Goal: Information Seeking & Learning: Learn about a topic

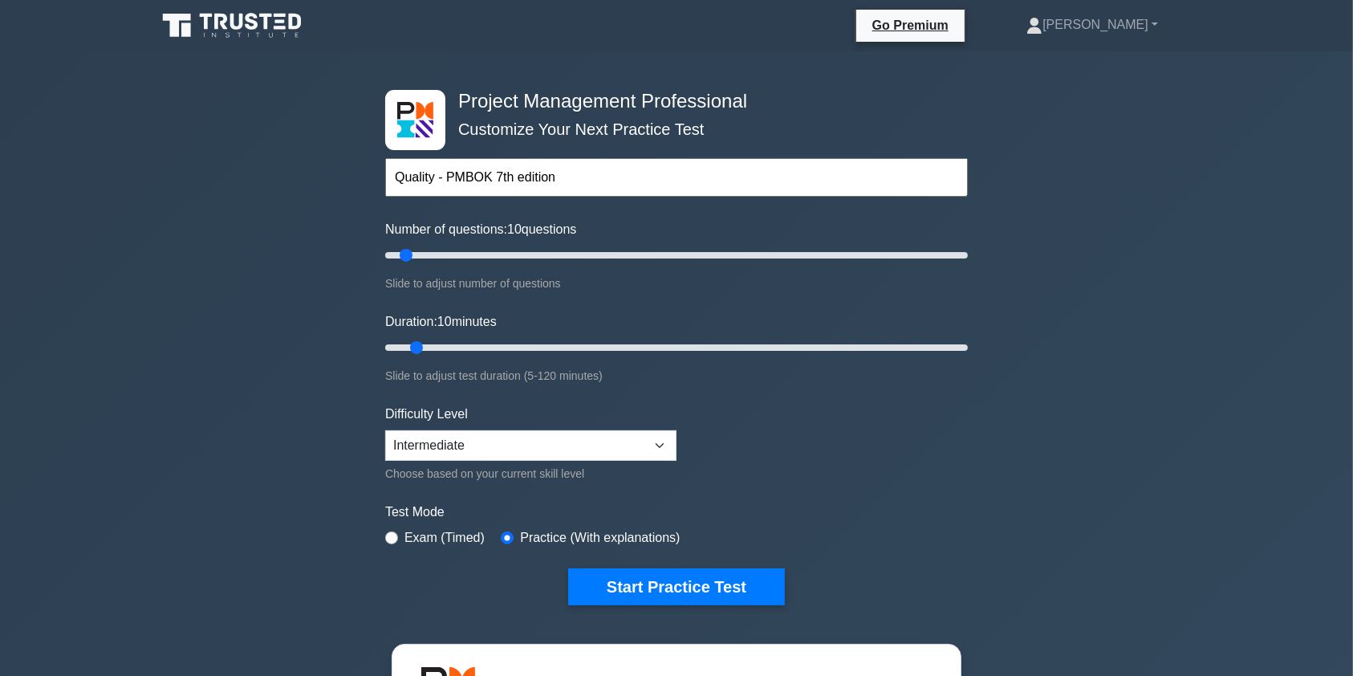
click at [603, 157] on div "Quality - PMBOK 7th edition Topics Scope Management Time Management Cost Manage…" at bounding box center [676, 154] width 583 height 91
click at [600, 175] on input "Quality - PMBOK 7th edition" at bounding box center [676, 177] width 583 height 39
click at [708, 582] on button "Start Practice Test" at bounding box center [676, 586] width 217 height 37
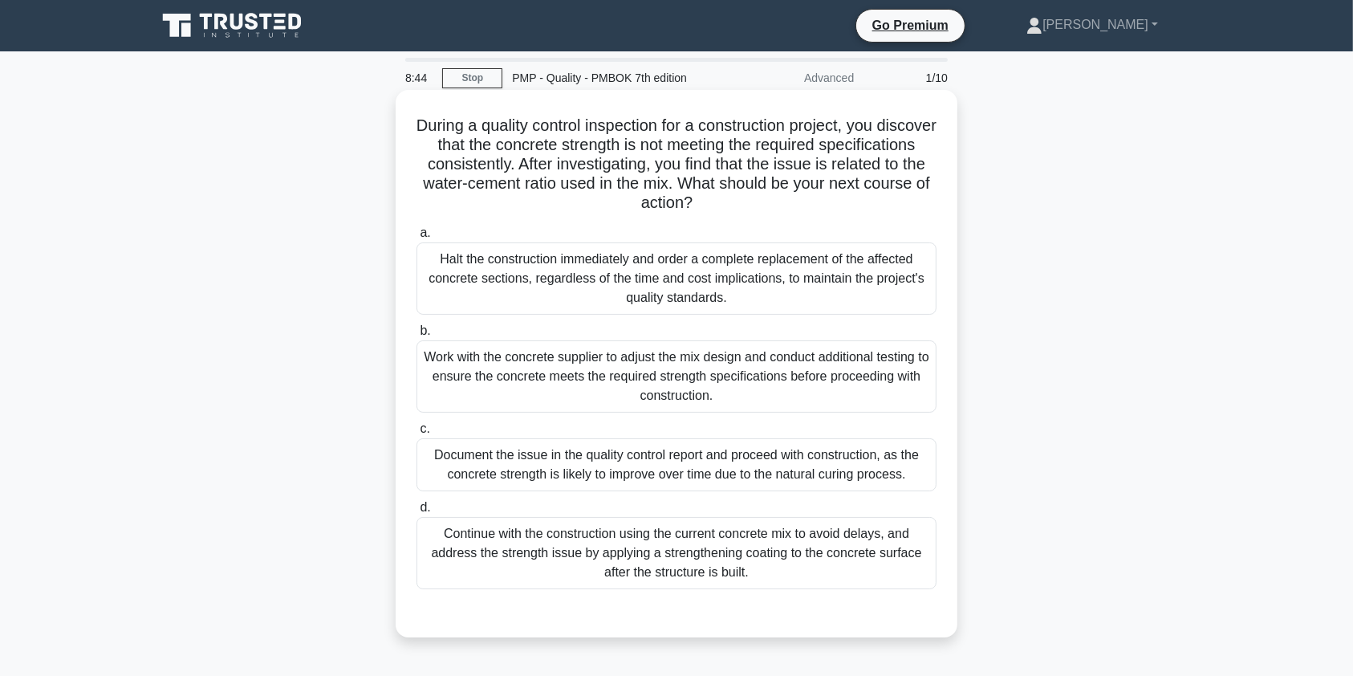
click at [738, 295] on div "Halt the construction immediately and order a complete replacement of the affec…" at bounding box center [677, 278] width 520 height 72
click at [417, 238] on input "a. Halt the construction immediately and order a complete replacement of the af…" at bounding box center [417, 233] width 0 height 10
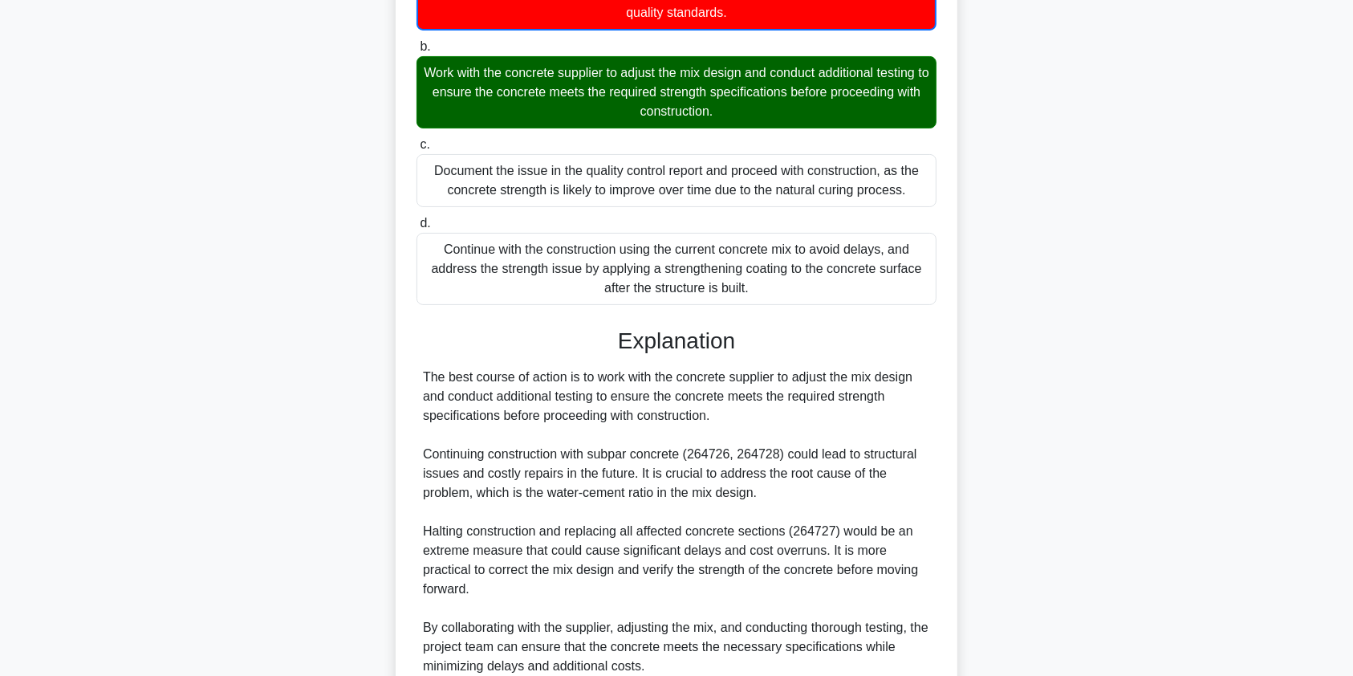
scroll to position [423, 0]
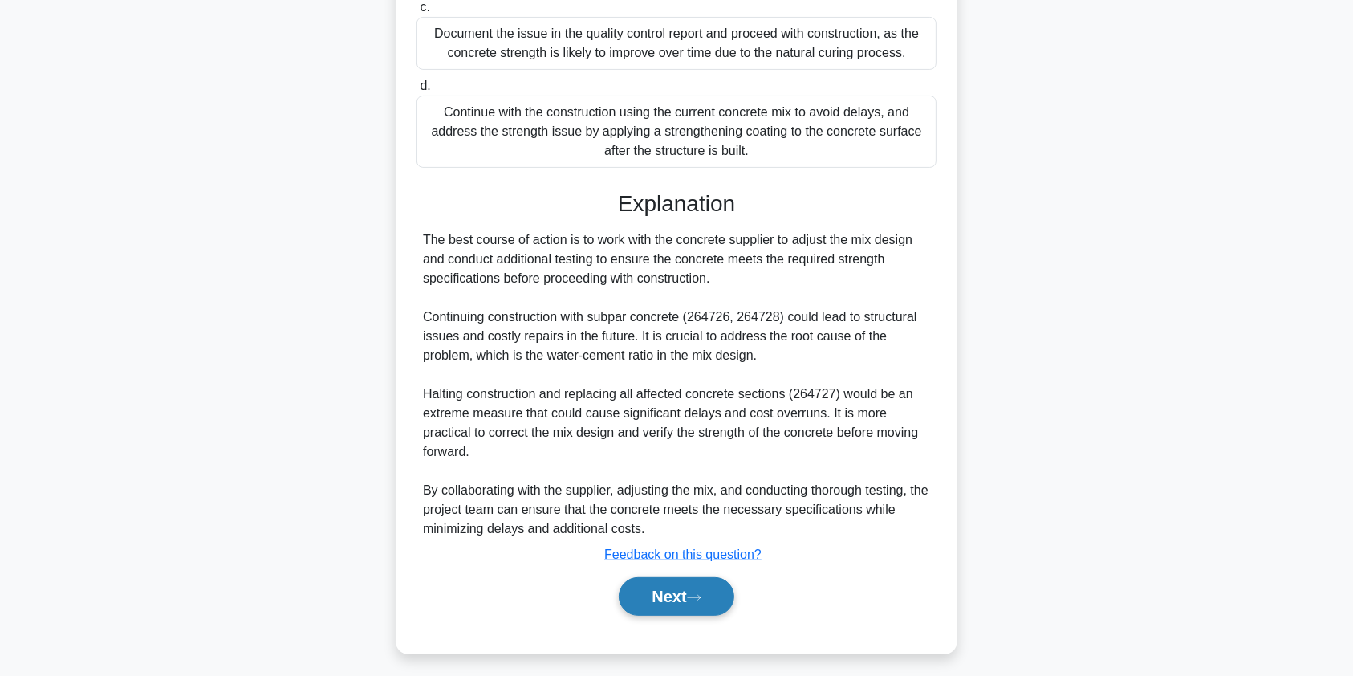
click at [690, 600] on button "Next" at bounding box center [676, 596] width 115 height 39
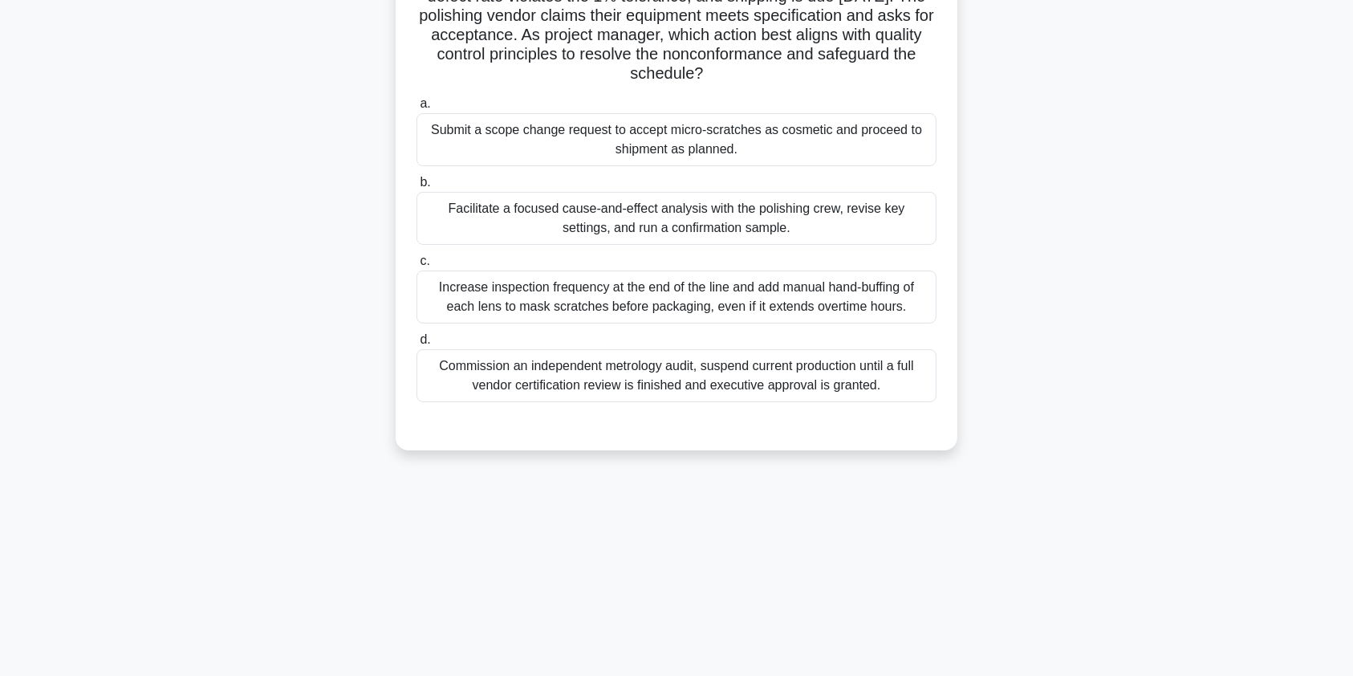
scroll to position [0, 0]
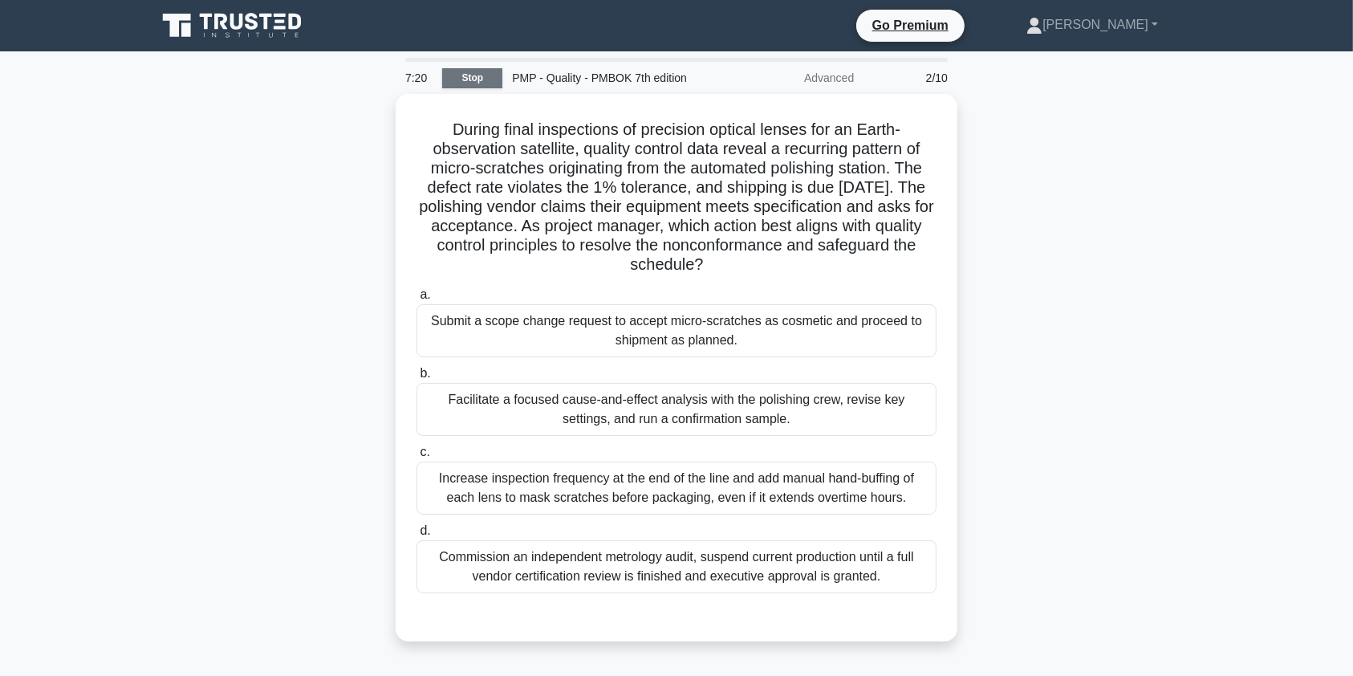
click at [474, 79] on link "Stop" at bounding box center [472, 78] width 60 height 20
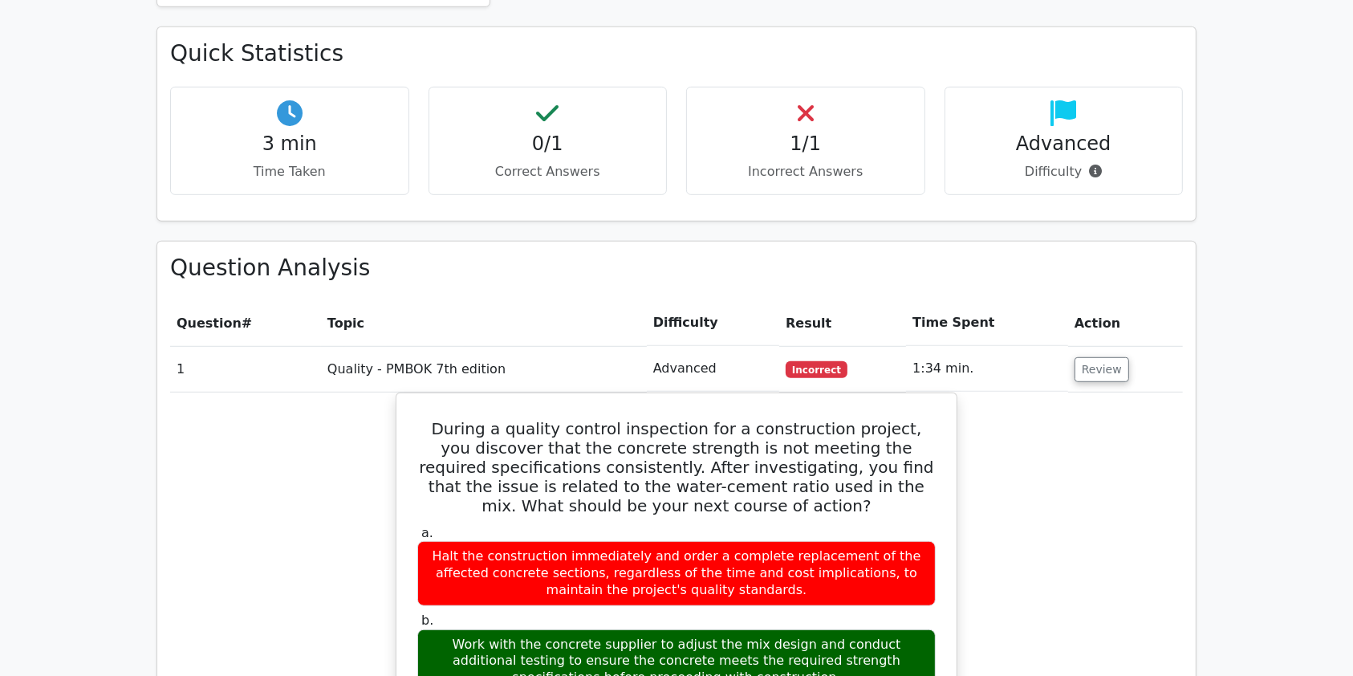
scroll to position [924, 0]
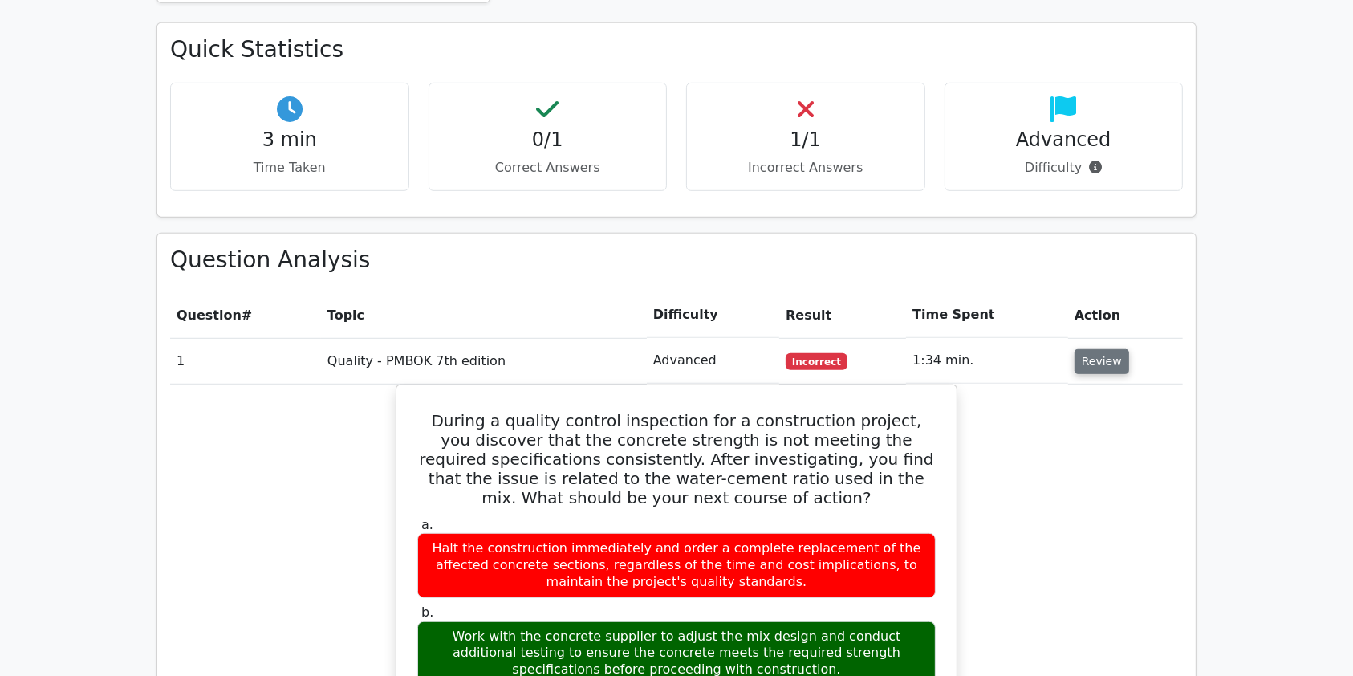
click at [1101, 349] on button "Review" at bounding box center [1102, 361] width 55 height 25
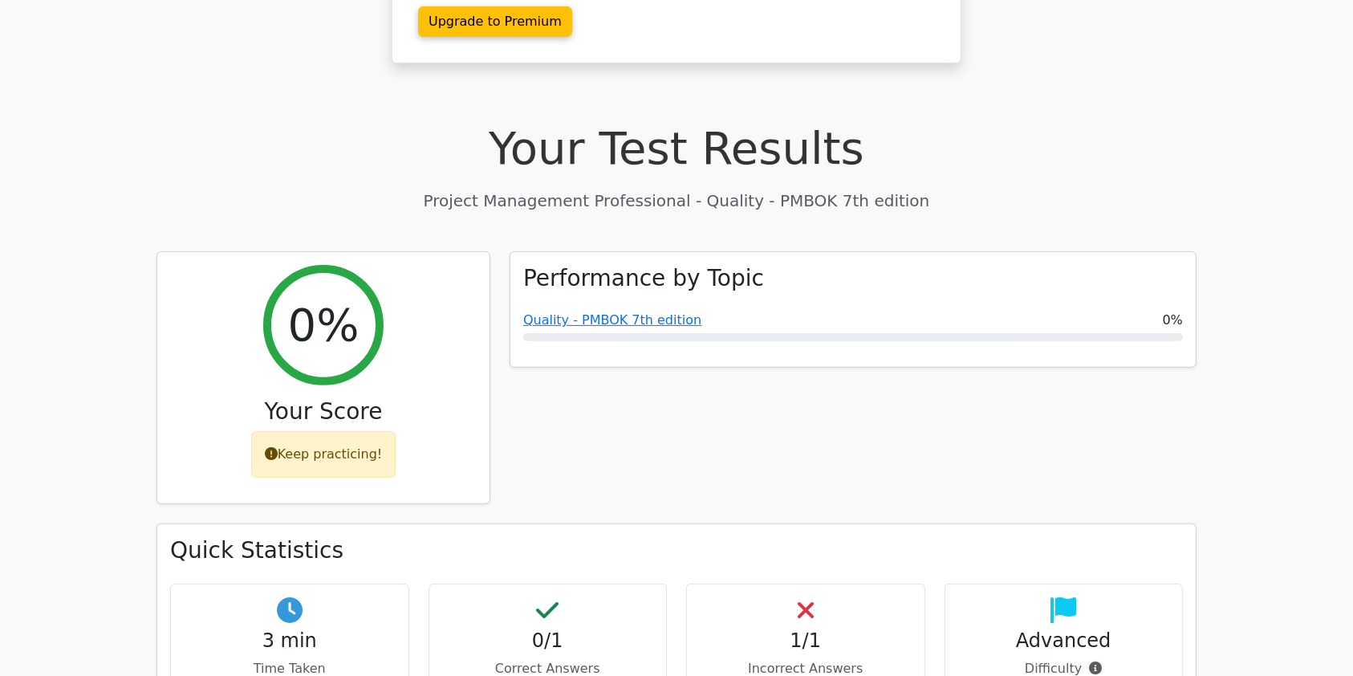
scroll to position [0, 0]
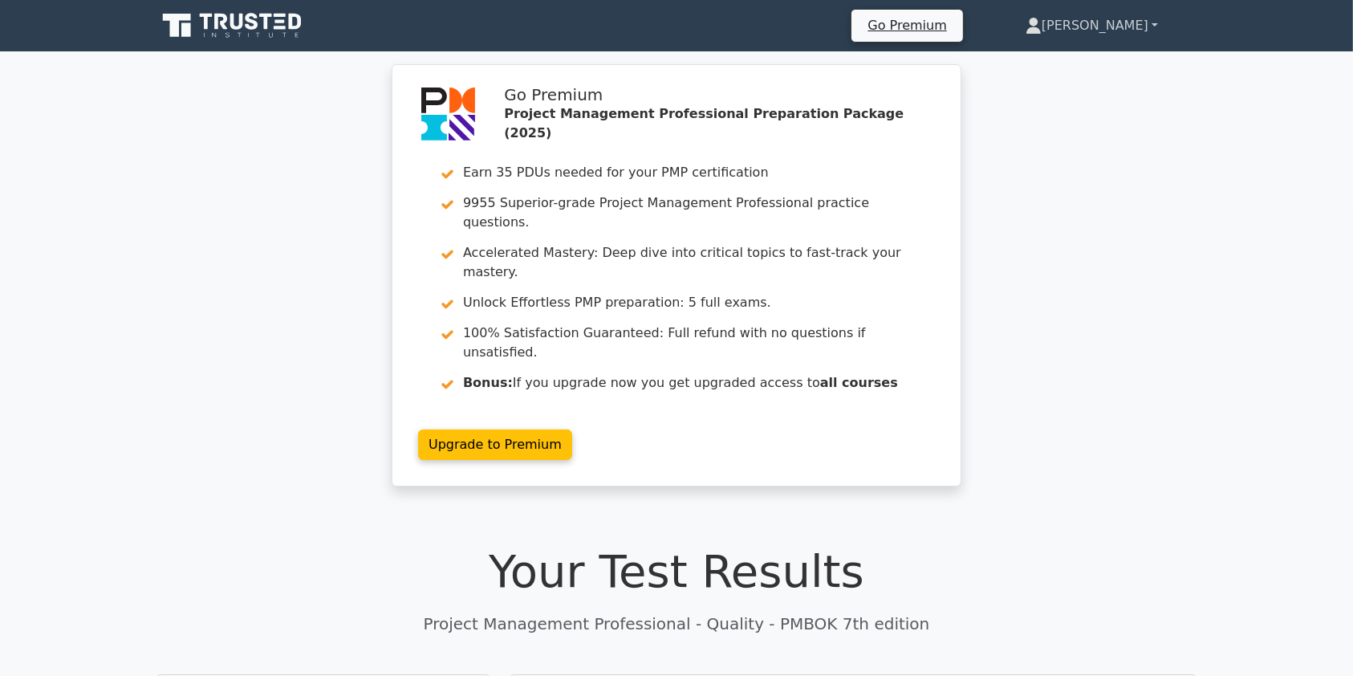
click at [1113, 16] on link "[PERSON_NAME]" at bounding box center [1091, 26] width 209 height 32
click at [1089, 55] on link "Profile" at bounding box center [1051, 64] width 127 height 26
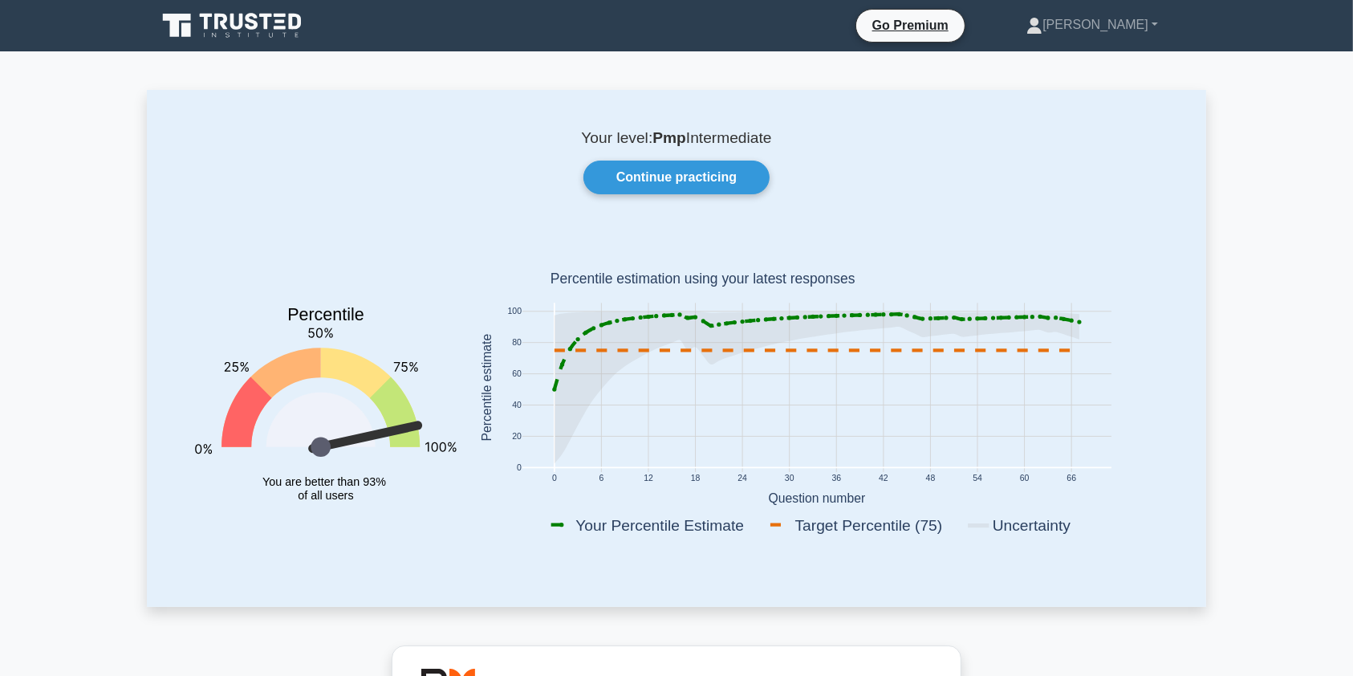
click at [263, 26] on icon at bounding box center [233, 25] width 154 height 30
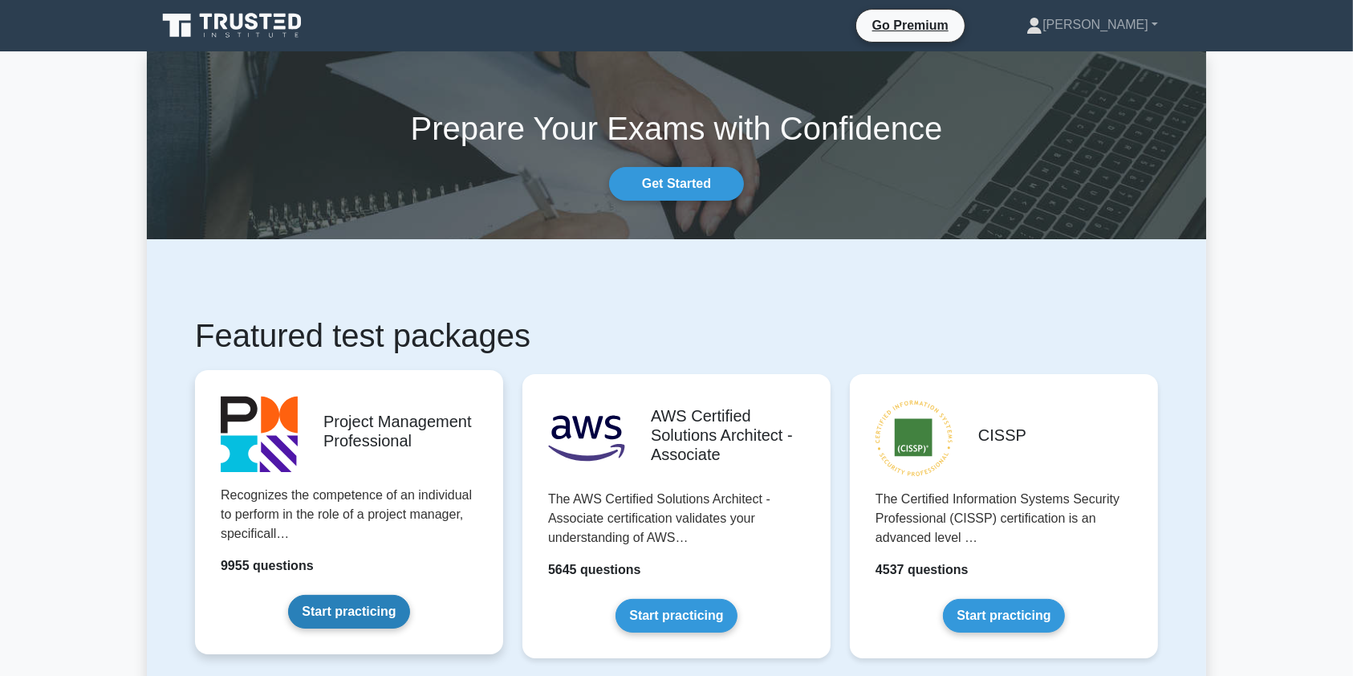
click at [334, 597] on link "Start practicing" at bounding box center [348, 612] width 121 height 34
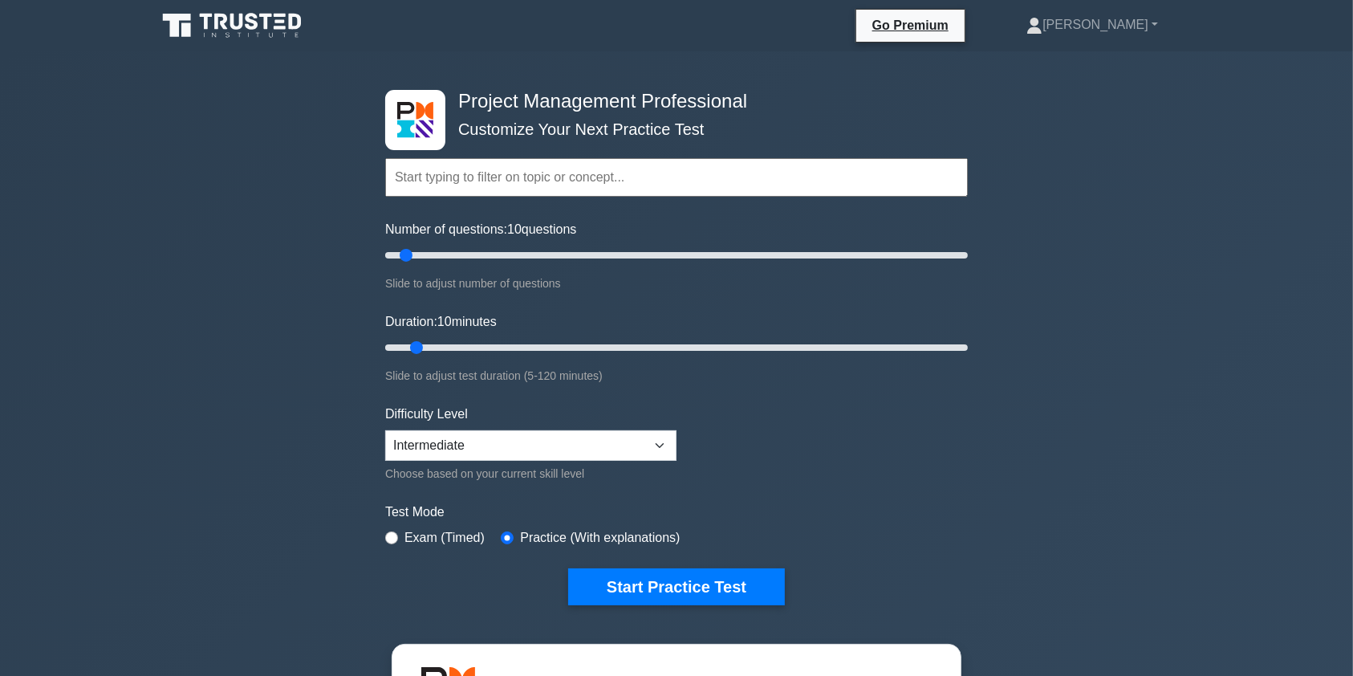
click at [529, 179] on input "text" at bounding box center [676, 177] width 583 height 39
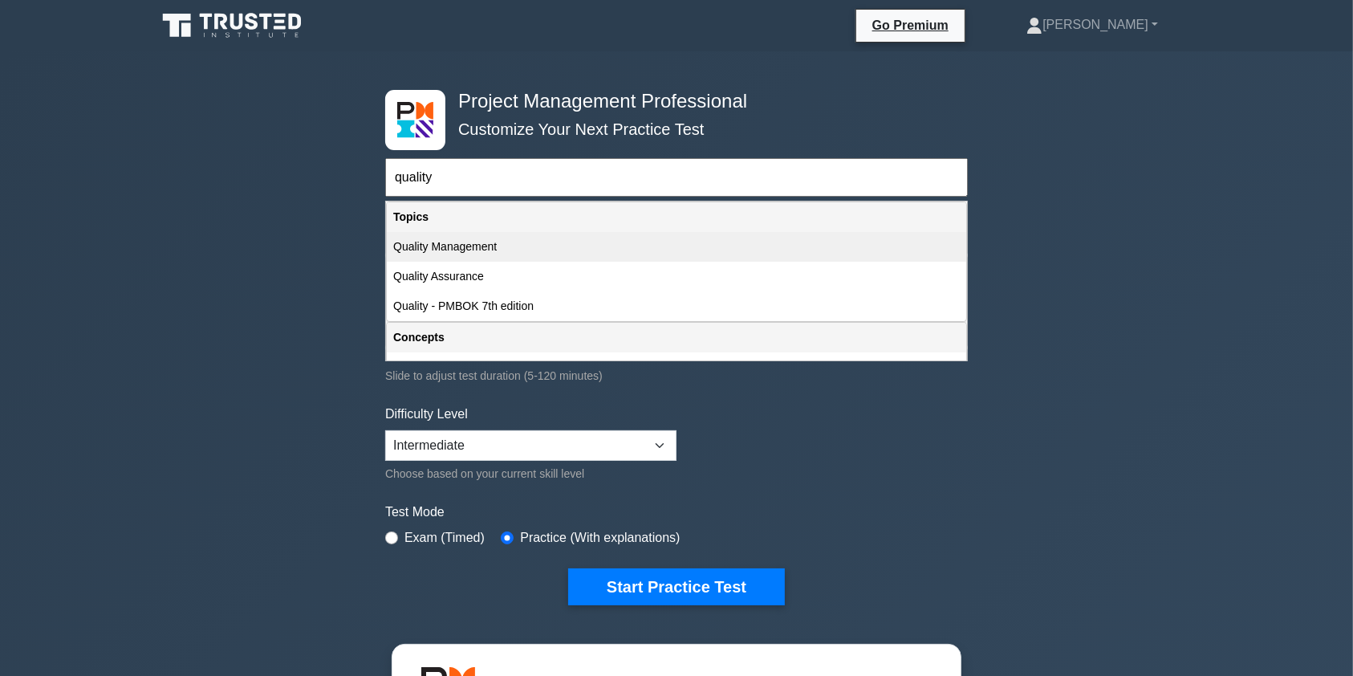
click at [469, 245] on div "Quality Management" at bounding box center [676, 247] width 579 height 30
type input "Quality Management"
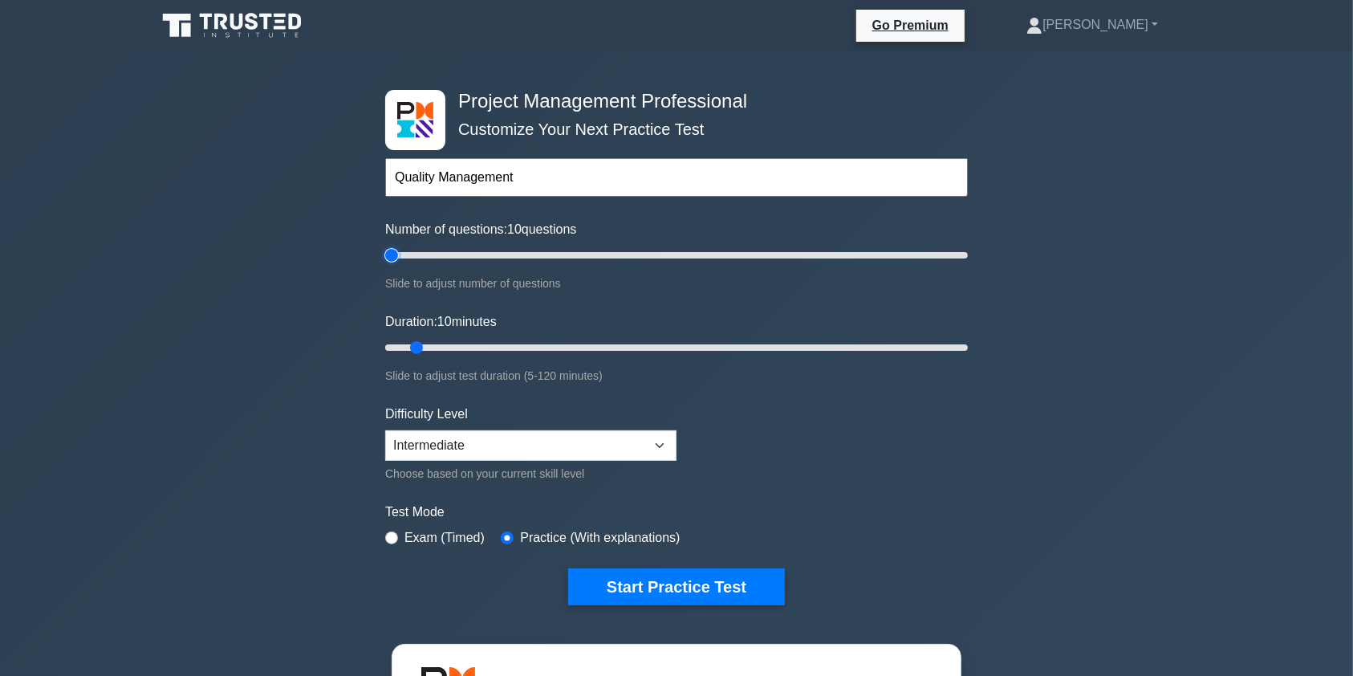
type input "5"
click at [398, 256] on input "Number of questions: 10 questions" at bounding box center [676, 255] width 583 height 19
click at [413, 348] on input "Duration: 10 minutes" at bounding box center [676, 347] width 583 height 19
type input "5"
click at [390, 349] on input "Duration: 5 minutes" at bounding box center [676, 347] width 583 height 19
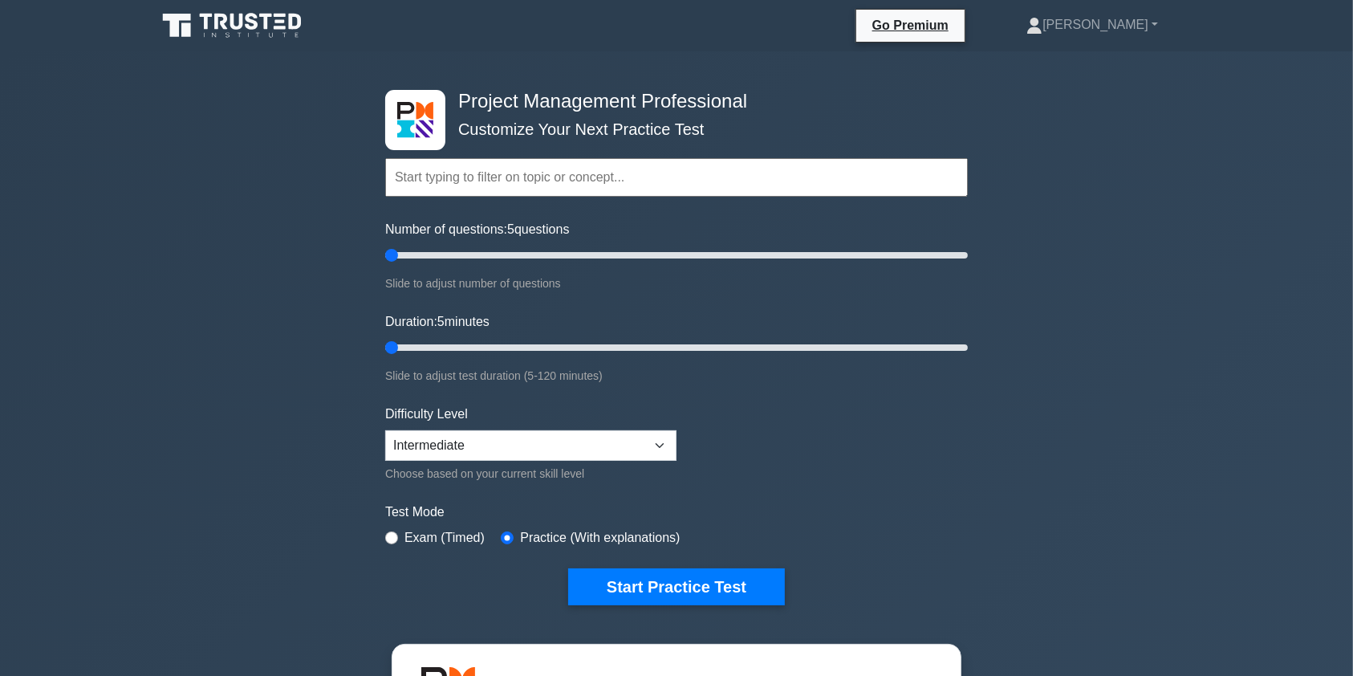
click at [785, 166] on input "text" at bounding box center [676, 177] width 583 height 39
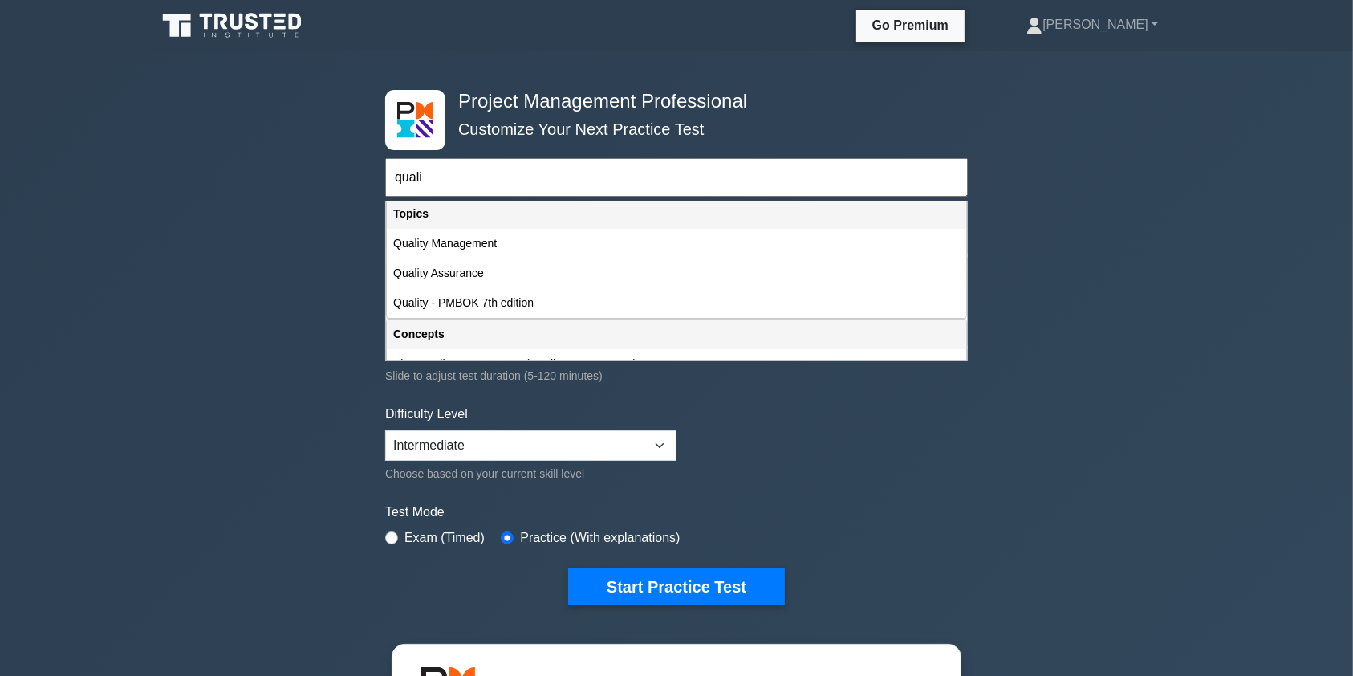
scroll to position [10, 0]
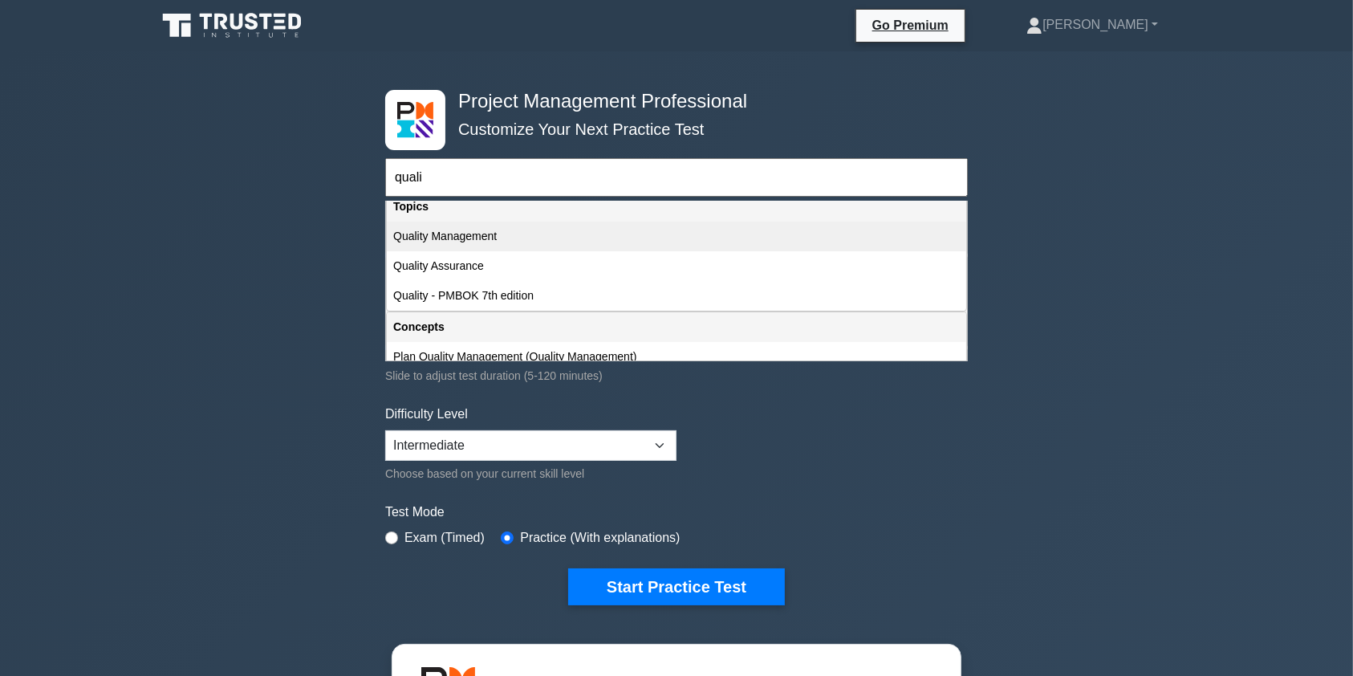
click at [633, 241] on div "Quality Management" at bounding box center [676, 237] width 579 height 30
type input "Quality Management"
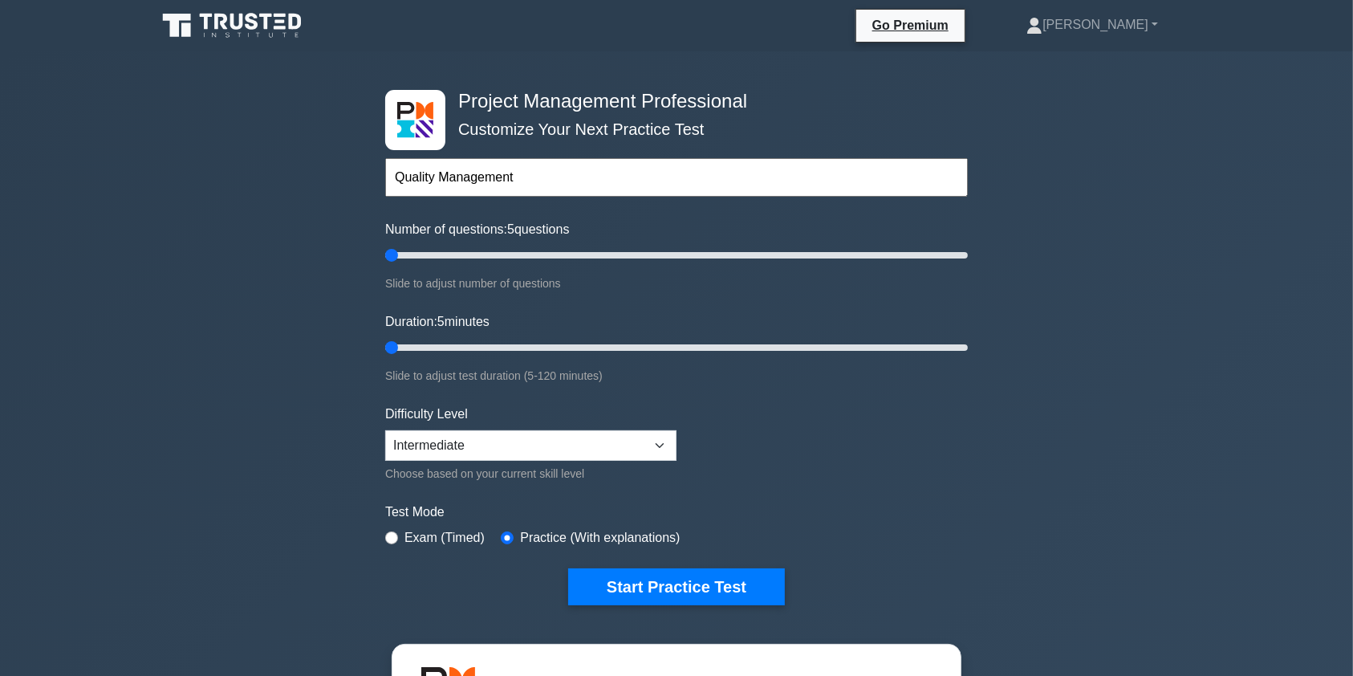
click at [633, 241] on div "Number of questions: 5 questions Slide to adjust number of questions" at bounding box center [676, 256] width 583 height 73
drag, startPoint x: 709, startPoint y: 590, endPoint x: 773, endPoint y: 168, distance: 426.9
click at [773, 168] on form "Topics Scope Management Time Management Cost Management Quality Management Risk…" at bounding box center [676, 357] width 583 height 496
click at [750, 177] on input "text" at bounding box center [676, 177] width 583 height 39
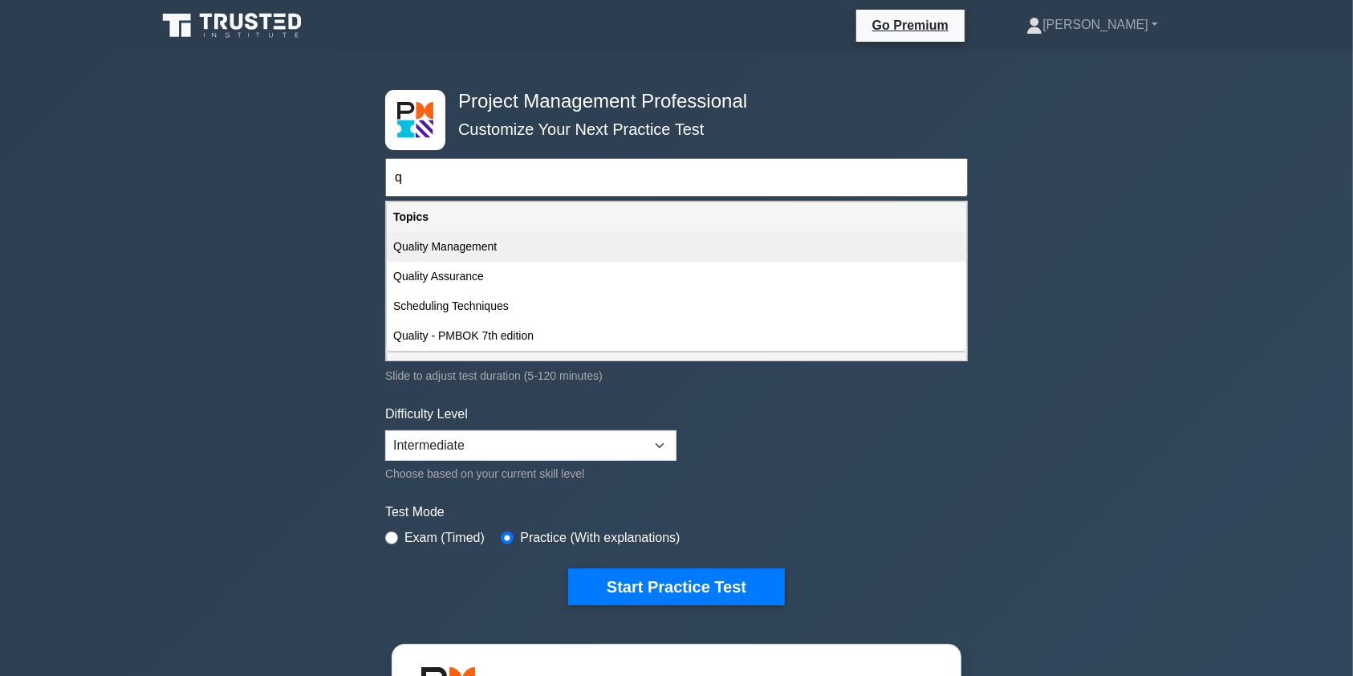
click at [451, 244] on div "Quality Management" at bounding box center [676, 247] width 579 height 30
type input "Quality Management"
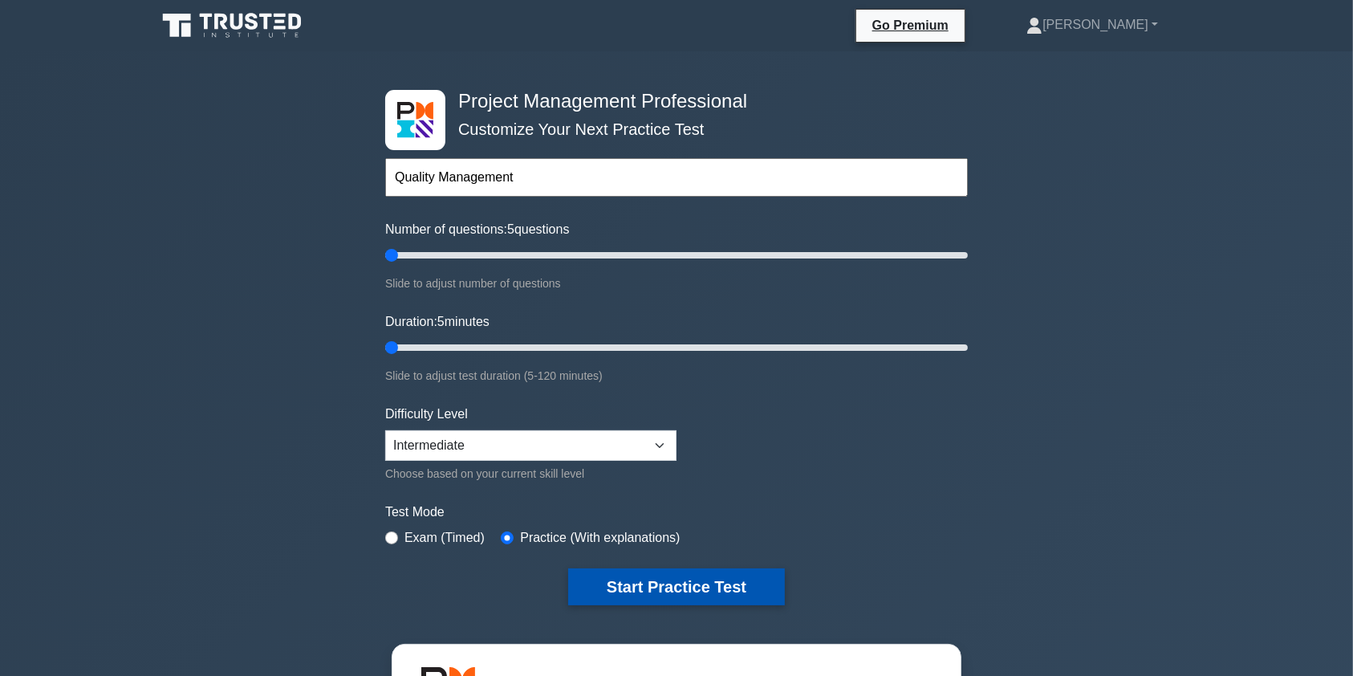
click at [652, 599] on button "Start Practice Test" at bounding box center [676, 586] width 217 height 37
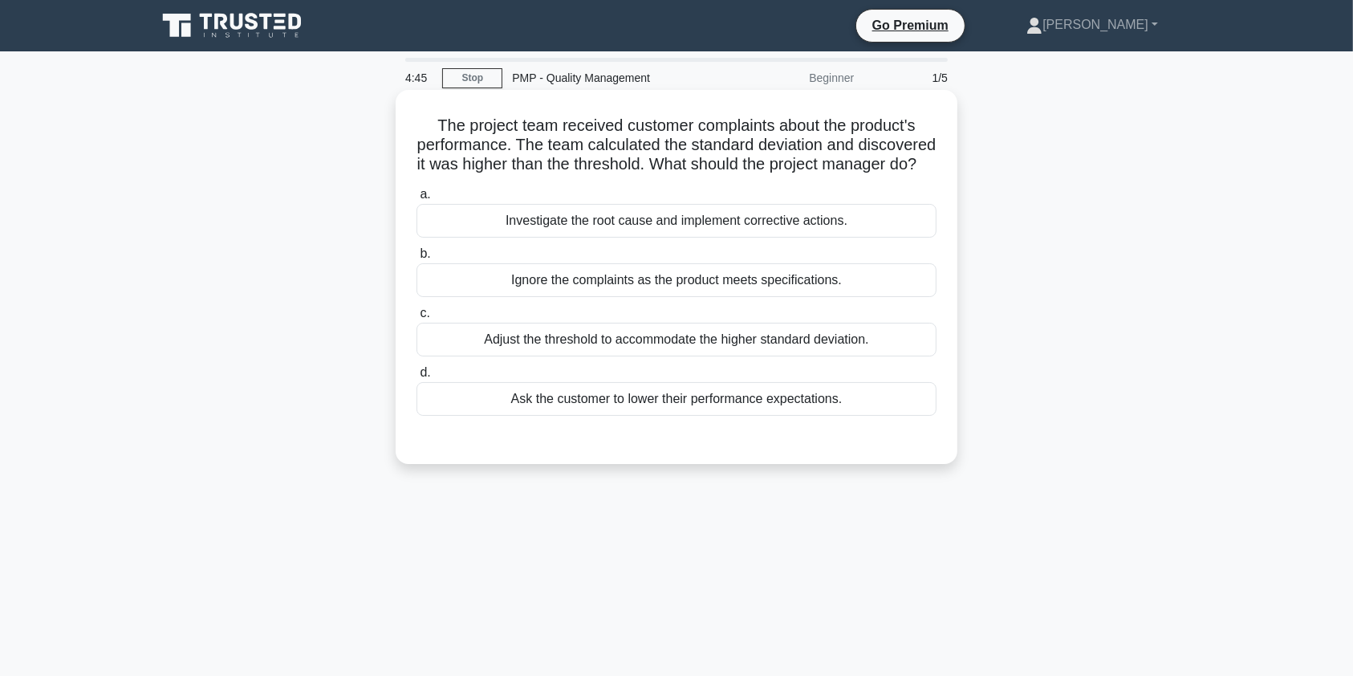
click at [754, 234] on div "Investigate the root cause and implement corrective actions." at bounding box center [677, 221] width 520 height 34
click at [417, 200] on input "a. Investigate the root cause and implement corrective actions." at bounding box center [417, 194] width 0 height 10
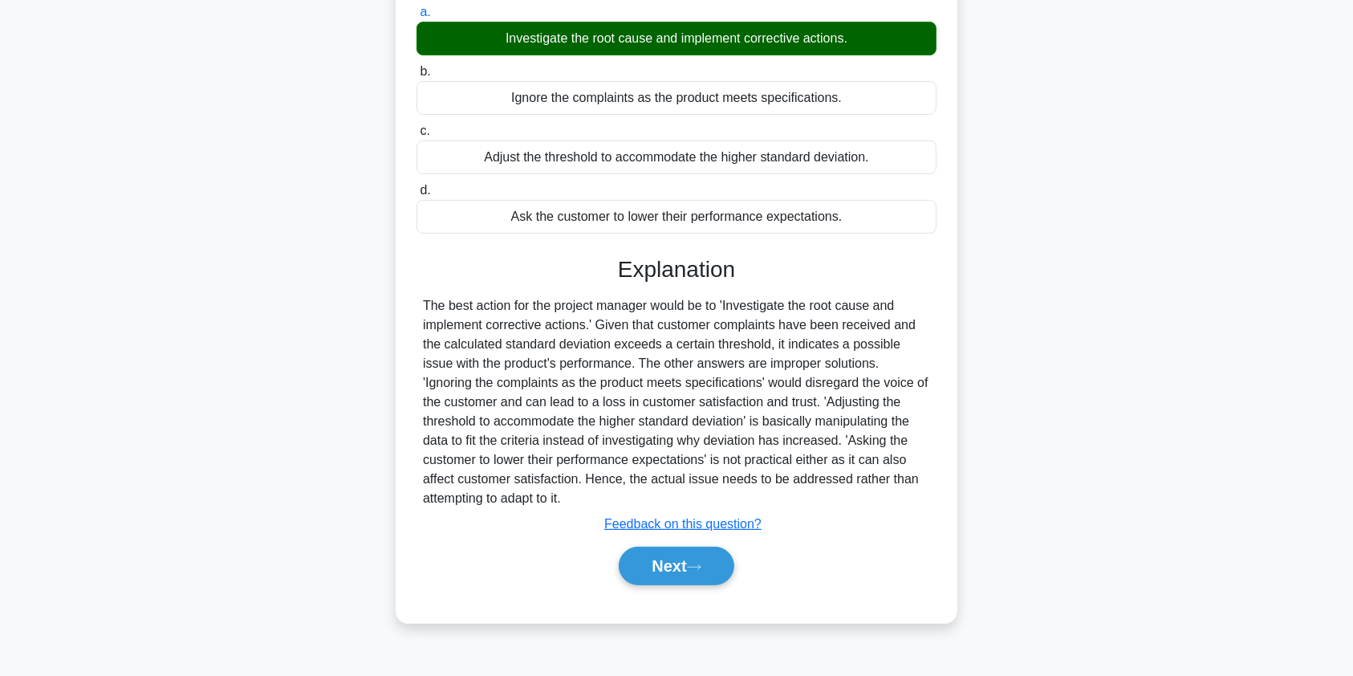
scroll to position [192, 0]
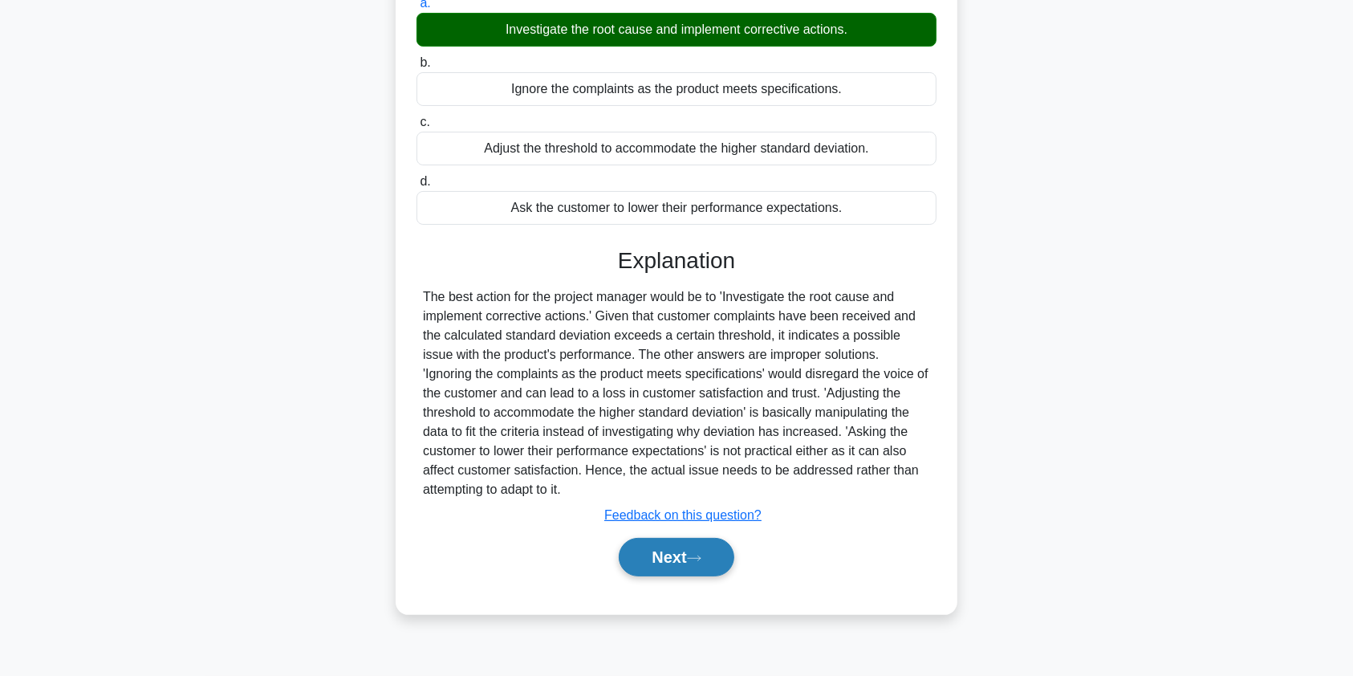
click at [661, 574] on button "Next" at bounding box center [676, 557] width 115 height 39
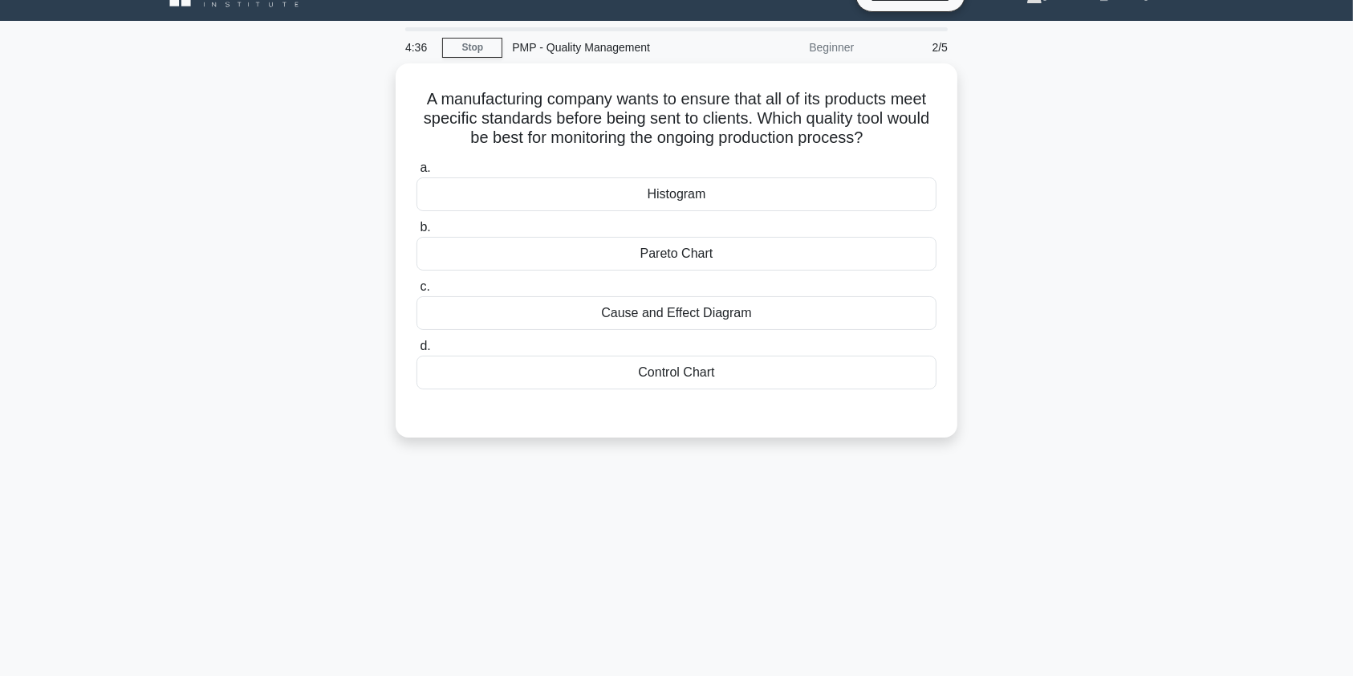
scroll to position [0, 0]
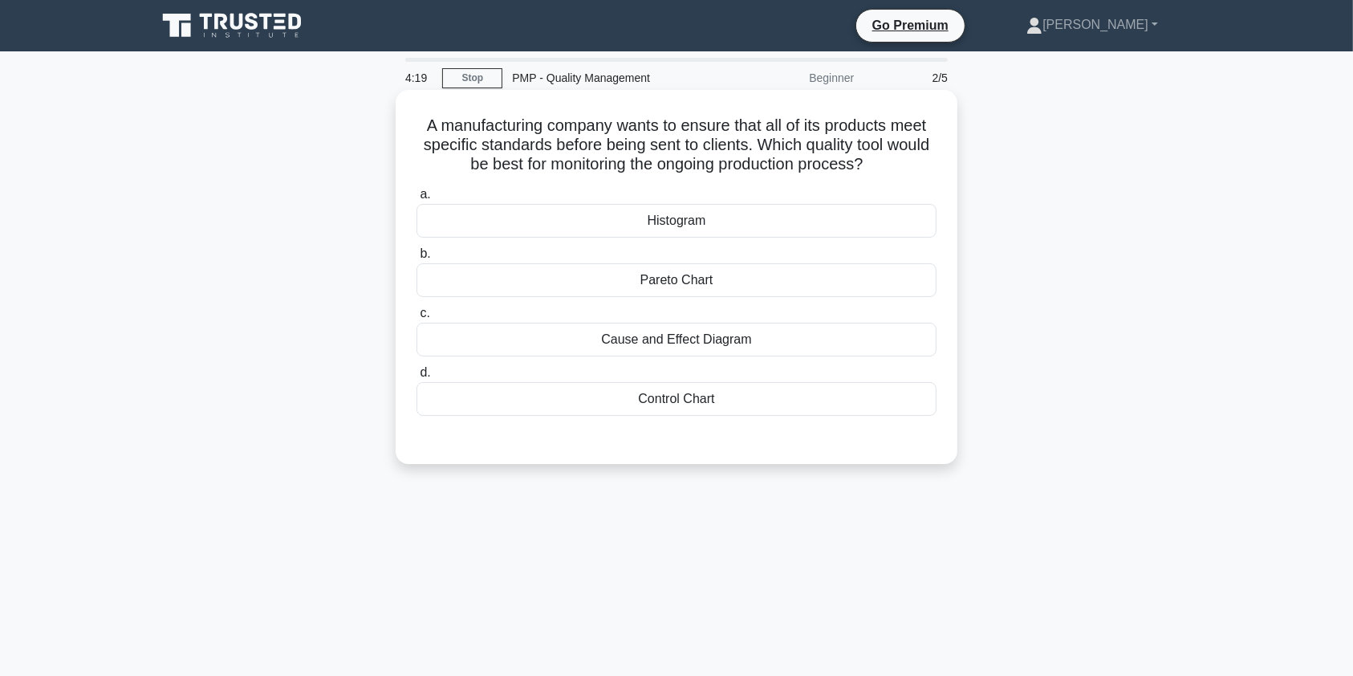
click at [675, 401] on div "Control Chart" at bounding box center [677, 399] width 520 height 34
click at [417, 378] on input "d. Control Chart" at bounding box center [417, 373] width 0 height 10
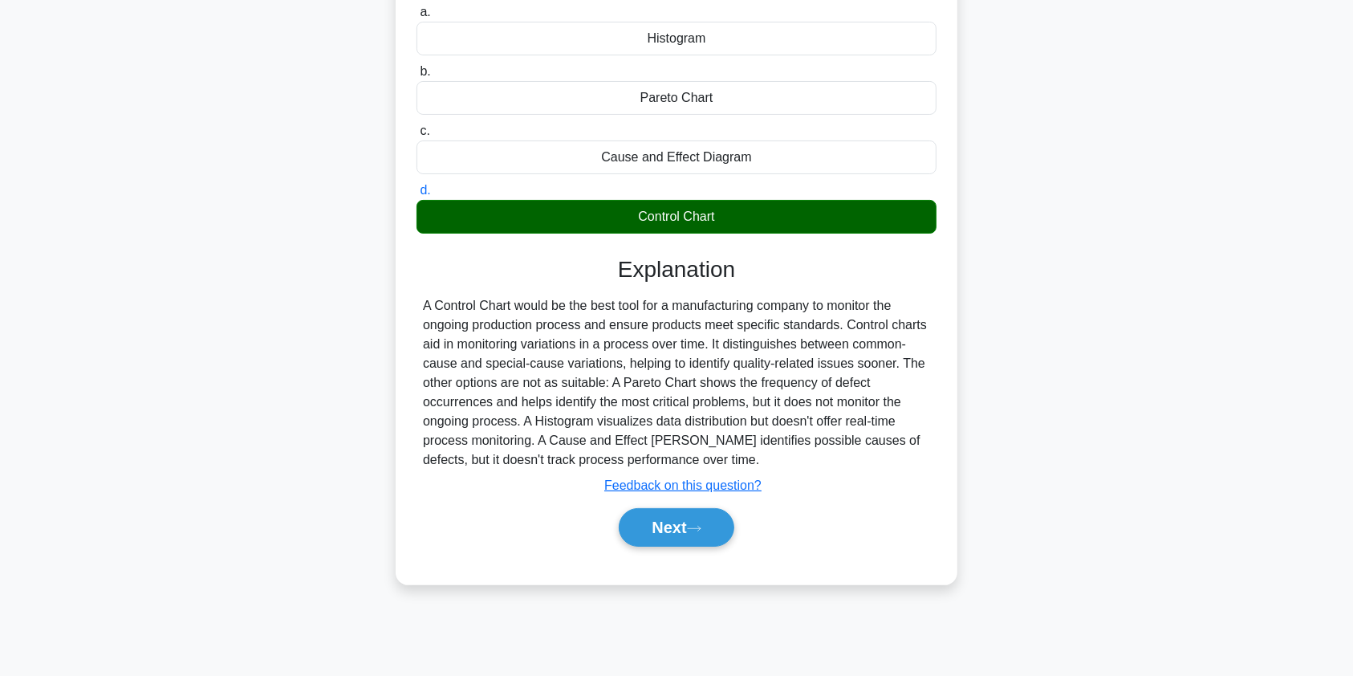
scroll to position [189, 0]
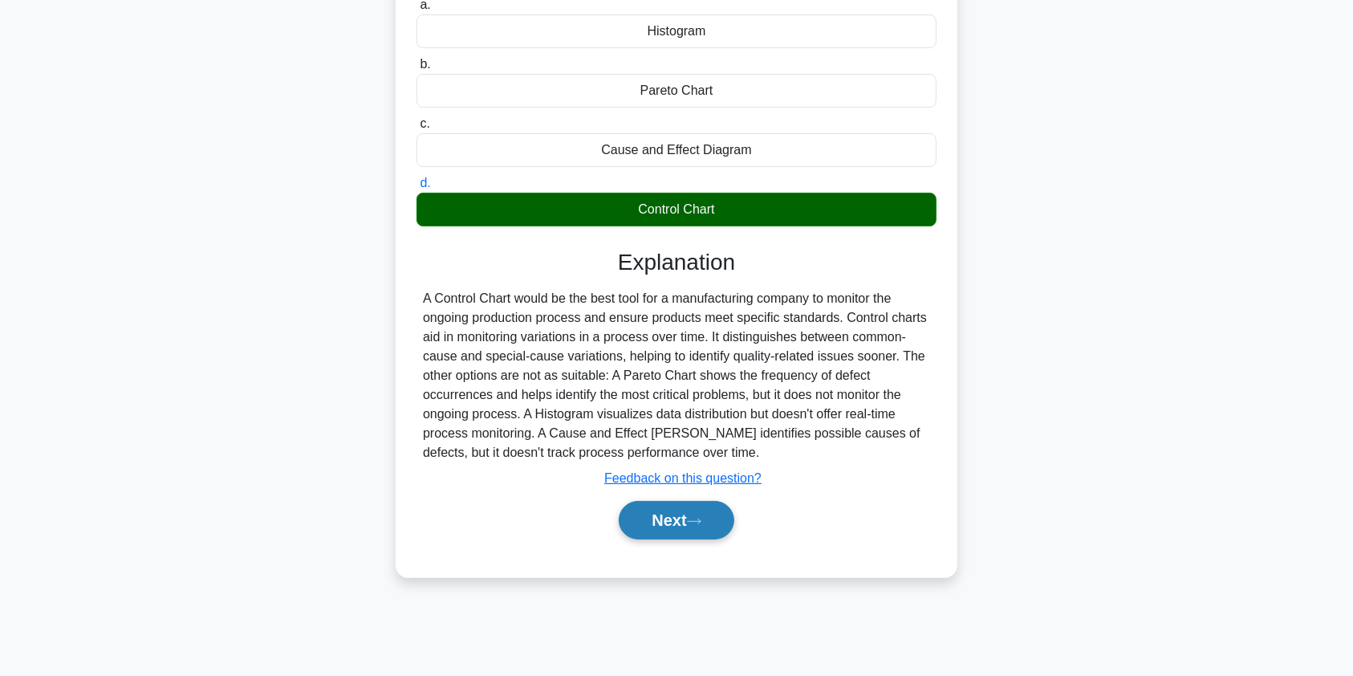
click at [687, 522] on button "Next" at bounding box center [676, 520] width 115 height 39
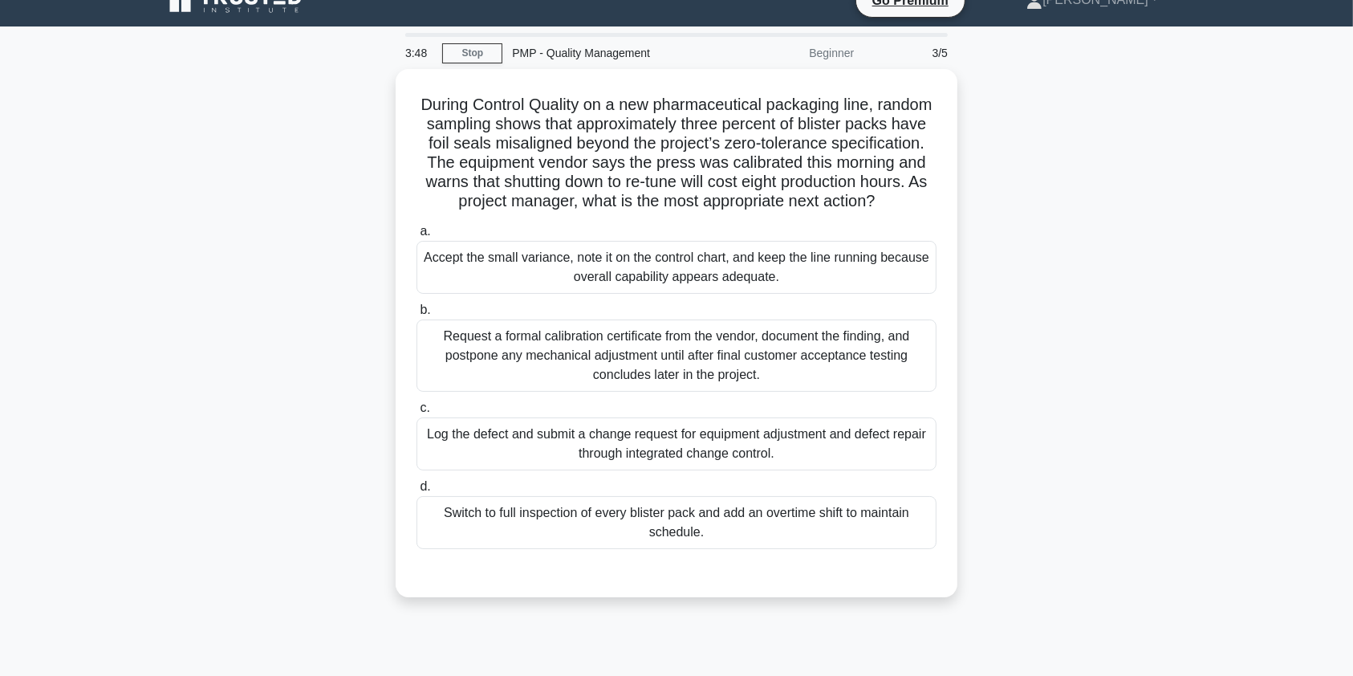
scroll to position [27, 0]
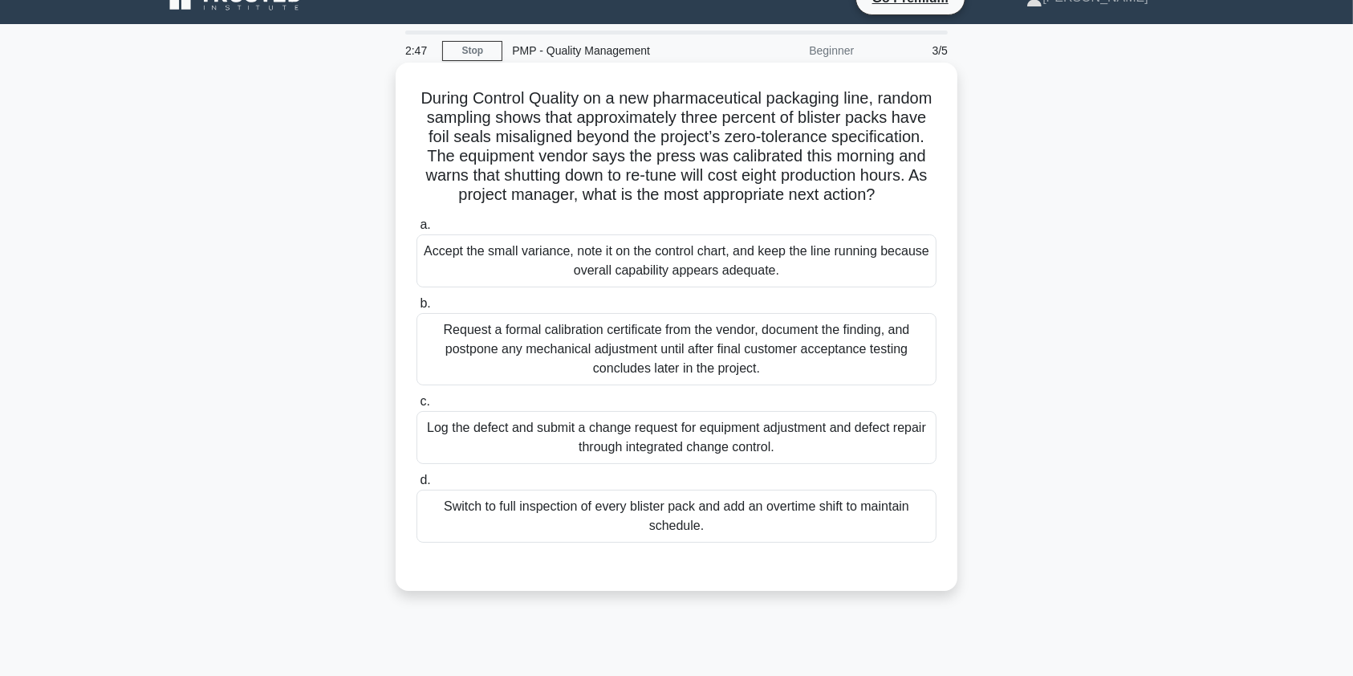
click at [757, 456] on div "Log the defect and submit a change request for equipment adjustment and defect …" at bounding box center [677, 437] width 520 height 53
click at [417, 407] on input "c. Log the defect and submit a change request for equipment adjustment and defe…" at bounding box center [417, 401] width 0 height 10
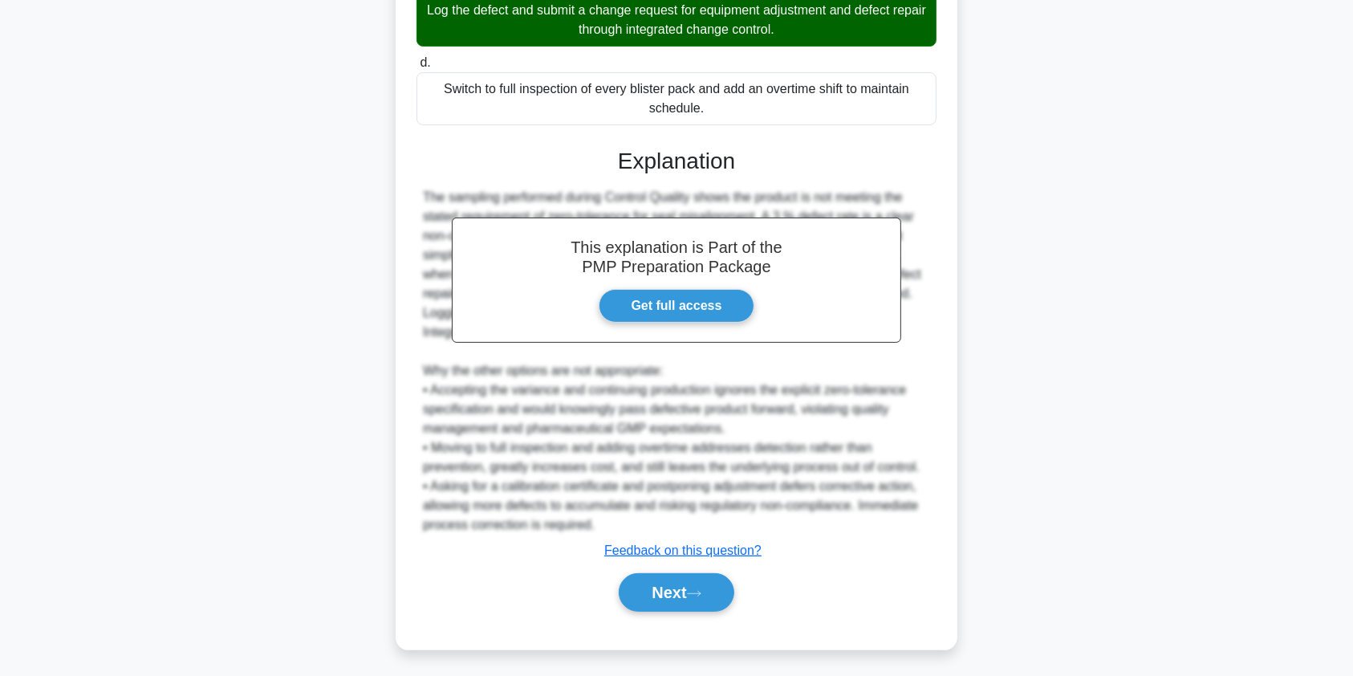
scroll to position [468, 0]
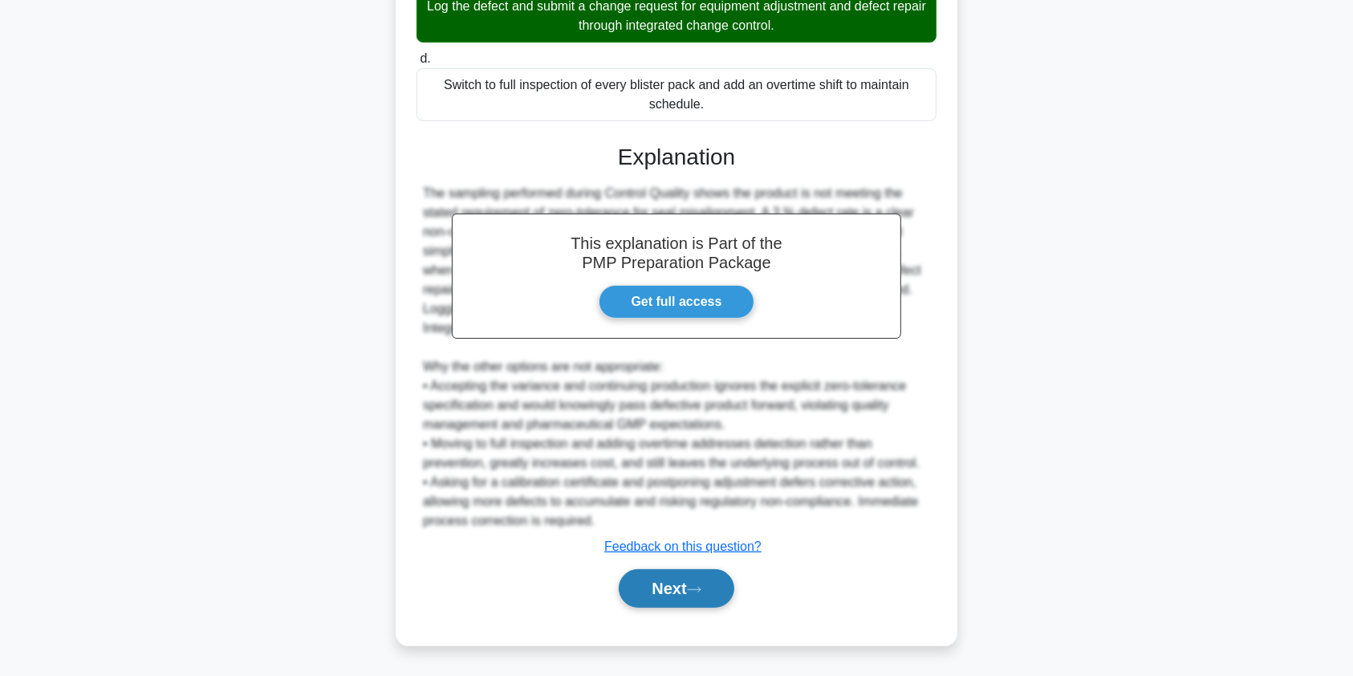
click at [653, 598] on button "Next" at bounding box center [676, 588] width 115 height 39
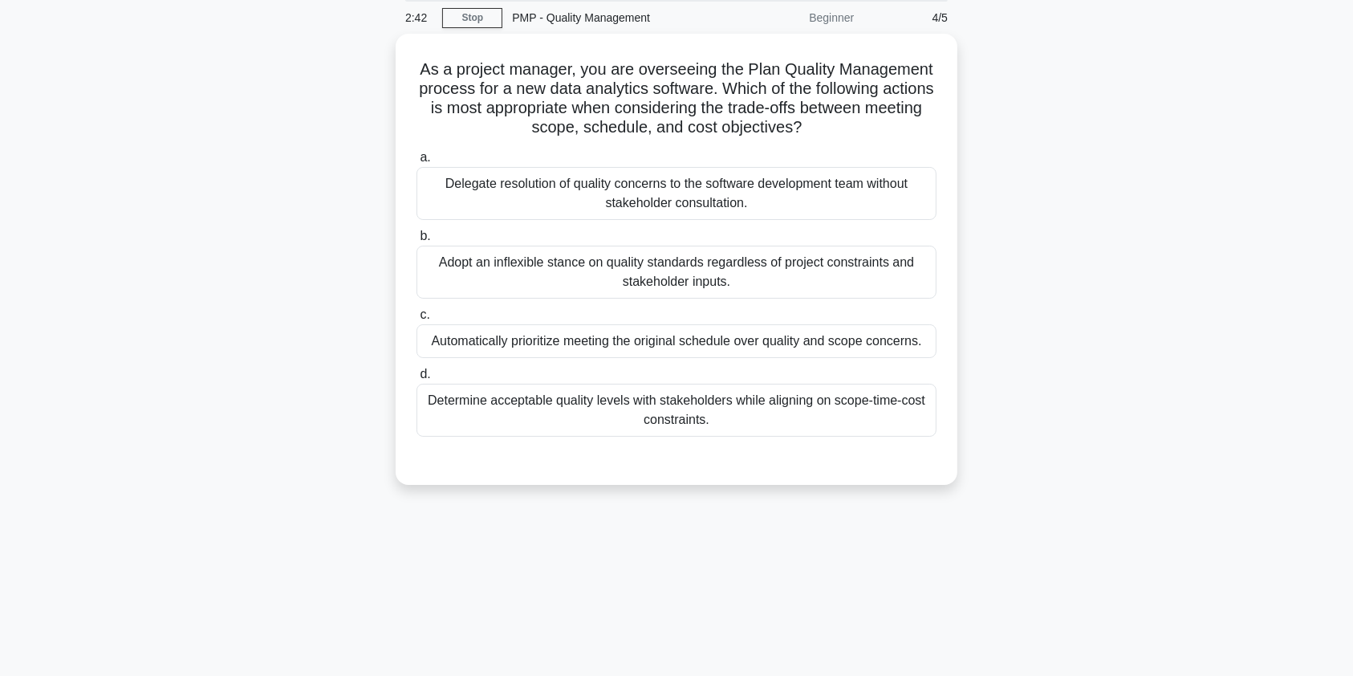
scroll to position [0, 0]
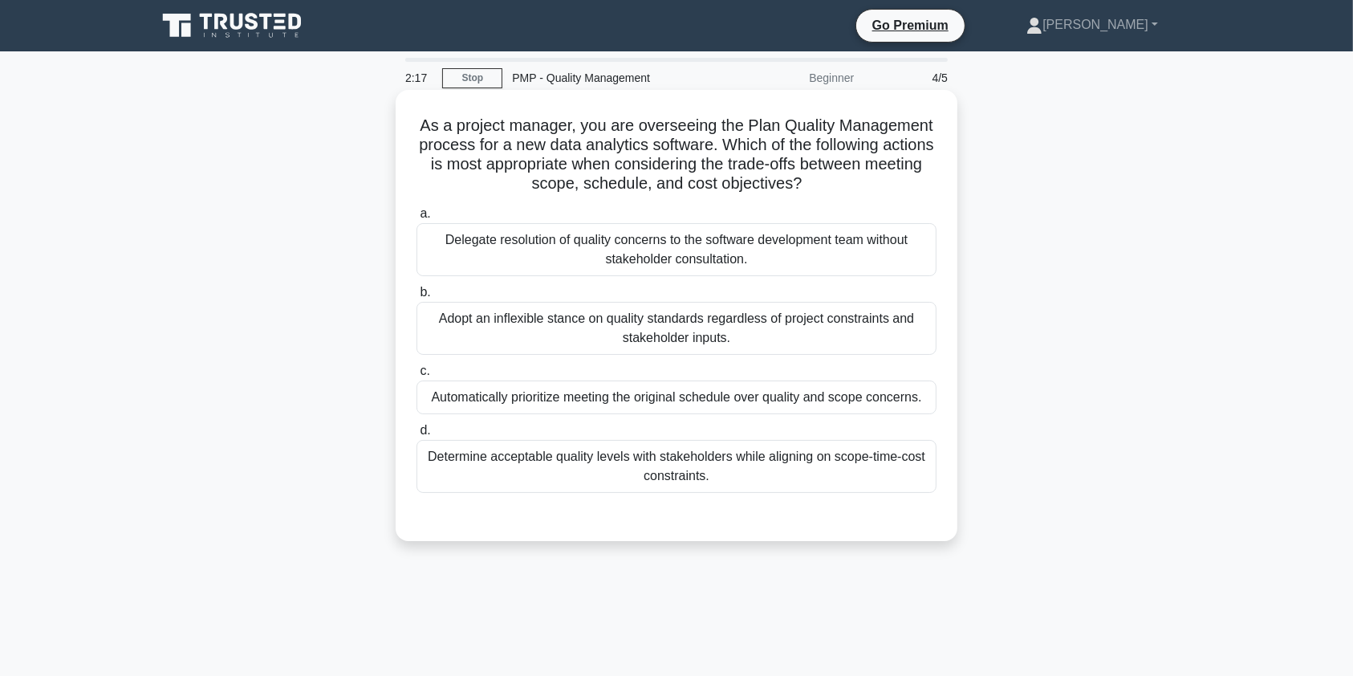
click at [800, 465] on div "Determine acceptable quality levels with stakeholders while aligning on scope-t…" at bounding box center [677, 466] width 520 height 53
click at [417, 436] on input "d. Determine acceptable quality levels with stakeholders while aligning on scop…" at bounding box center [417, 430] width 0 height 10
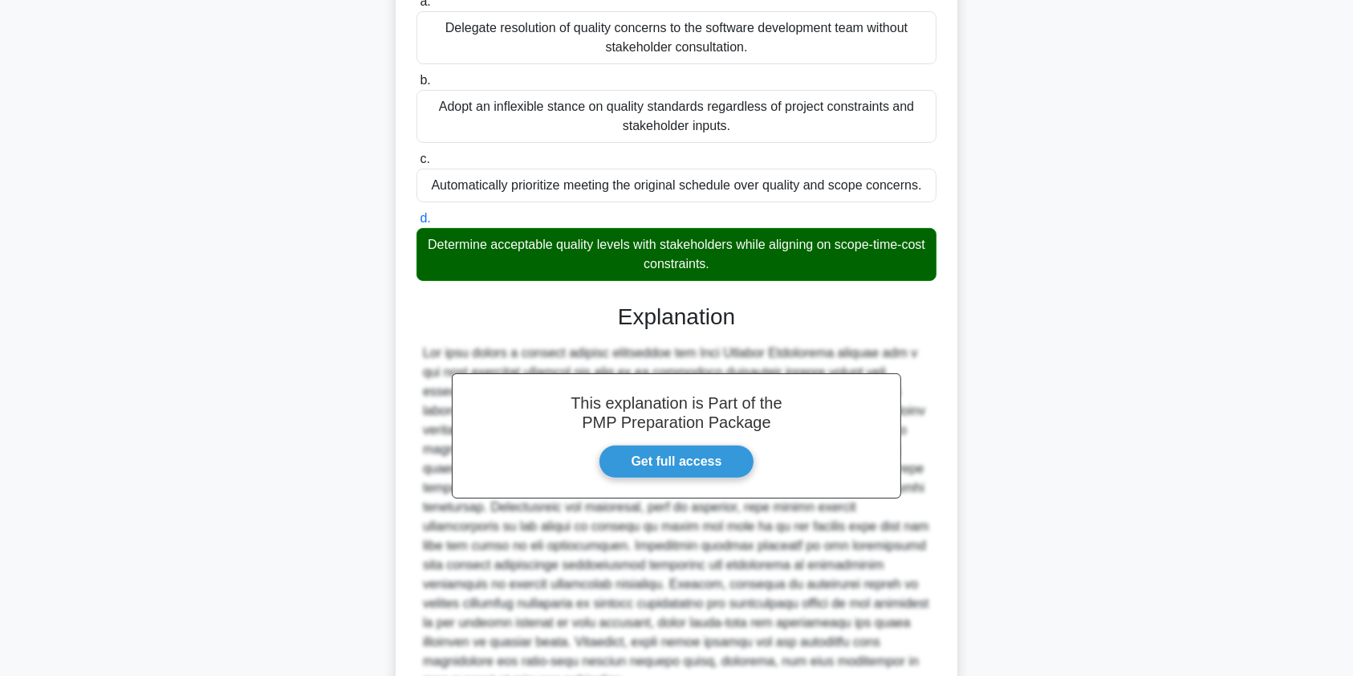
scroll to position [372, 0]
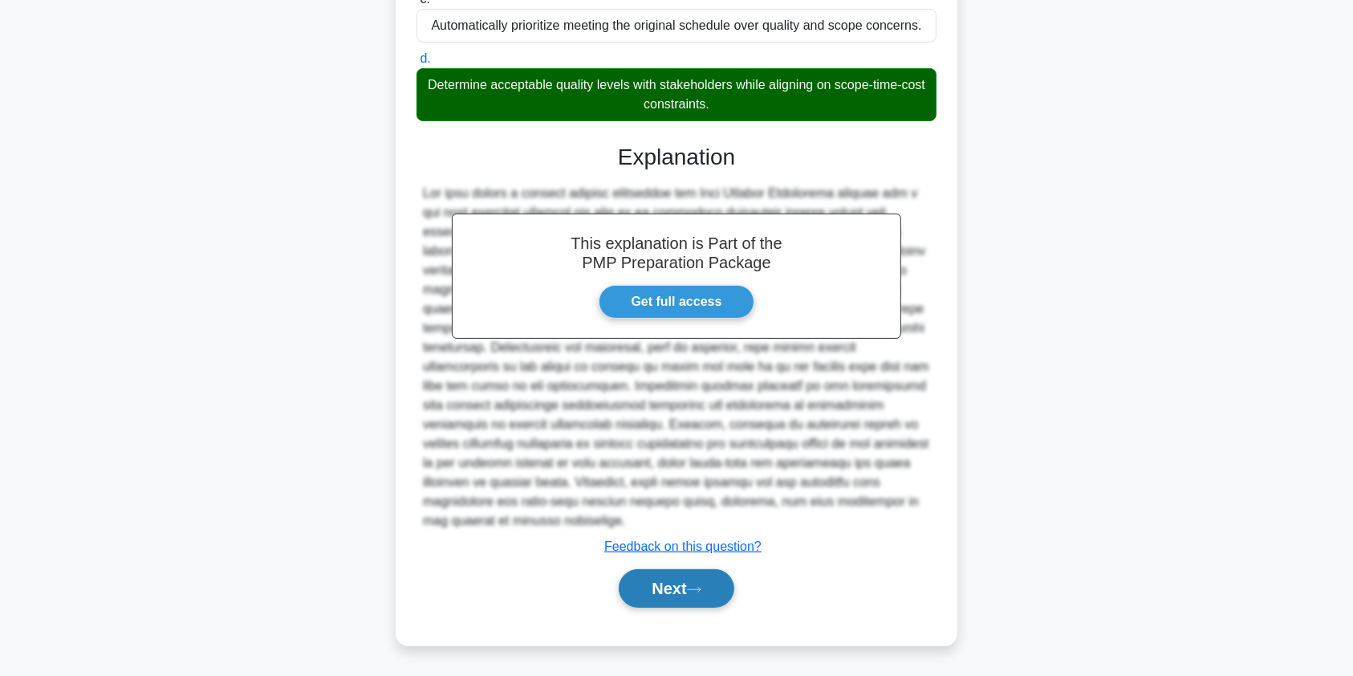
click at [697, 594] on button "Next" at bounding box center [676, 588] width 115 height 39
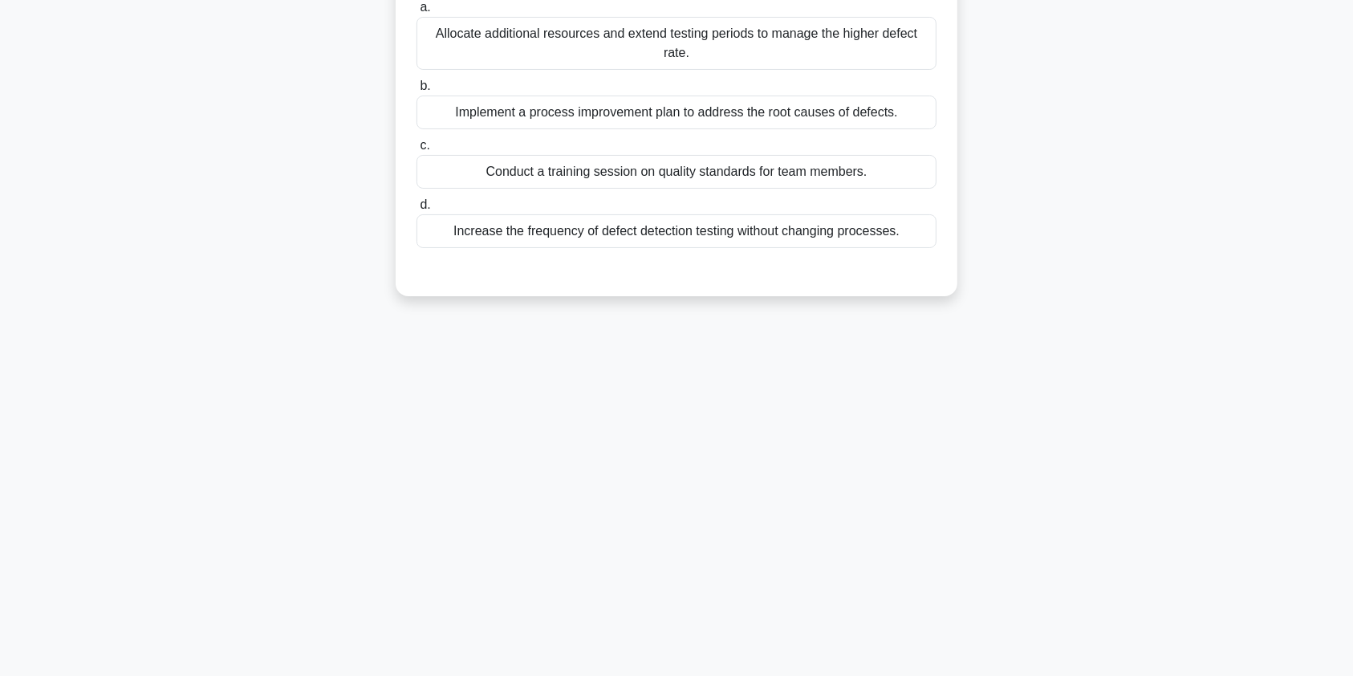
scroll to position [0, 0]
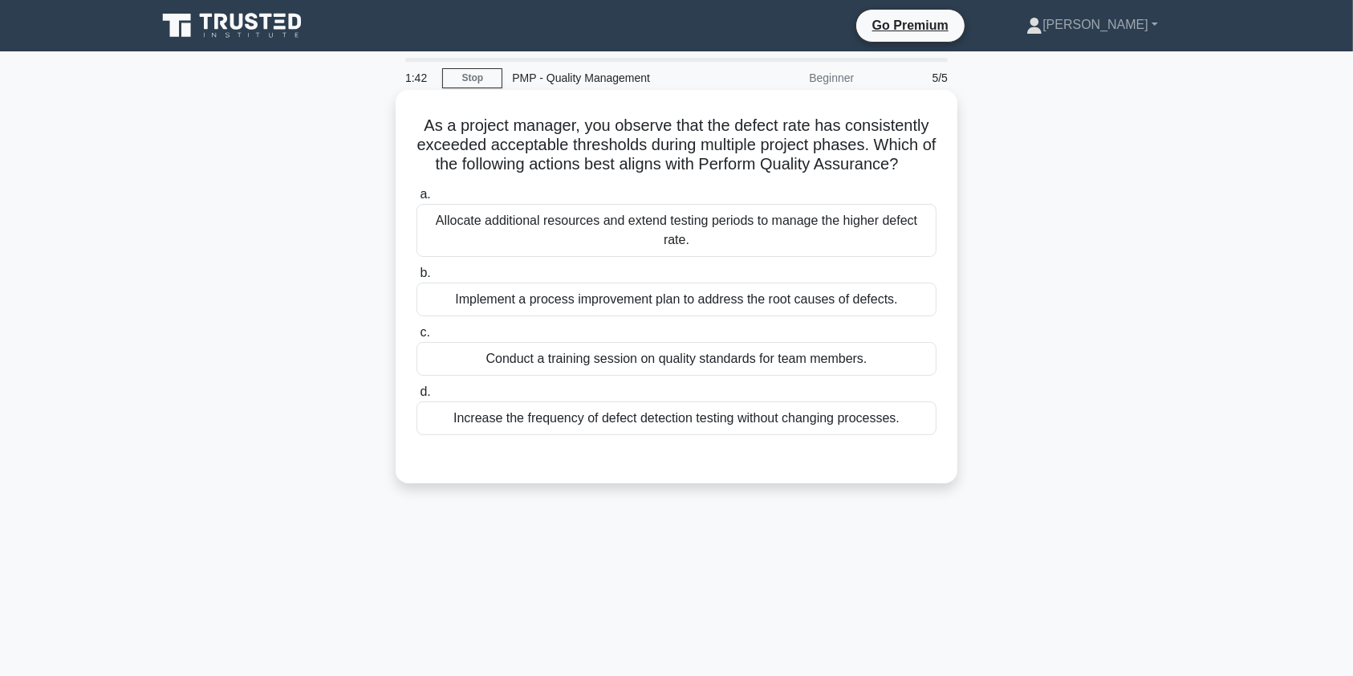
click at [864, 294] on div "Implement a process improvement plan to address the root causes of defects." at bounding box center [677, 299] width 520 height 34
click at [417, 278] on input "b. Implement a process improvement plan to address the root causes of defects." at bounding box center [417, 273] width 0 height 10
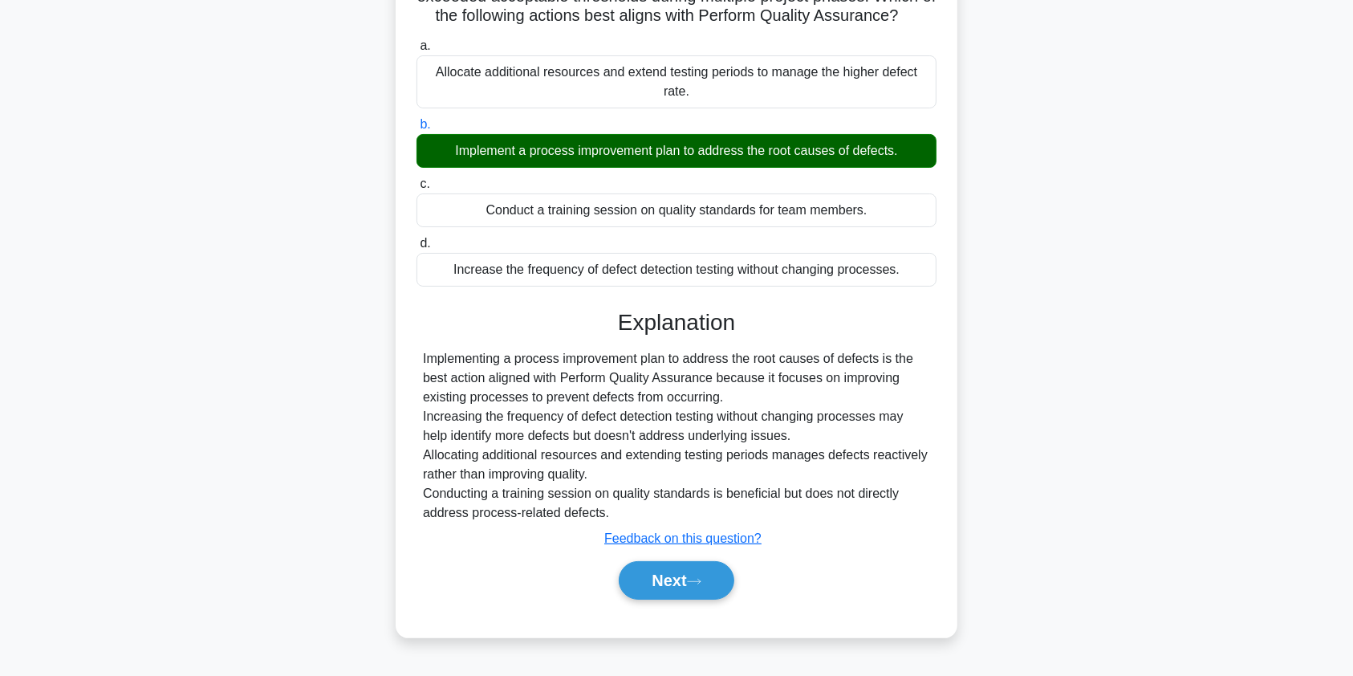
scroll to position [192, 0]
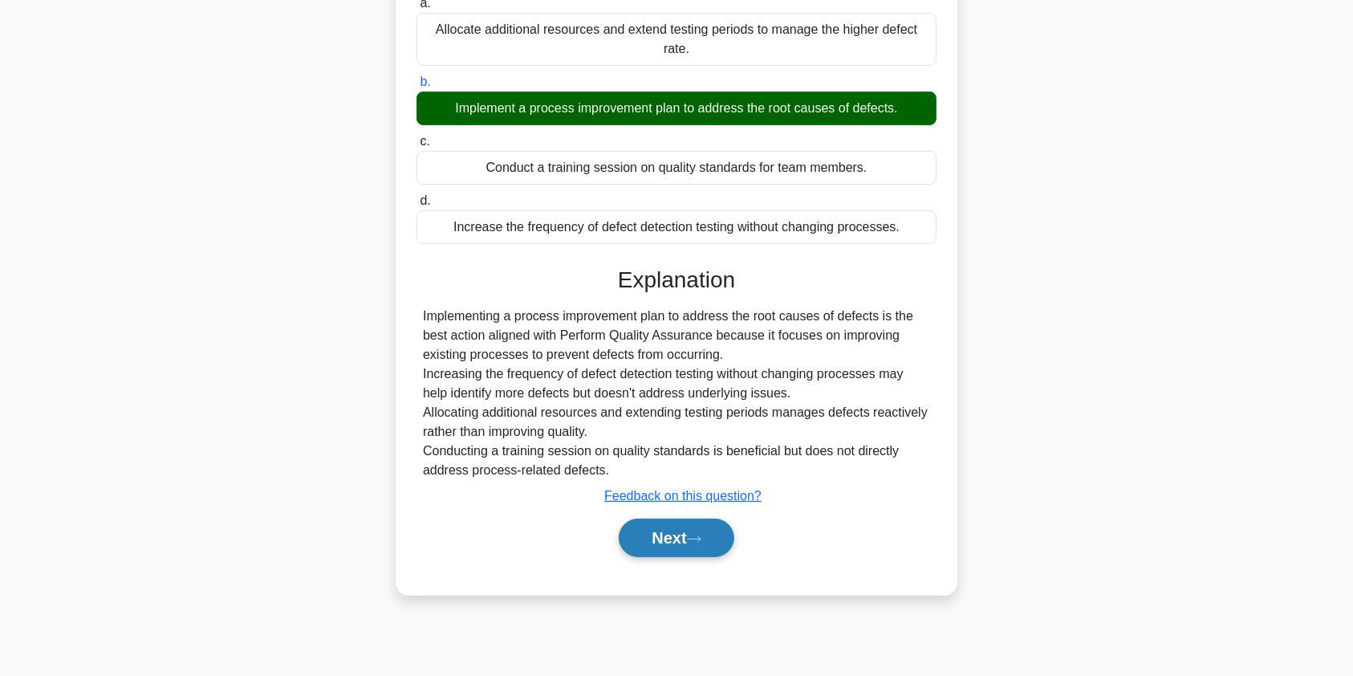
click at [653, 542] on button "Next" at bounding box center [676, 537] width 115 height 39
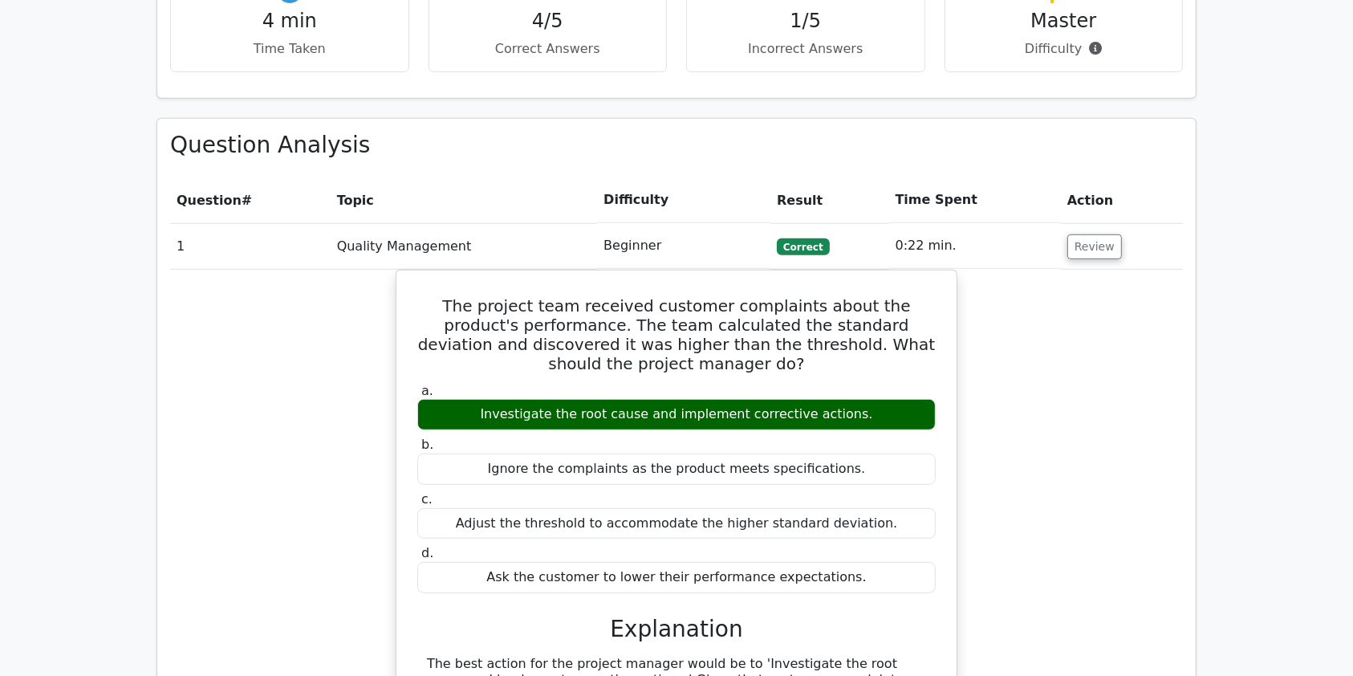
scroll to position [1059, 0]
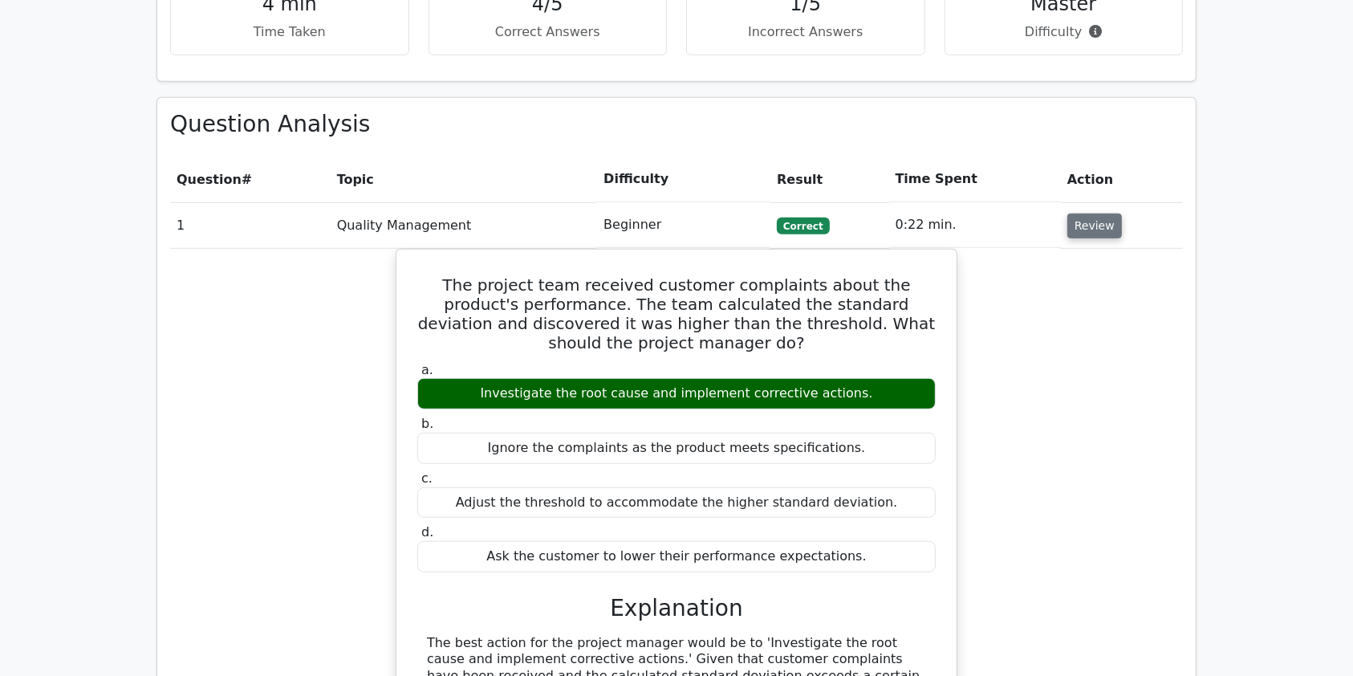
click at [1101, 213] on button "Review" at bounding box center [1094, 225] width 55 height 25
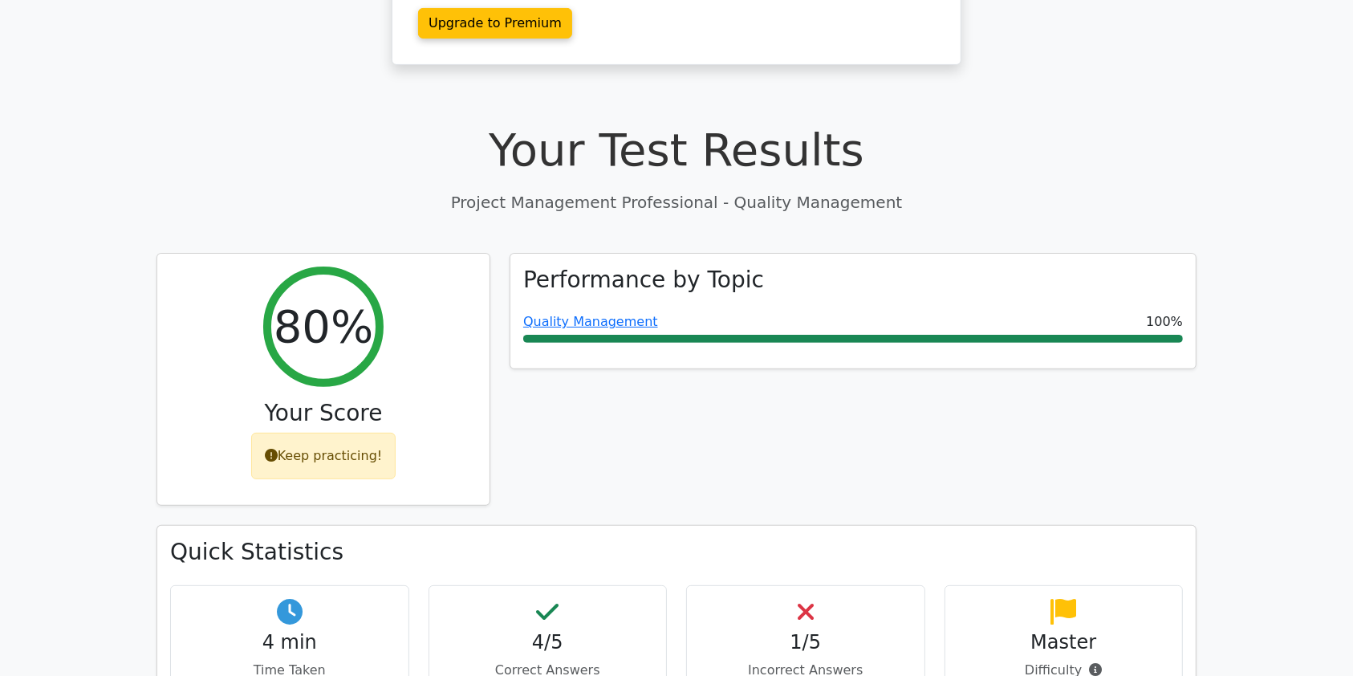
scroll to position [417, 0]
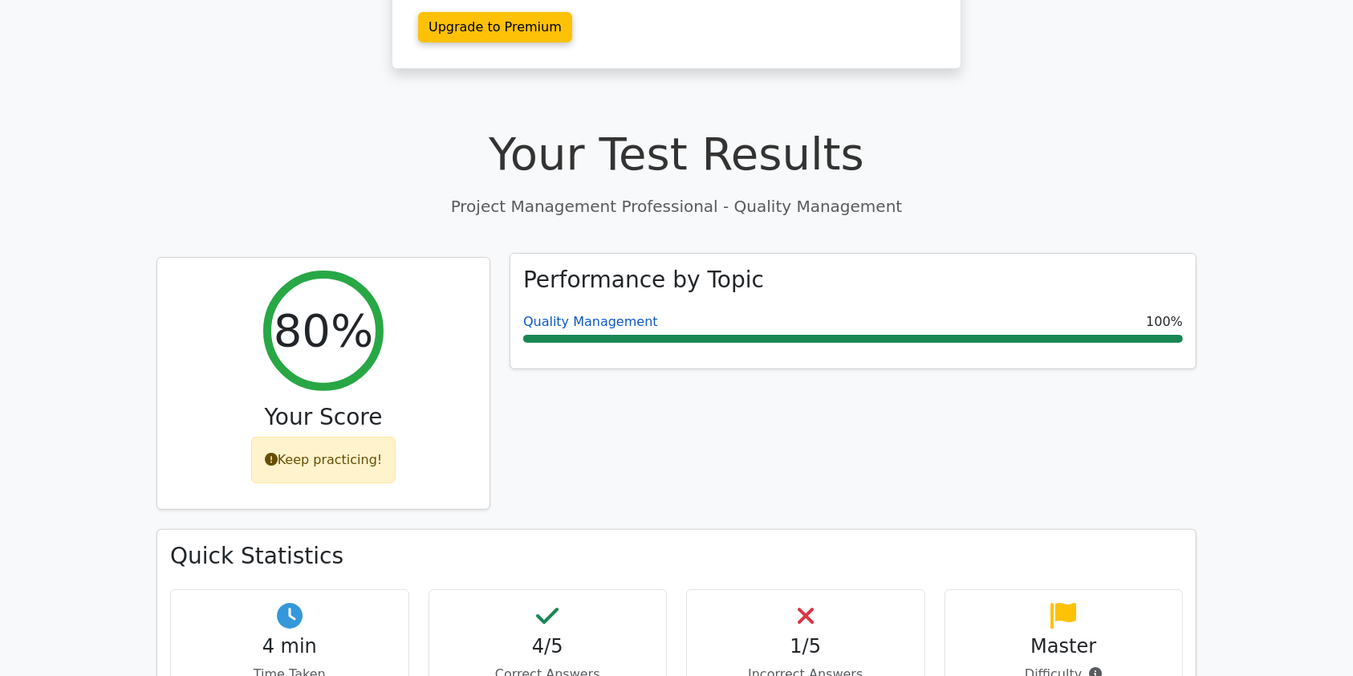
click at [607, 314] on link "Quality Management" at bounding box center [590, 321] width 135 height 15
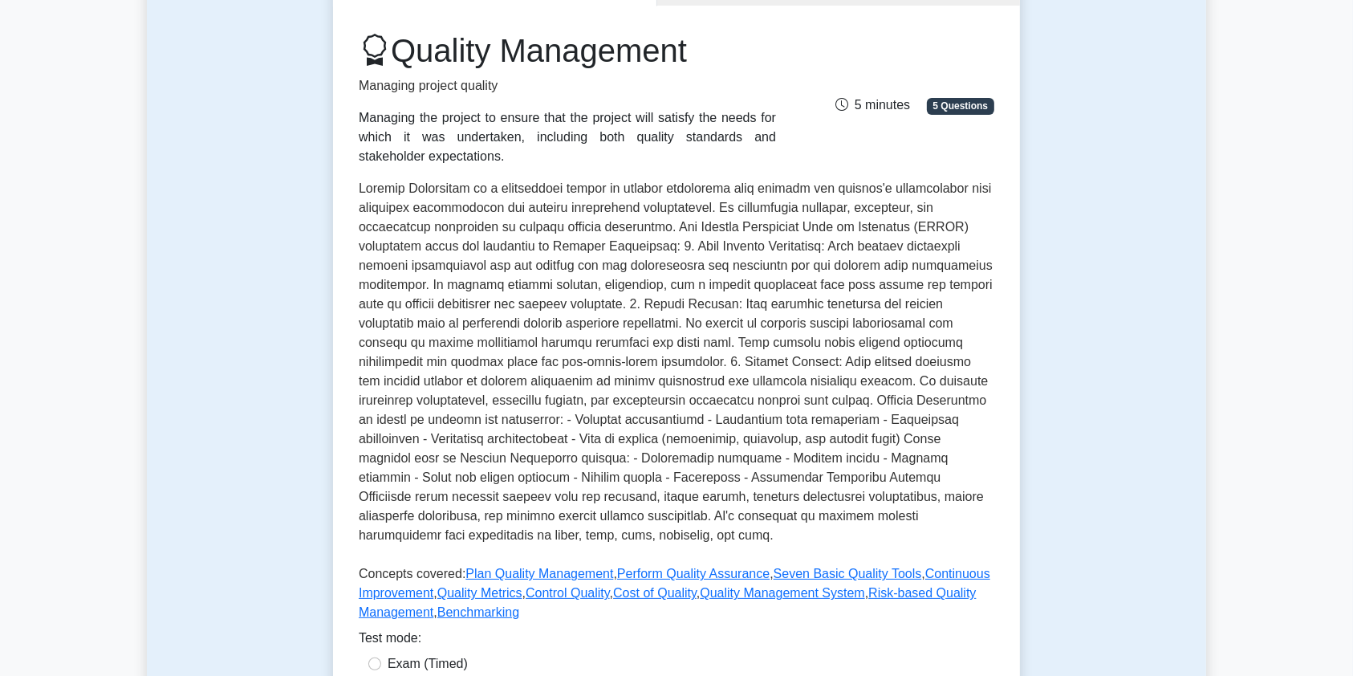
scroll to position [224, 0]
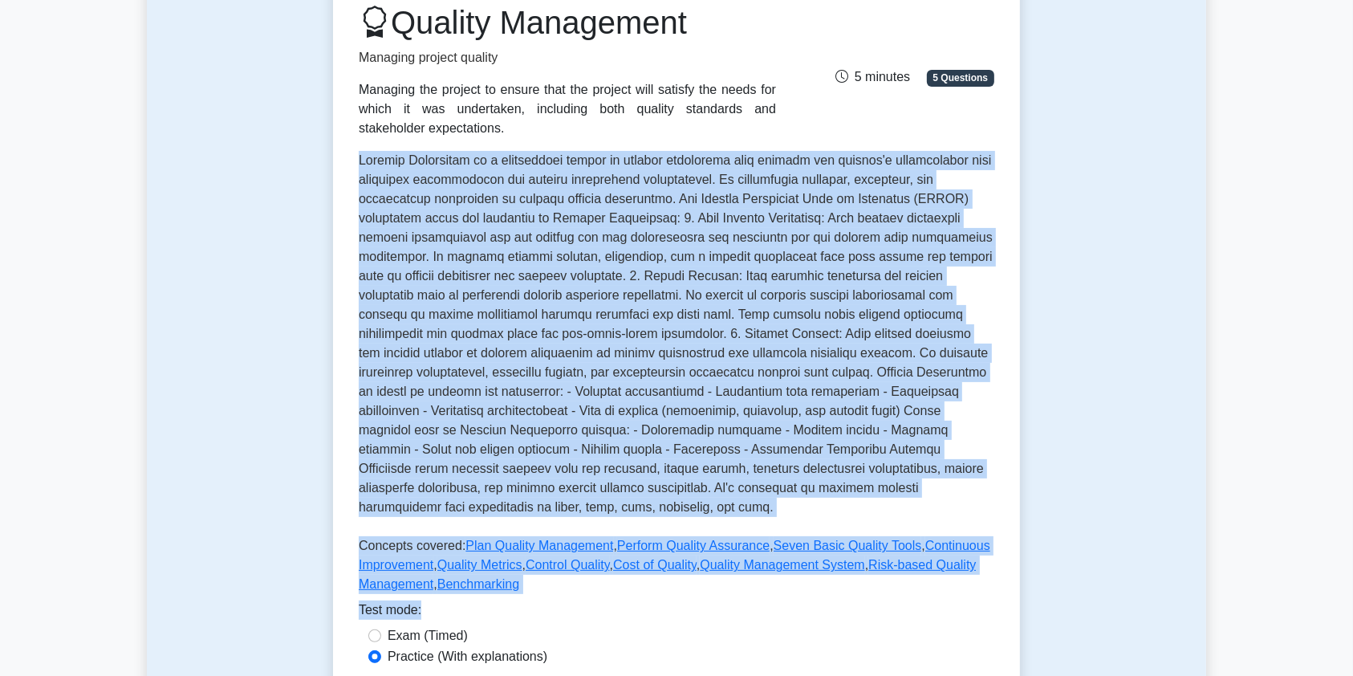
drag, startPoint x: 361, startPoint y: 163, endPoint x: 1018, endPoint y: 604, distance: 790.6
click at [1018, 604] on div "Quality Management Managing project quality Managing the project to ensure that…" at bounding box center [676, 362] width 687 height 769
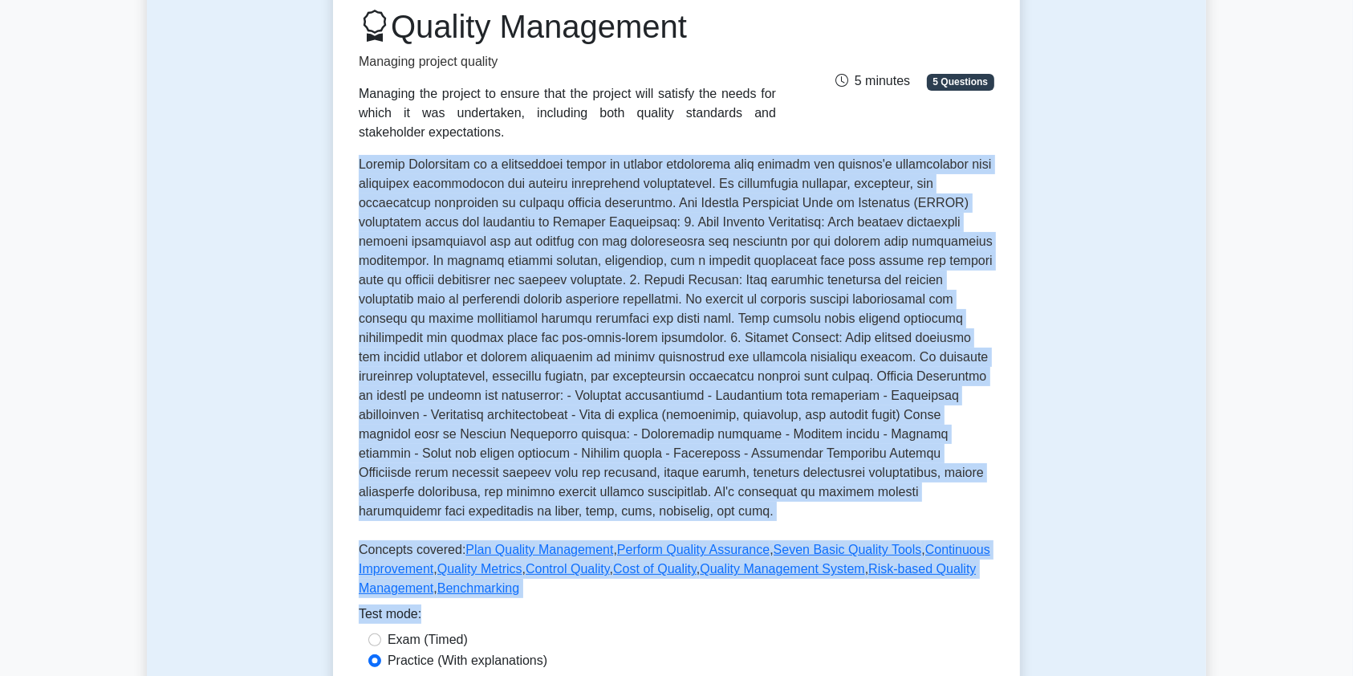
click at [1308, 369] on main "Back to Project Management Professional (PMP) Test Flashcards Quality Managemen…" at bounding box center [676, 611] width 1353 height 1568
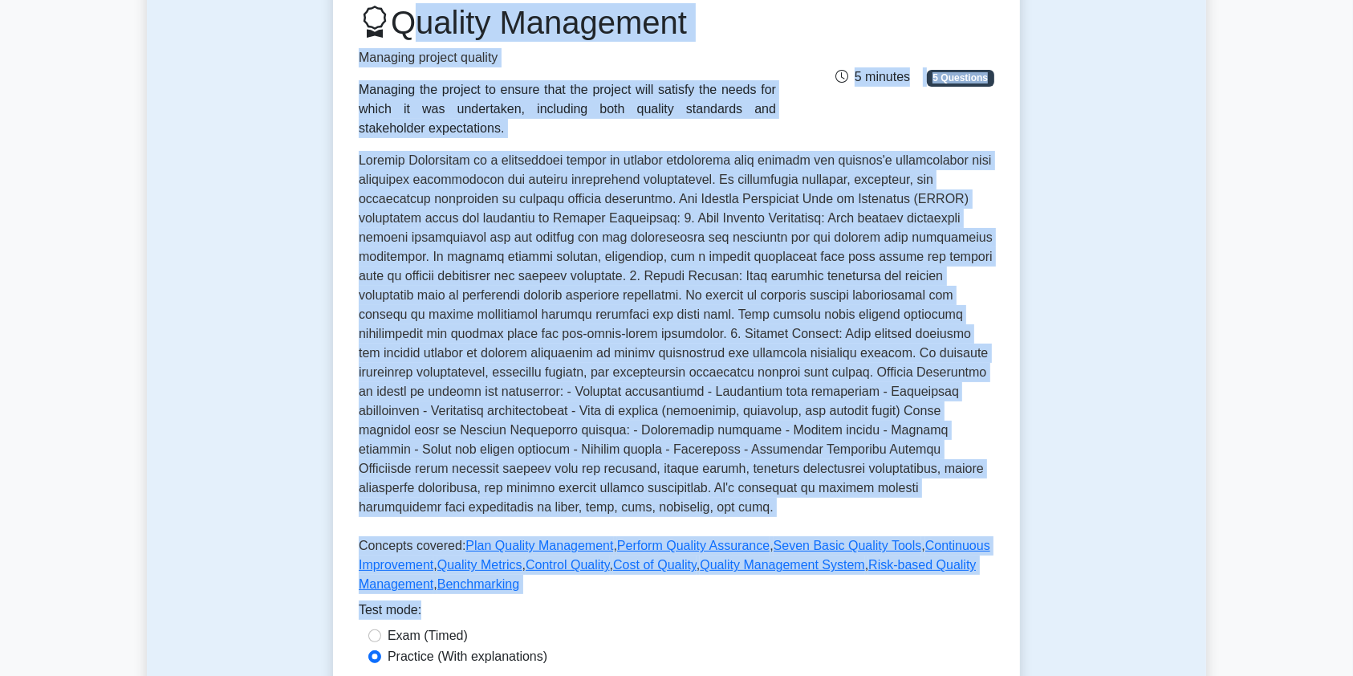
drag, startPoint x: 449, startPoint y: 55, endPoint x: 886, endPoint y: 613, distance: 708.3
click at [886, 613] on div "Quality Management Managing project quality Managing the project to ensure that…" at bounding box center [676, 362] width 687 height 769
click at [705, 610] on div "Test mode:" at bounding box center [677, 613] width 636 height 26
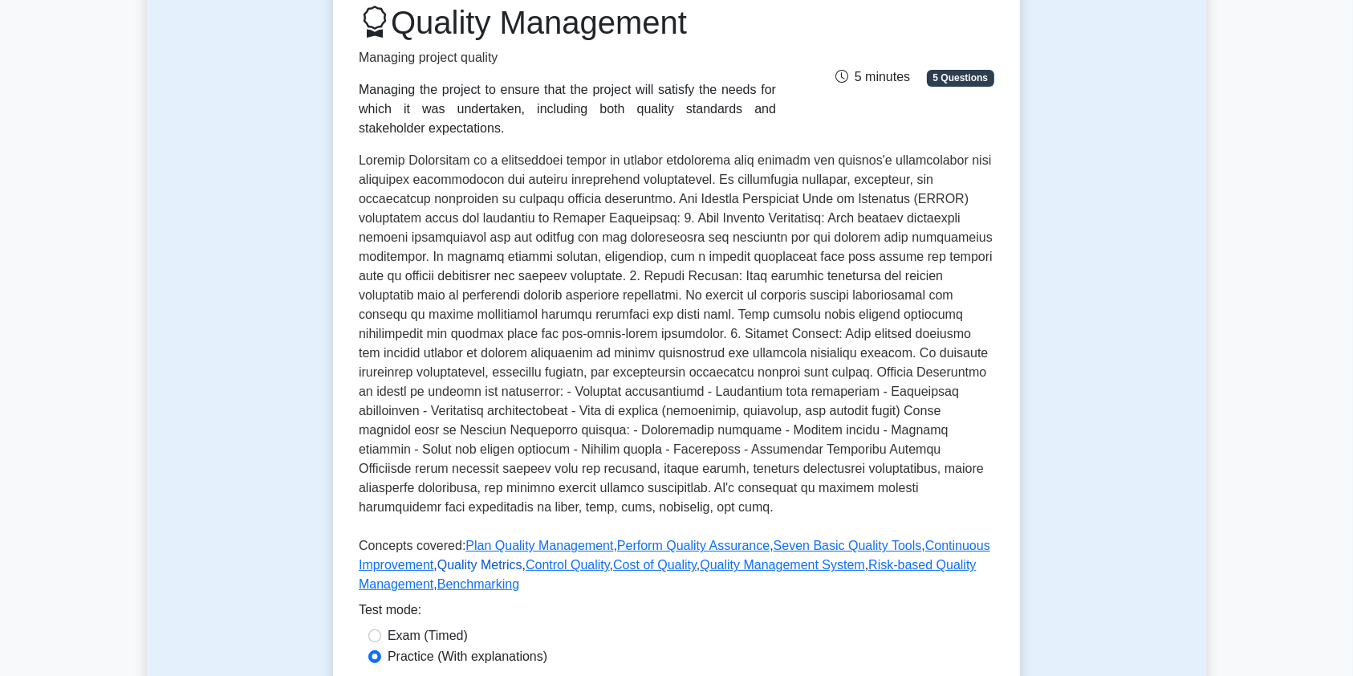
click at [499, 564] on link "Quality Metrics" at bounding box center [479, 565] width 85 height 14
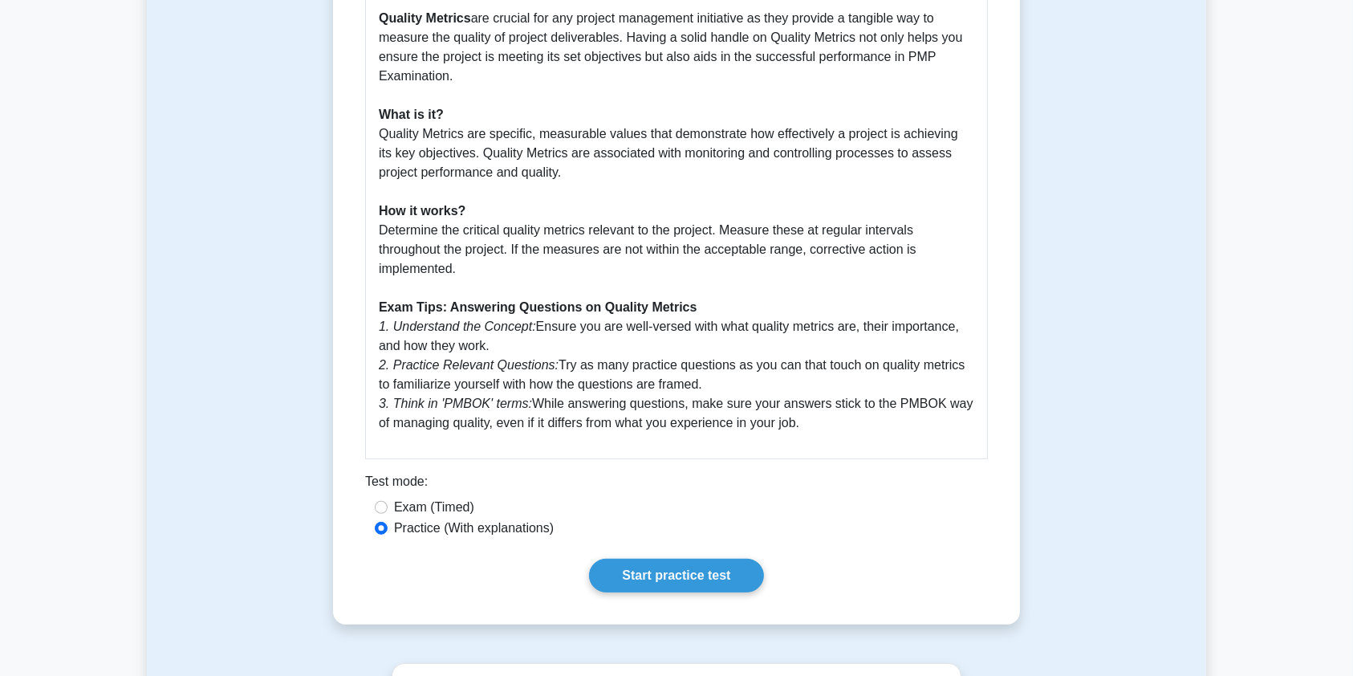
scroll to position [522, 0]
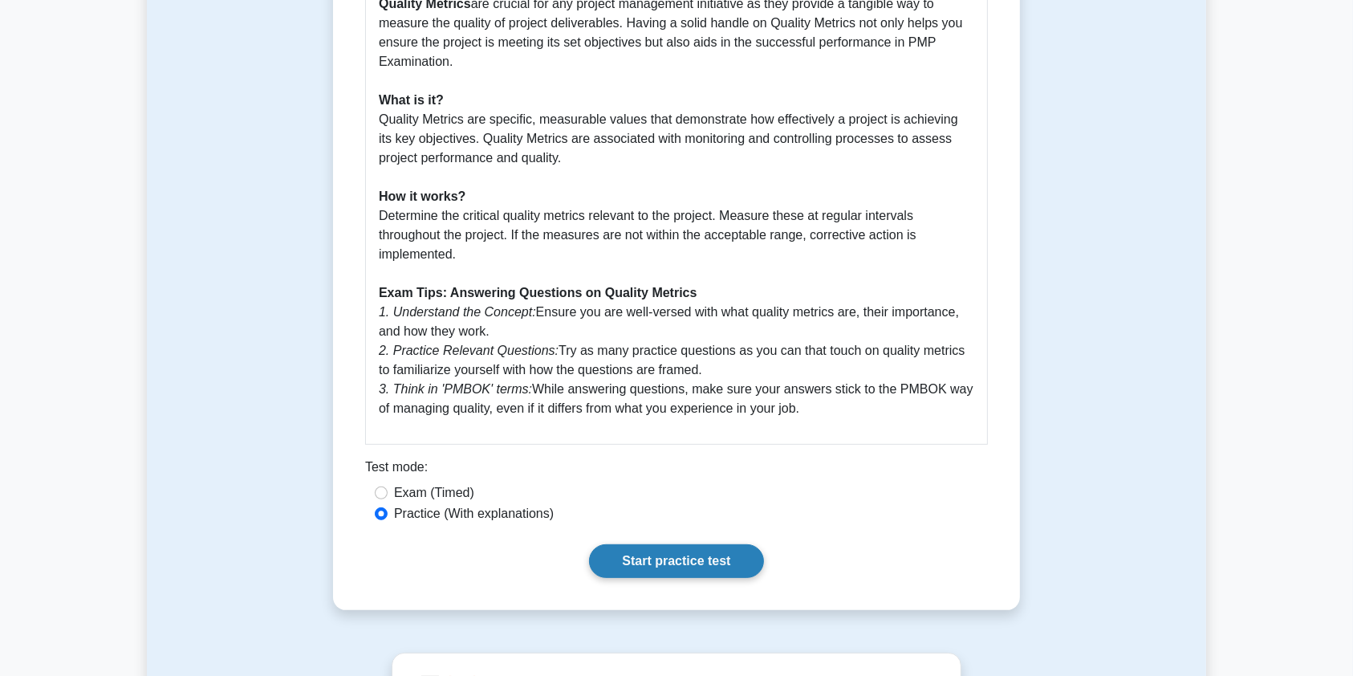
click at [679, 563] on link "Start practice test" at bounding box center [676, 561] width 174 height 34
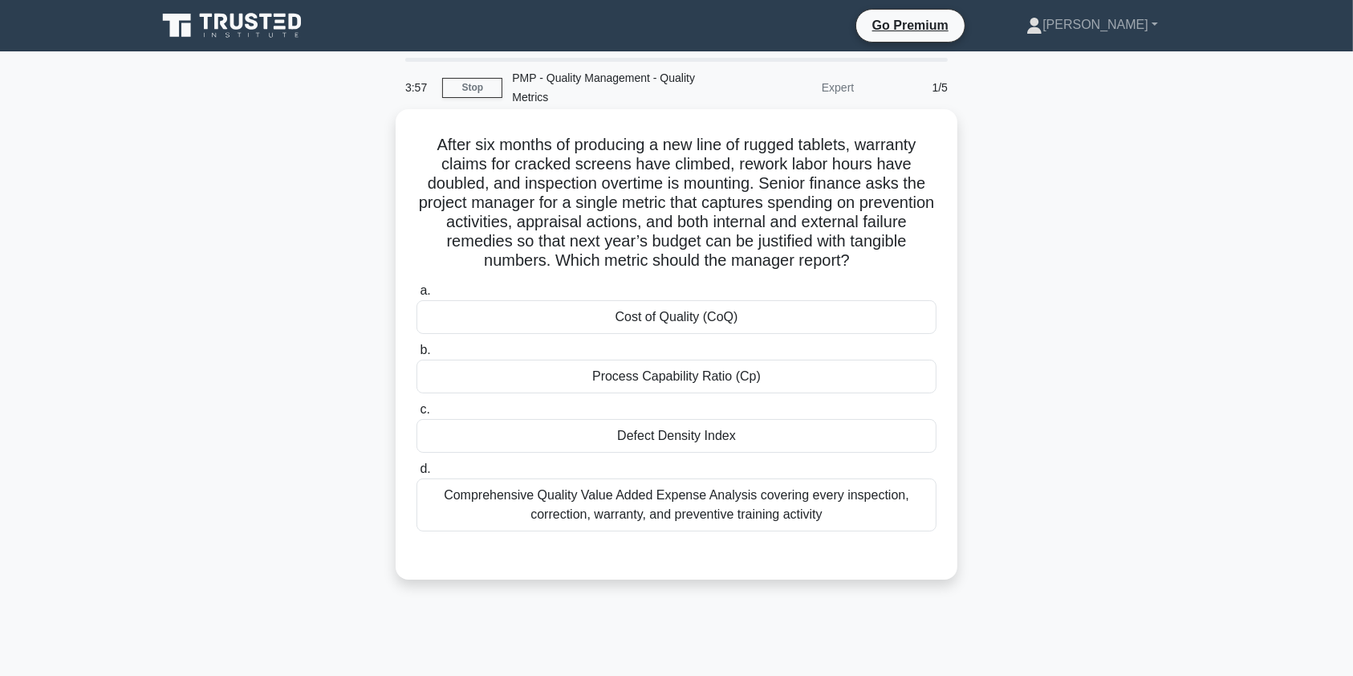
click at [758, 502] on div "Comprehensive Quality Value Added Expense Analysis covering every inspection, c…" at bounding box center [677, 504] width 520 height 53
click at [417, 474] on input "d. Comprehensive Quality Value Added Expense Analysis covering every inspection…" at bounding box center [417, 469] width 0 height 10
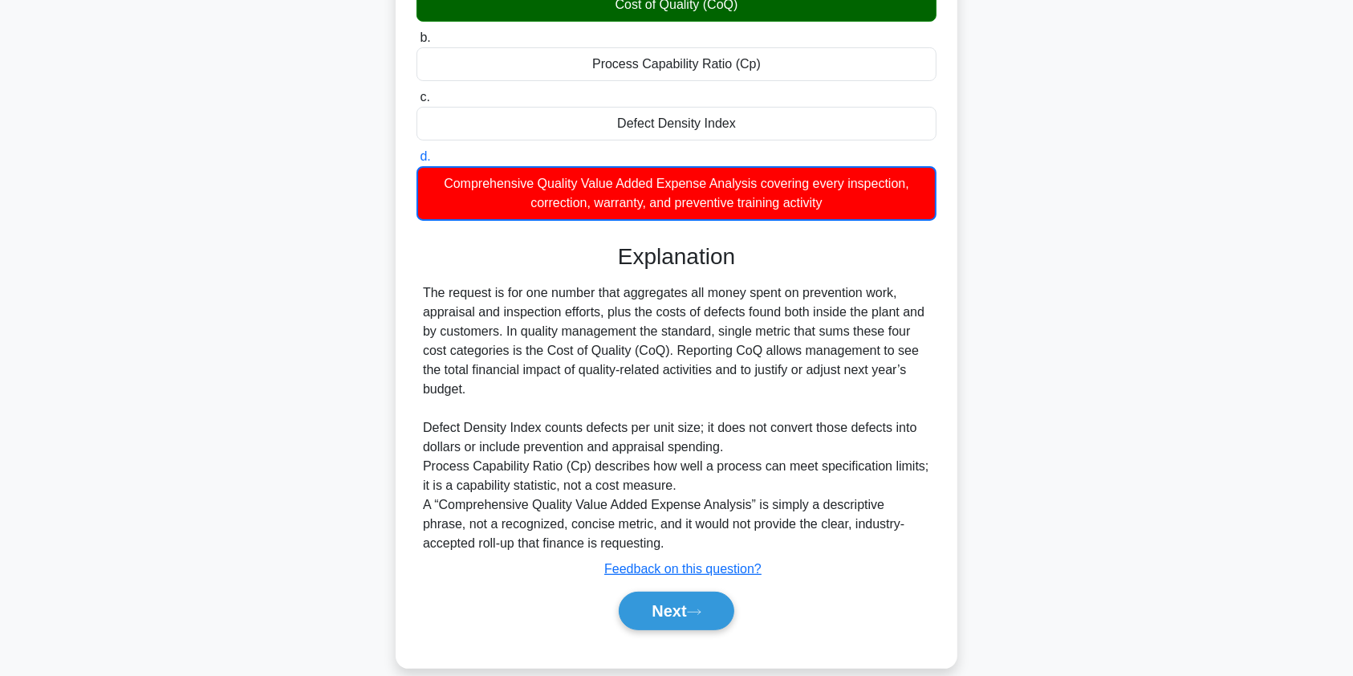
scroll to position [331, 0]
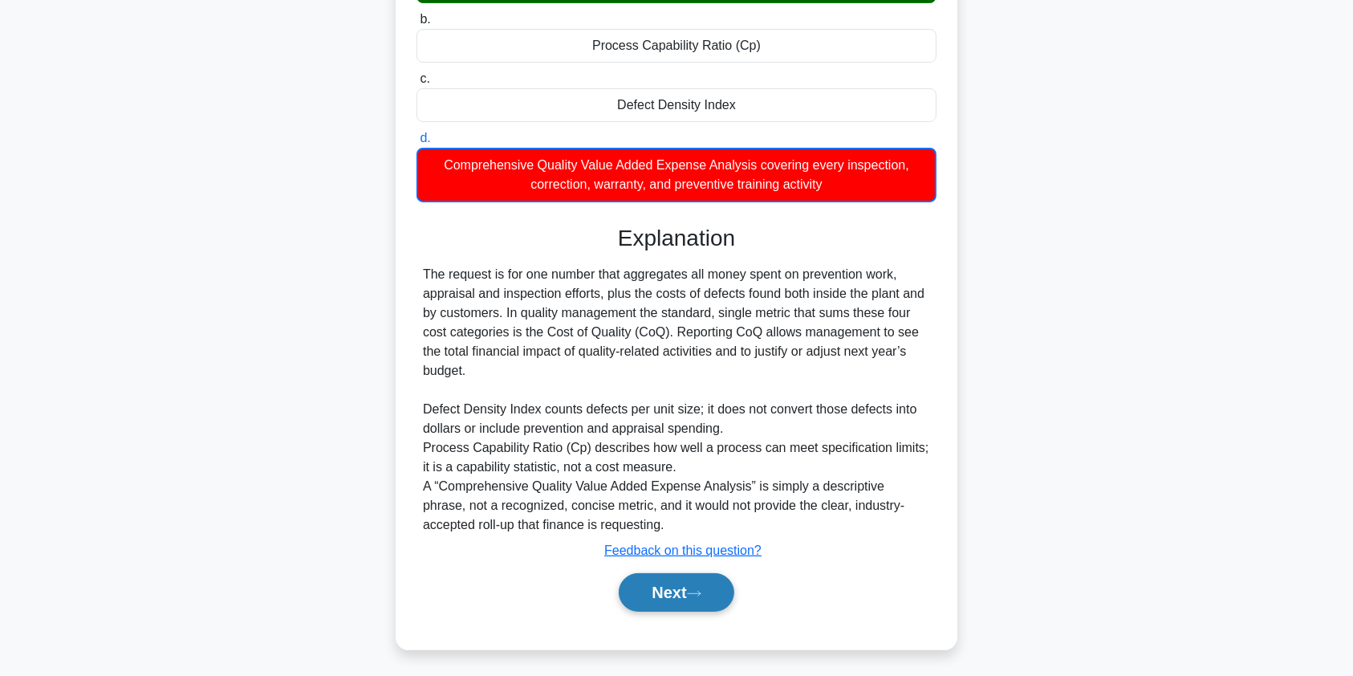
click at [677, 597] on button "Next" at bounding box center [676, 592] width 115 height 39
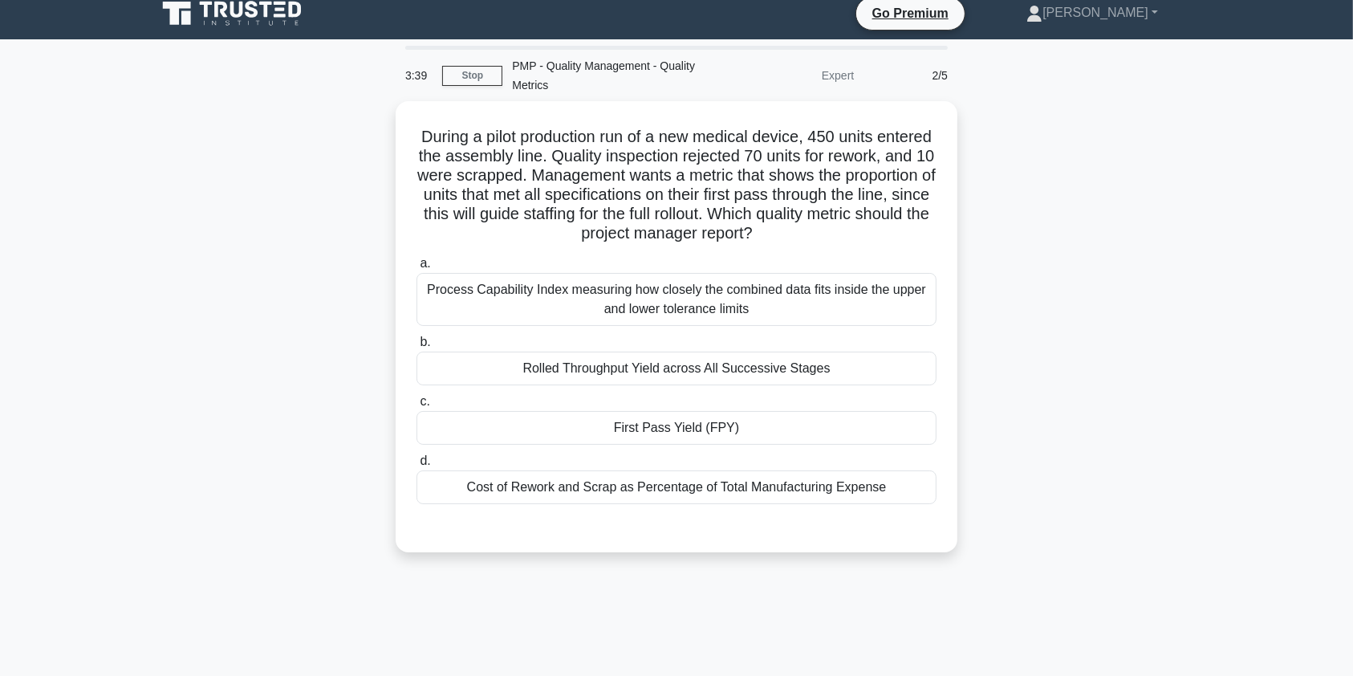
scroll to position [0, 0]
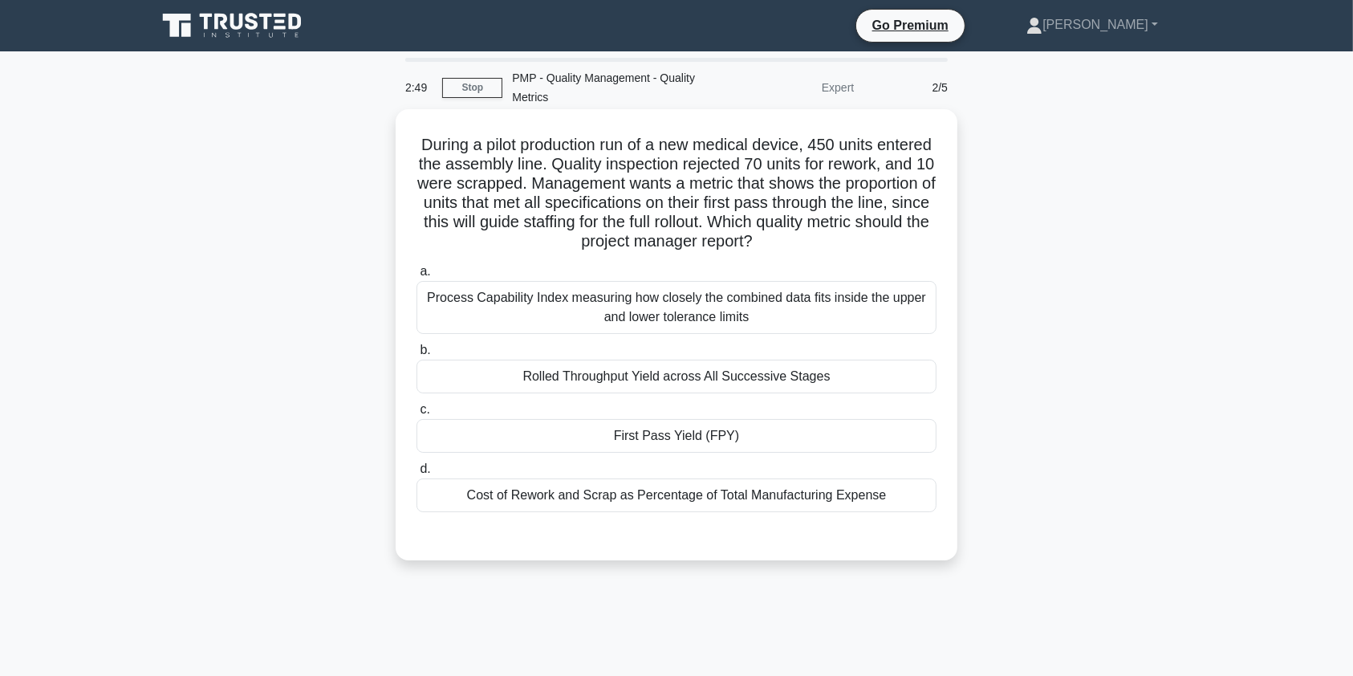
click at [818, 312] on div "Process Capability Index measuring how closely the combined data fits inside th…" at bounding box center [677, 307] width 520 height 53
click at [417, 277] on input "a. Process Capability Index measuring how closely the combined data fits inside…" at bounding box center [417, 271] width 0 height 10
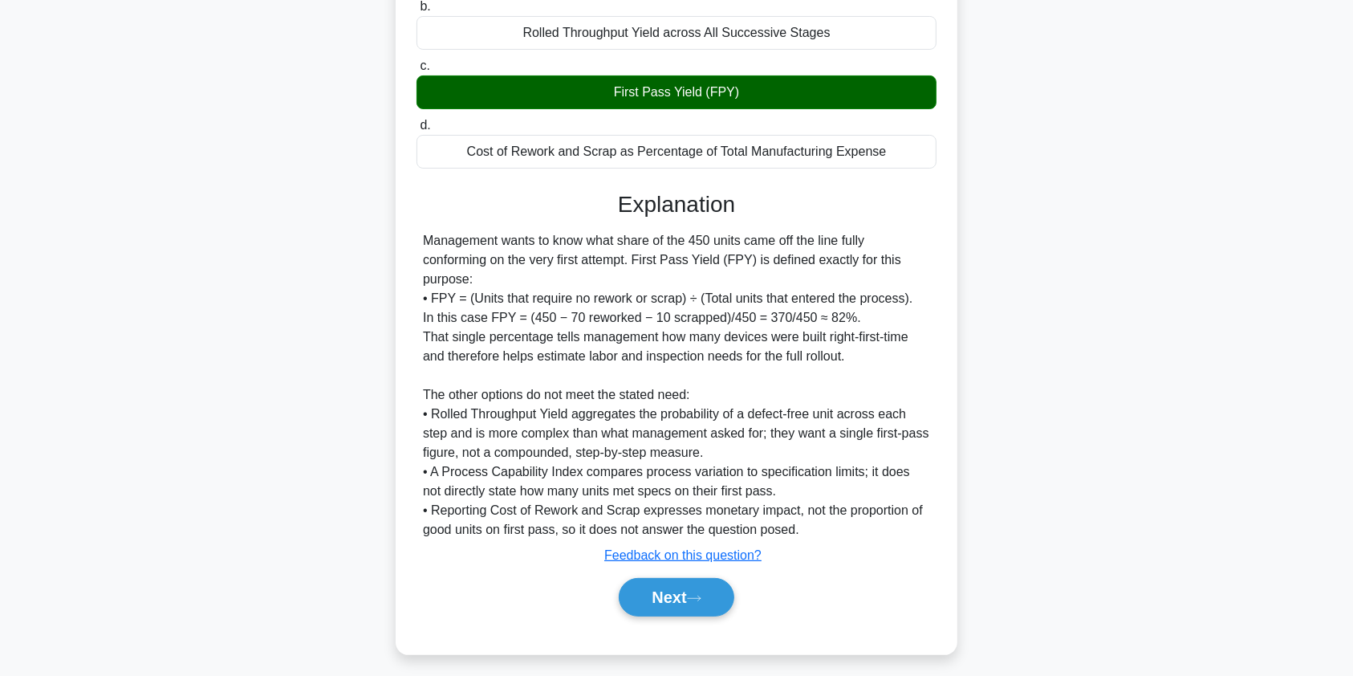
scroll to position [353, 0]
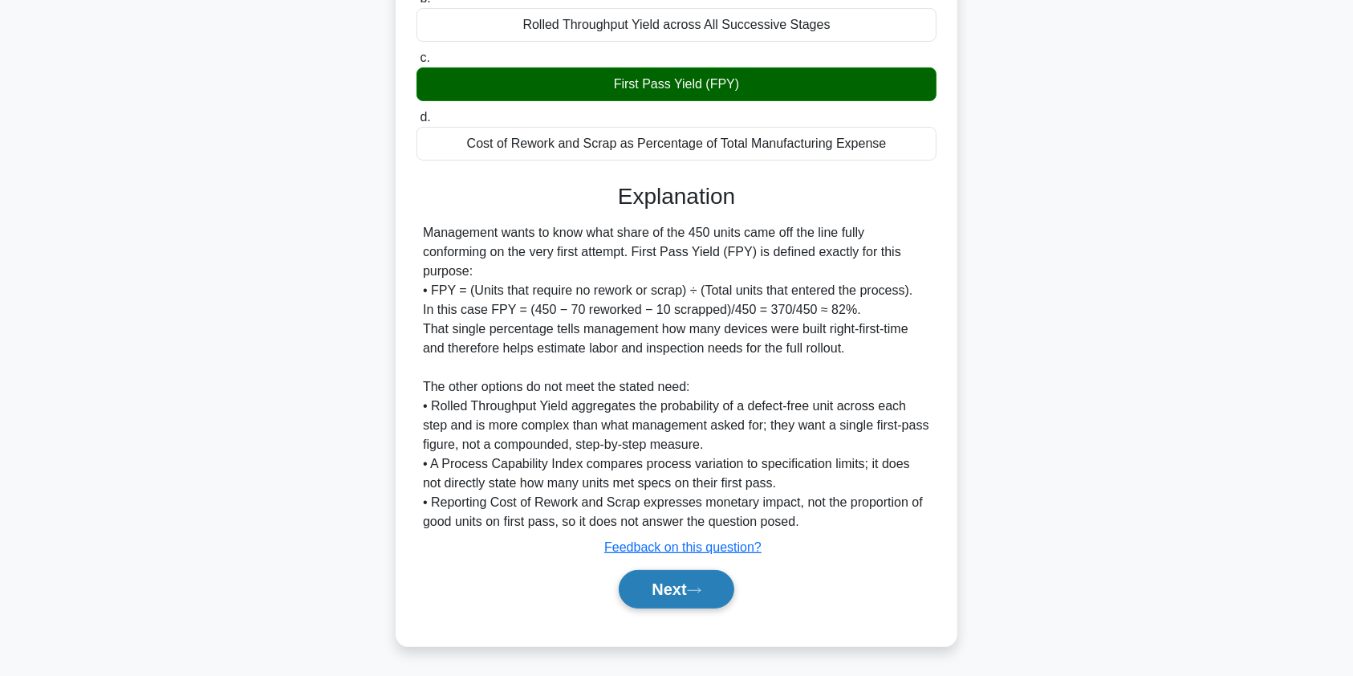
click at [693, 600] on button "Next" at bounding box center [676, 589] width 115 height 39
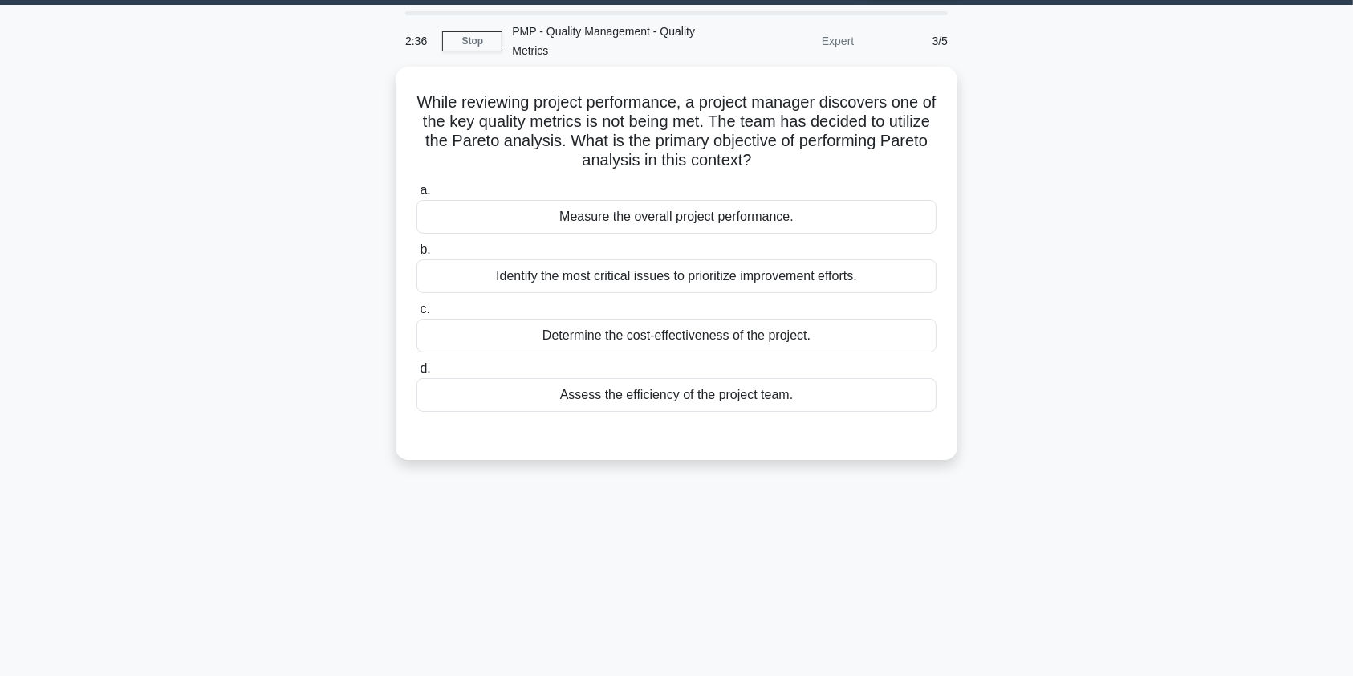
scroll to position [0, 0]
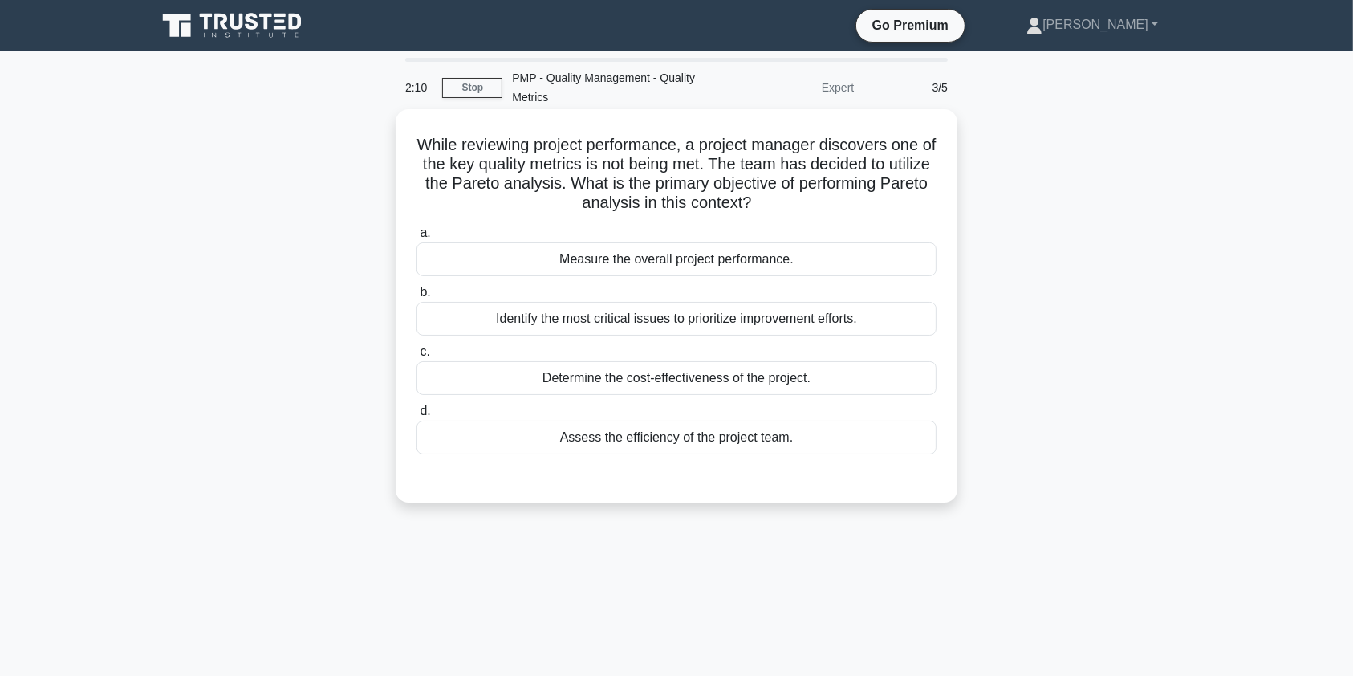
click at [827, 321] on div "Identify the most critical issues to prioritize improvement efforts." at bounding box center [677, 319] width 520 height 34
click at [417, 298] on input "b. Identify the most critical issues to prioritize improvement efforts." at bounding box center [417, 292] width 0 height 10
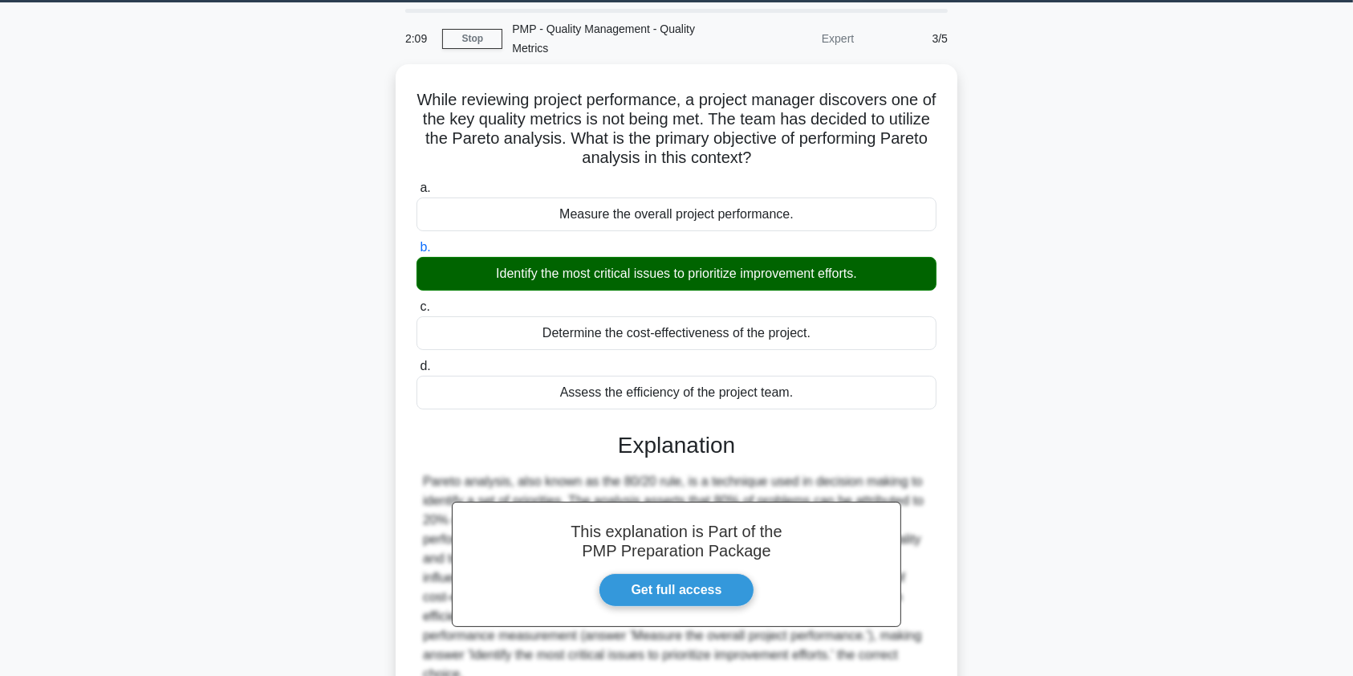
scroll to position [198, 0]
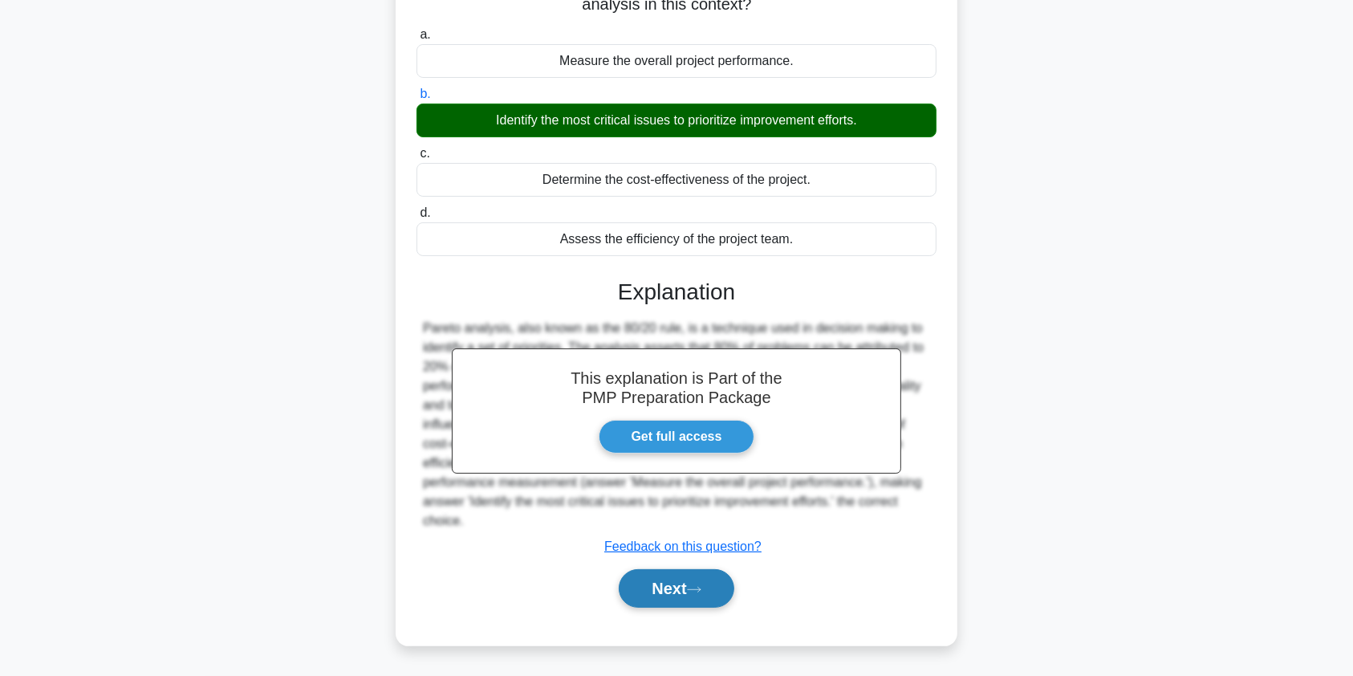
click at [692, 585] on button "Next" at bounding box center [676, 588] width 115 height 39
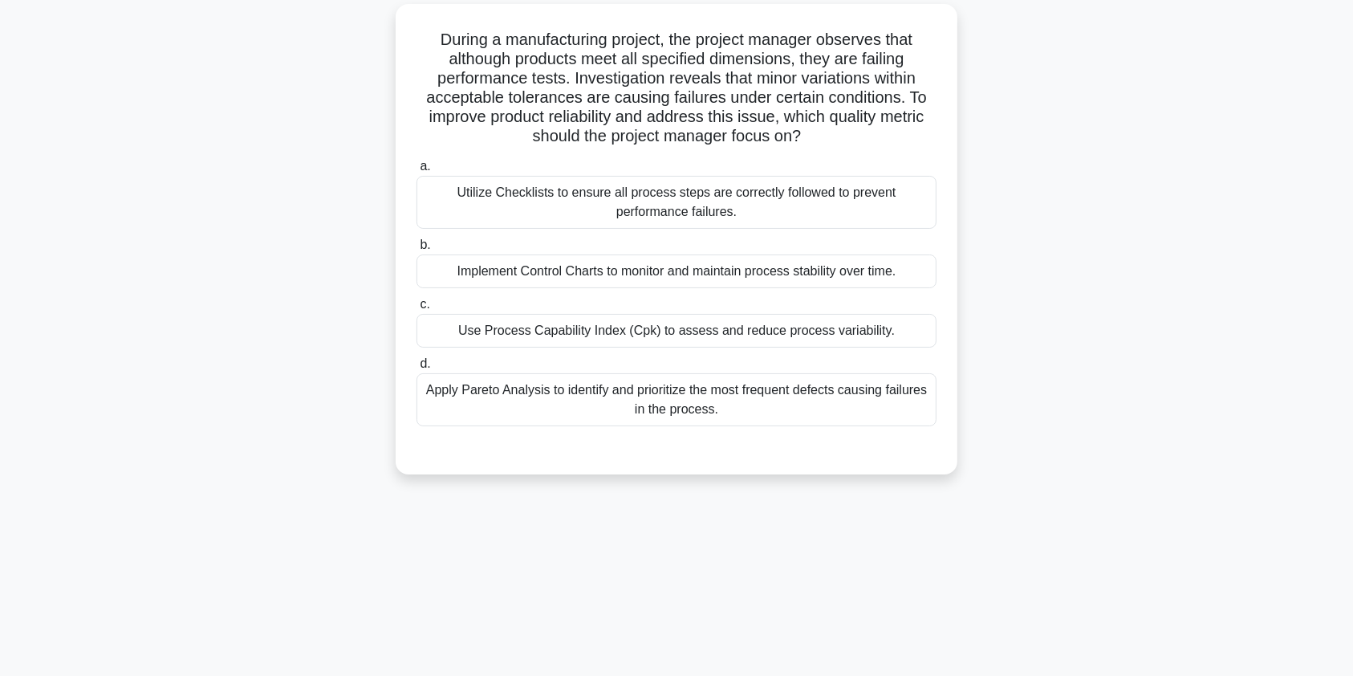
scroll to position [0, 0]
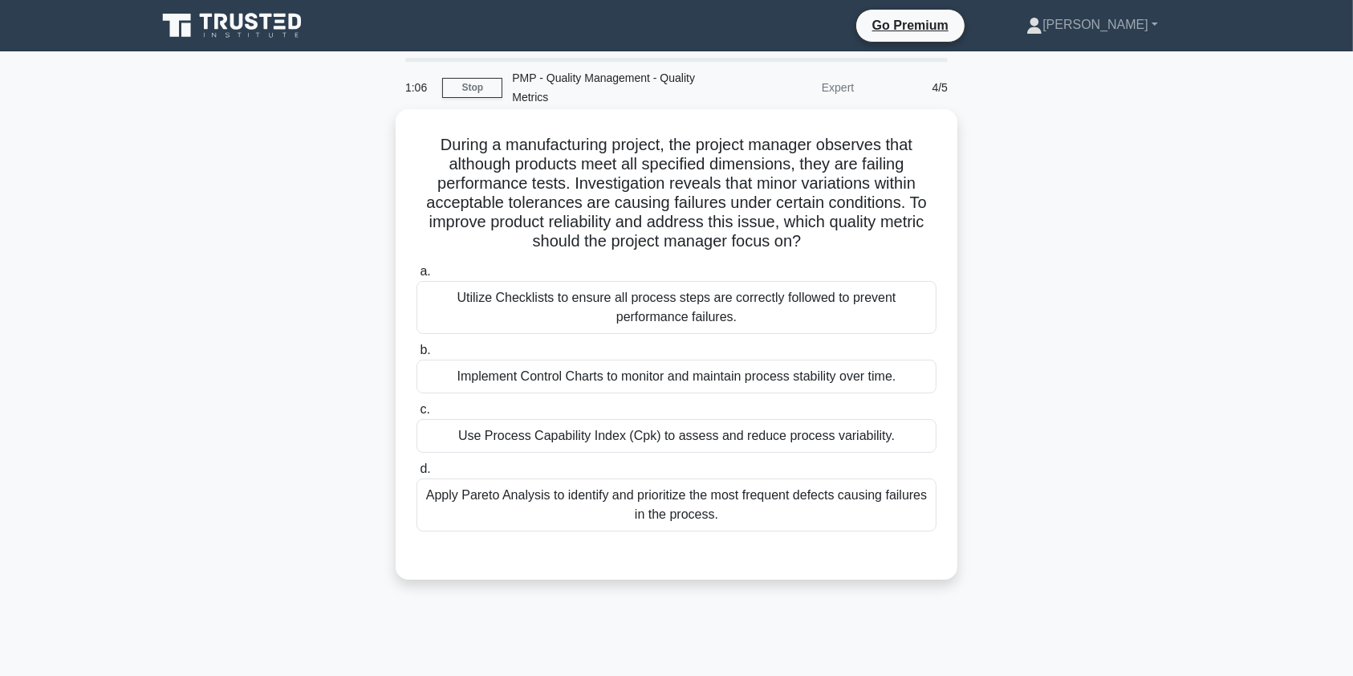
click at [709, 442] on div "Use Process Capability Index (Cpk) to assess and reduce process variability." at bounding box center [677, 436] width 520 height 34
click at [417, 415] on input "c. Use Process Capability Index (Cpk) to assess and reduce process variability." at bounding box center [417, 409] width 0 height 10
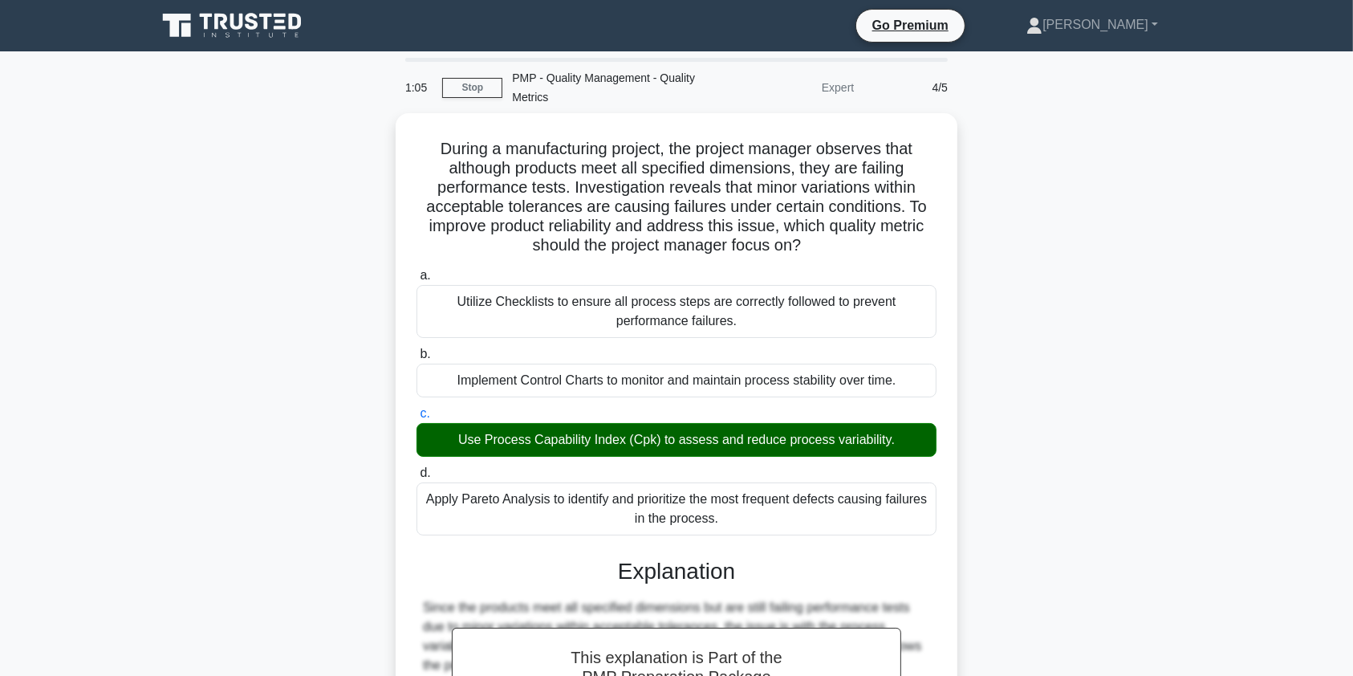
scroll to position [333, 0]
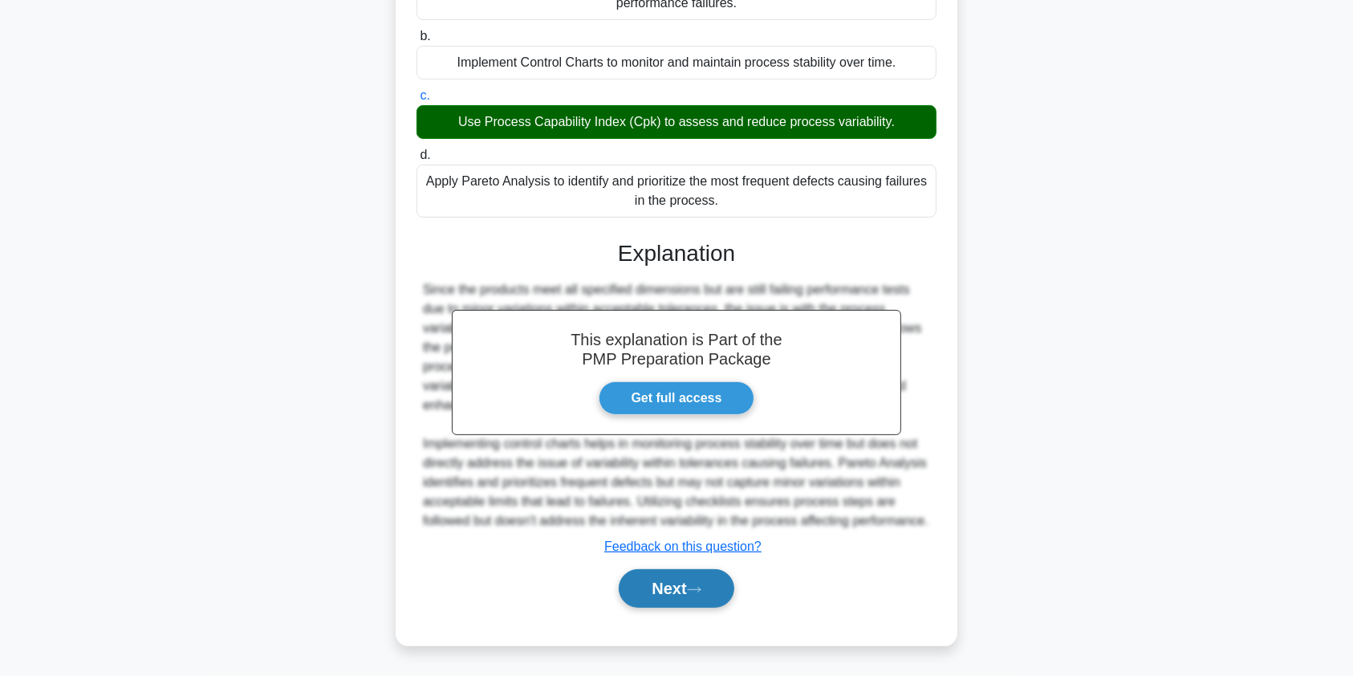
click at [669, 588] on button "Next" at bounding box center [676, 588] width 115 height 39
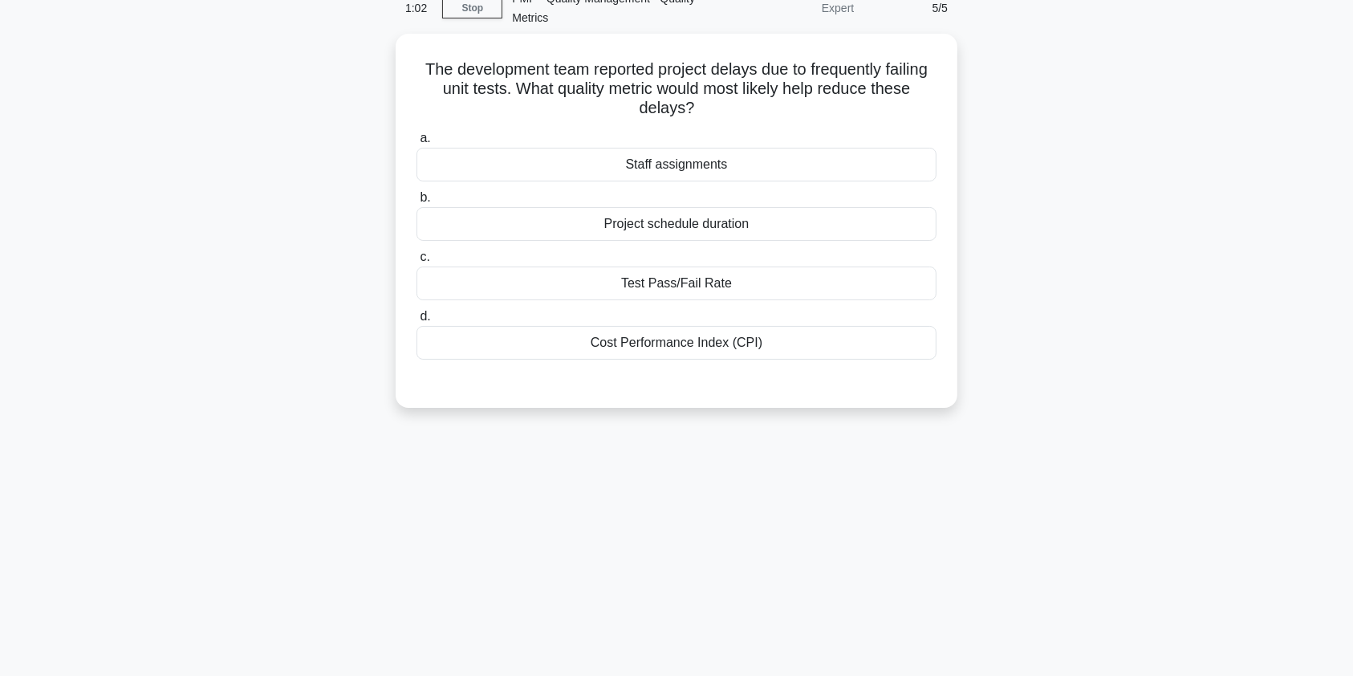
scroll to position [0, 0]
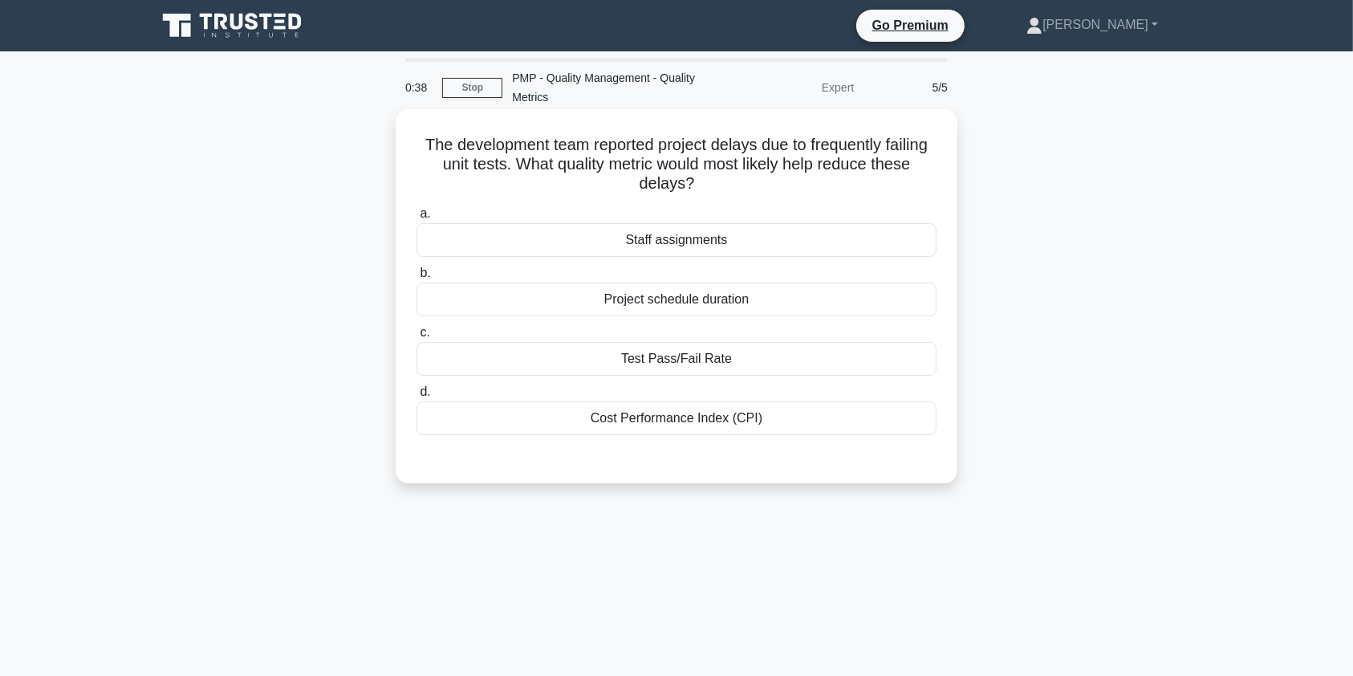
click at [745, 364] on div "Test Pass/Fail Rate" at bounding box center [677, 359] width 520 height 34
click at [417, 338] on input "c. Test Pass/Fail Rate" at bounding box center [417, 332] width 0 height 10
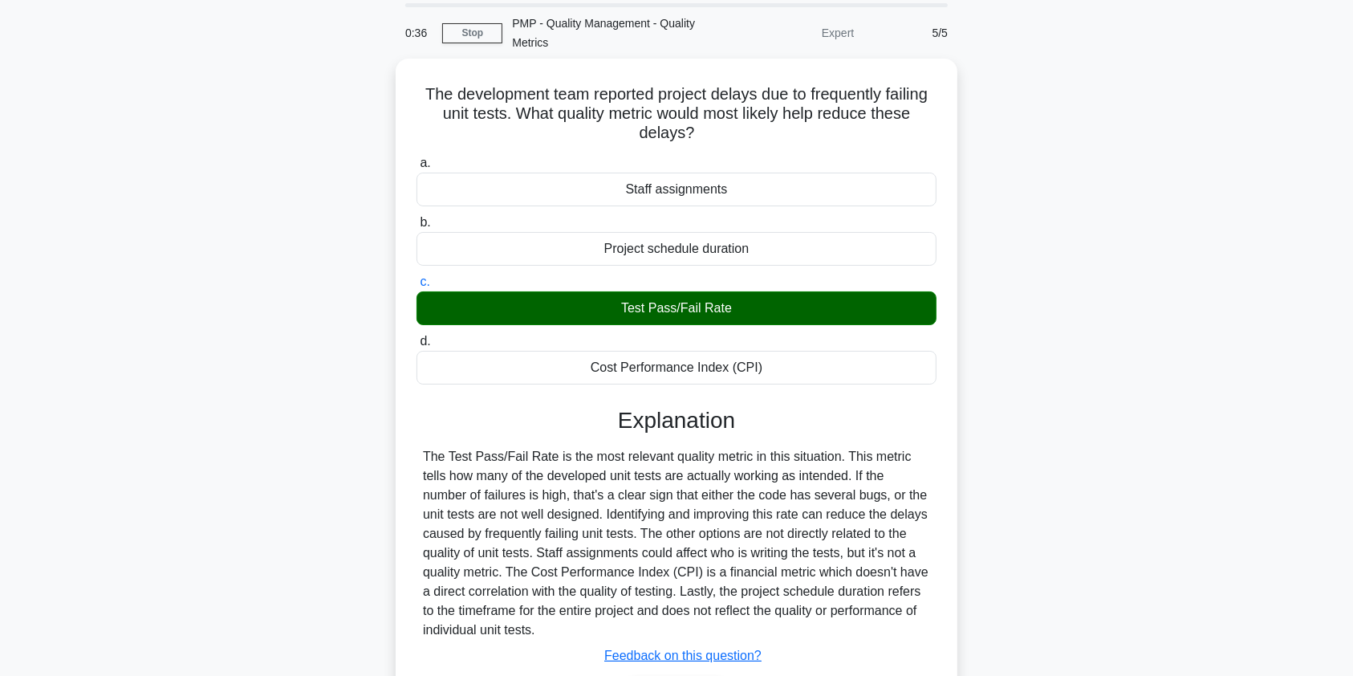
scroll to position [192, 0]
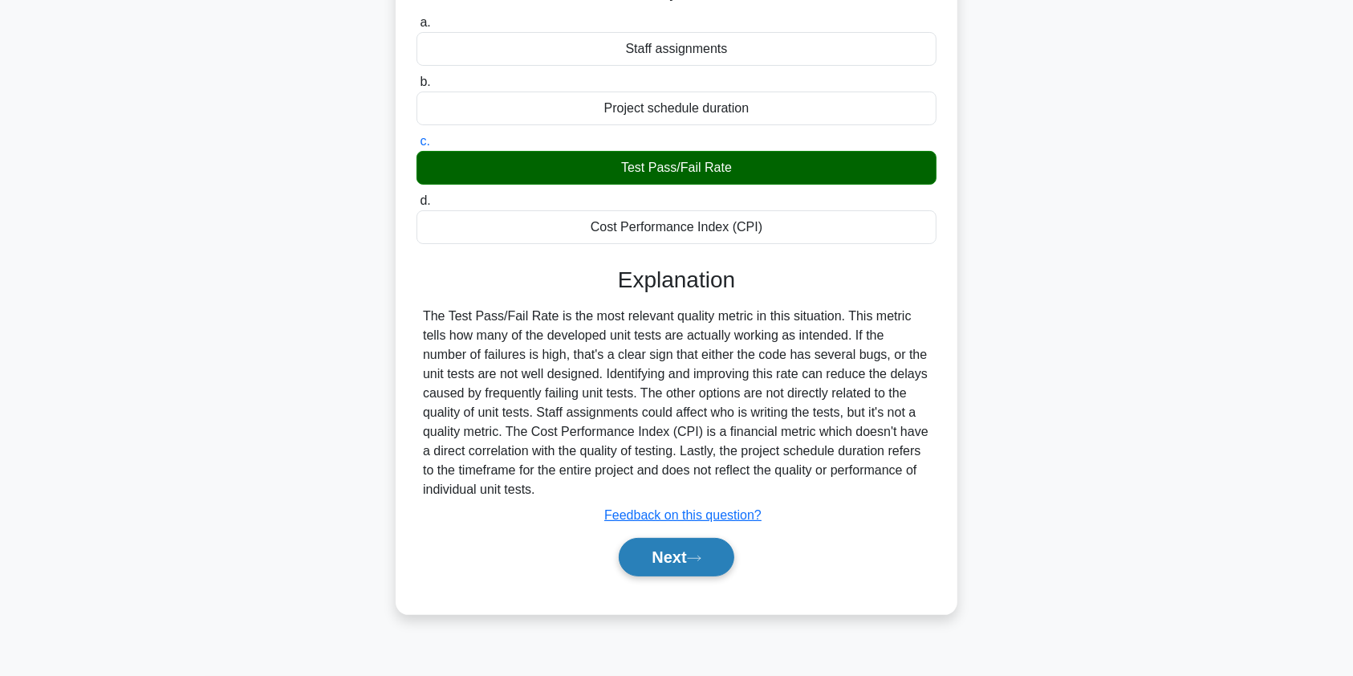
click at [667, 565] on button "Next" at bounding box center [676, 557] width 115 height 39
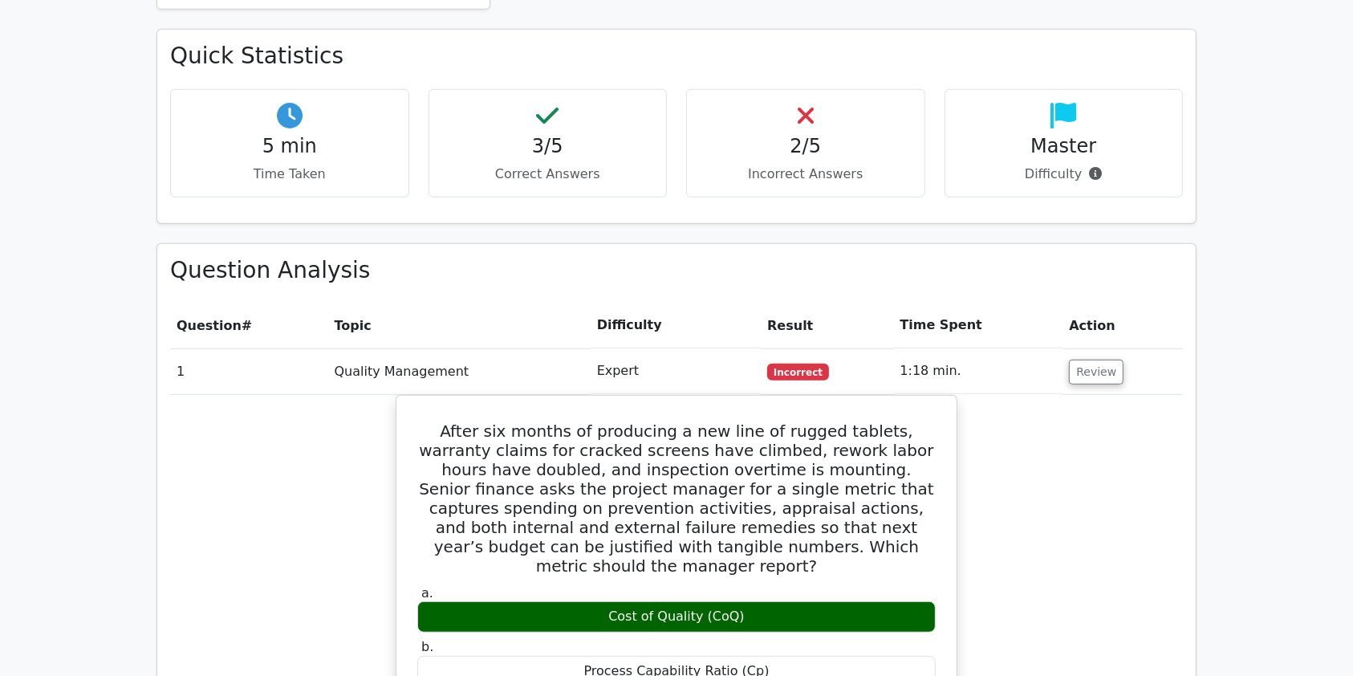
scroll to position [948, 0]
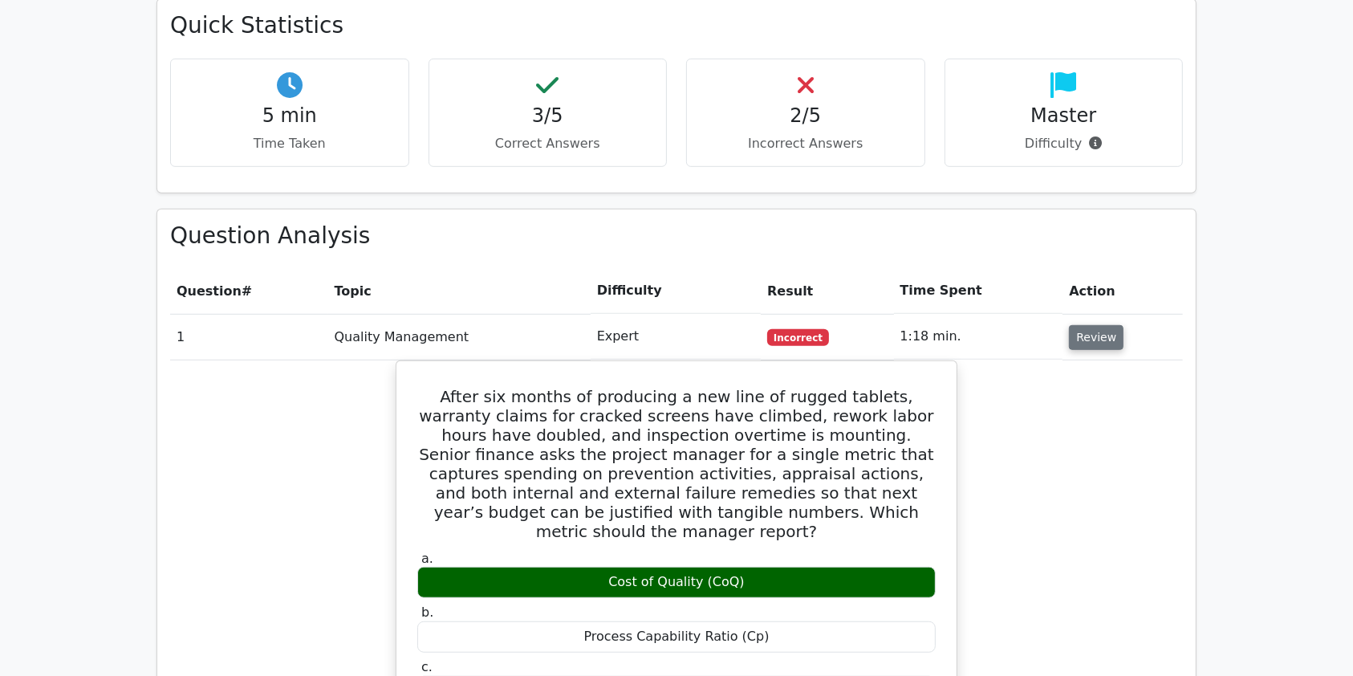
click at [1103, 325] on button "Review" at bounding box center [1096, 337] width 55 height 25
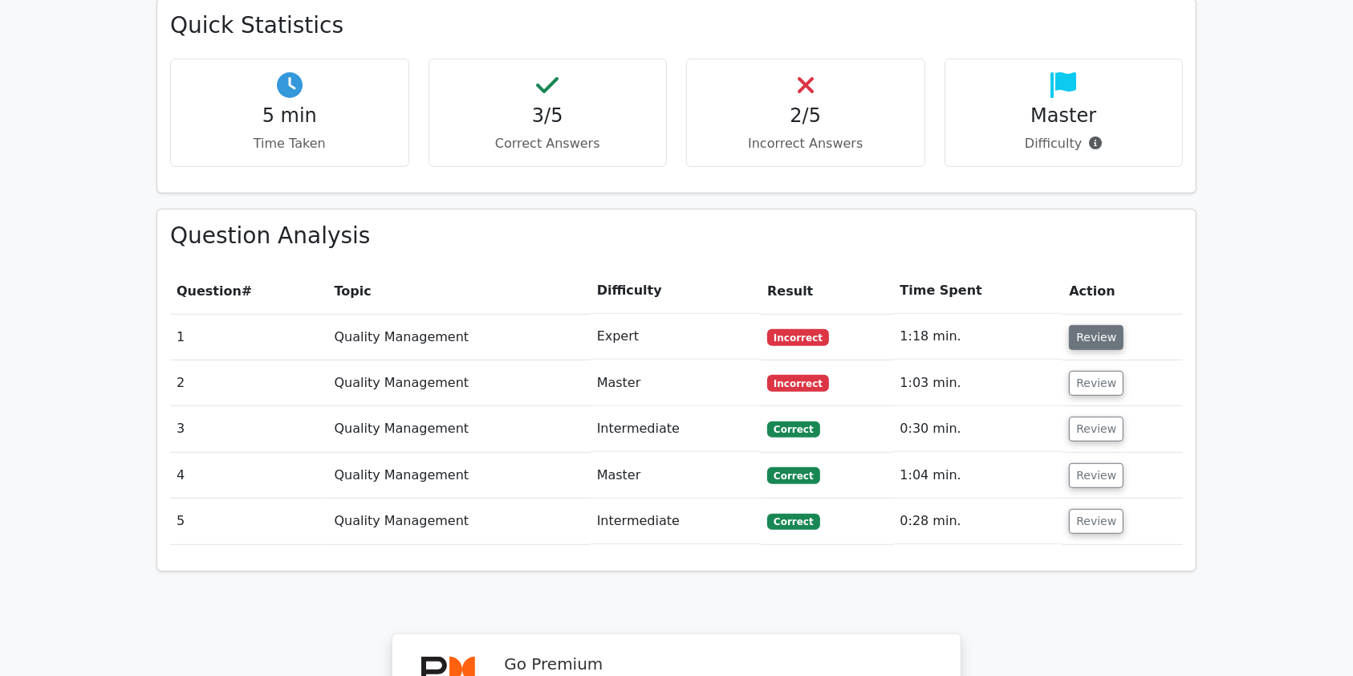
click at [1103, 325] on button "Review" at bounding box center [1096, 337] width 55 height 25
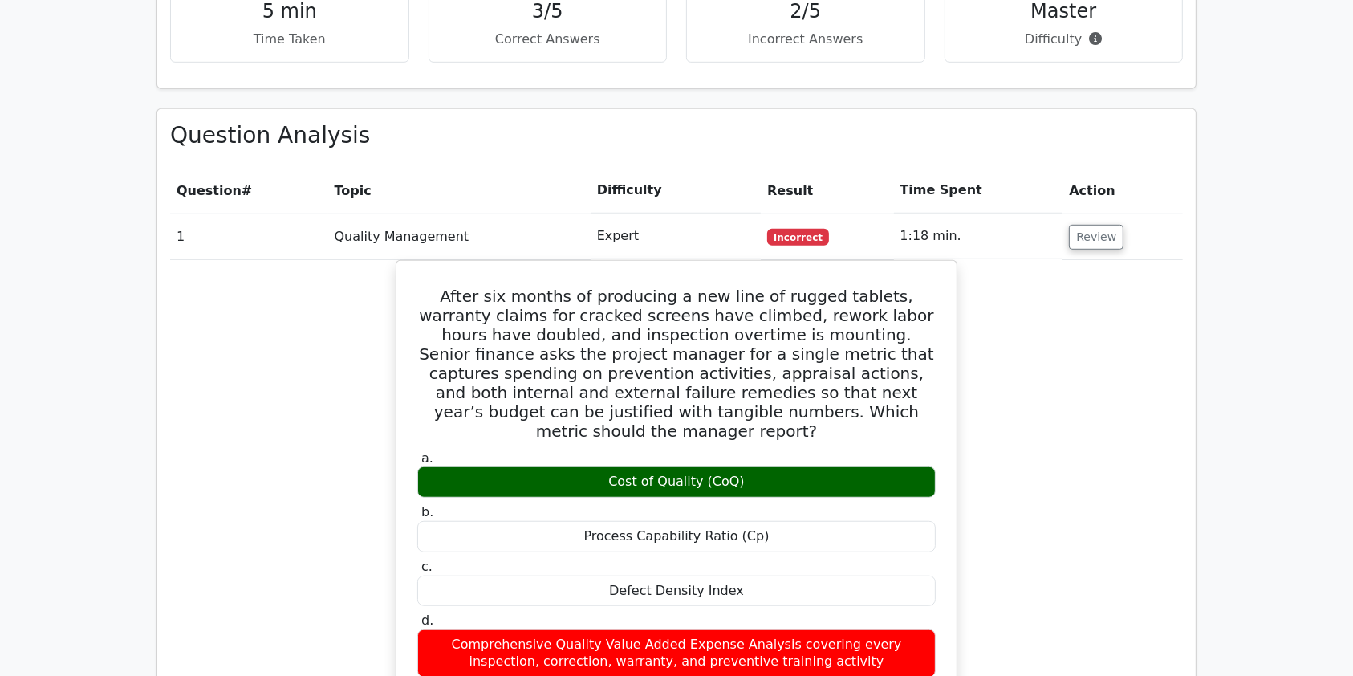
scroll to position [949, 0]
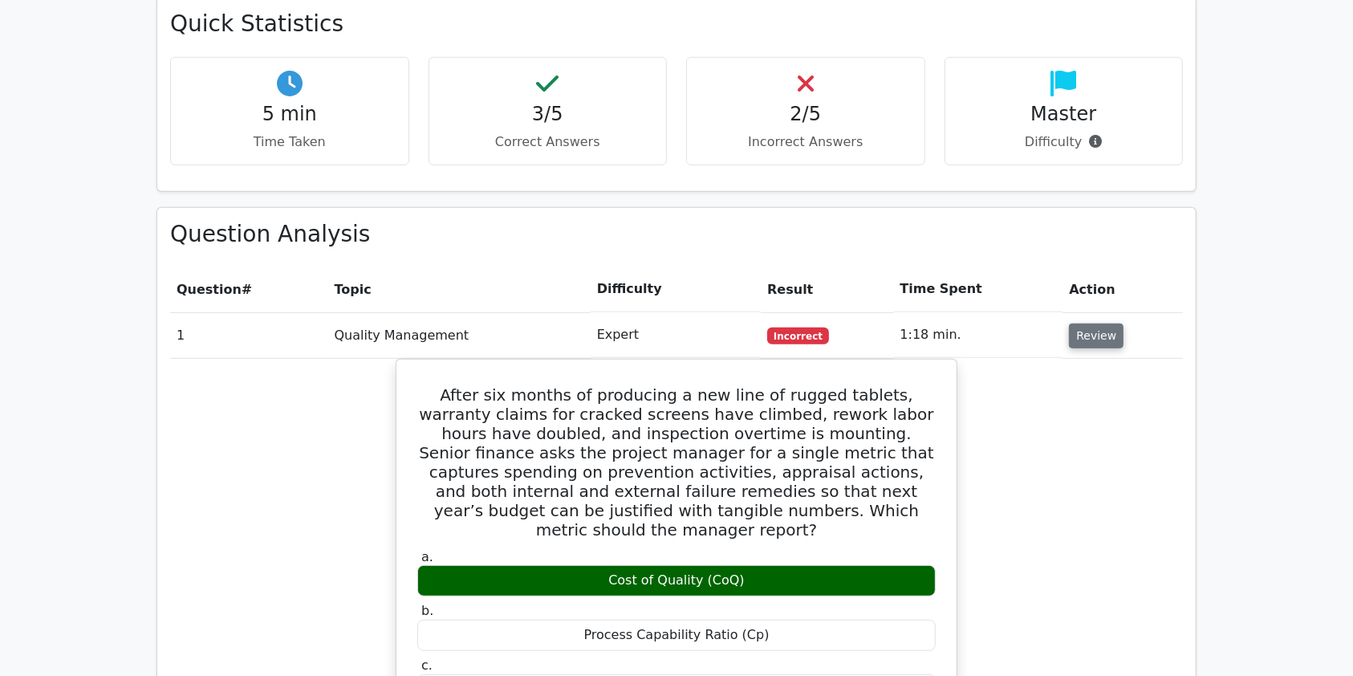
click at [1098, 323] on button "Review" at bounding box center [1096, 335] width 55 height 25
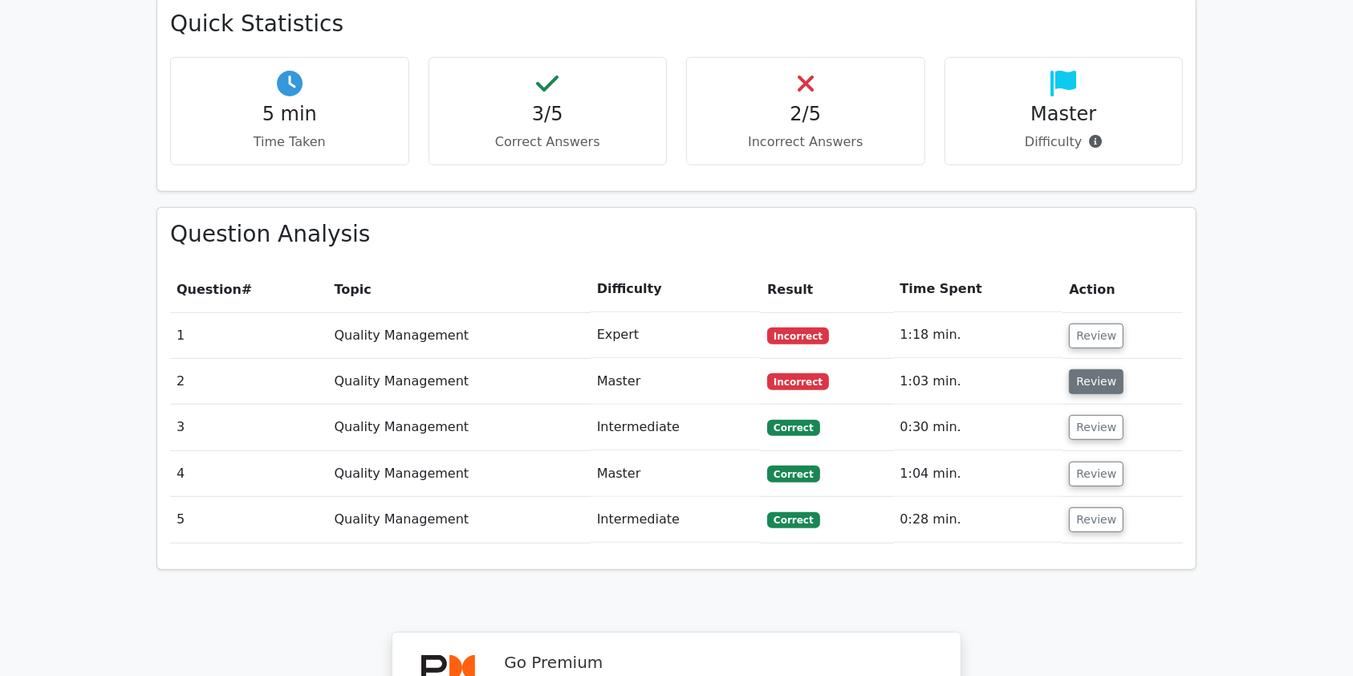
click at [1096, 369] on button "Review" at bounding box center [1096, 381] width 55 height 25
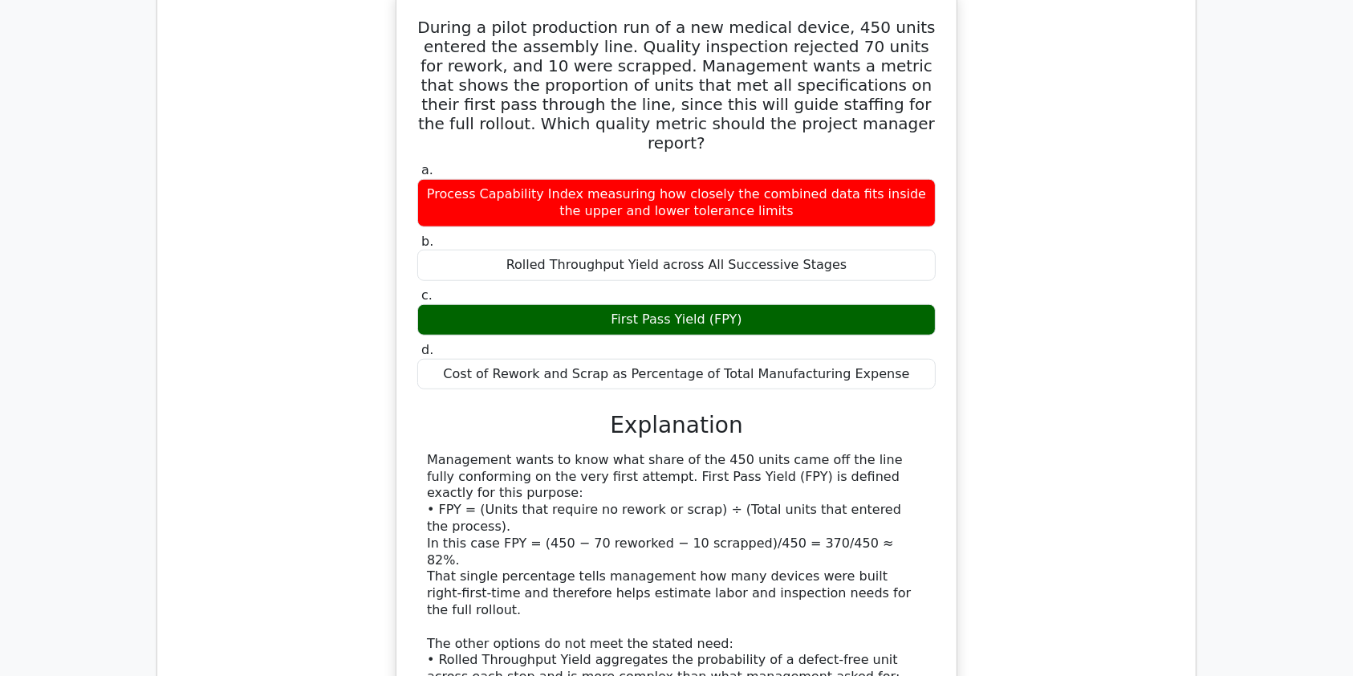
scroll to position [1355, 0]
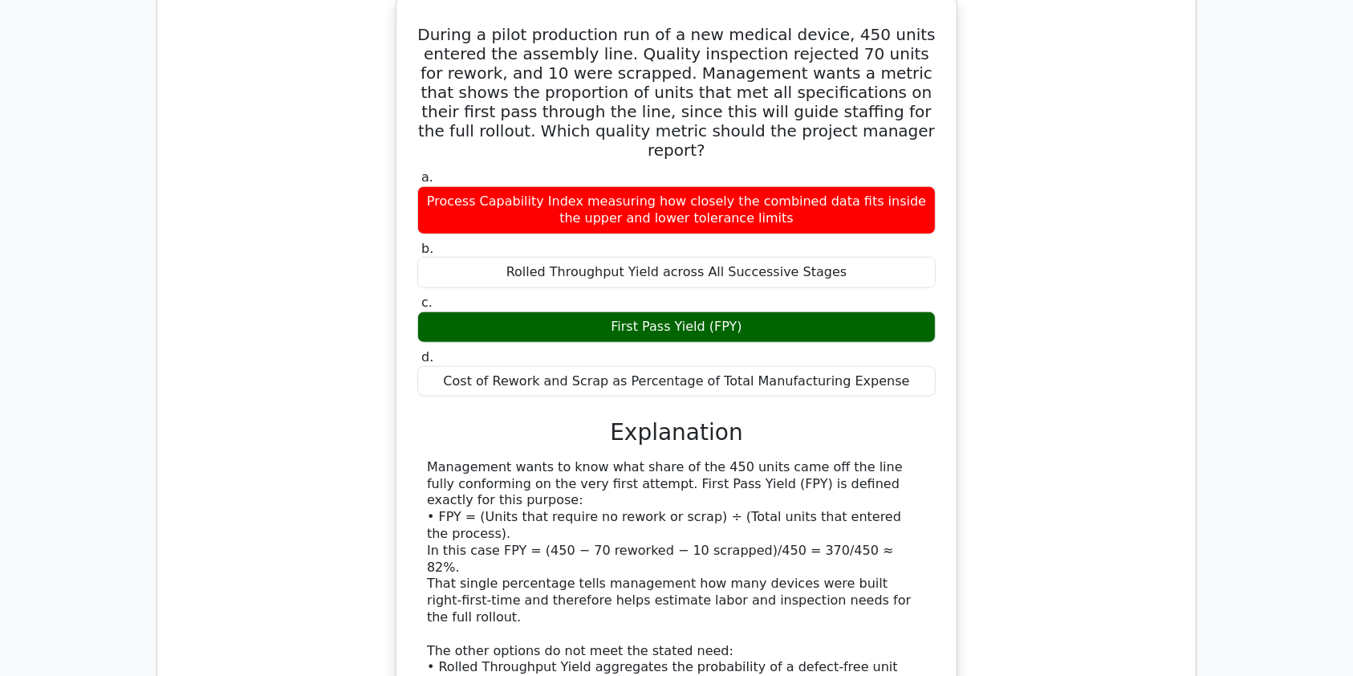
drag, startPoint x: 1359, startPoint y: 331, endPoint x: 990, endPoint y: 562, distance: 434.9
click at [990, 562] on div "During a pilot production run of a new medical device, 450 units entered the as…" at bounding box center [676, 454] width 1013 height 913
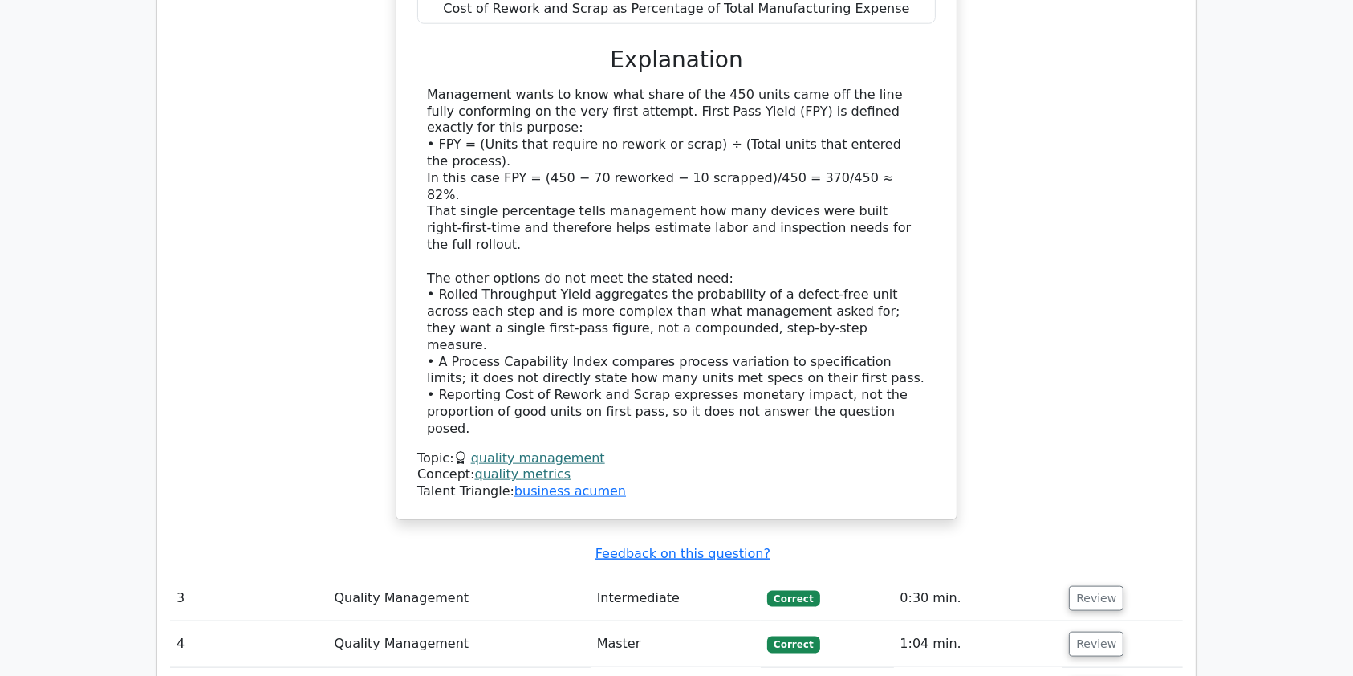
scroll to position [1849, 0]
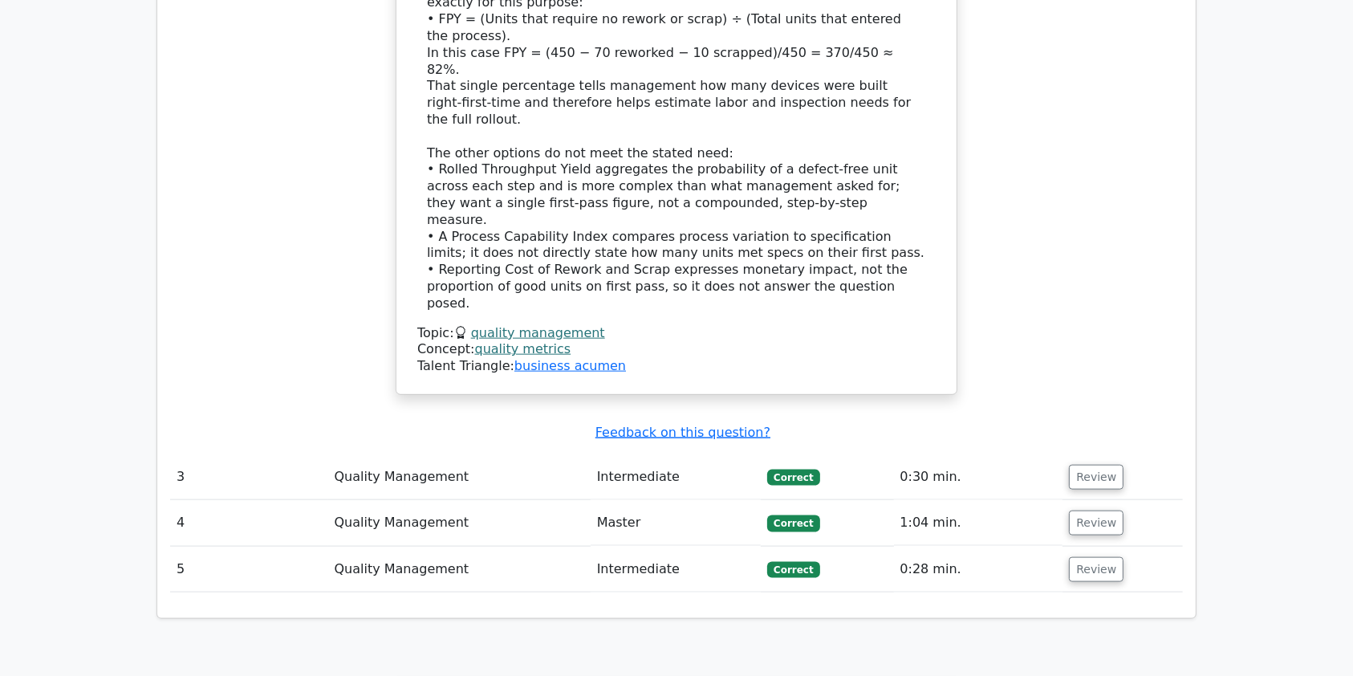
click at [516, 341] on link "quality metrics" at bounding box center [523, 348] width 96 height 15
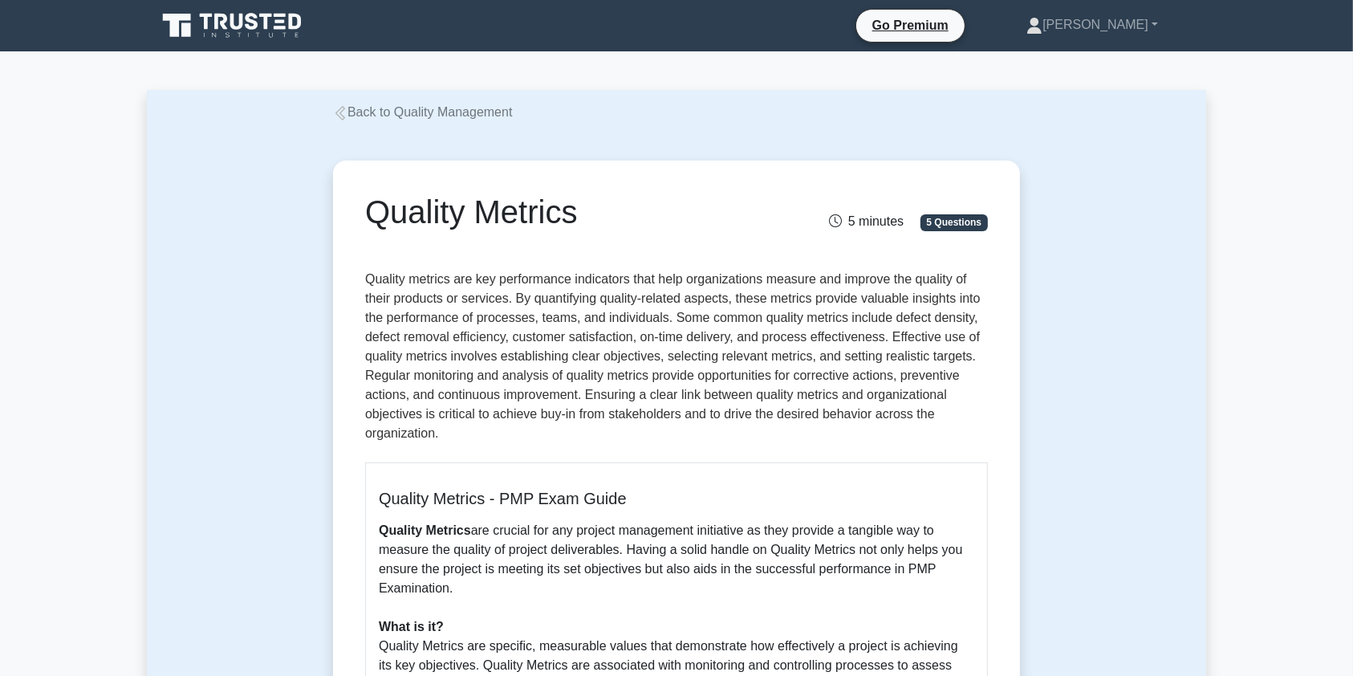
click at [457, 105] on link "Back to Quality Management" at bounding box center [422, 112] width 179 height 14
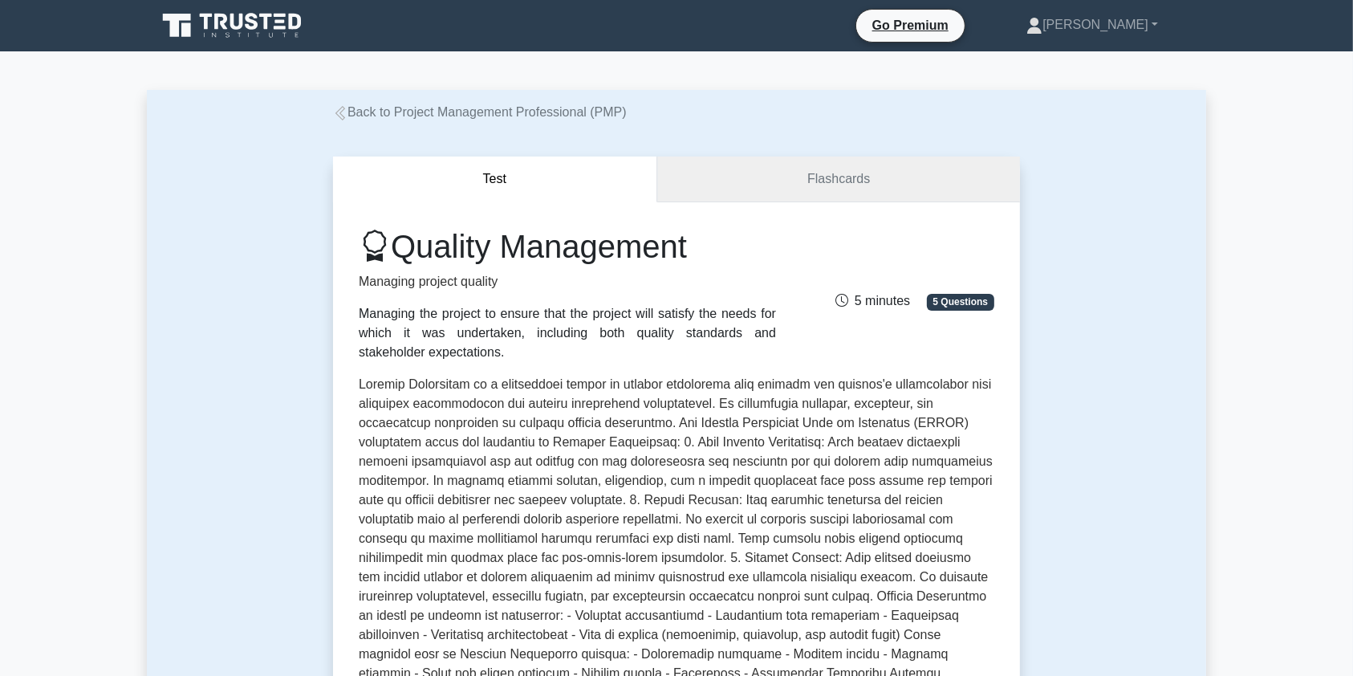
click at [913, 178] on link "Flashcards" at bounding box center [838, 179] width 363 height 46
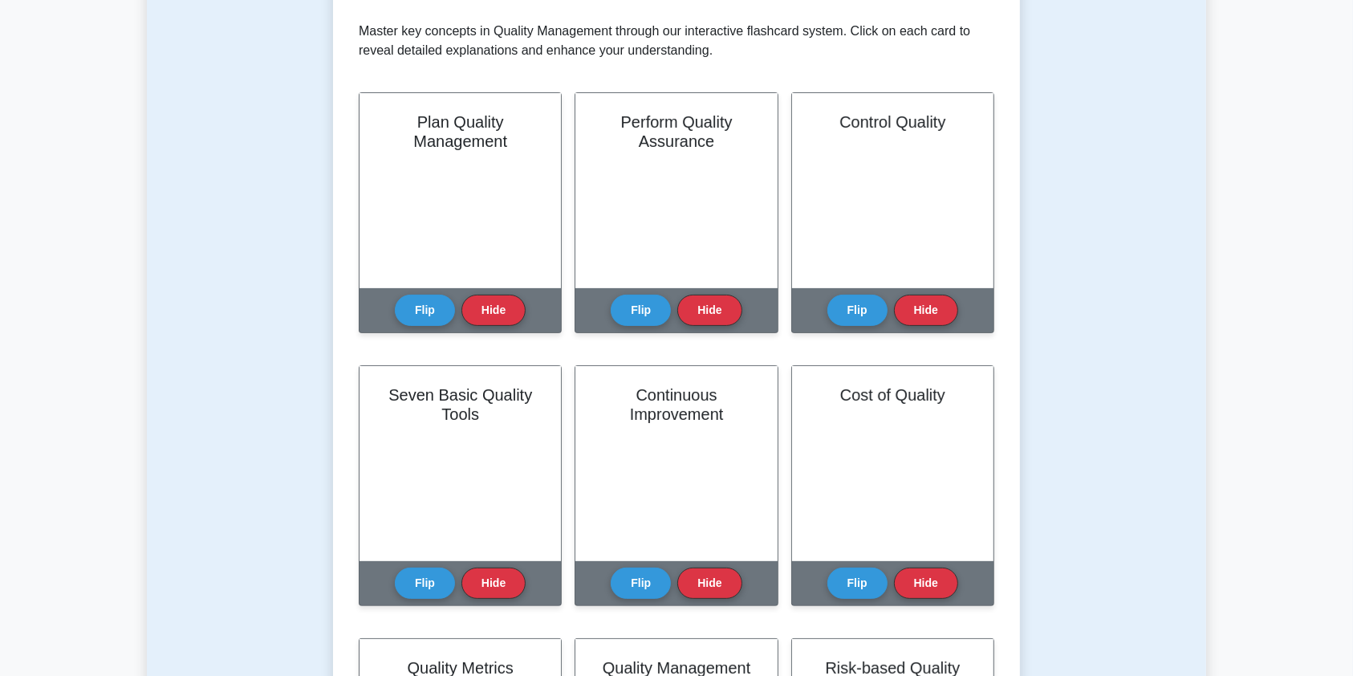
scroll to position [526, 0]
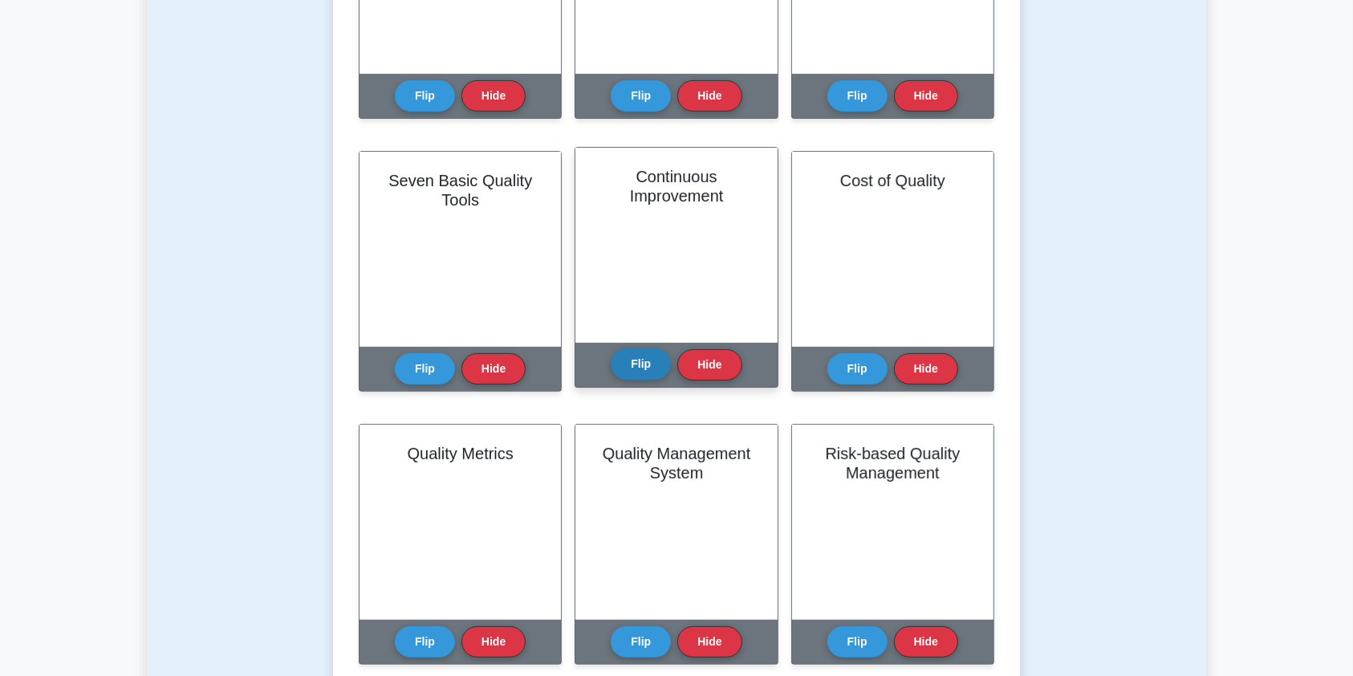
click at [642, 364] on button "Flip" at bounding box center [641, 363] width 60 height 31
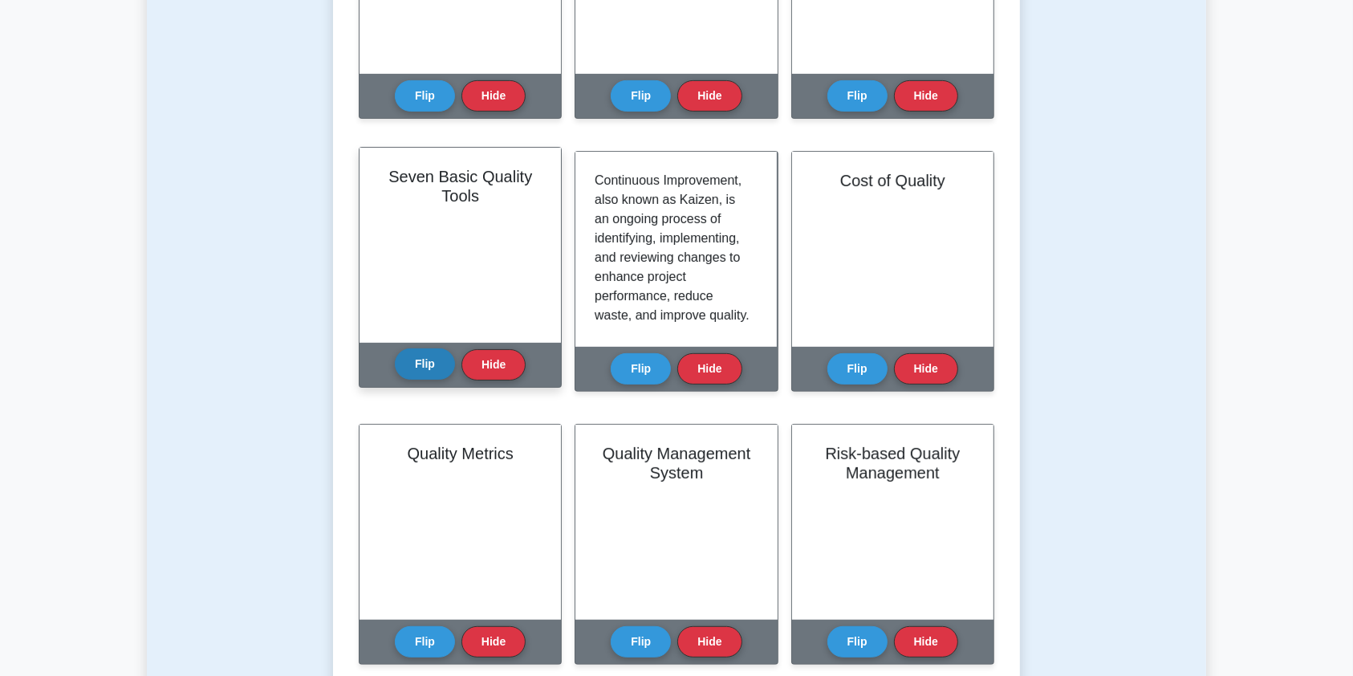
click at [433, 363] on button "Flip" at bounding box center [425, 363] width 60 height 31
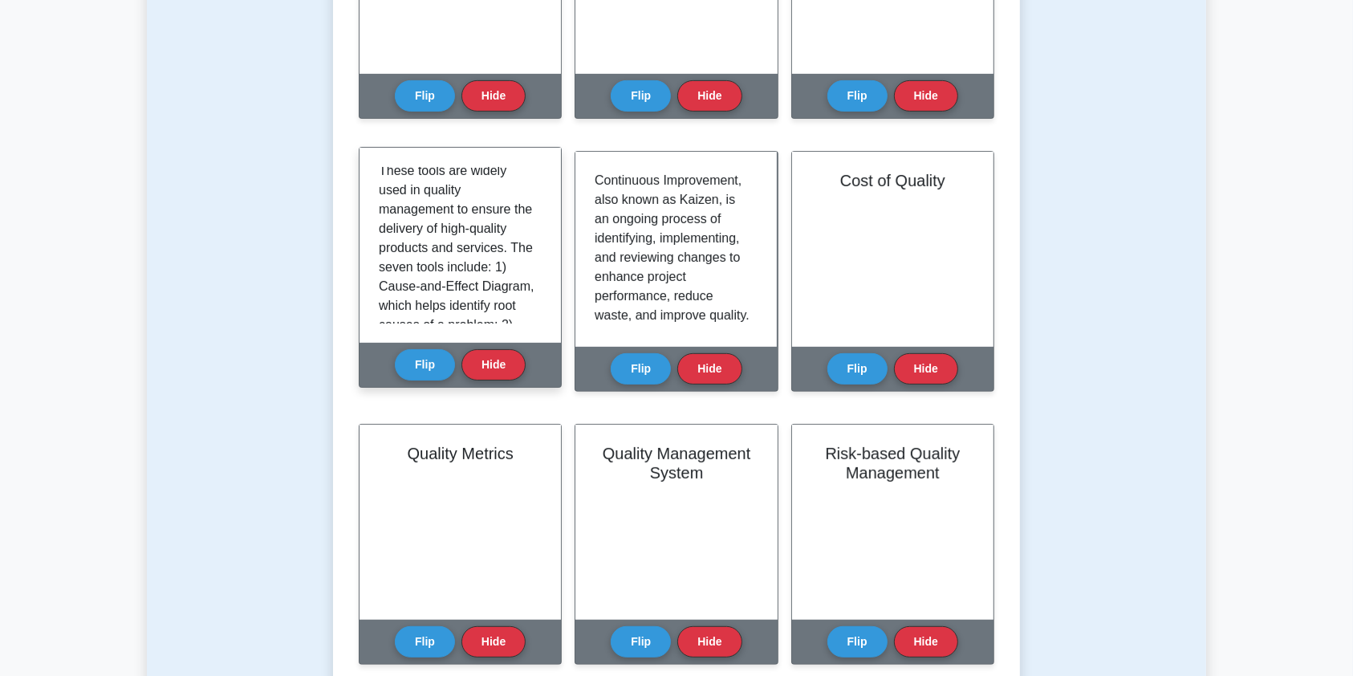
scroll to position [0, 0]
drag, startPoint x: 548, startPoint y: 164, endPoint x: 385, endPoint y: 172, distance: 163.1
click at [385, 172] on p "Seven Basic Quality Tools, also known as 7QC tools, are a set of graphical tech…" at bounding box center [457, 485] width 156 height 636
click at [376, 174] on div "Seven Basic Quality Tools, also known as 7QC tools, are a set of graphical tech…" at bounding box center [460, 245] width 201 height 195
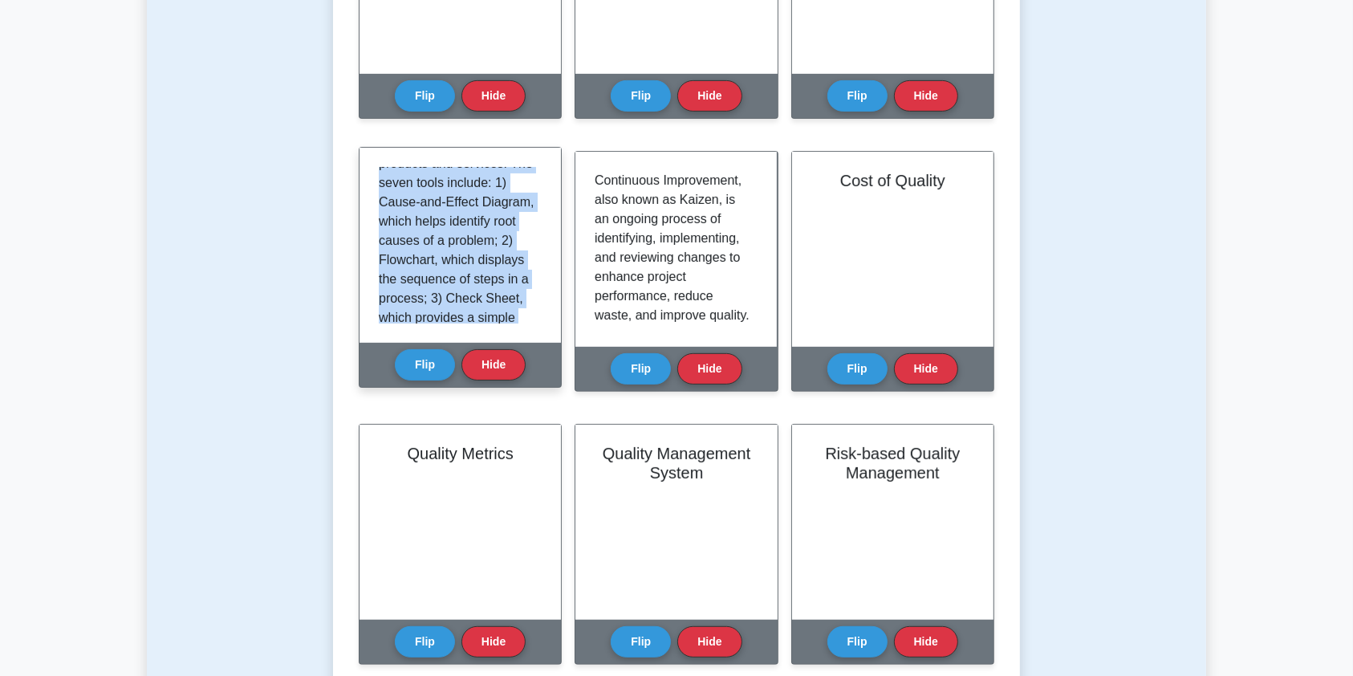
scroll to position [510, 0]
drag, startPoint x: 380, startPoint y: 178, endPoint x: 492, endPoint y: 321, distance: 181.2
click at [492, 321] on div "Seven Basic Quality Tools, also known as 7QC tools, are a set of graphical tech…" at bounding box center [460, 245] width 163 height 156
copy p "Seven Basic Quality Tools, also known as 7QC tools, are a set of graphical tech…"
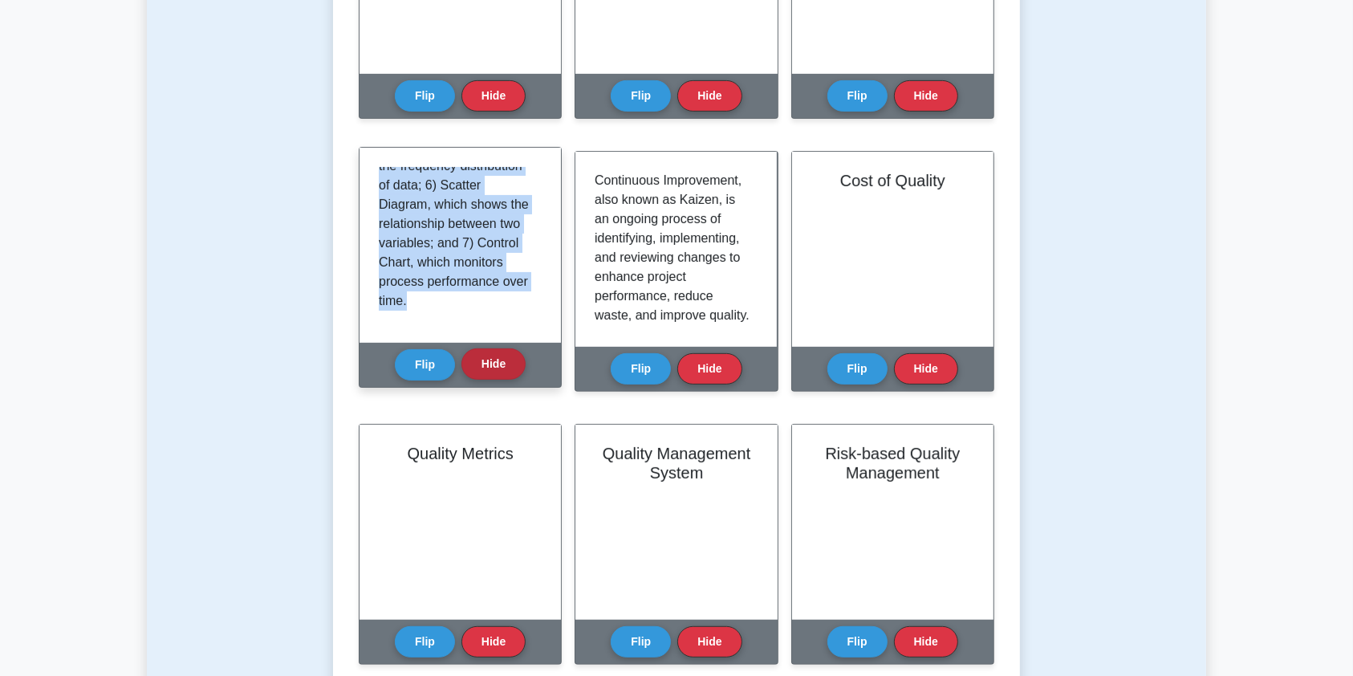
click at [496, 361] on button "Hide" at bounding box center [493, 363] width 64 height 31
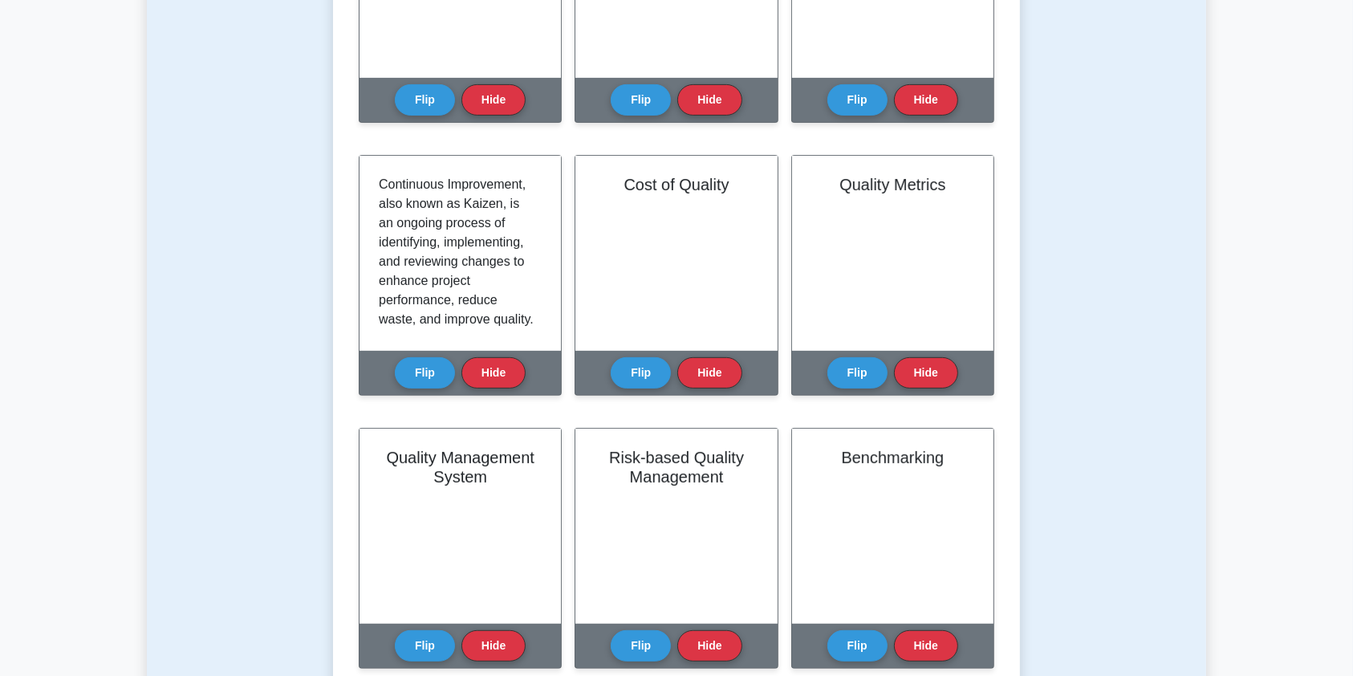
scroll to position [0, 0]
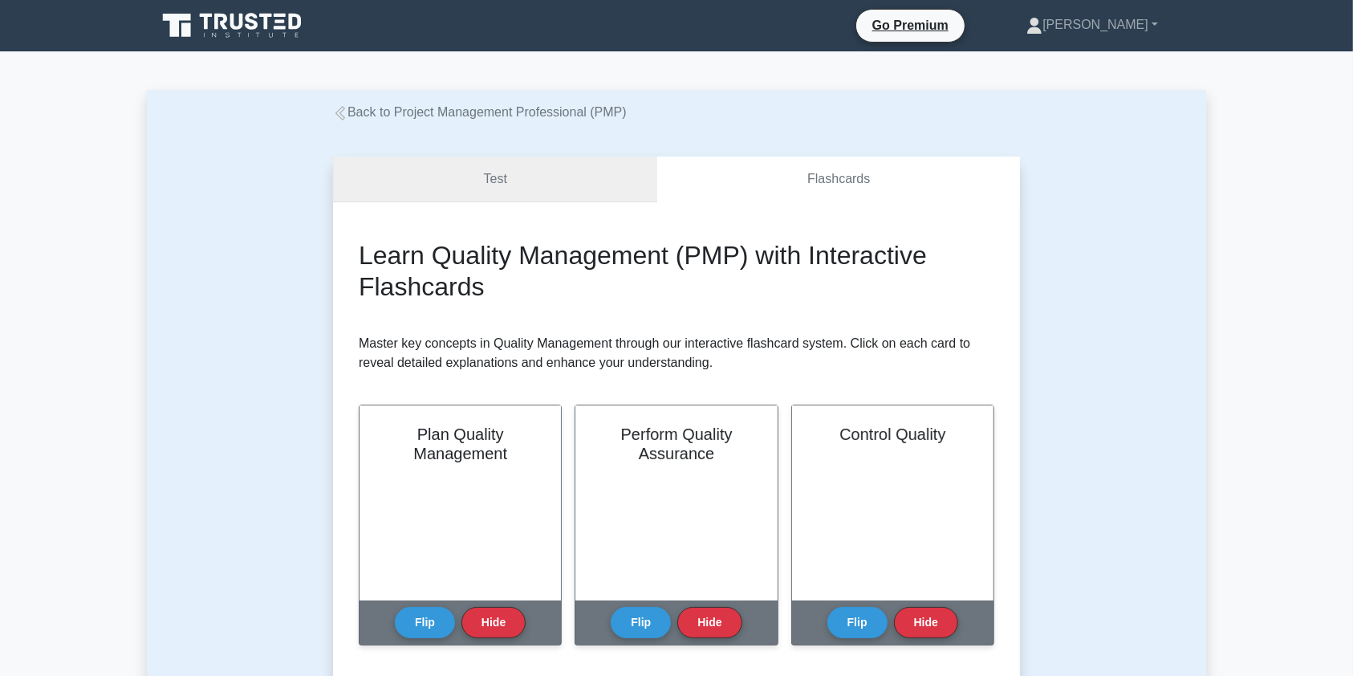
click at [542, 182] on link "Test" at bounding box center [495, 179] width 324 height 46
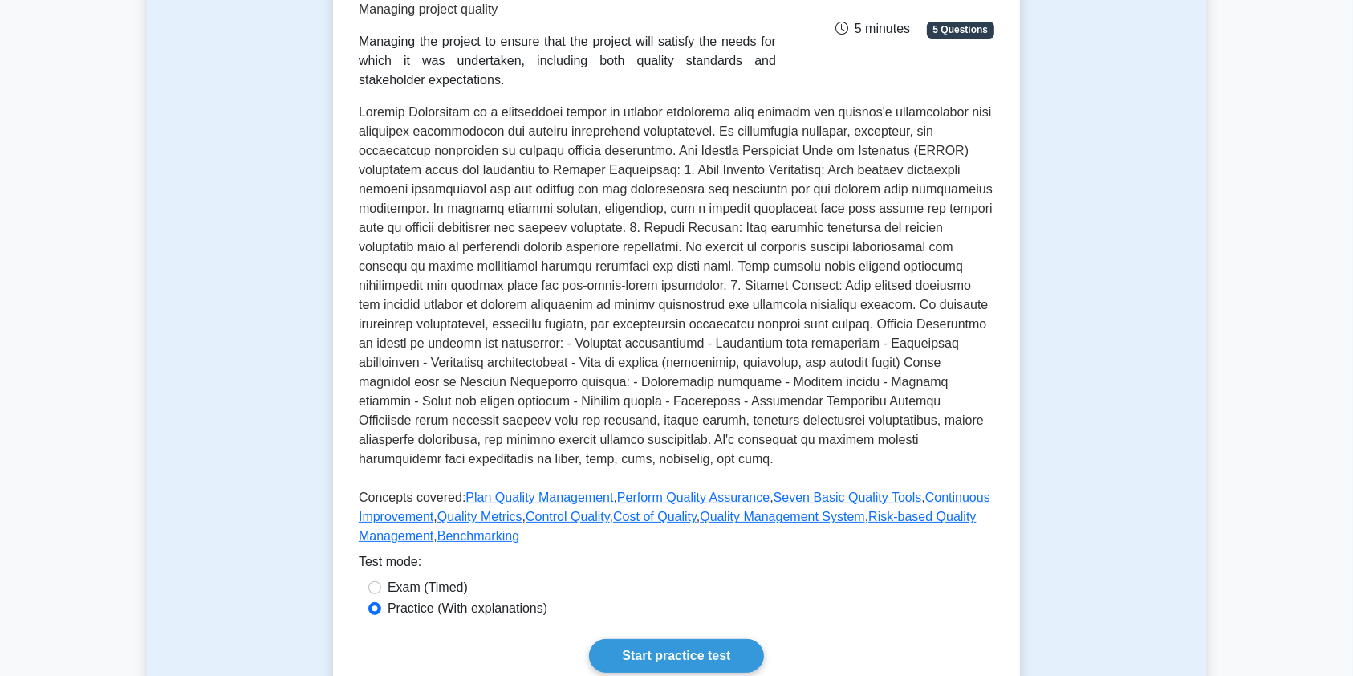
scroll to position [328, 0]
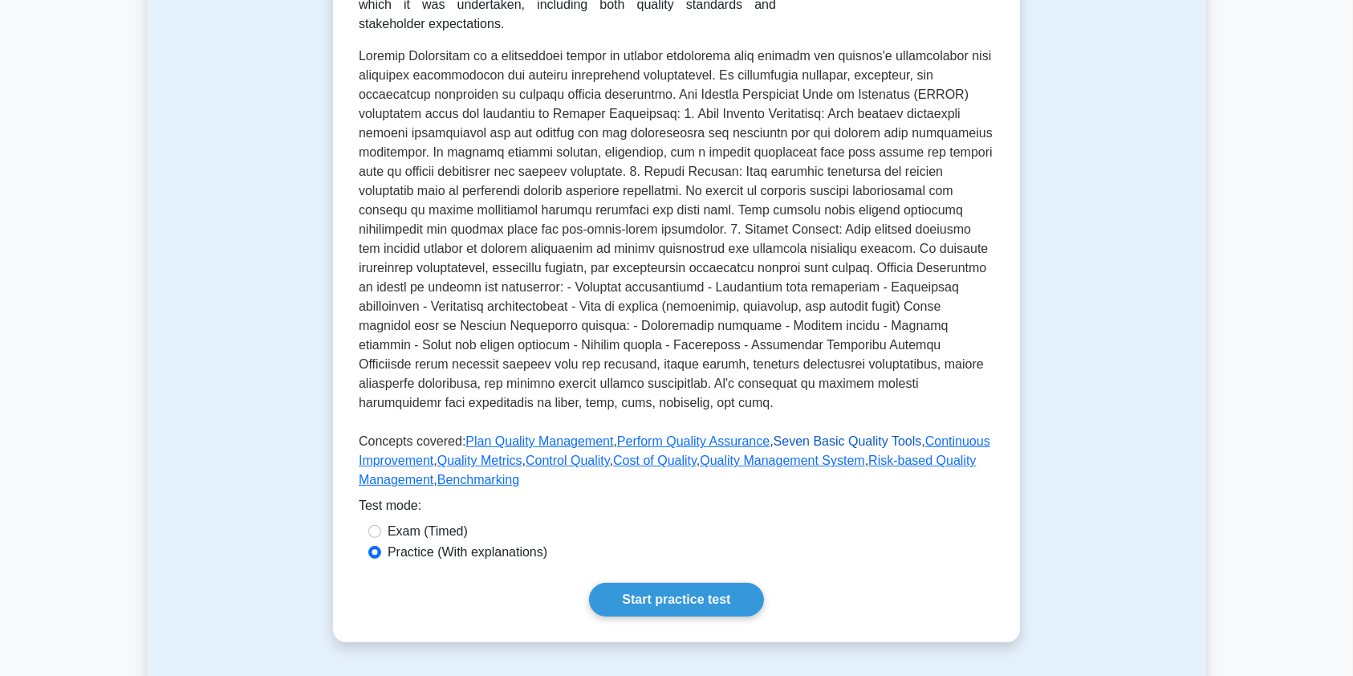
click at [777, 437] on link "Seven Basic Quality Tools" at bounding box center [848, 441] width 148 height 14
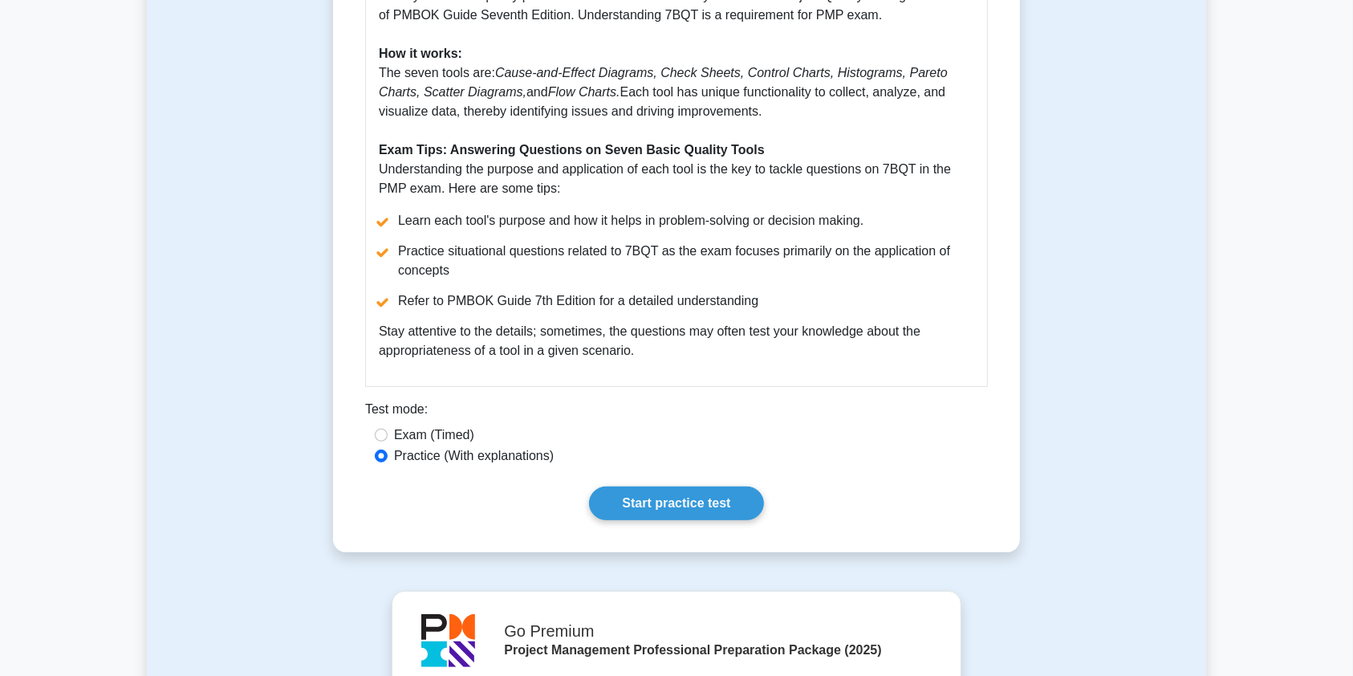
scroll to position [578, 0]
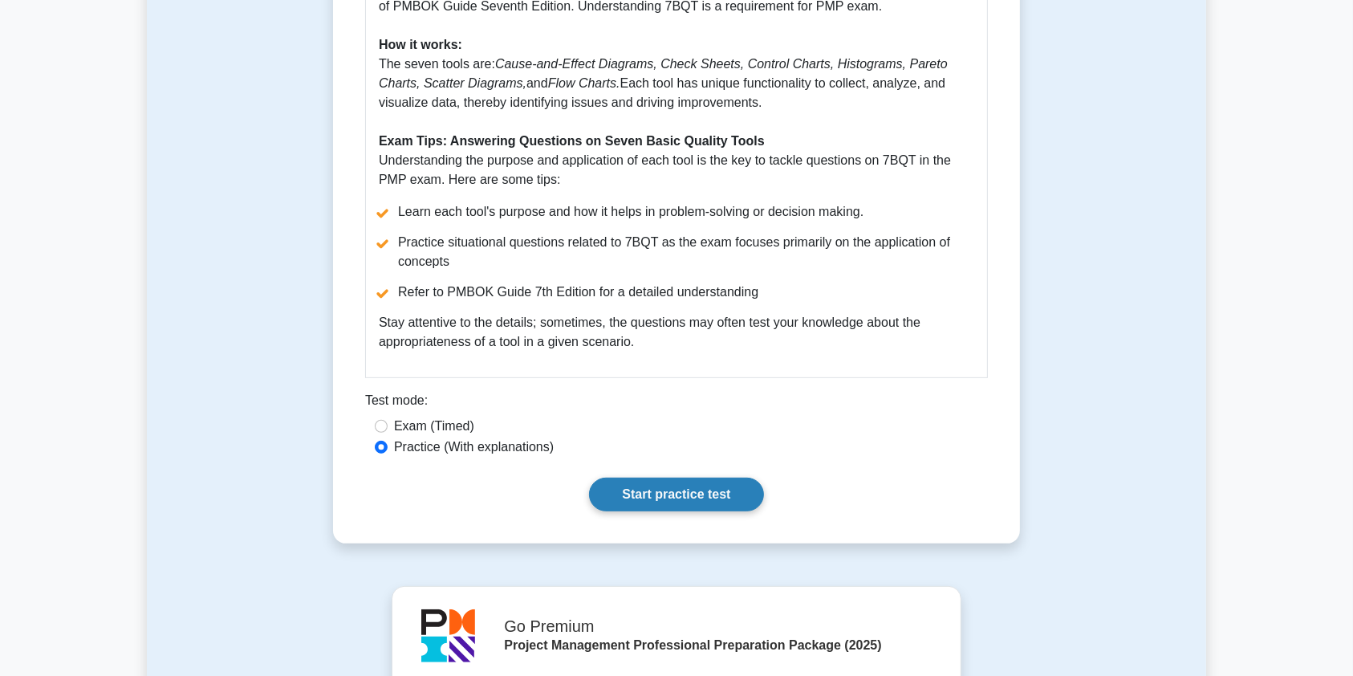
click at [669, 504] on link "Start practice test" at bounding box center [676, 495] width 174 height 34
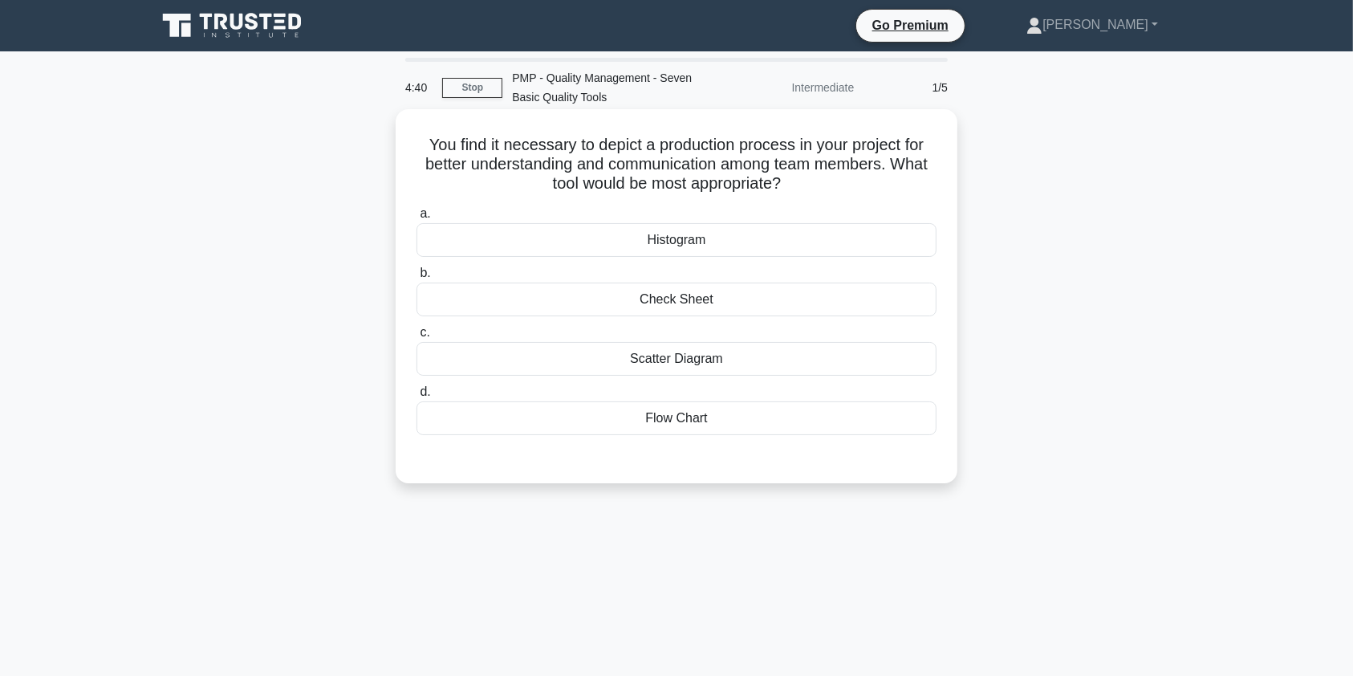
click at [720, 426] on div "Flow Chart" at bounding box center [677, 418] width 520 height 34
click at [417, 397] on input "d. Flow Chart" at bounding box center [417, 392] width 0 height 10
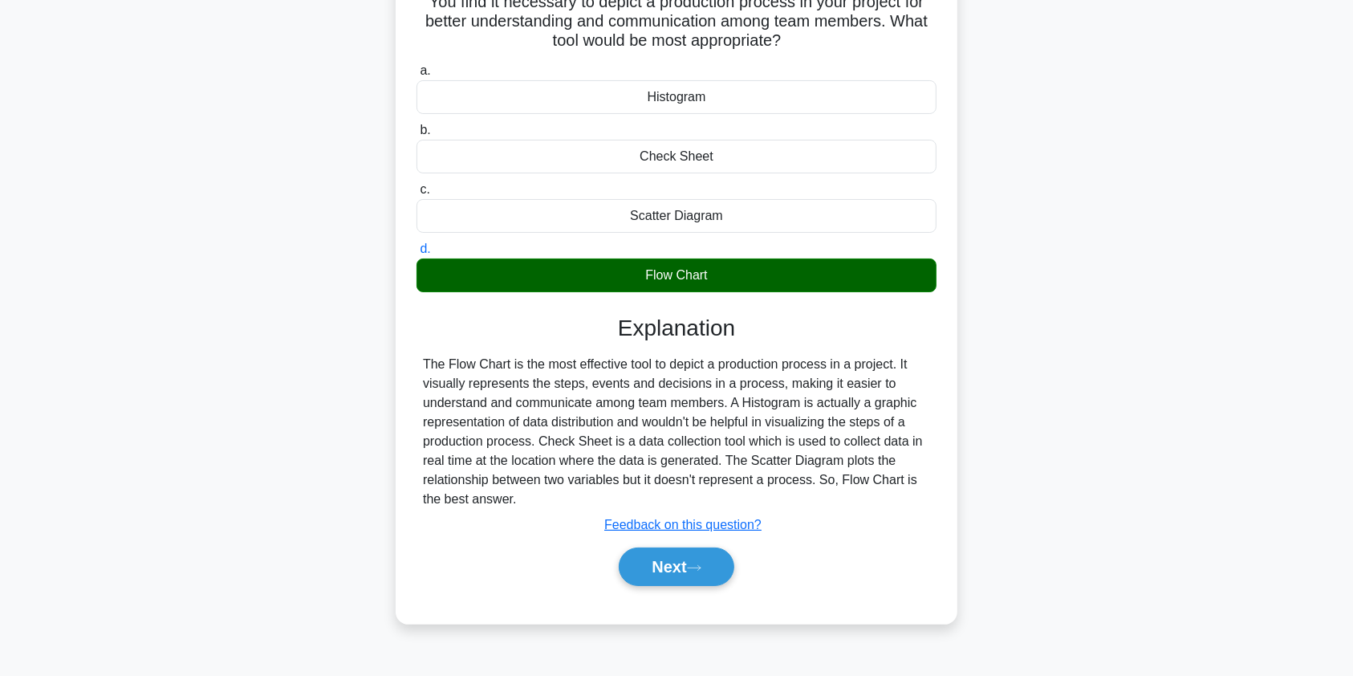
scroll to position [148, 0]
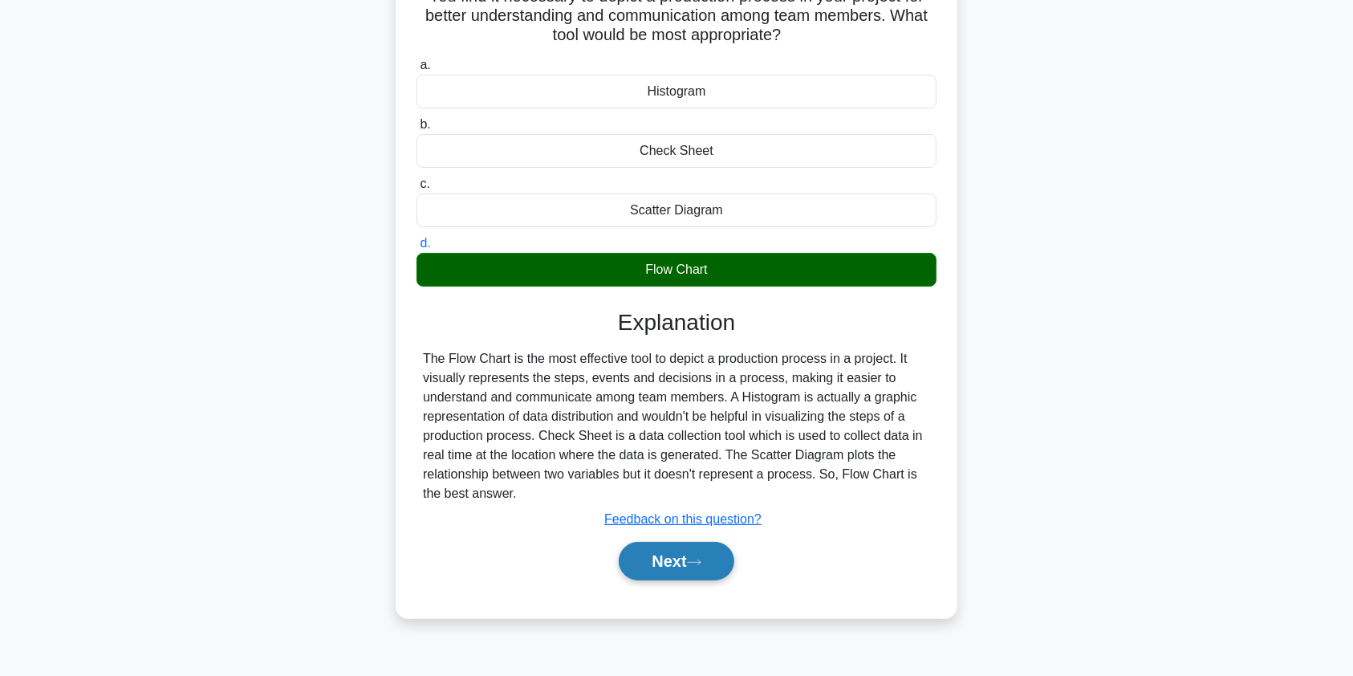
click at [672, 560] on button "Next" at bounding box center [676, 561] width 115 height 39
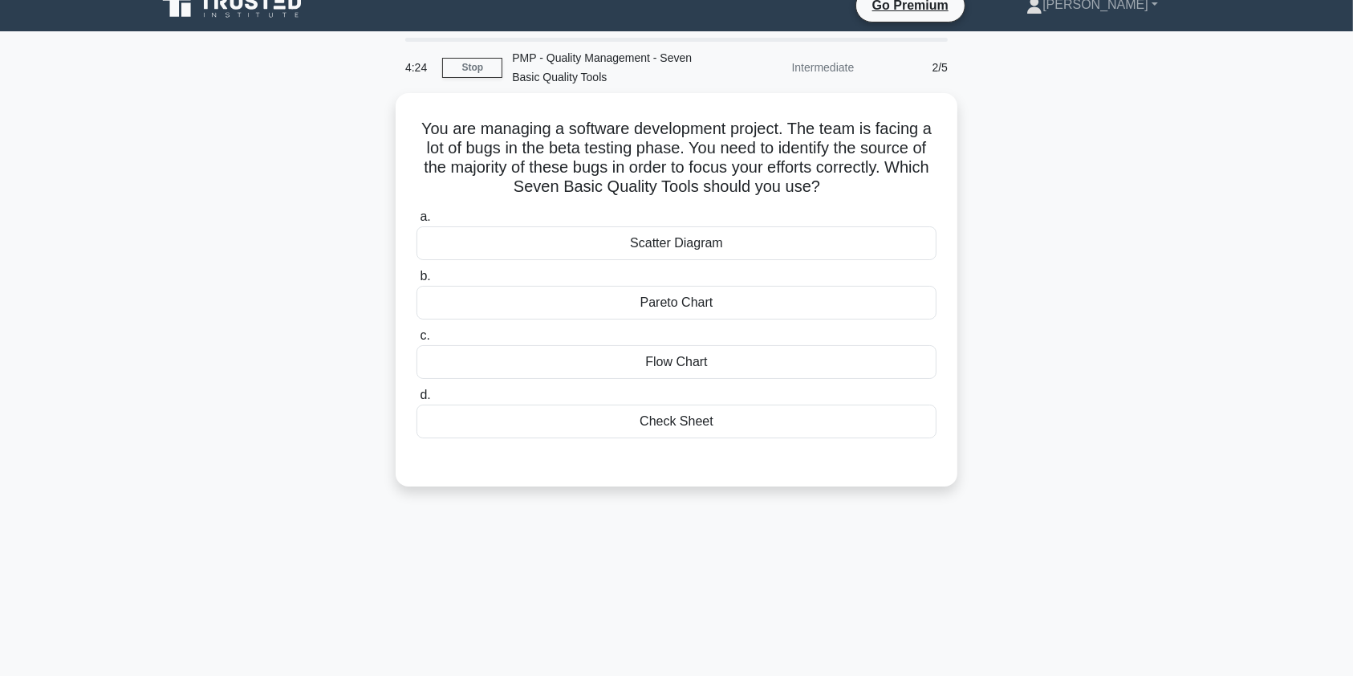
scroll to position [17, 0]
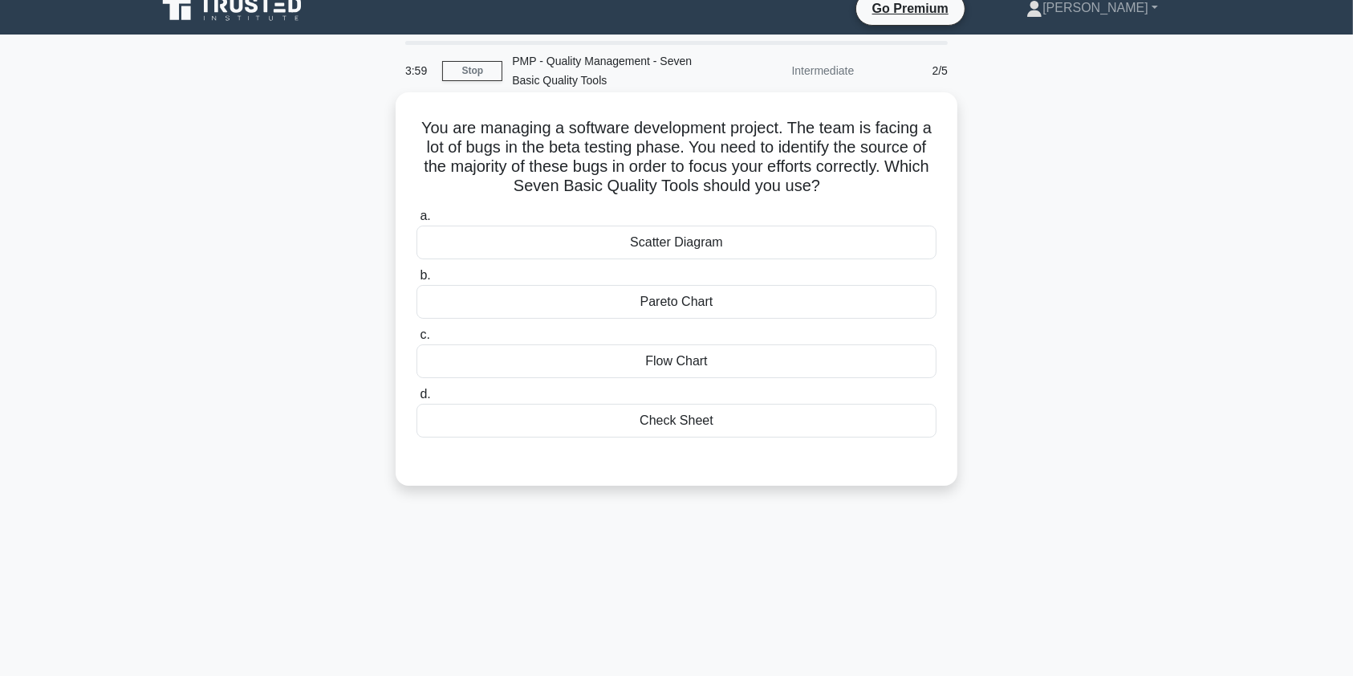
click at [699, 299] on div "Pareto Chart" at bounding box center [677, 302] width 520 height 34
click at [417, 281] on input "b. Pareto Chart" at bounding box center [417, 275] width 0 height 10
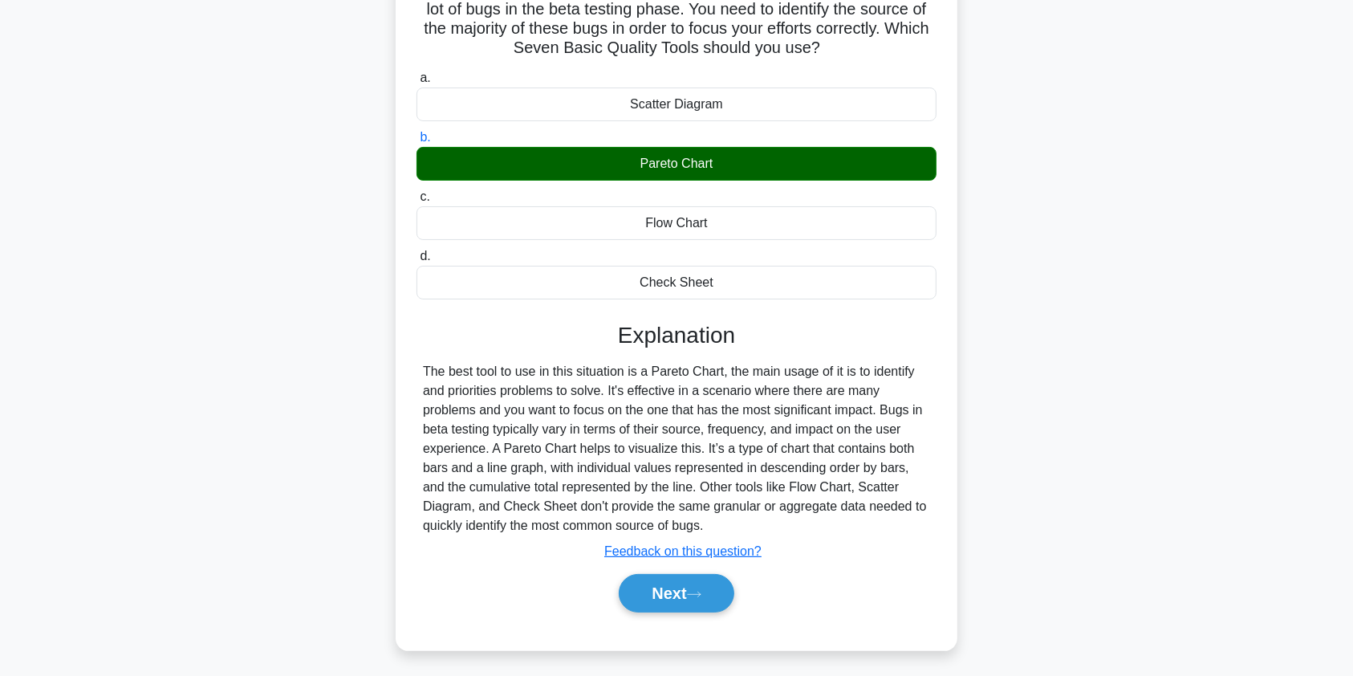
scroll to position [161, 0]
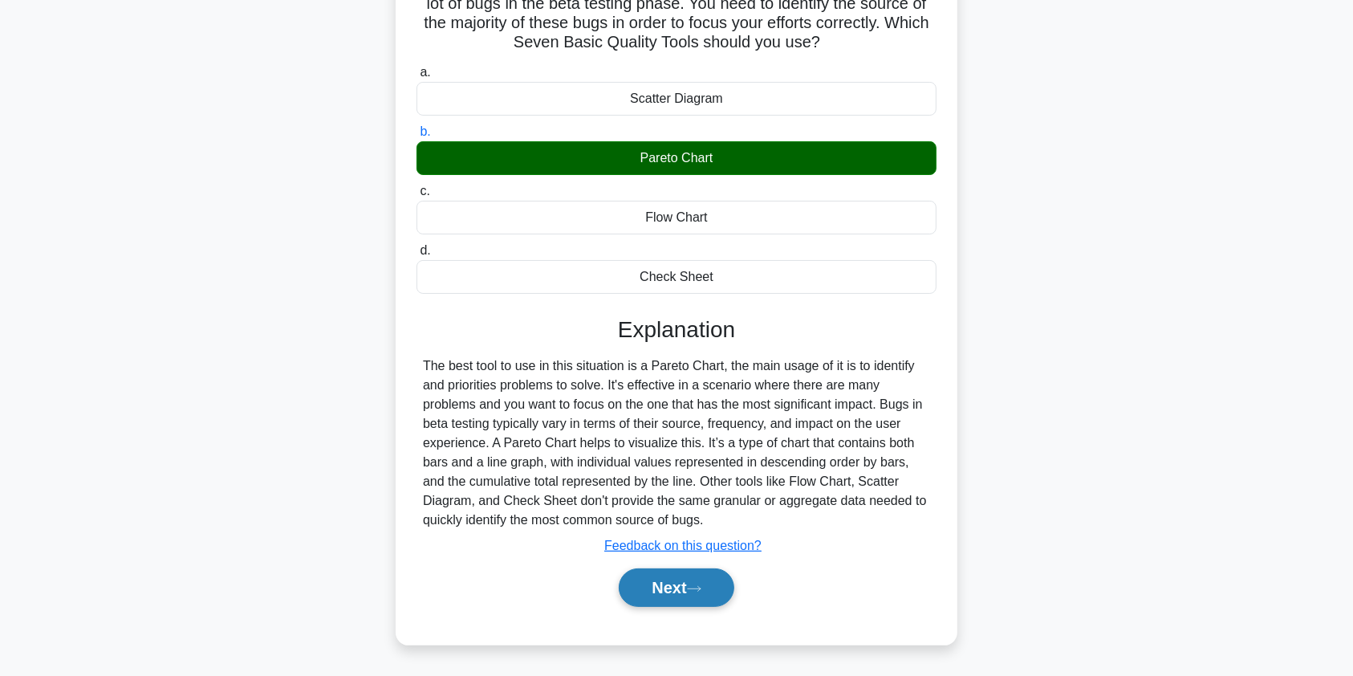
click at [668, 591] on button "Next" at bounding box center [676, 587] width 115 height 39
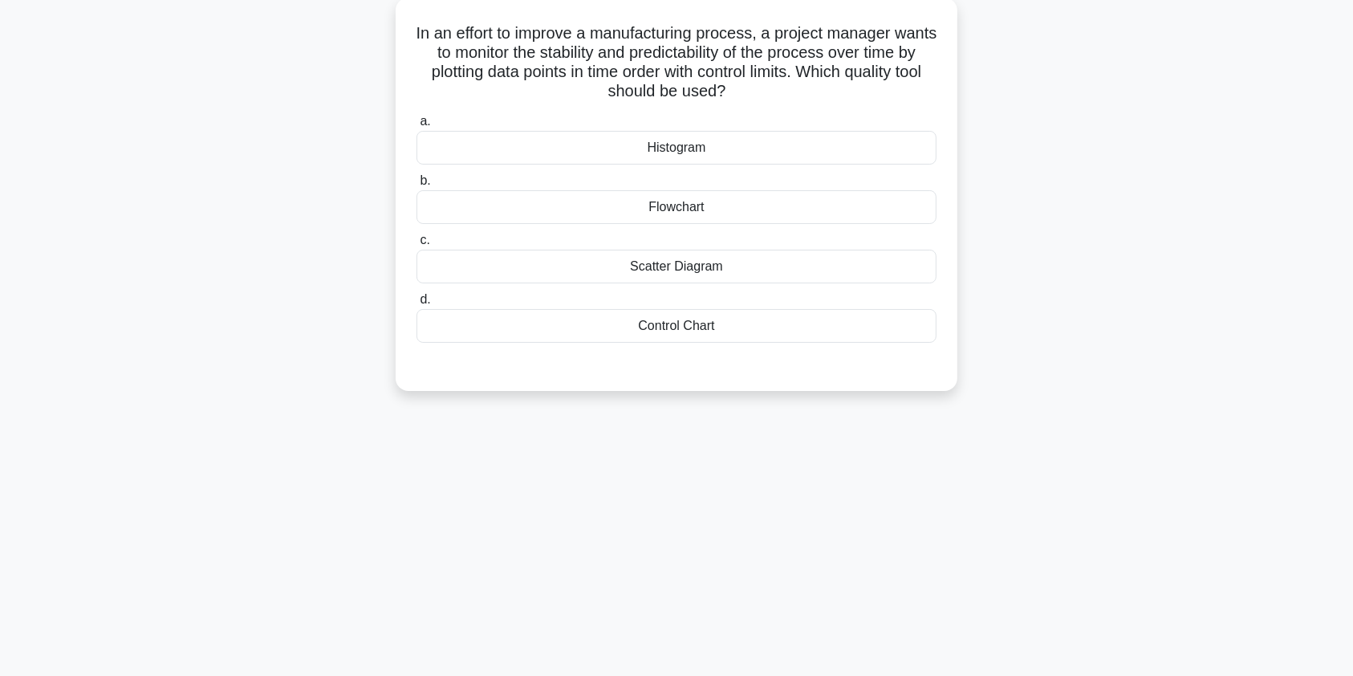
scroll to position [0, 0]
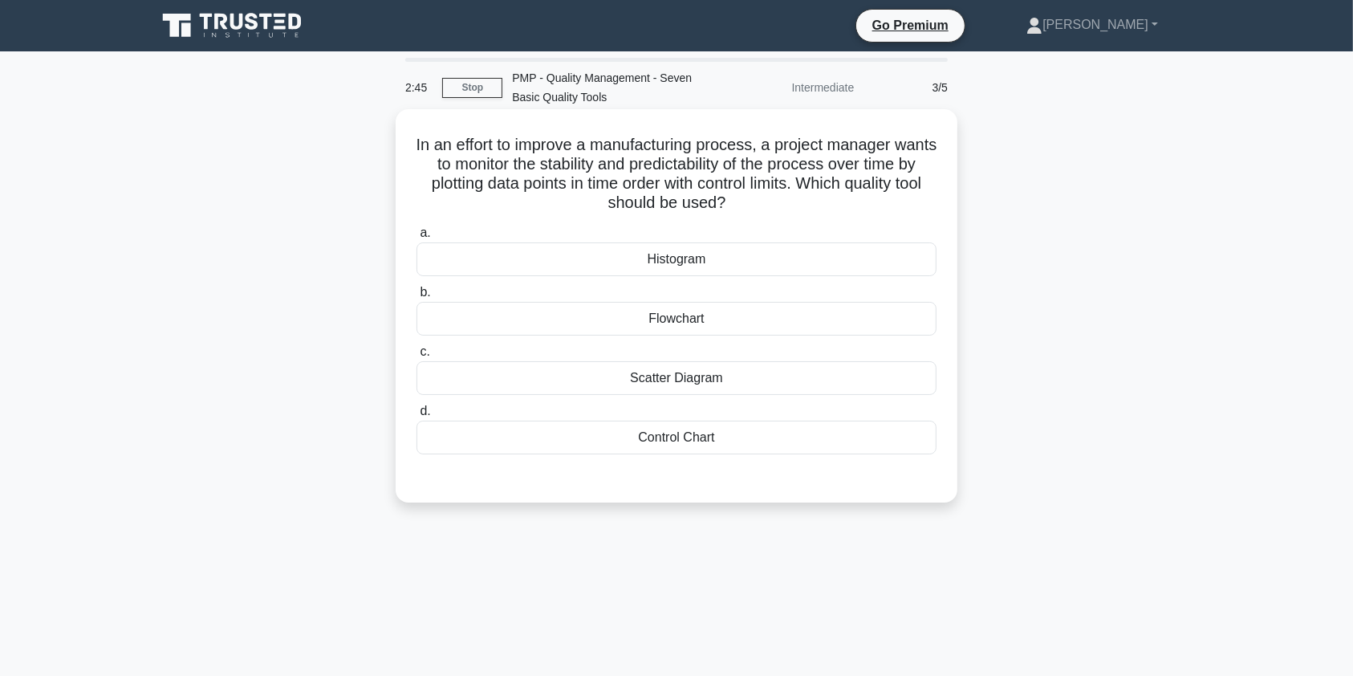
click at [828, 261] on div "Histogram" at bounding box center [677, 259] width 520 height 34
click at [417, 238] on input "a. Histogram" at bounding box center [417, 233] width 0 height 10
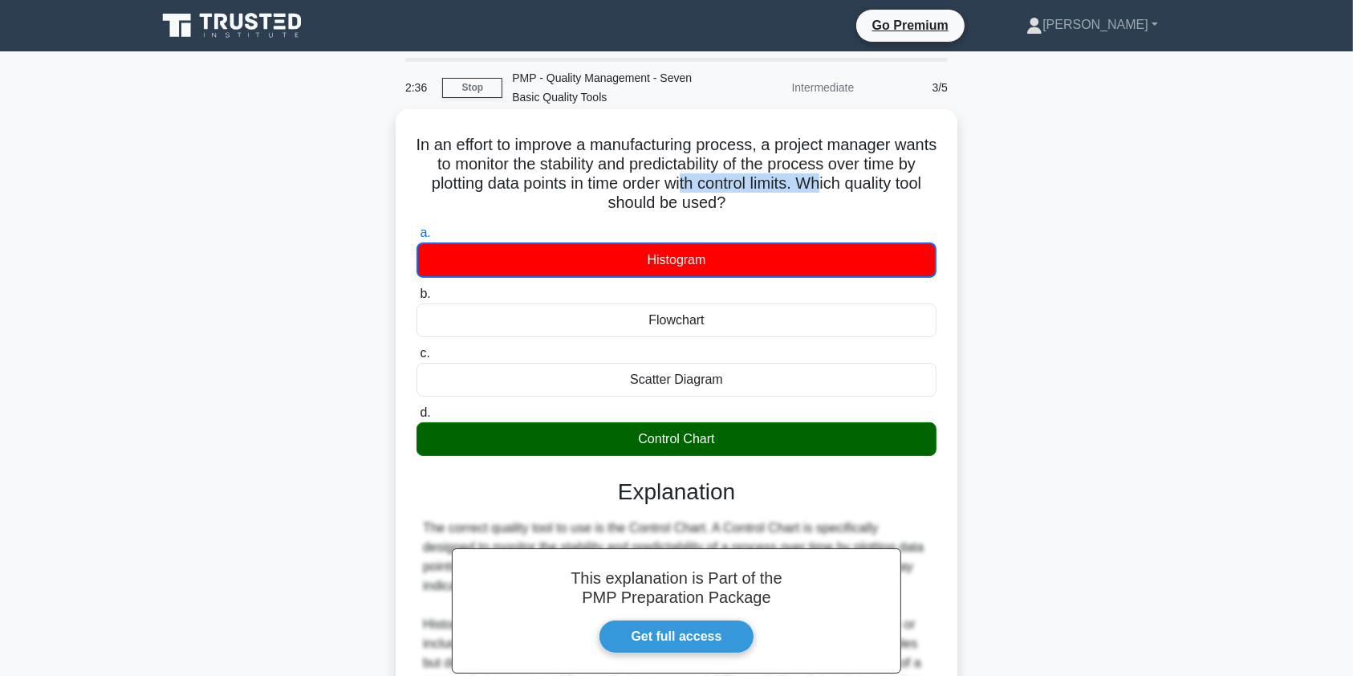
drag, startPoint x: 752, startPoint y: 187, endPoint x: 904, endPoint y: 180, distance: 151.9
click at [904, 180] on h5 "In an effort to improve a manufacturing process, a project manager wants to mon…" at bounding box center [676, 174] width 523 height 79
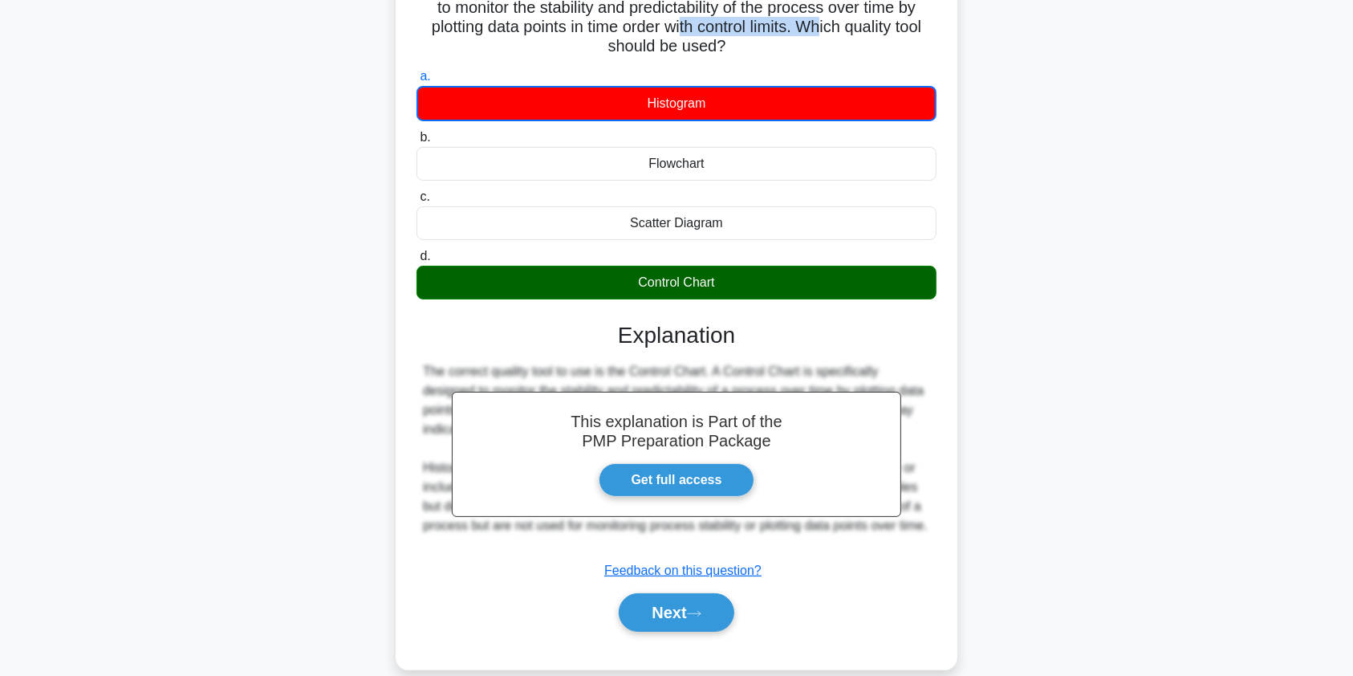
scroll to position [192, 0]
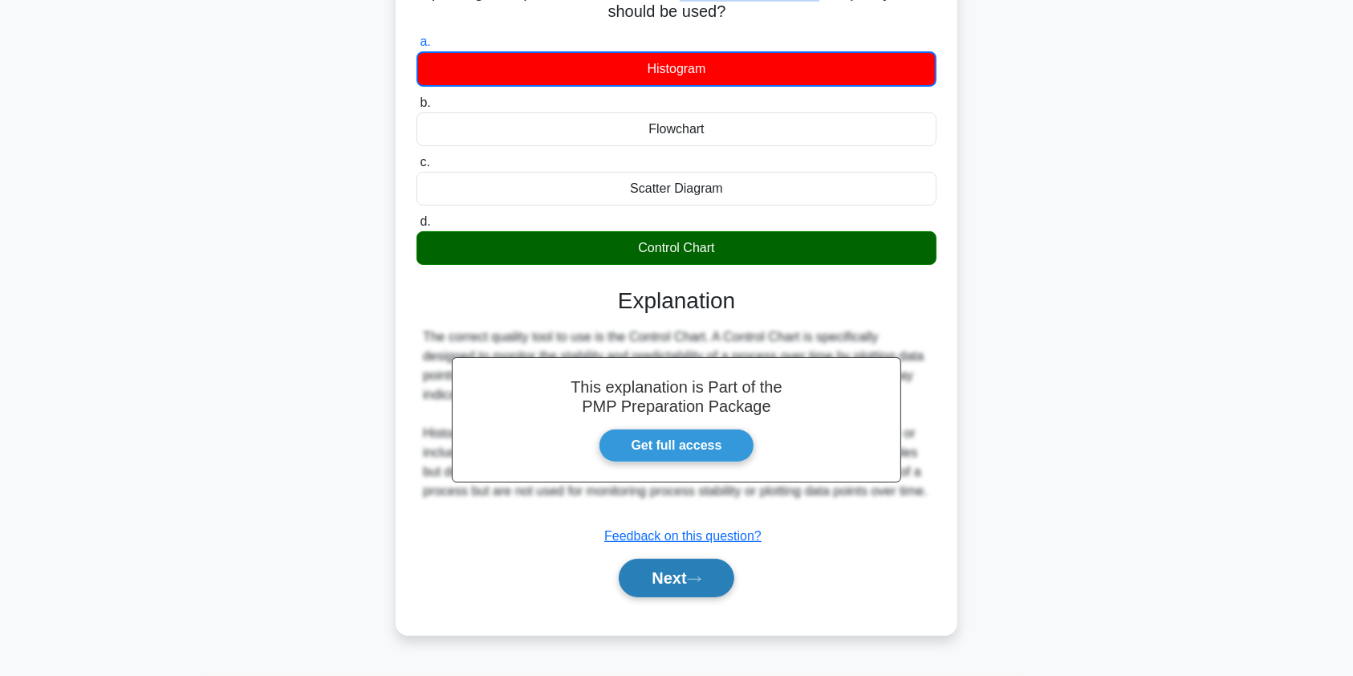
click at [664, 577] on button "Next" at bounding box center [676, 578] width 115 height 39
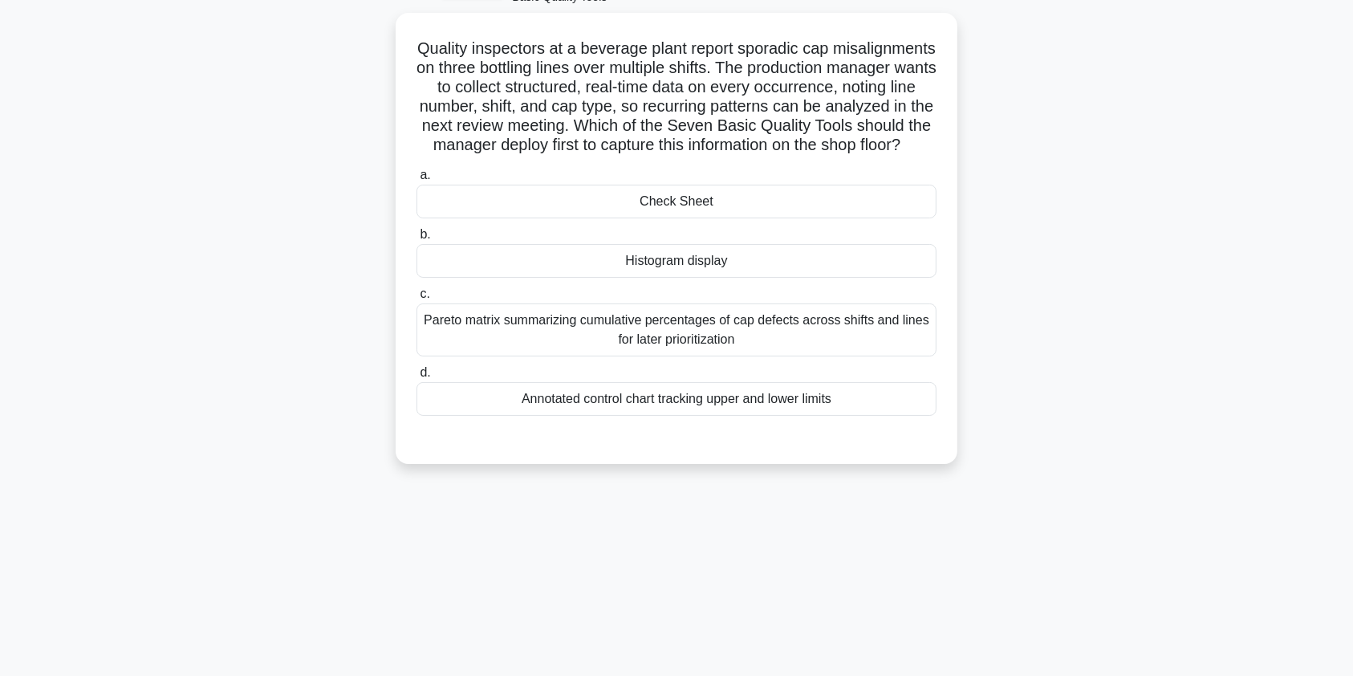
scroll to position [77, 0]
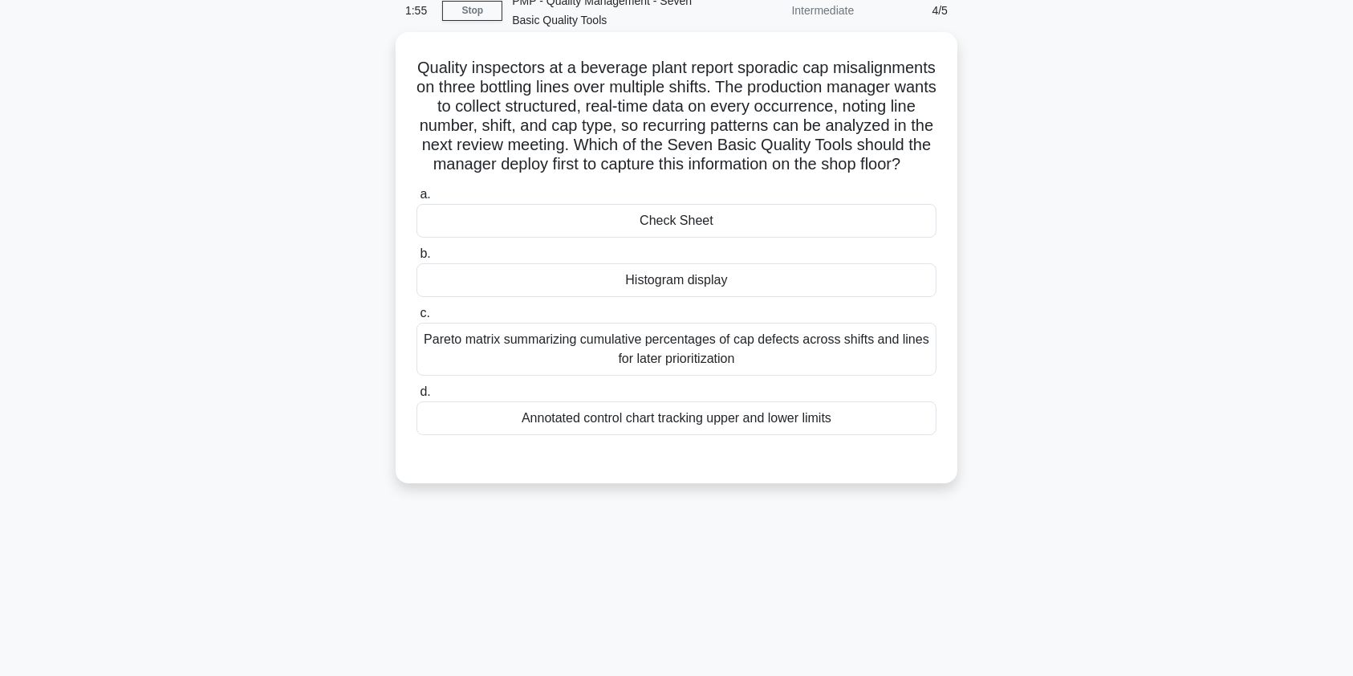
click at [801, 238] on div "Check Sheet" at bounding box center [677, 221] width 520 height 34
click at [417, 200] on input "a. Check Sheet" at bounding box center [417, 194] width 0 height 10
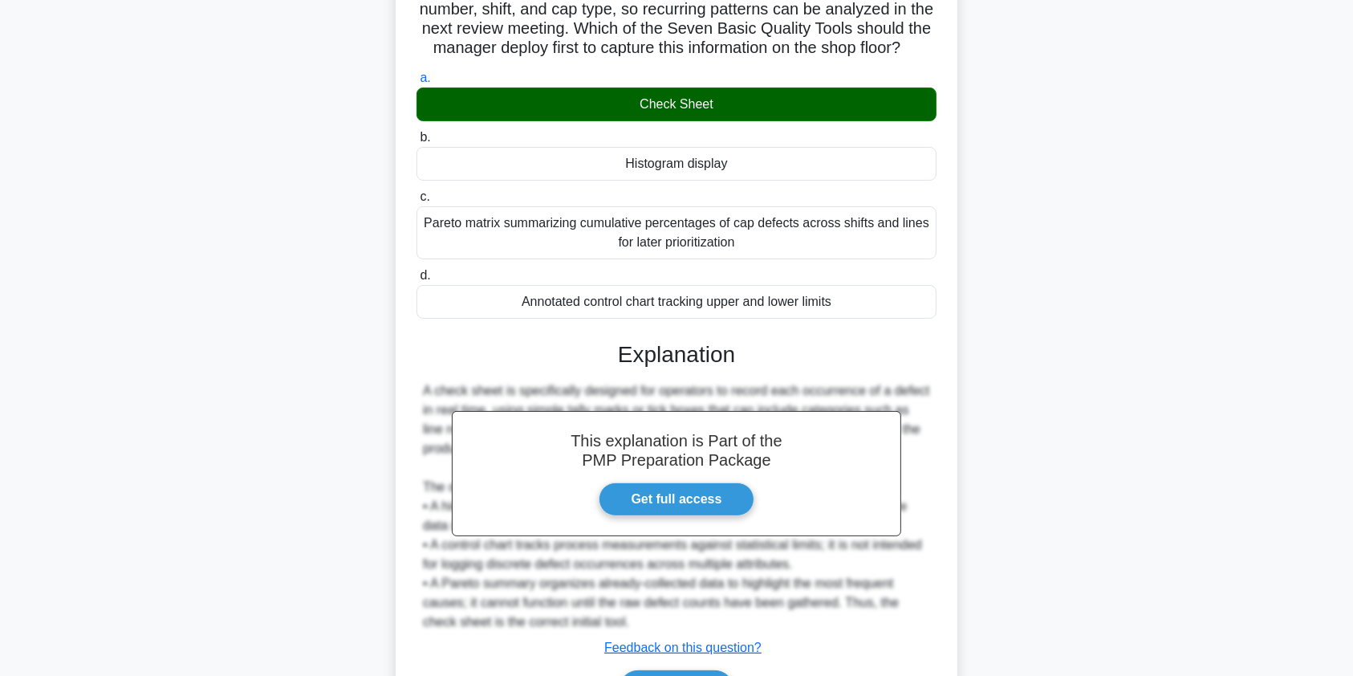
scroll to position [314, 0]
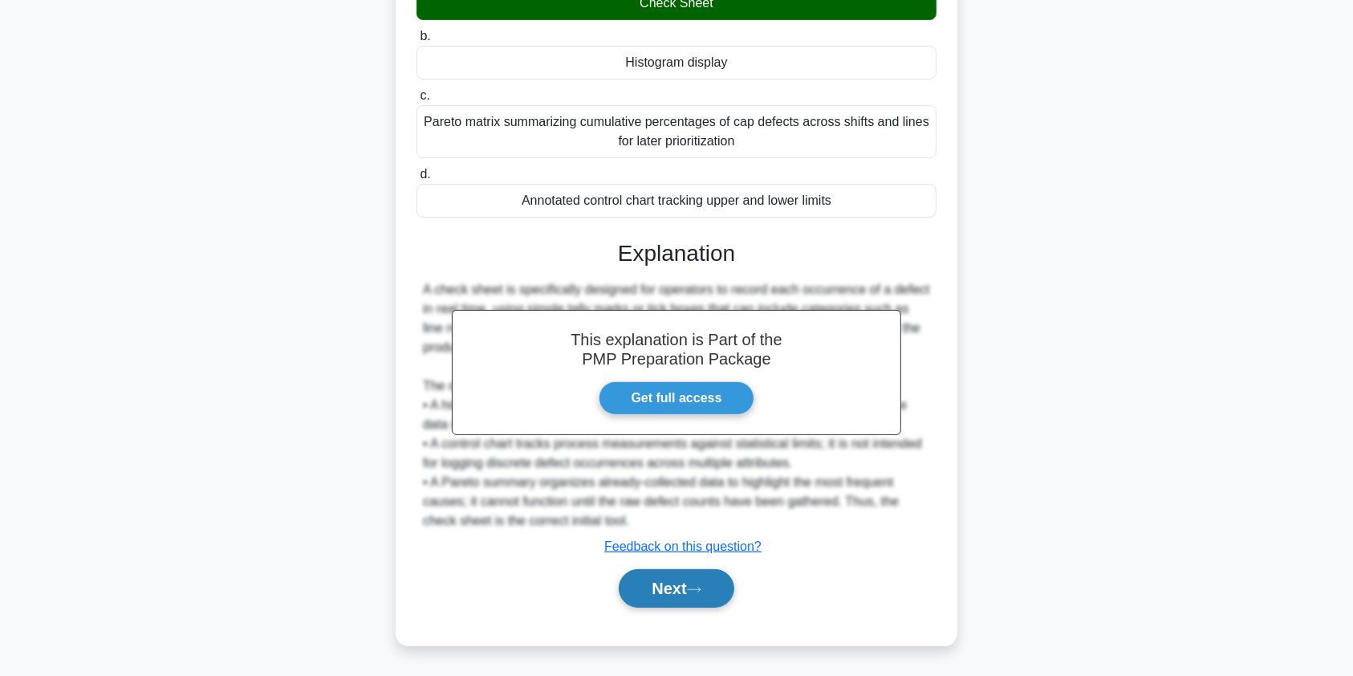
click at [670, 593] on button "Next" at bounding box center [676, 588] width 115 height 39
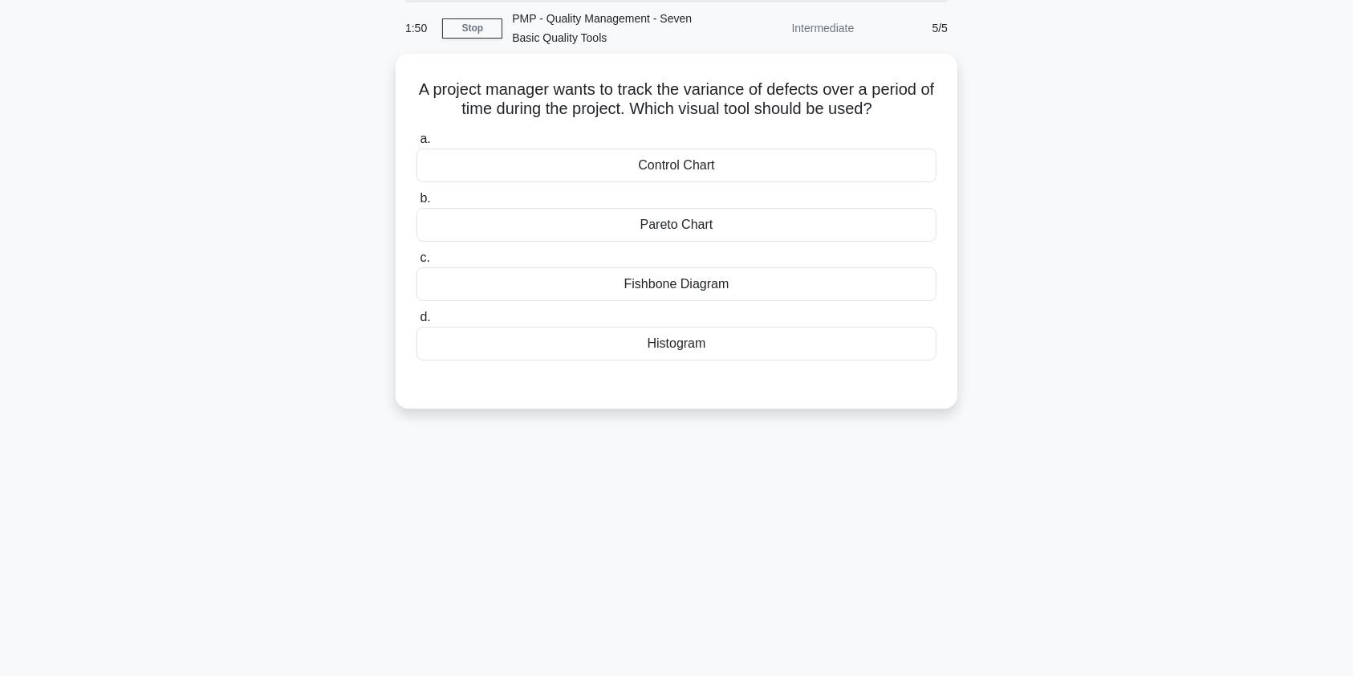
scroll to position [0, 0]
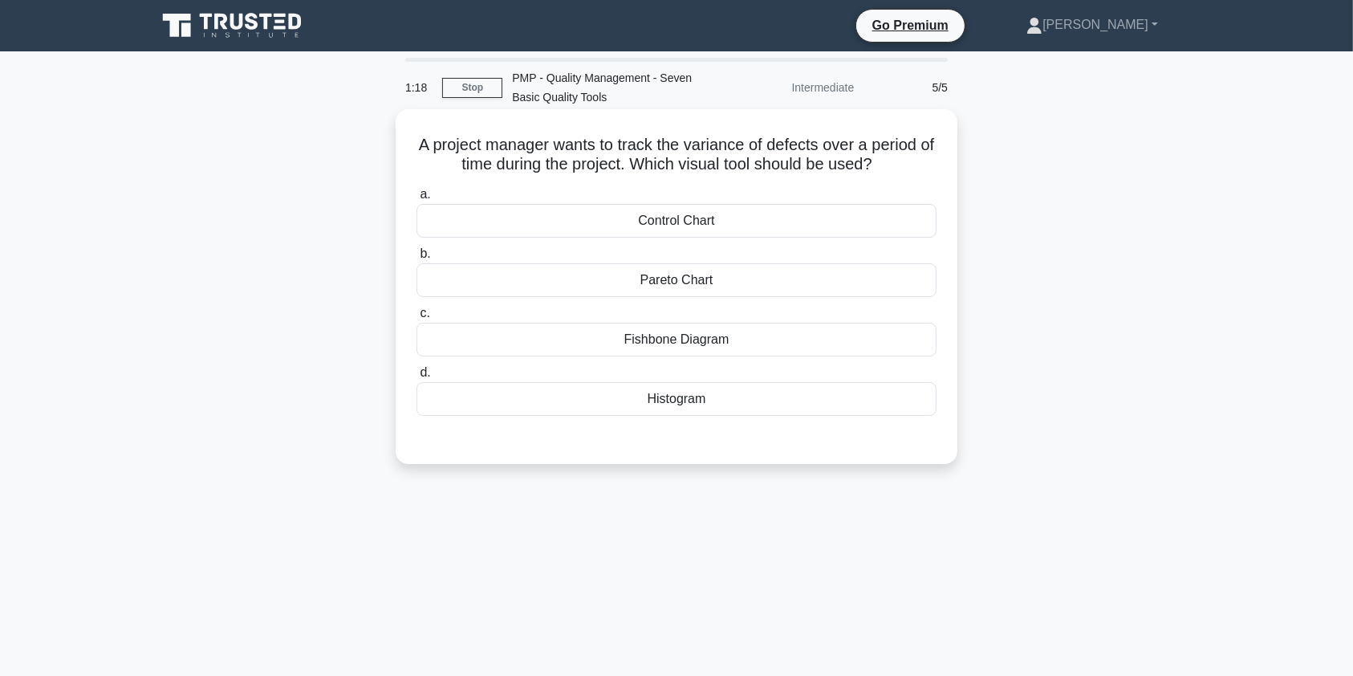
click at [692, 399] on div "Histogram" at bounding box center [677, 399] width 520 height 34
click at [417, 378] on input "d. Histogram" at bounding box center [417, 373] width 0 height 10
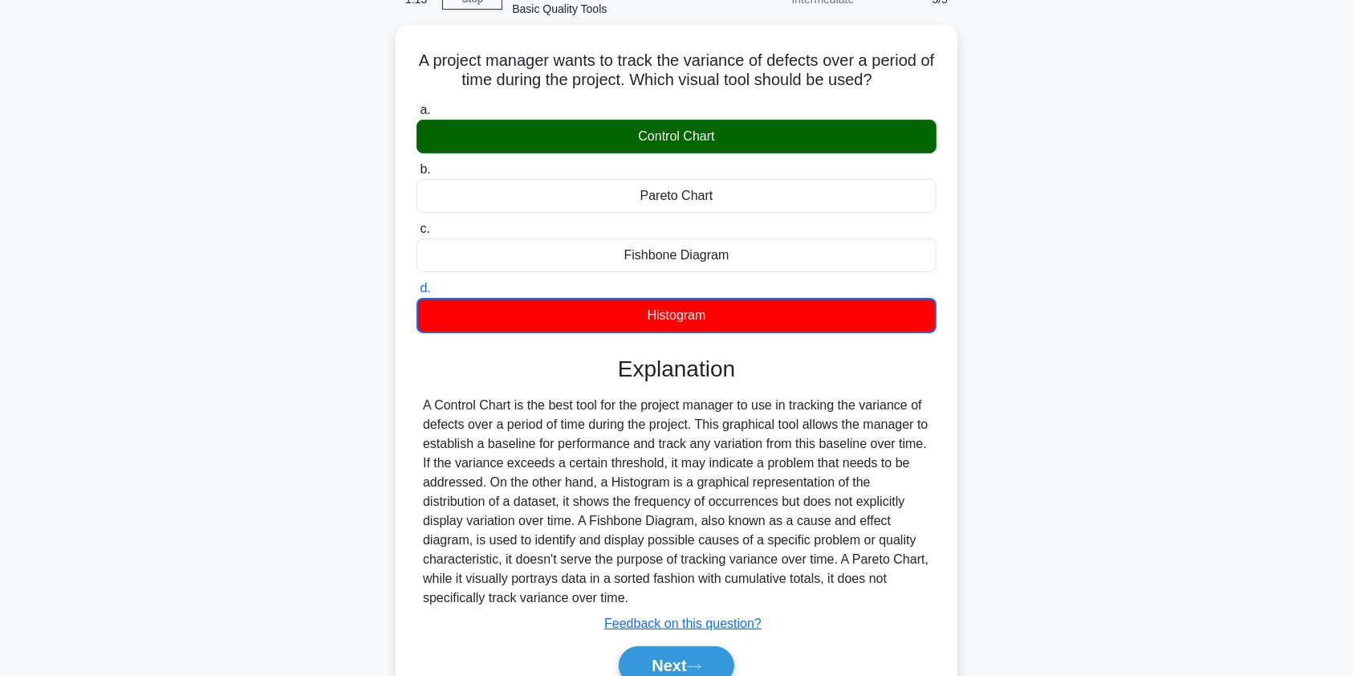
scroll to position [192, 0]
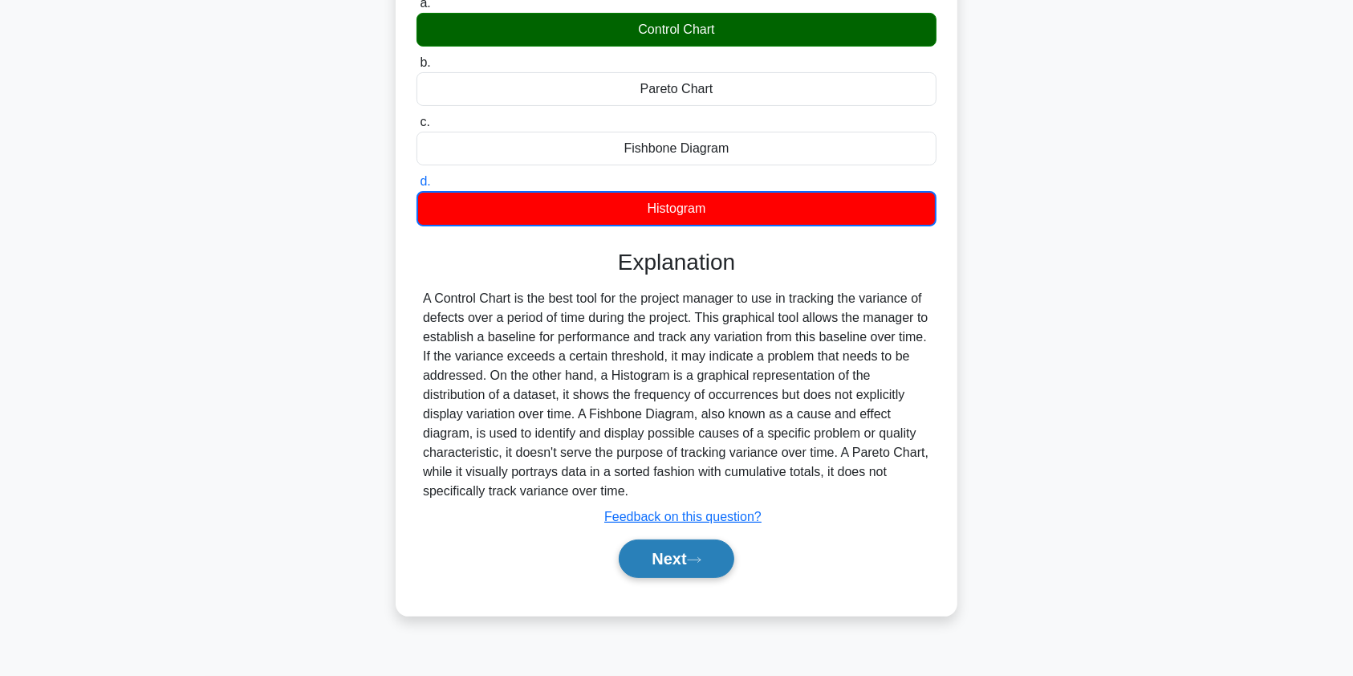
click at [658, 570] on button "Next" at bounding box center [676, 558] width 115 height 39
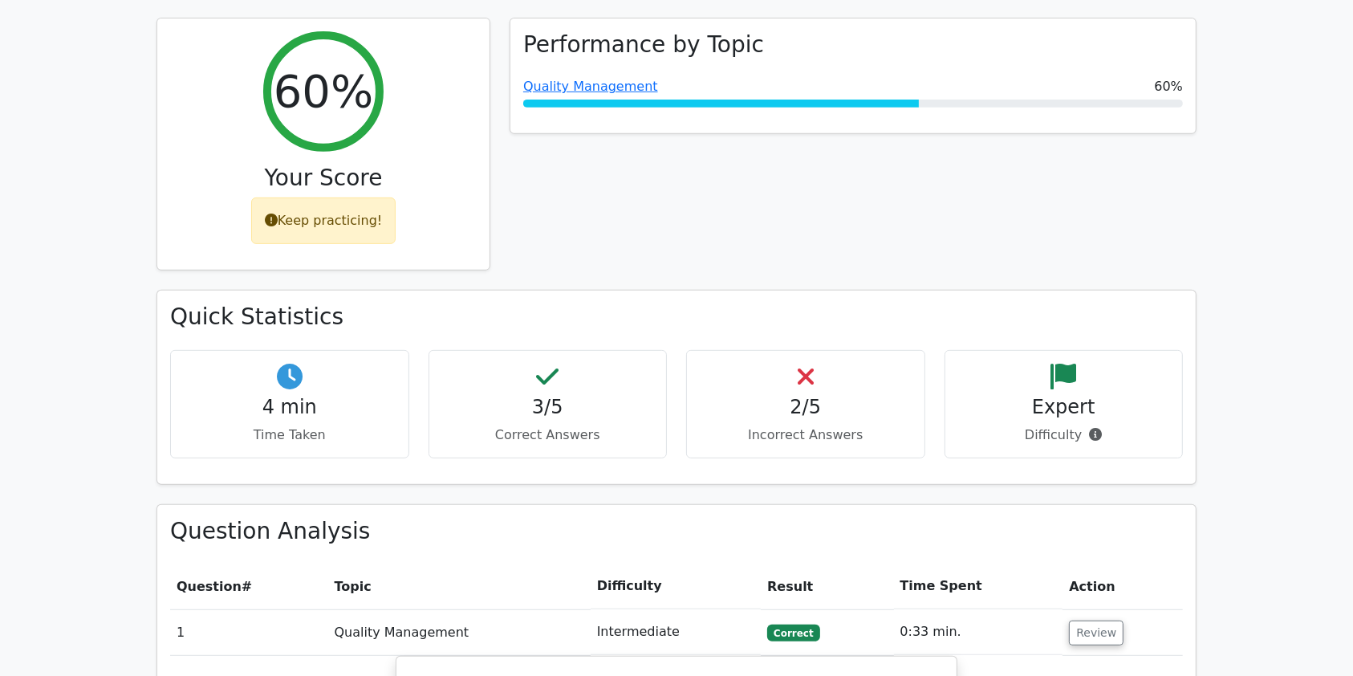
scroll to position [800, 0]
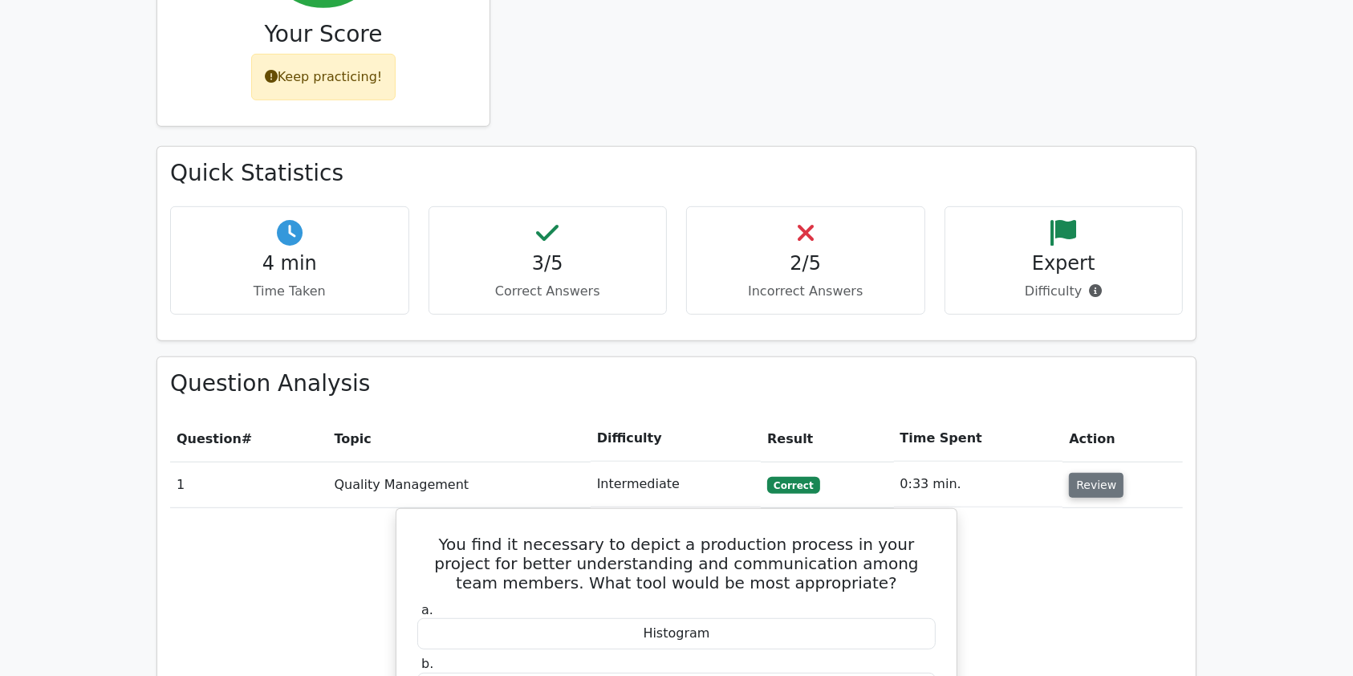
click at [1083, 473] on button "Review" at bounding box center [1096, 485] width 55 height 25
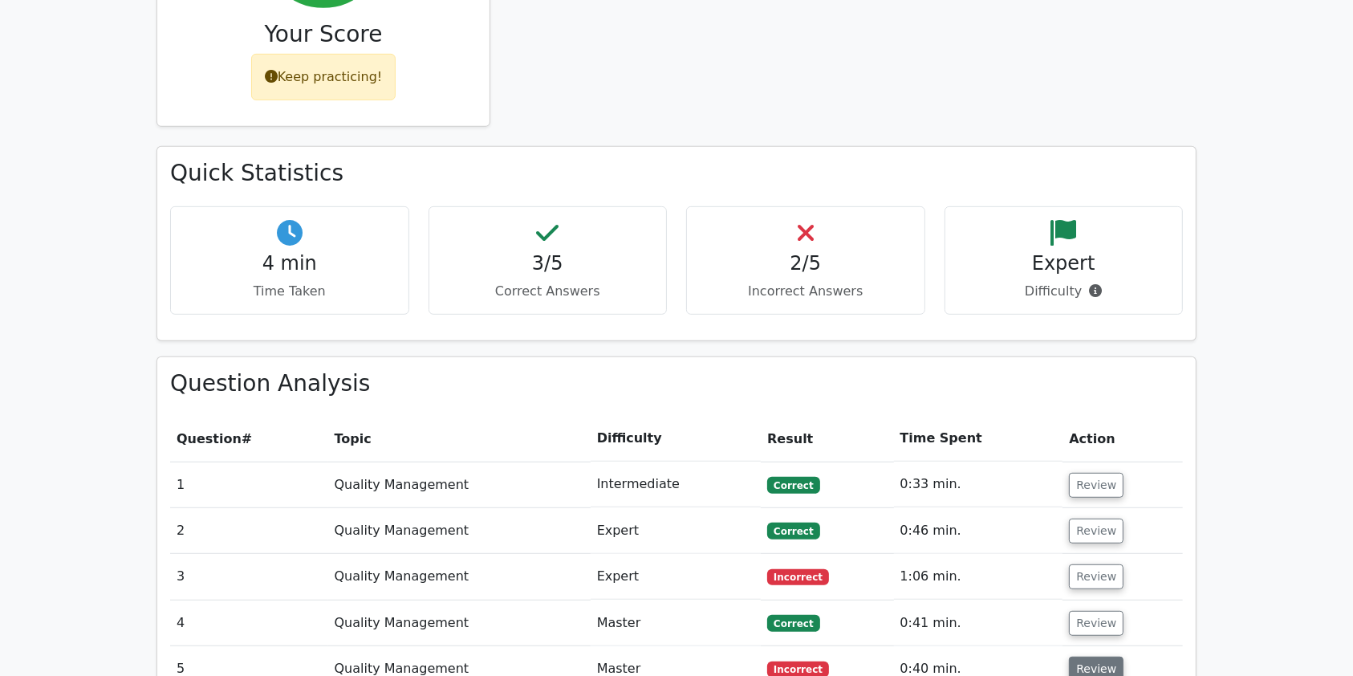
click at [1088, 656] on button "Review" at bounding box center [1096, 668] width 55 height 25
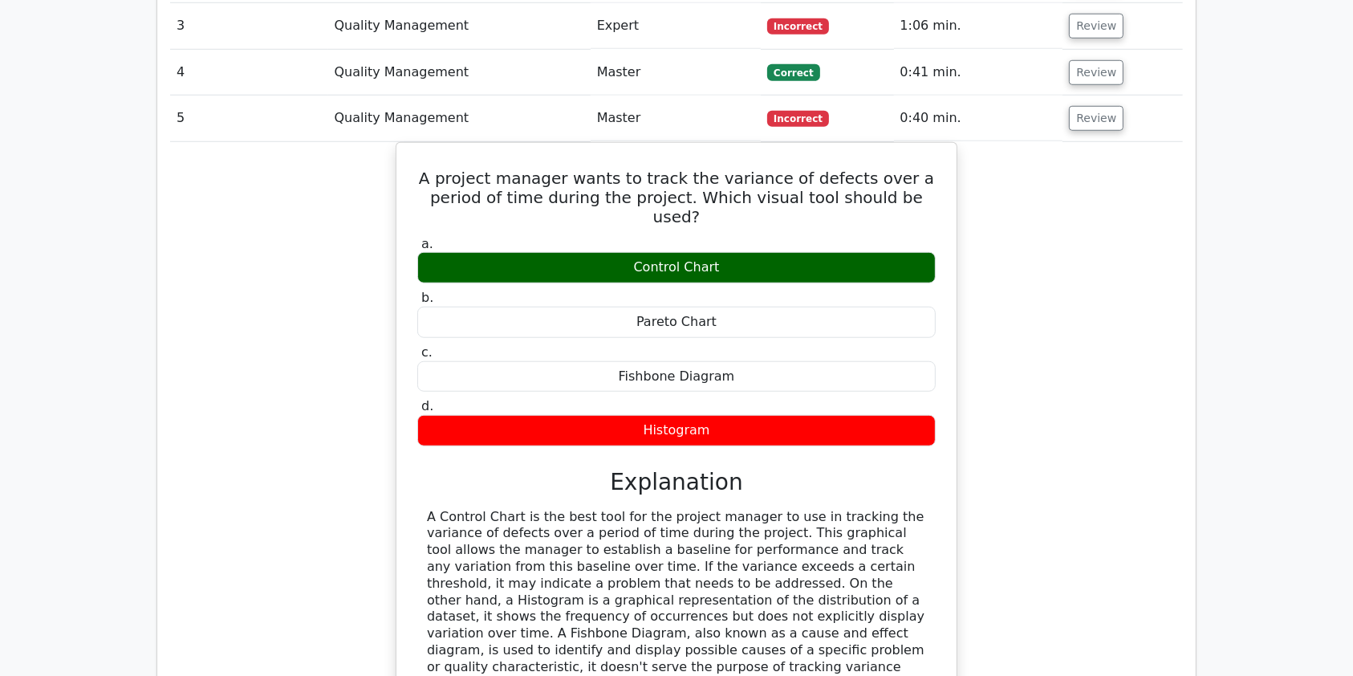
scroll to position [1278, 0]
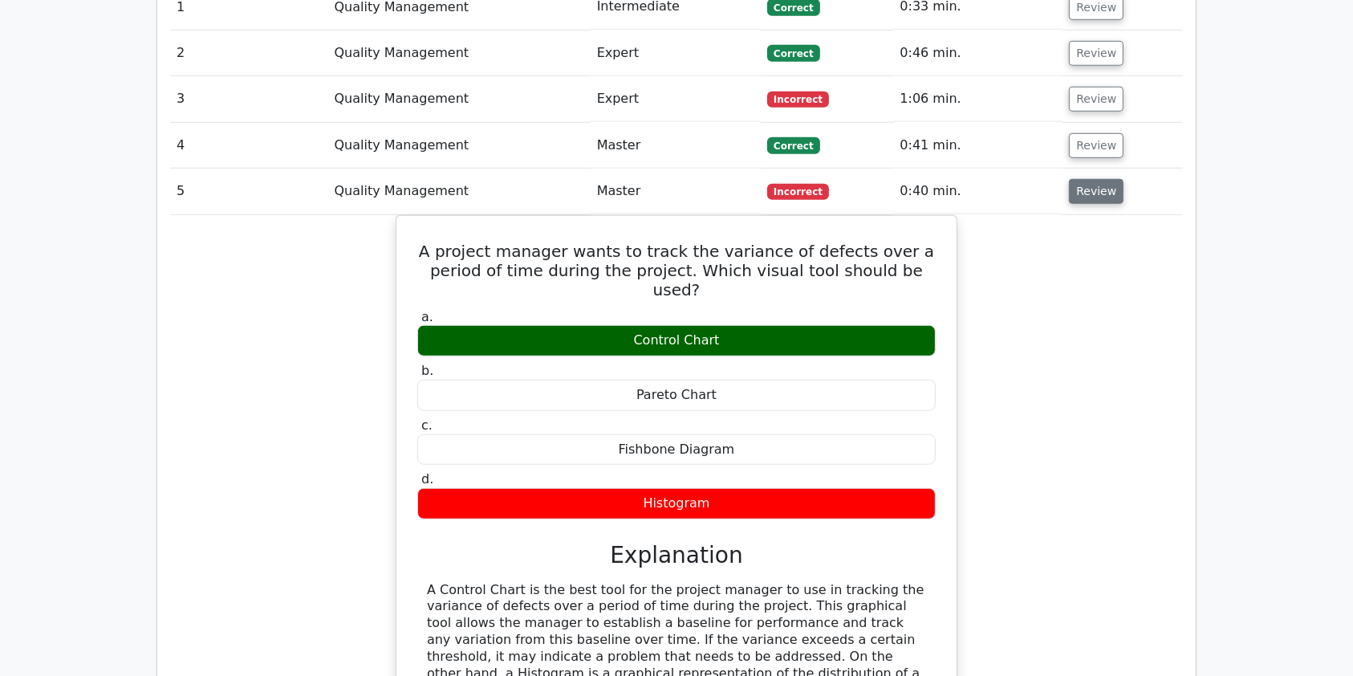
click at [1102, 179] on button "Review" at bounding box center [1096, 191] width 55 height 25
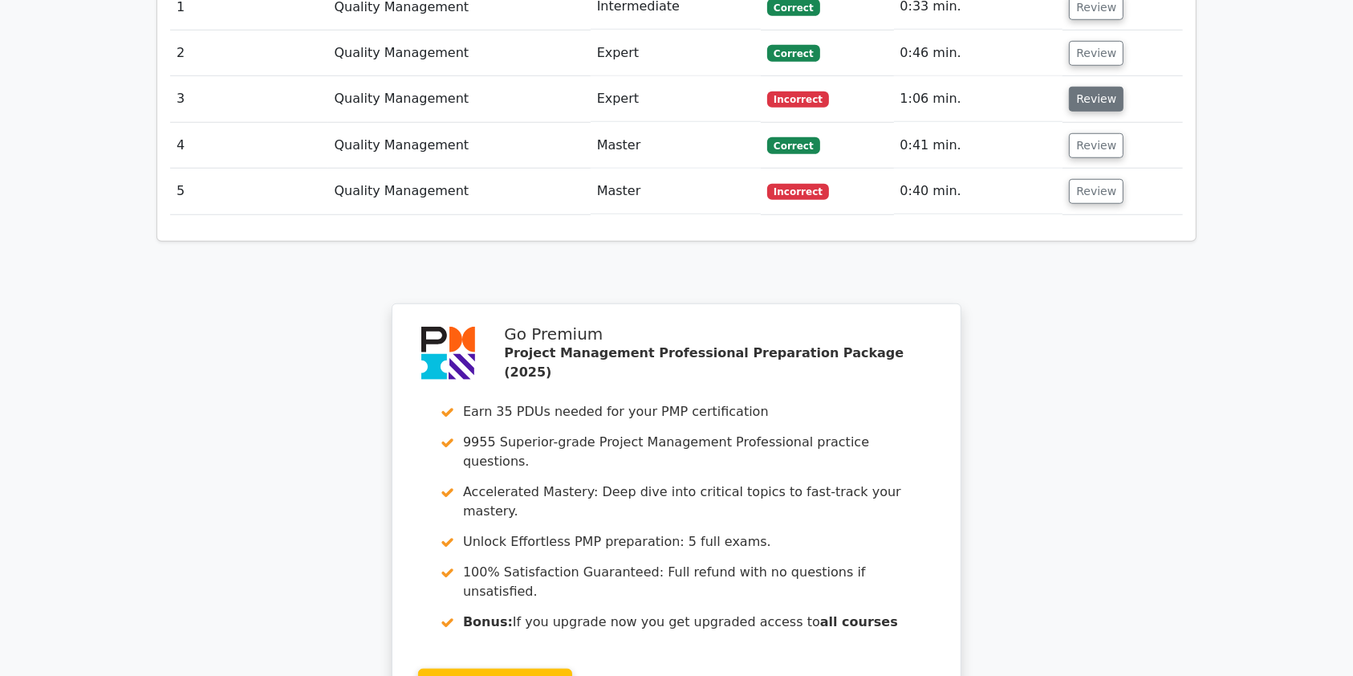
click at [1083, 87] on button "Review" at bounding box center [1096, 99] width 55 height 25
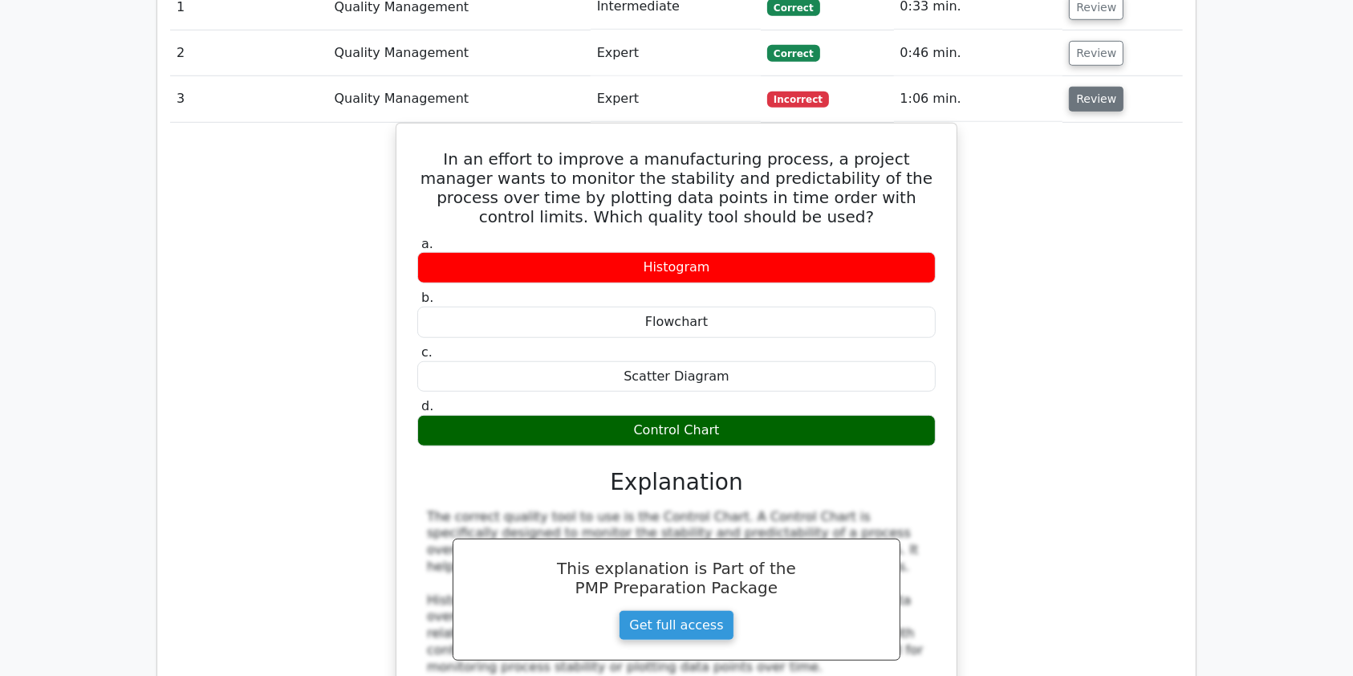
click at [1083, 87] on button "Review" at bounding box center [1096, 99] width 55 height 25
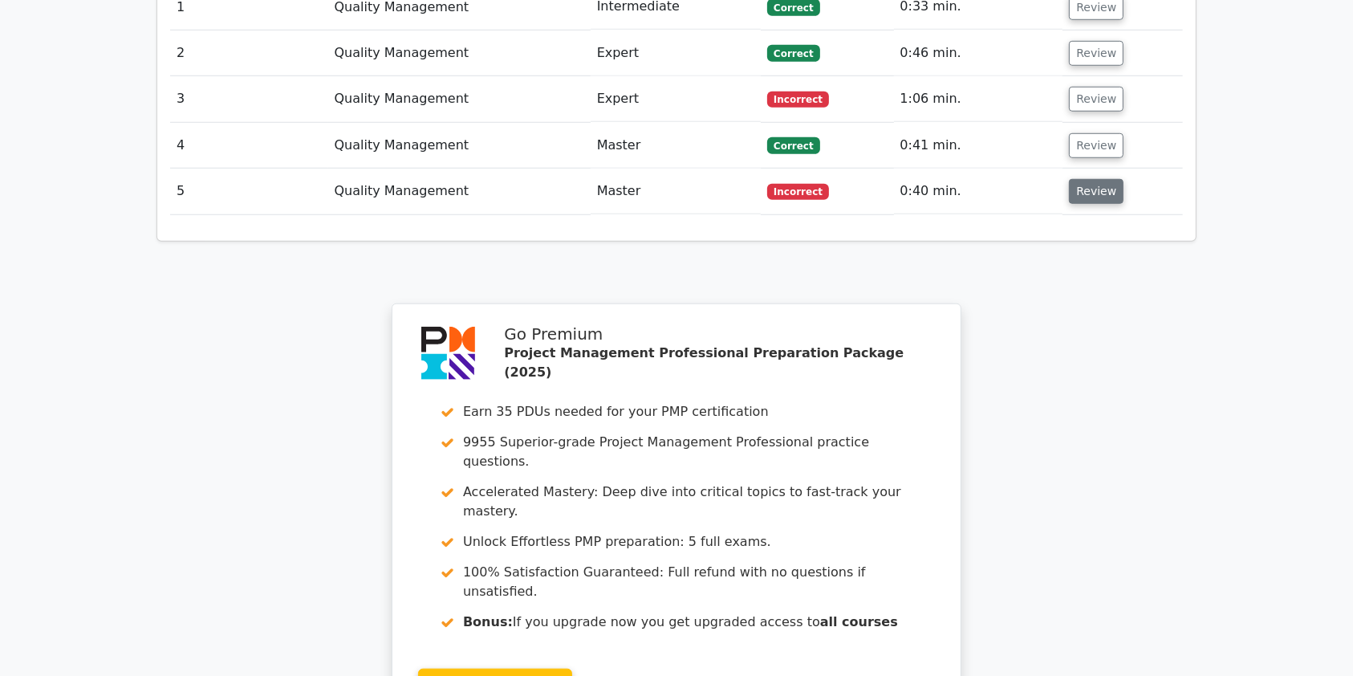
click at [1079, 179] on button "Review" at bounding box center [1096, 191] width 55 height 25
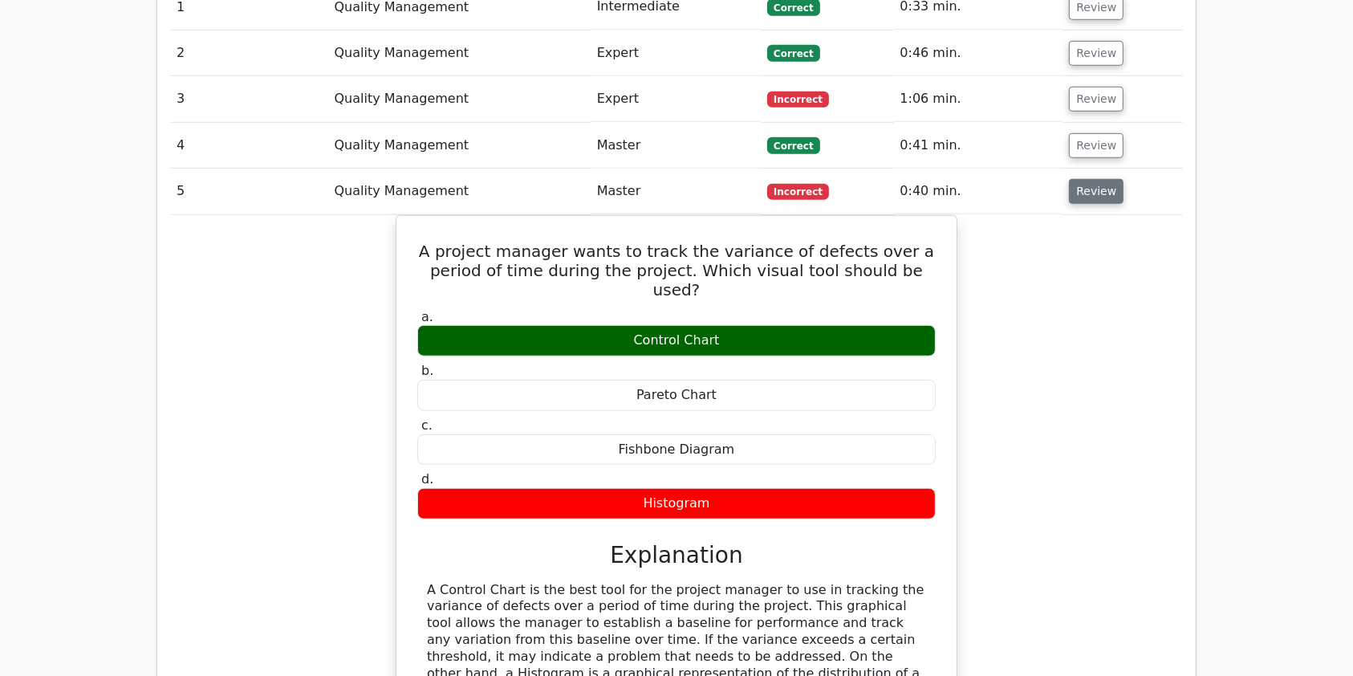
click at [1095, 179] on button "Review" at bounding box center [1096, 191] width 55 height 25
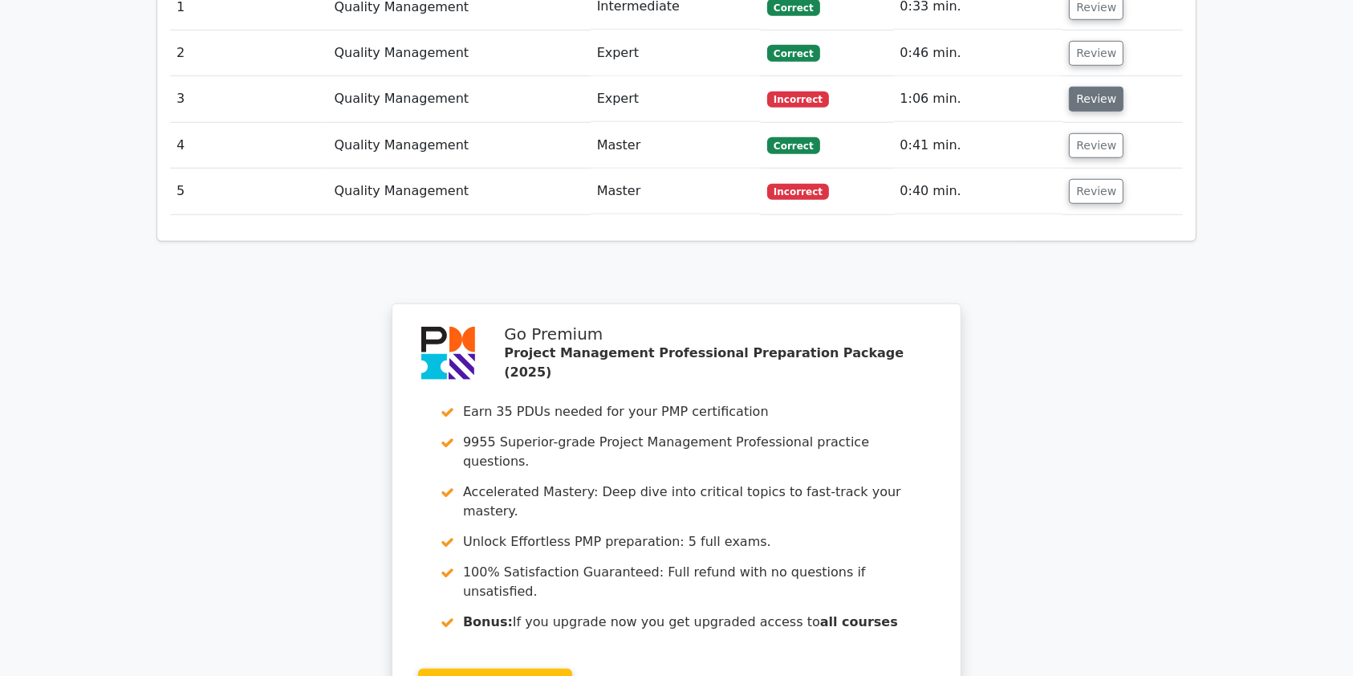
click at [1101, 87] on button "Review" at bounding box center [1096, 99] width 55 height 25
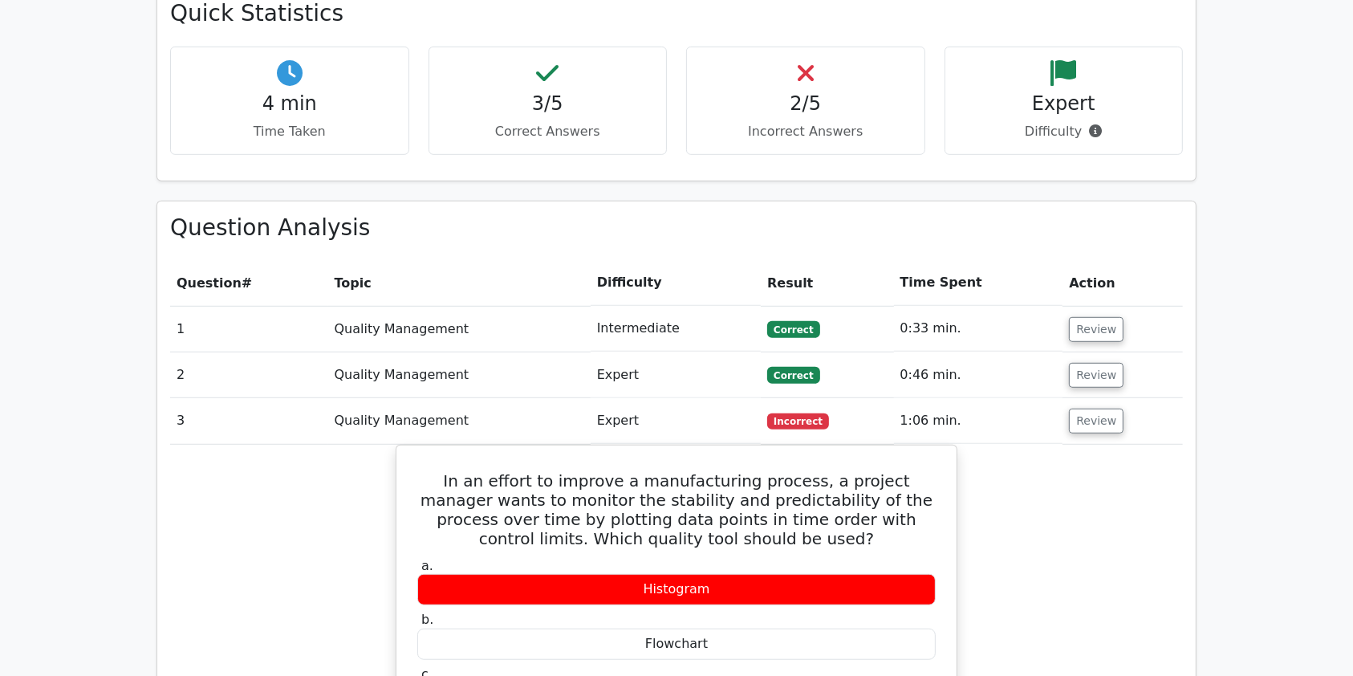
scroll to position [888, 0]
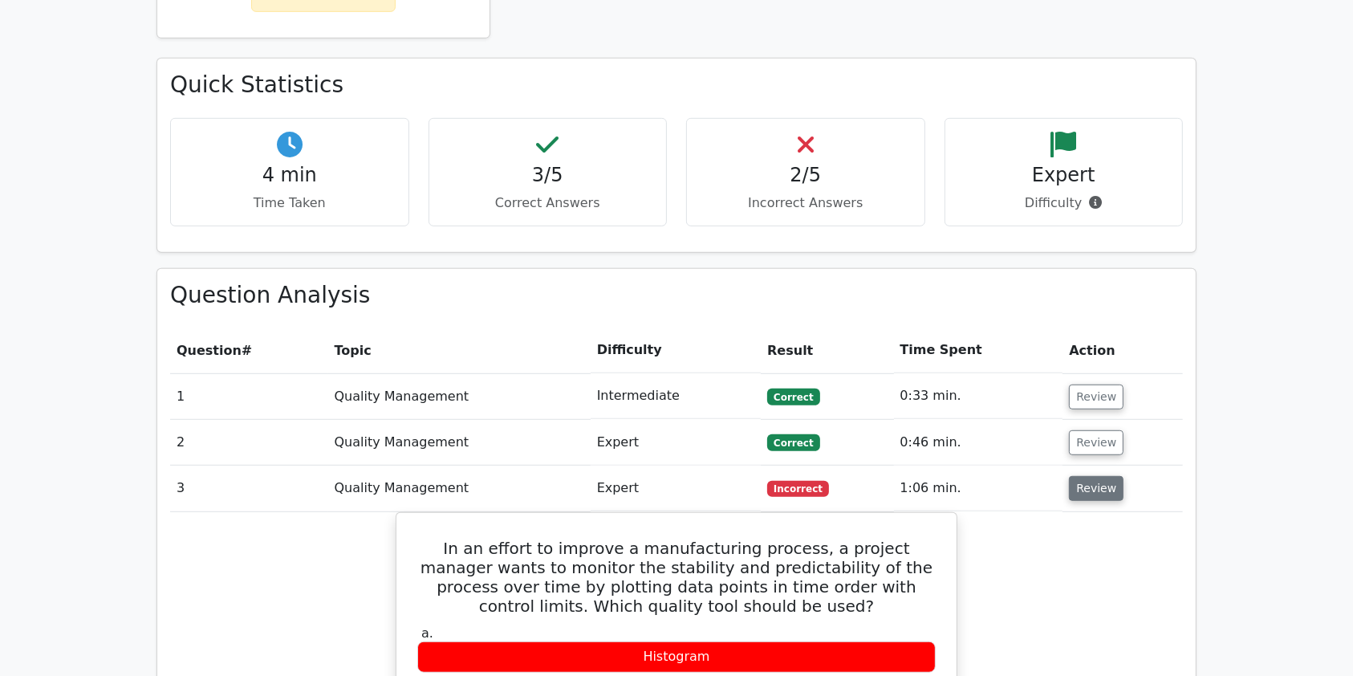
click at [1090, 476] on button "Review" at bounding box center [1096, 488] width 55 height 25
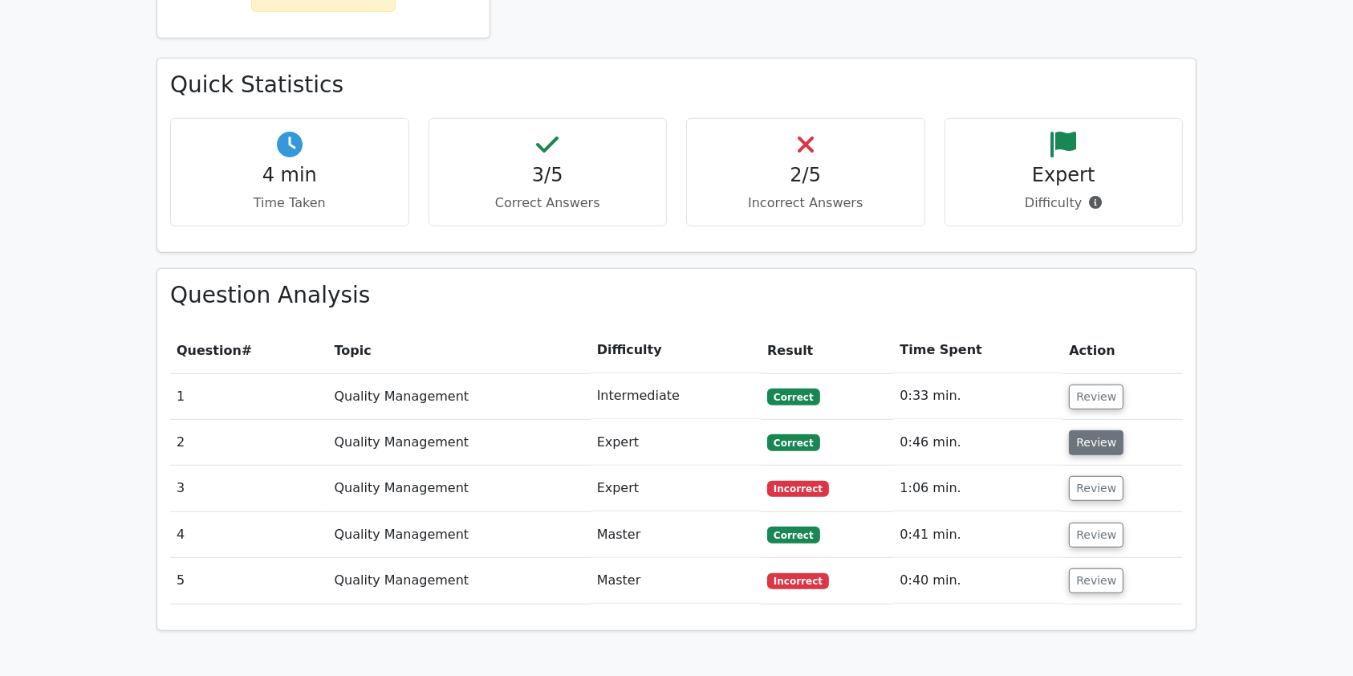
click at [1090, 430] on button "Review" at bounding box center [1096, 442] width 55 height 25
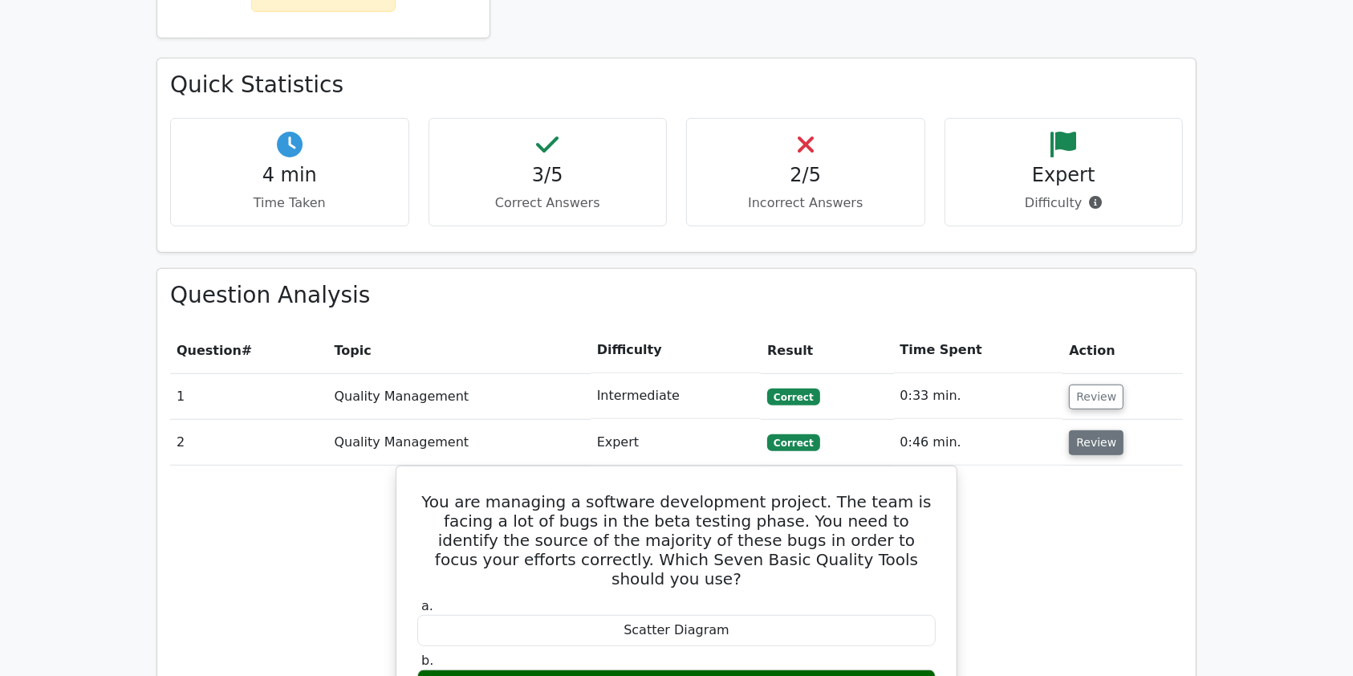
click at [1090, 430] on button "Review" at bounding box center [1096, 442] width 55 height 25
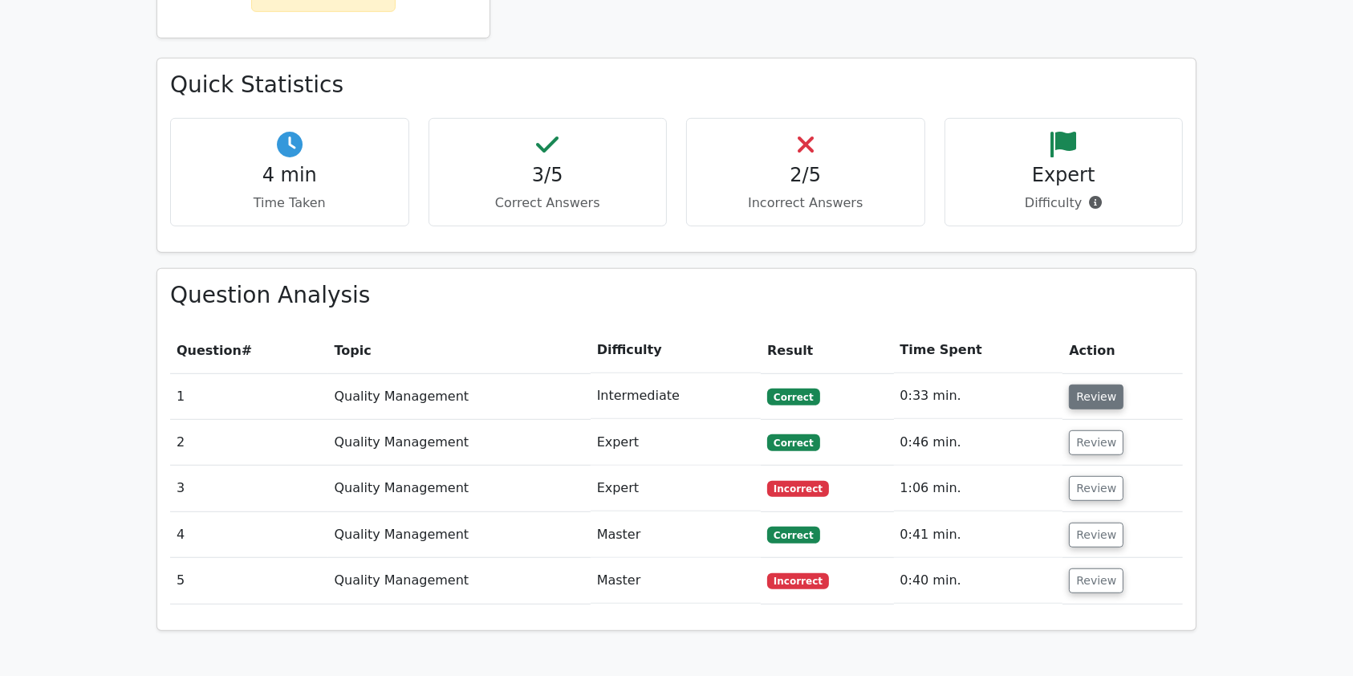
click at [1084, 384] on button "Review" at bounding box center [1096, 396] width 55 height 25
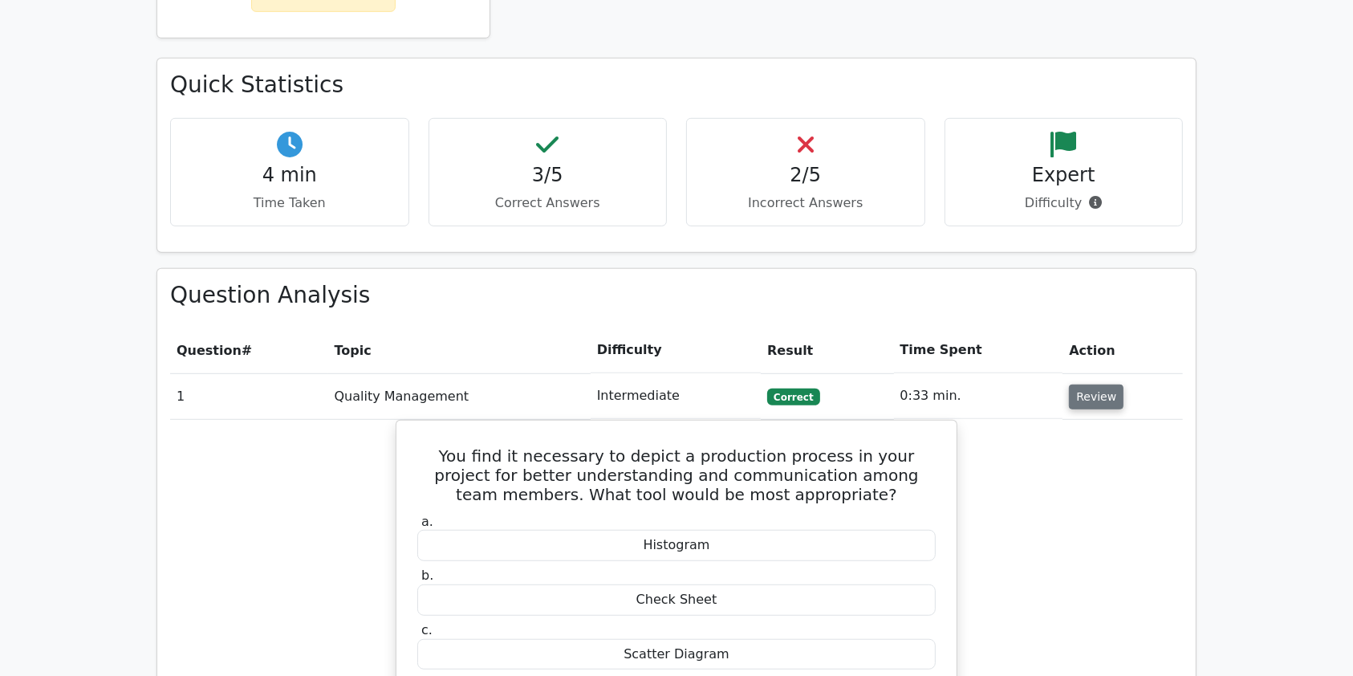
click at [1084, 384] on button "Review" at bounding box center [1096, 396] width 55 height 25
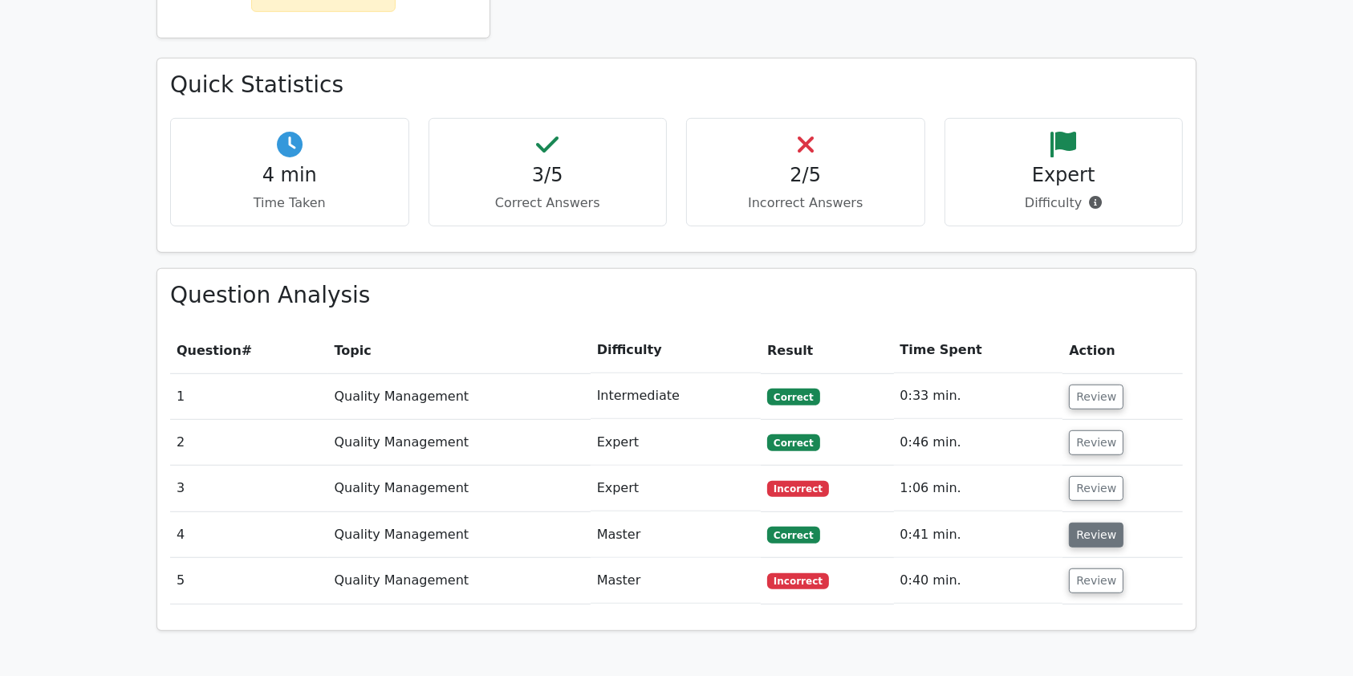
click at [1091, 522] on button "Review" at bounding box center [1096, 534] width 55 height 25
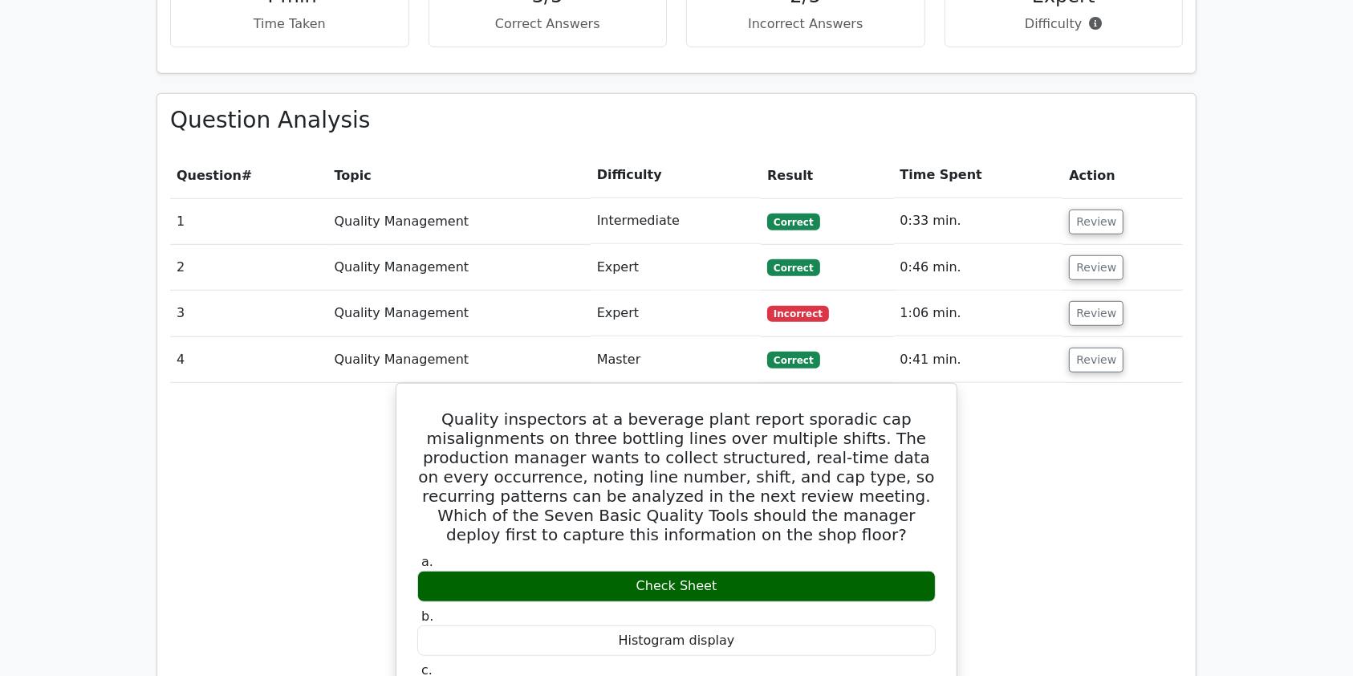
scroll to position [1116, 0]
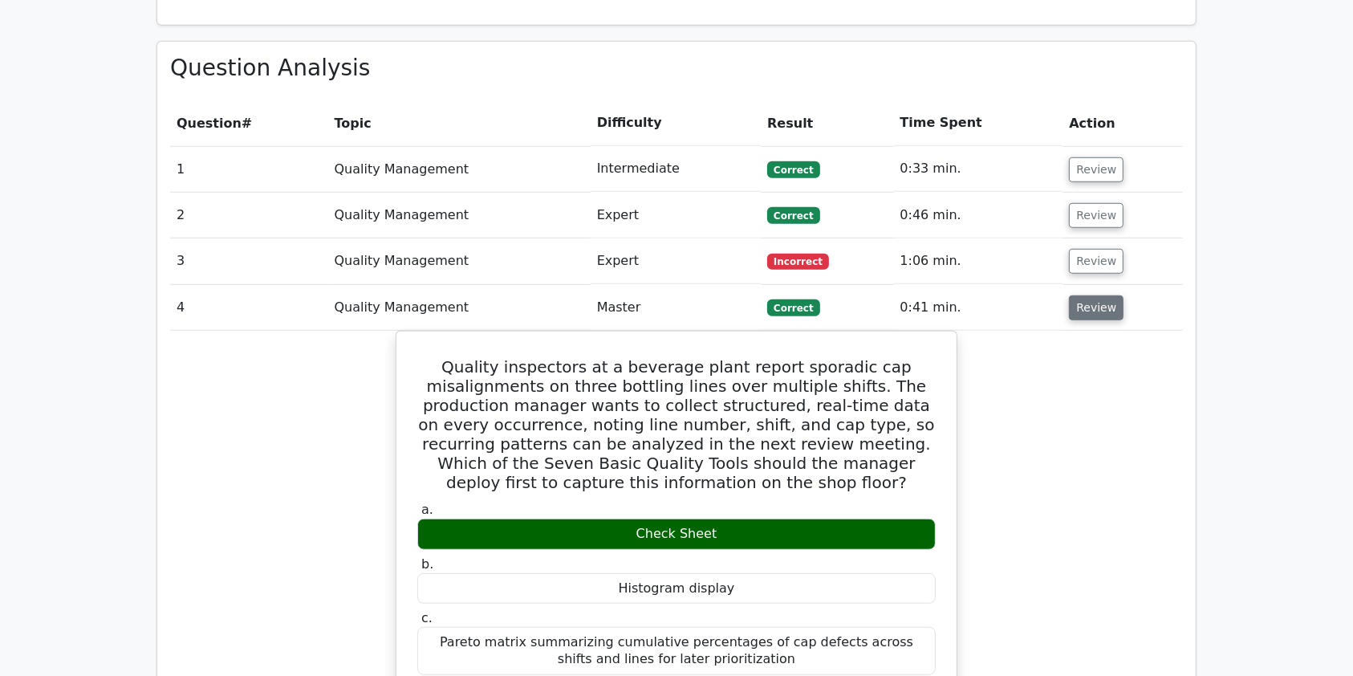
click at [1097, 295] on button "Review" at bounding box center [1096, 307] width 55 height 25
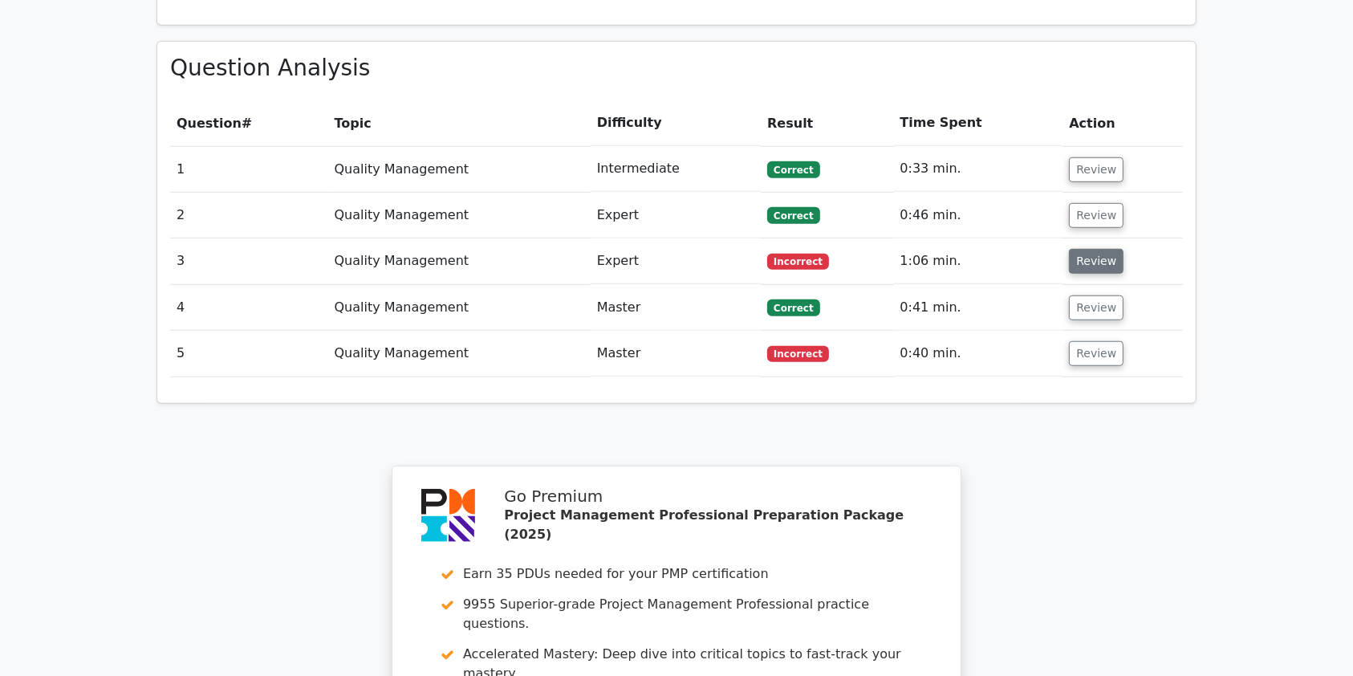
click at [1091, 249] on button "Review" at bounding box center [1096, 261] width 55 height 25
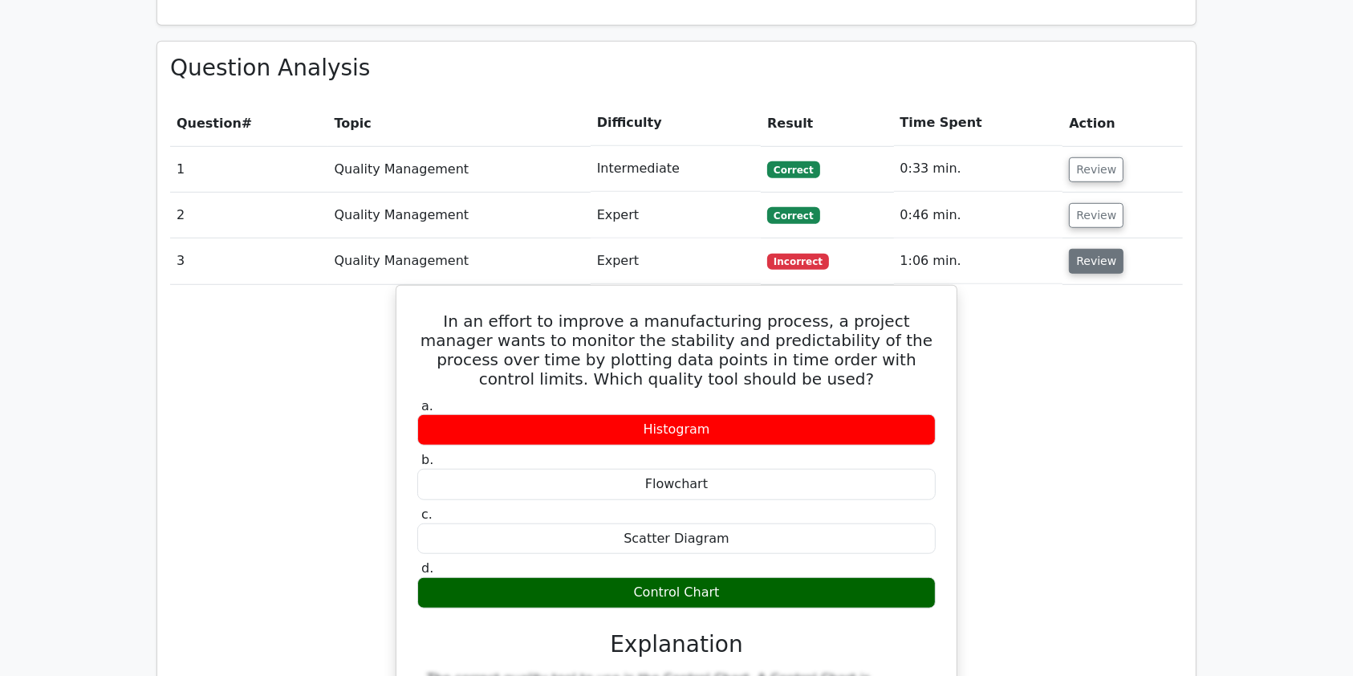
click at [1091, 249] on button "Review" at bounding box center [1096, 261] width 55 height 25
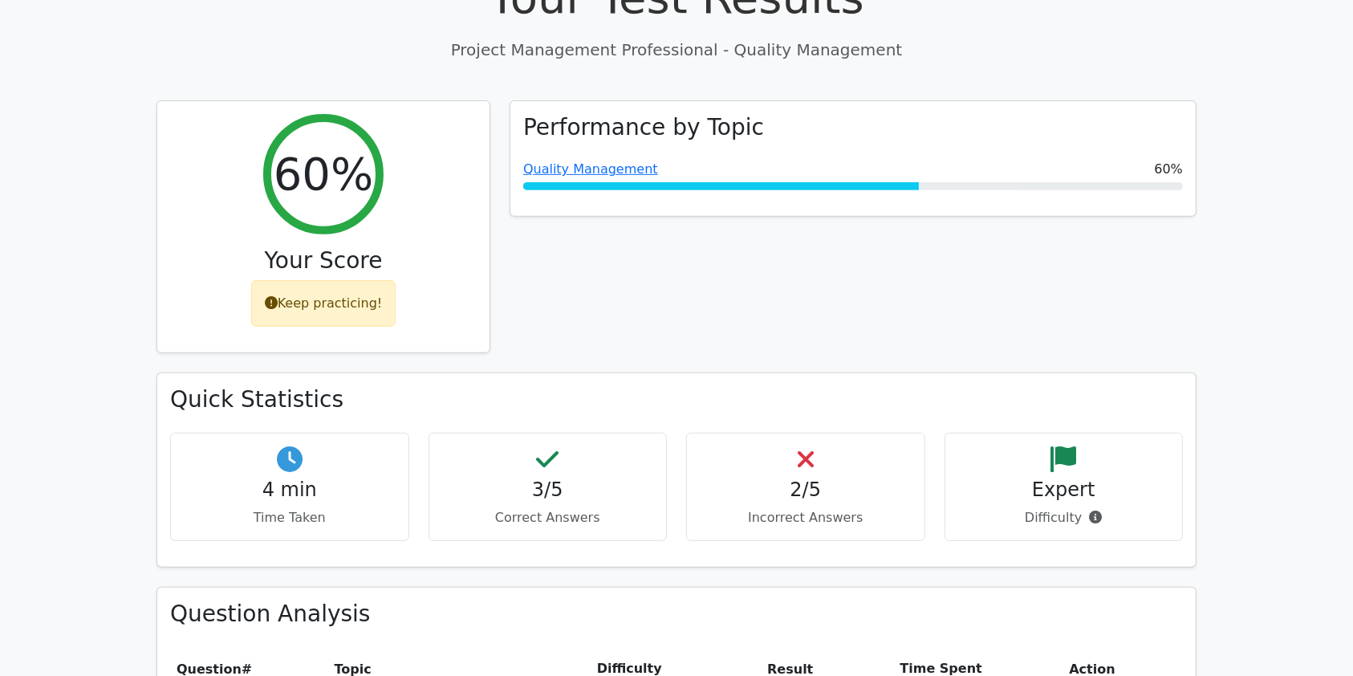
scroll to position [525, 0]
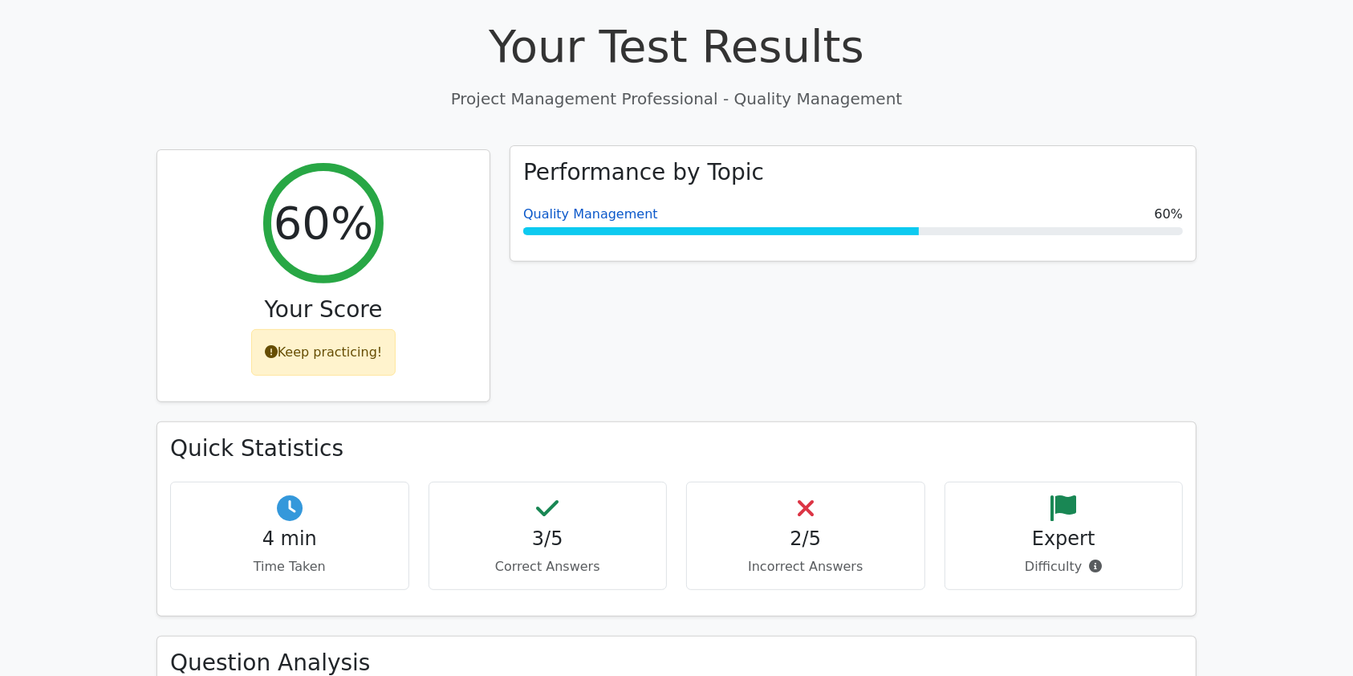
click at [620, 206] on link "Quality Management" at bounding box center [590, 213] width 135 height 15
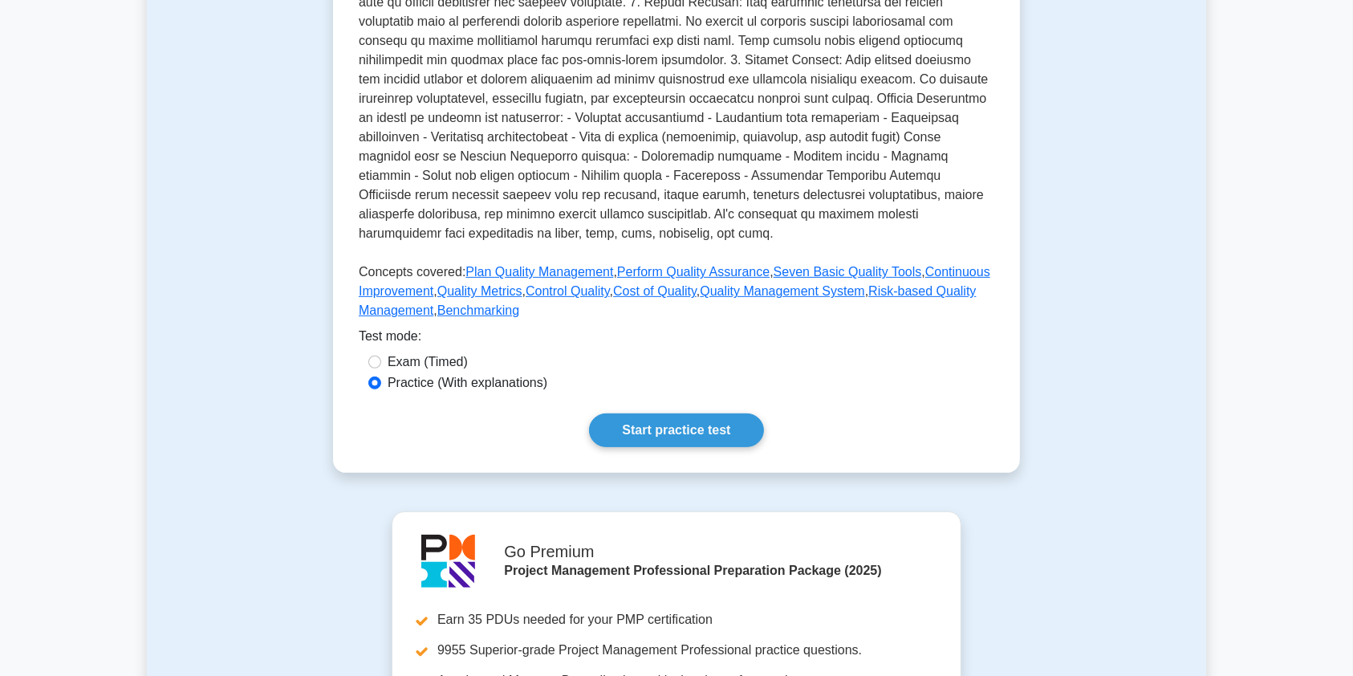
scroll to position [514, 0]
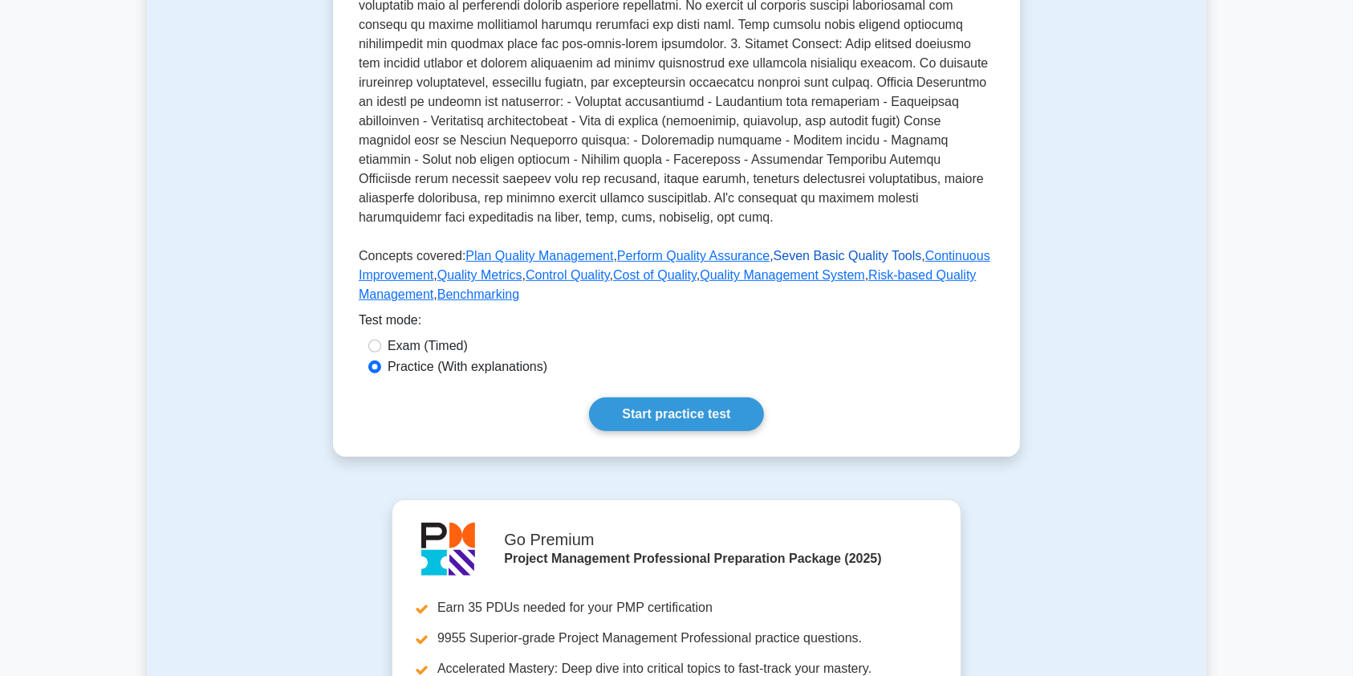
click at [827, 254] on link "Seven Basic Quality Tools" at bounding box center [848, 256] width 148 height 14
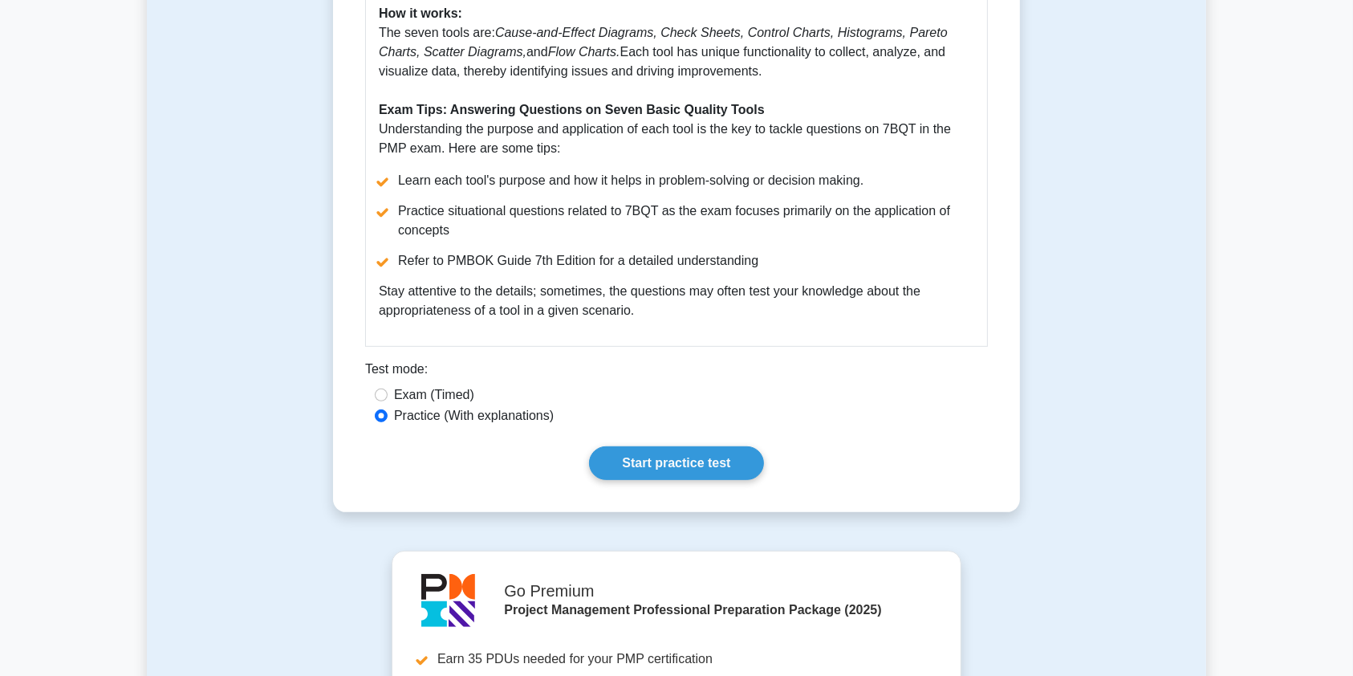
scroll to position [673, 0]
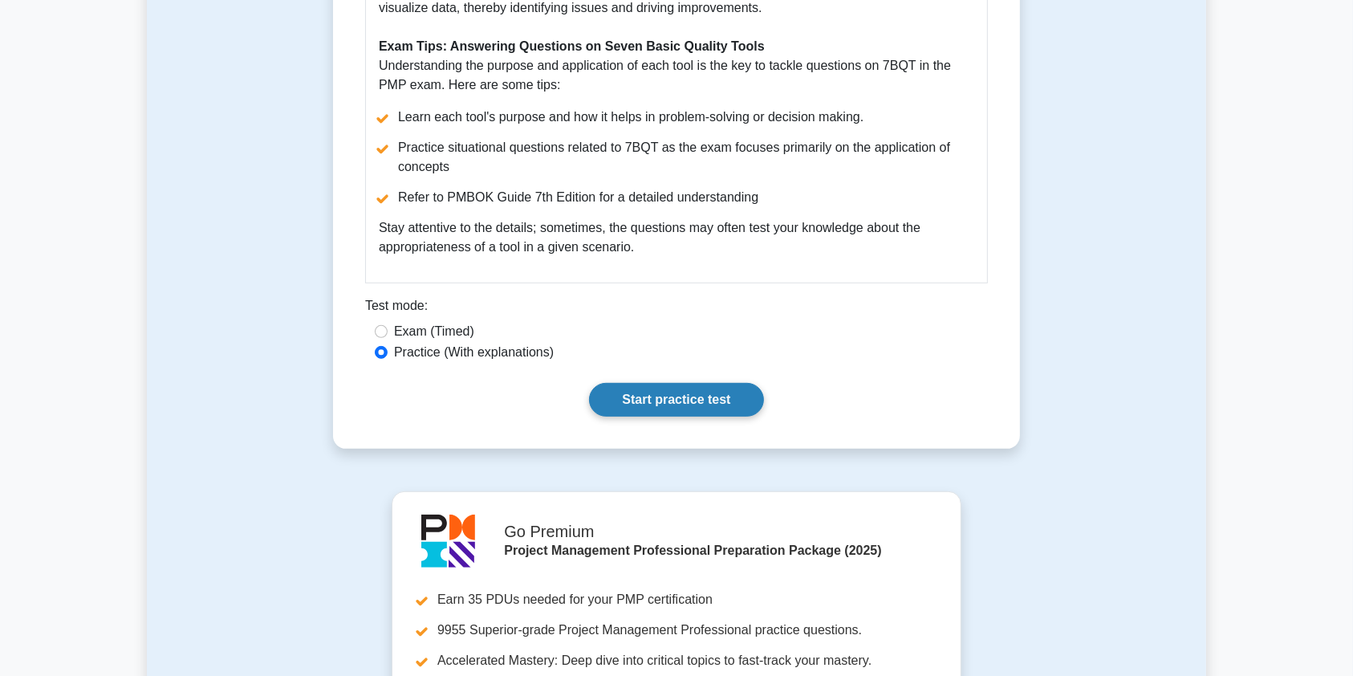
click at [693, 396] on link "Start practice test" at bounding box center [676, 400] width 174 height 34
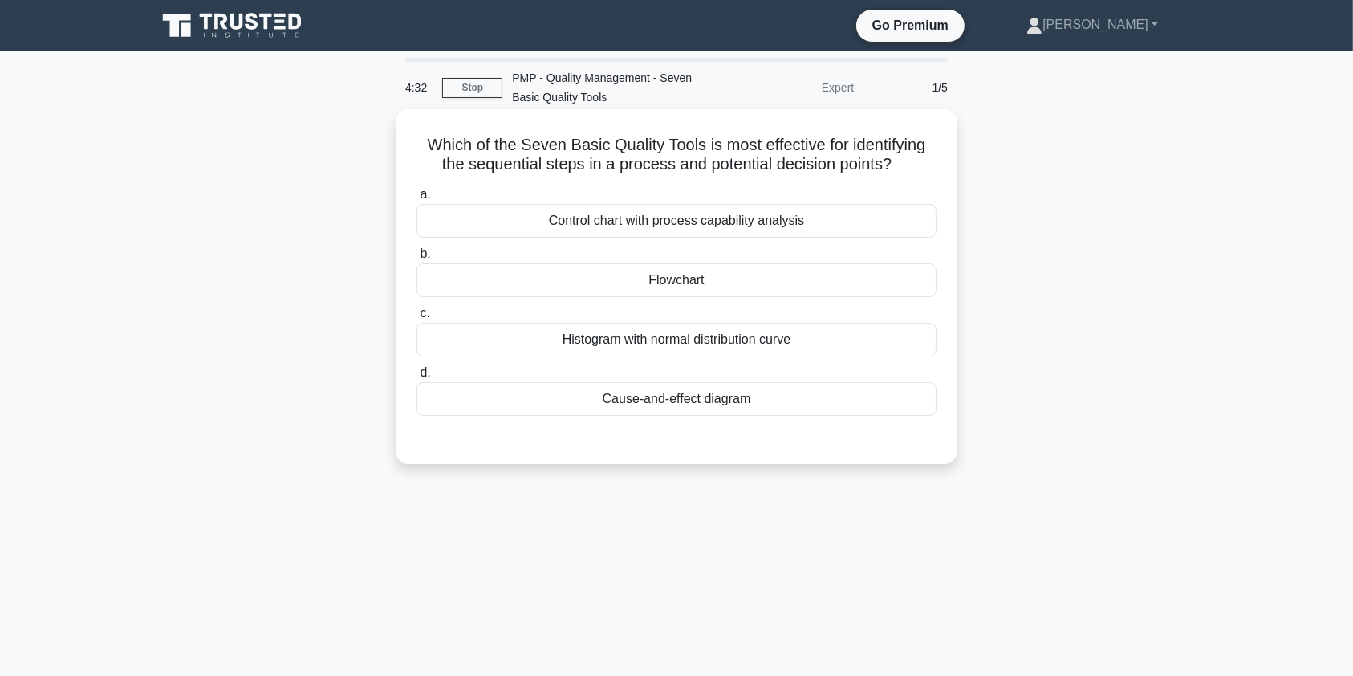
click at [664, 275] on div "Flowchart" at bounding box center [677, 280] width 520 height 34
click at [417, 259] on input "b. Flowchart" at bounding box center [417, 254] width 0 height 10
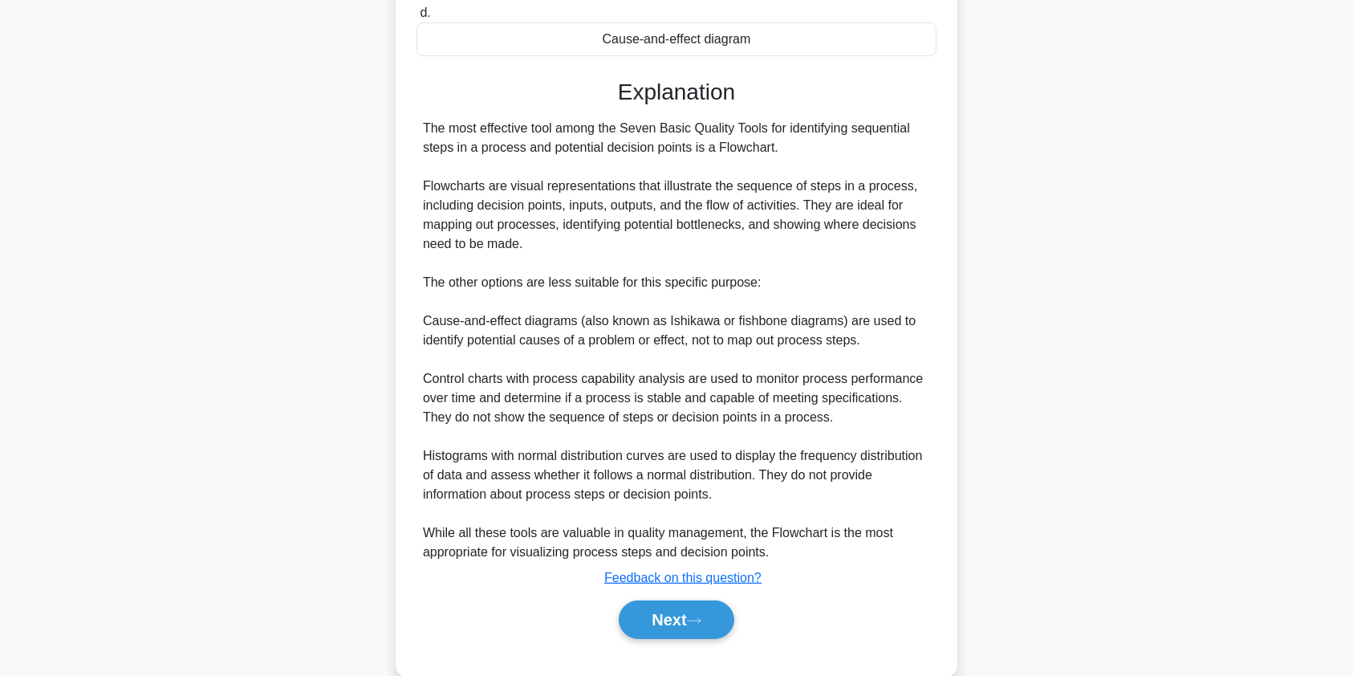
scroll to position [391, 0]
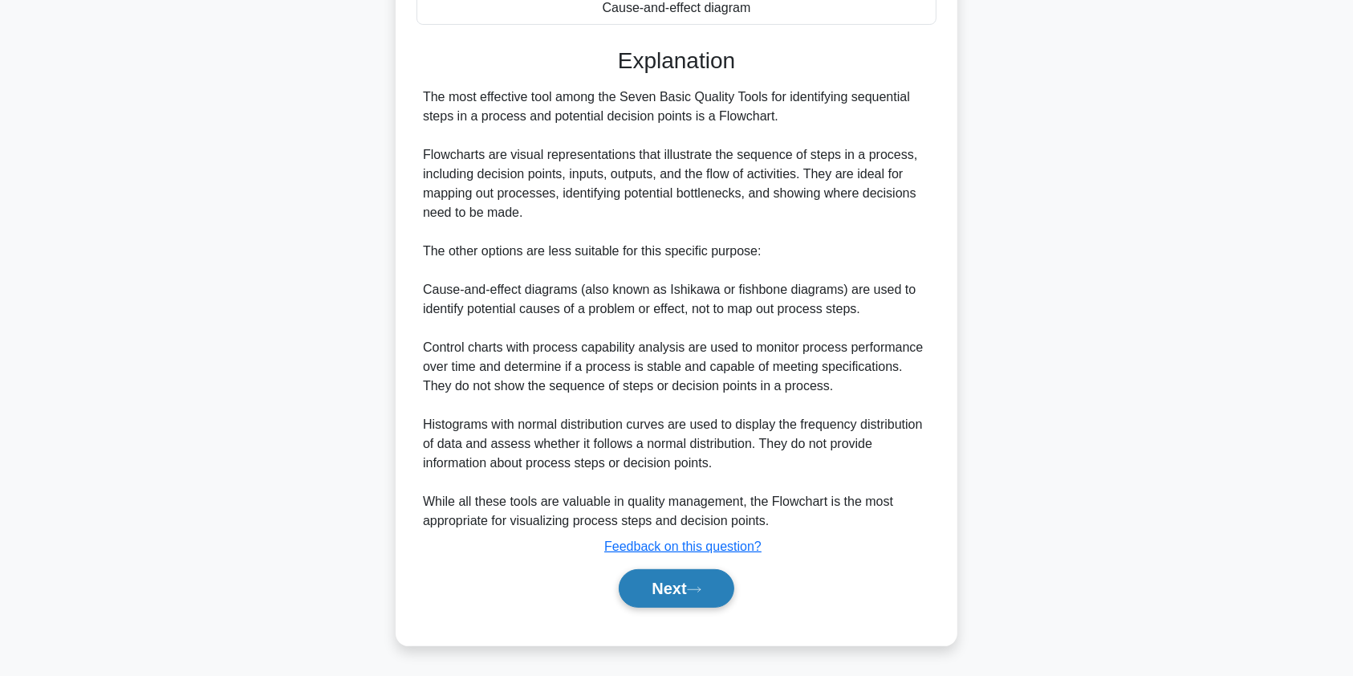
click at [689, 579] on button "Next" at bounding box center [676, 588] width 115 height 39
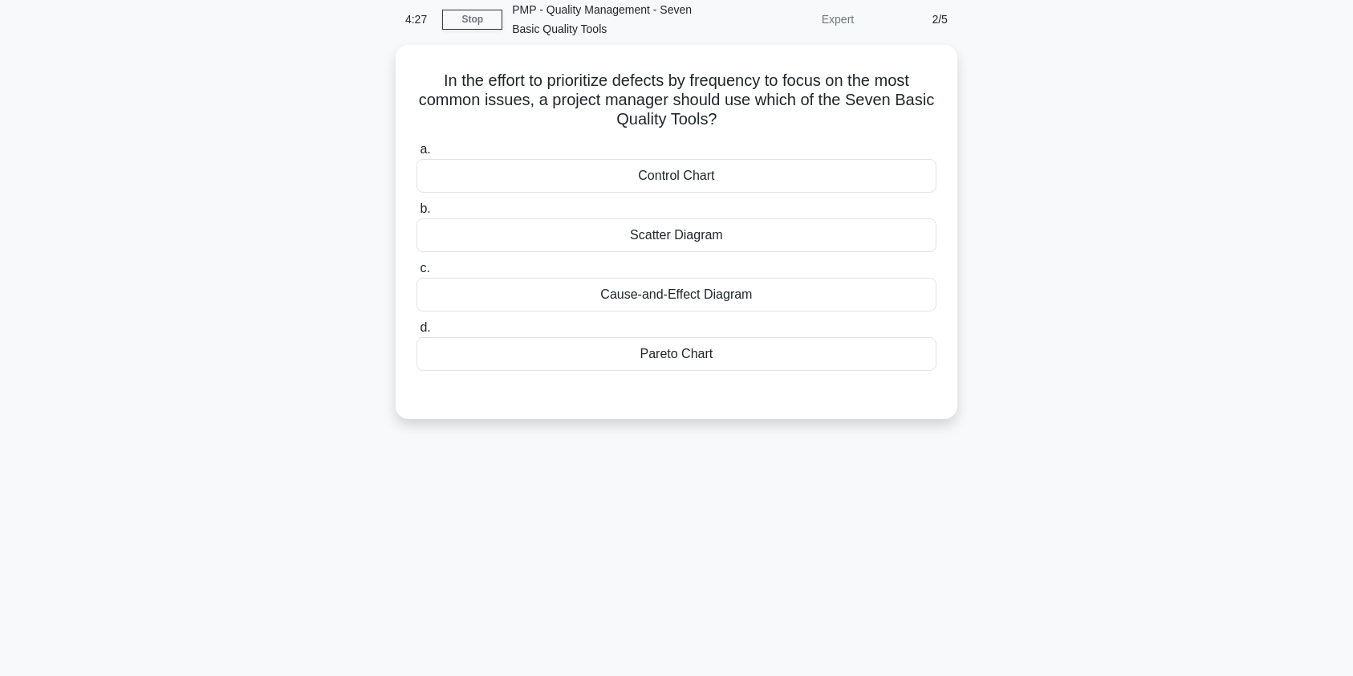
scroll to position [0, 0]
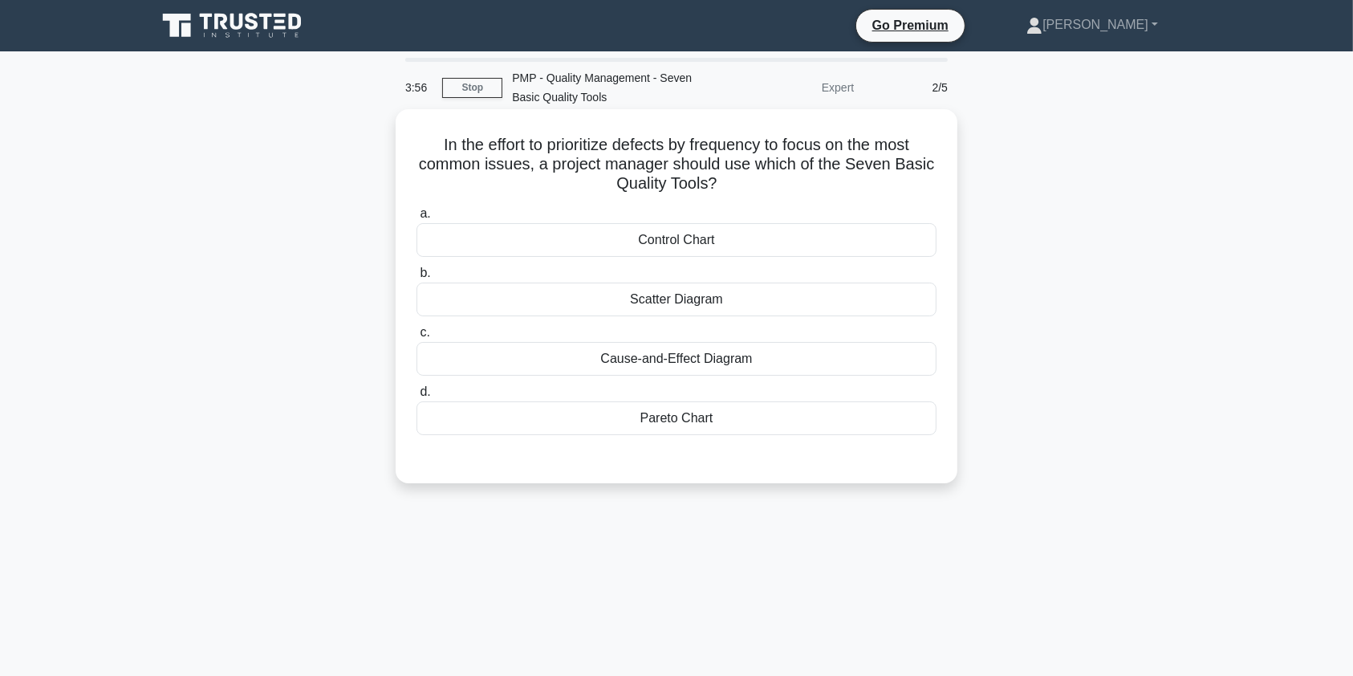
click at [739, 418] on div "Pareto Chart" at bounding box center [677, 418] width 520 height 34
click at [417, 397] on input "d. Pareto Chart" at bounding box center [417, 392] width 0 height 10
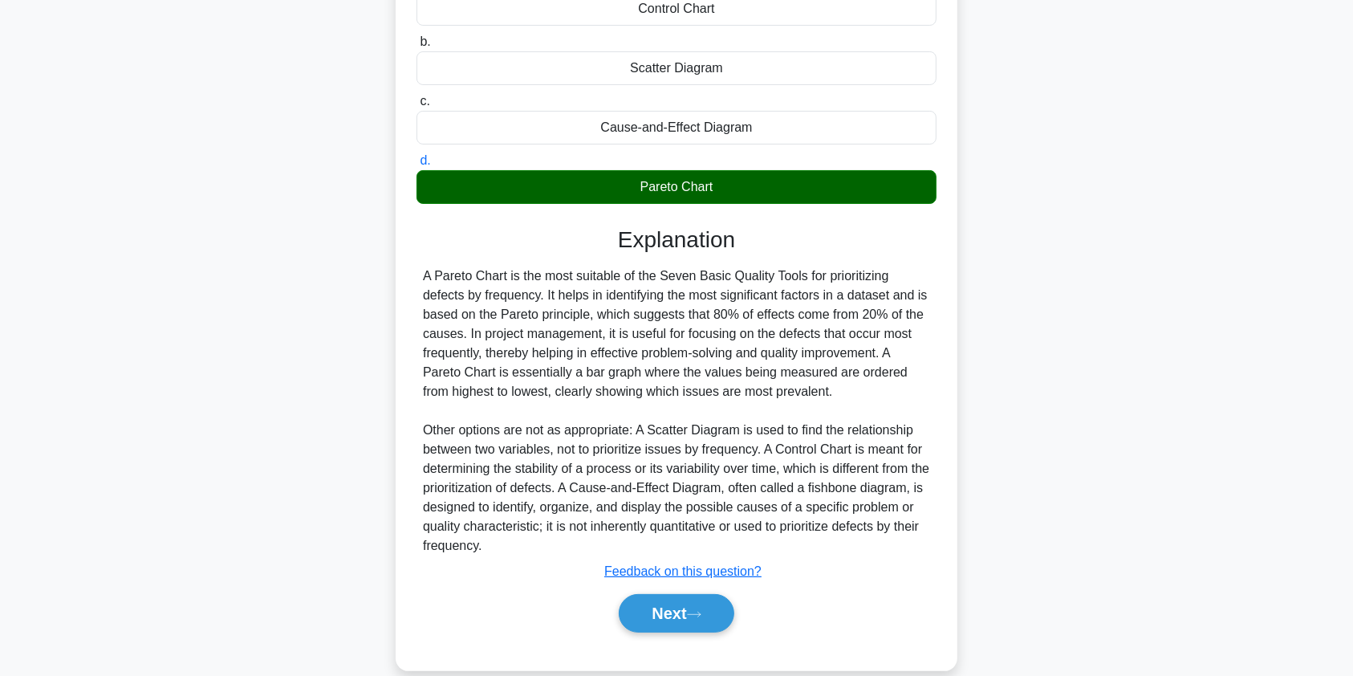
scroll to position [233, 0]
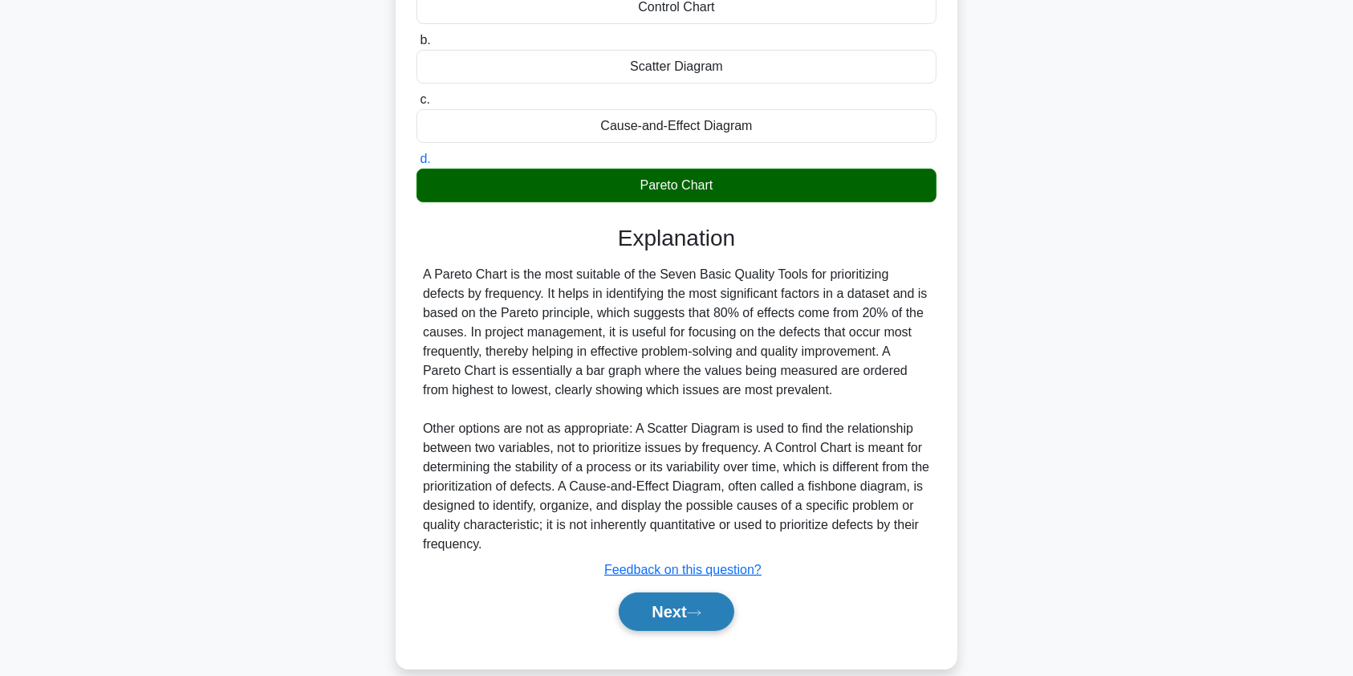
click at [685, 611] on button "Next" at bounding box center [676, 611] width 115 height 39
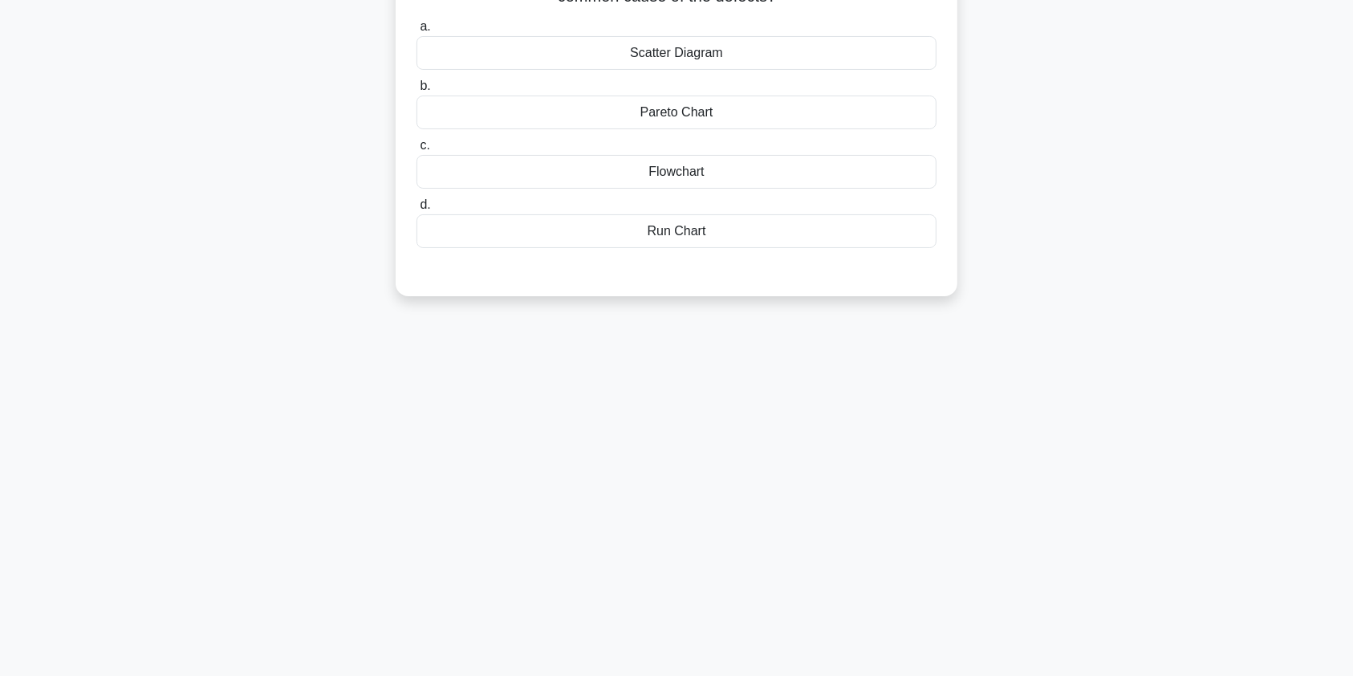
scroll to position [0, 0]
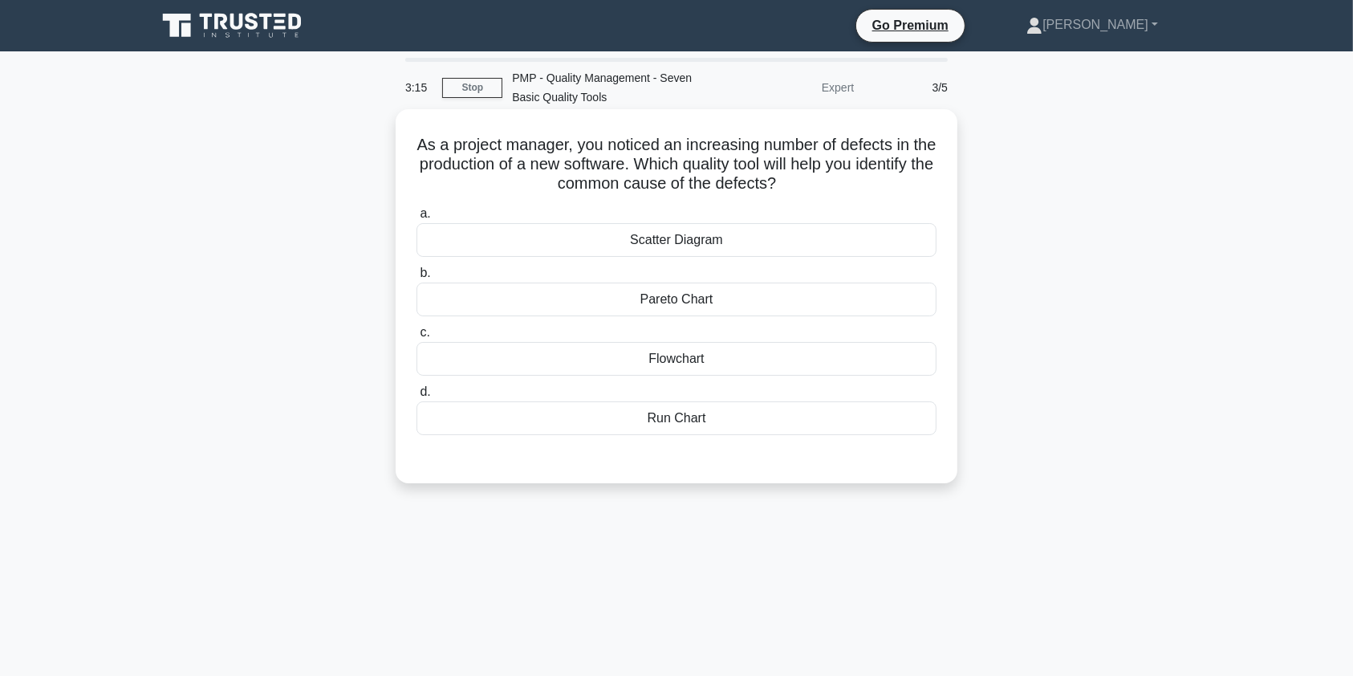
click at [822, 298] on div "Pareto Chart" at bounding box center [677, 299] width 520 height 34
click at [417, 278] on input "b. Pareto Chart" at bounding box center [417, 273] width 0 height 10
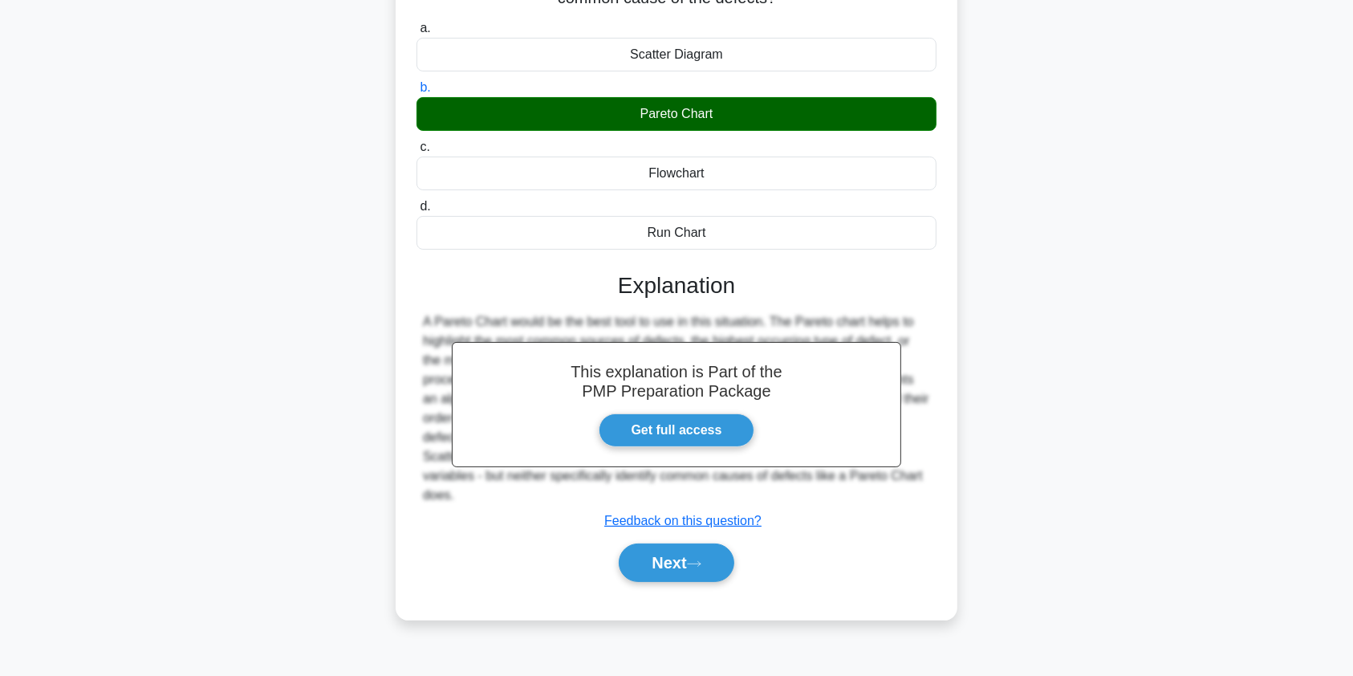
scroll to position [192, 0]
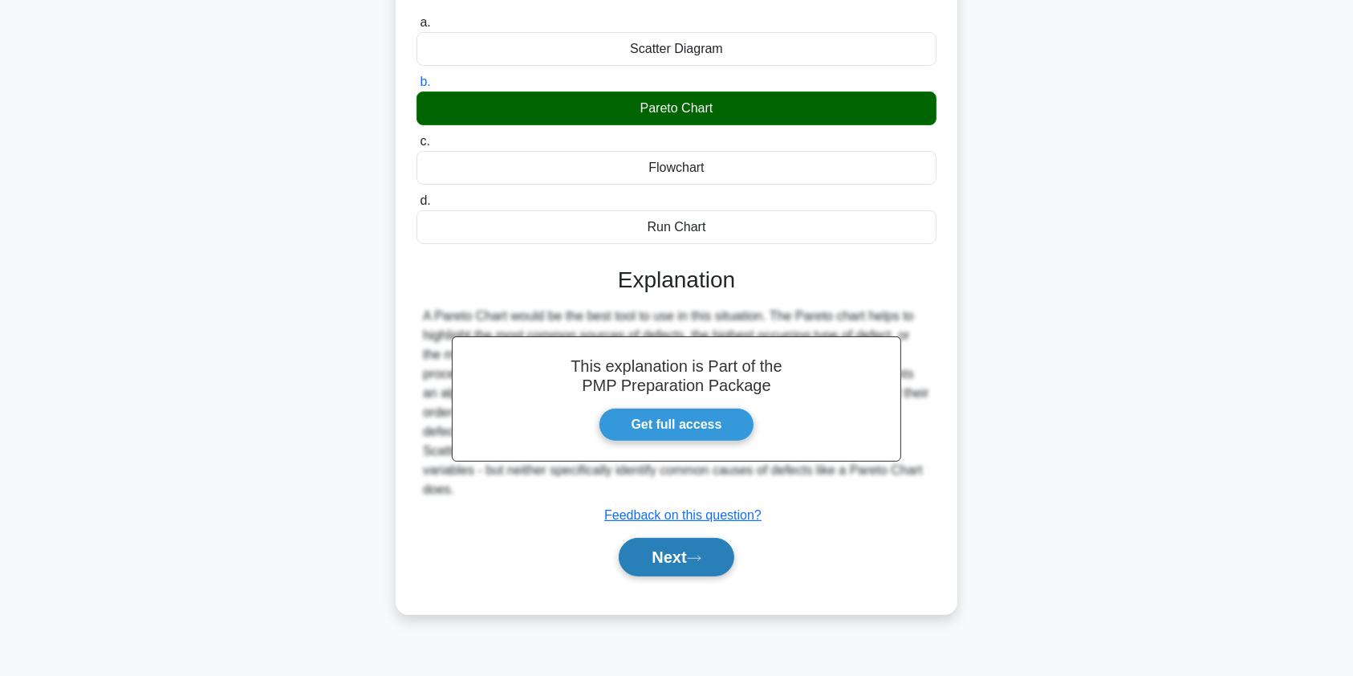
click at [636, 562] on button "Next" at bounding box center [676, 557] width 115 height 39
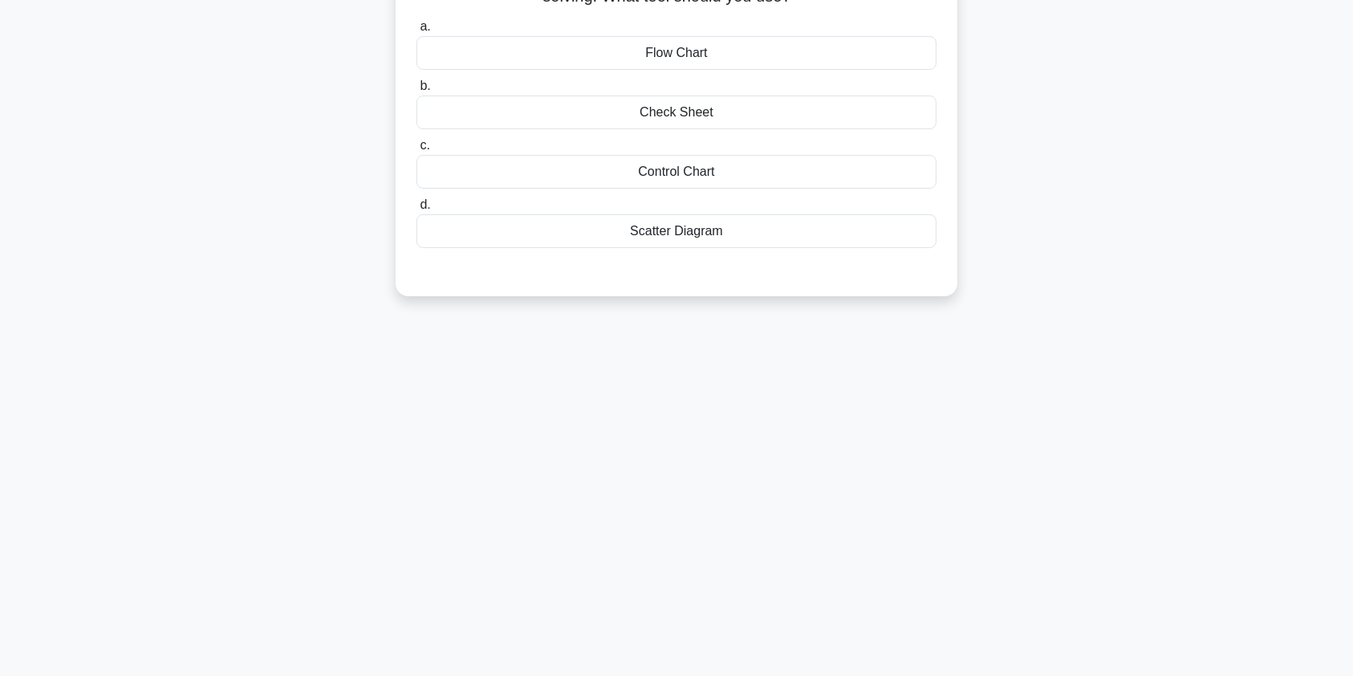
scroll to position [0, 0]
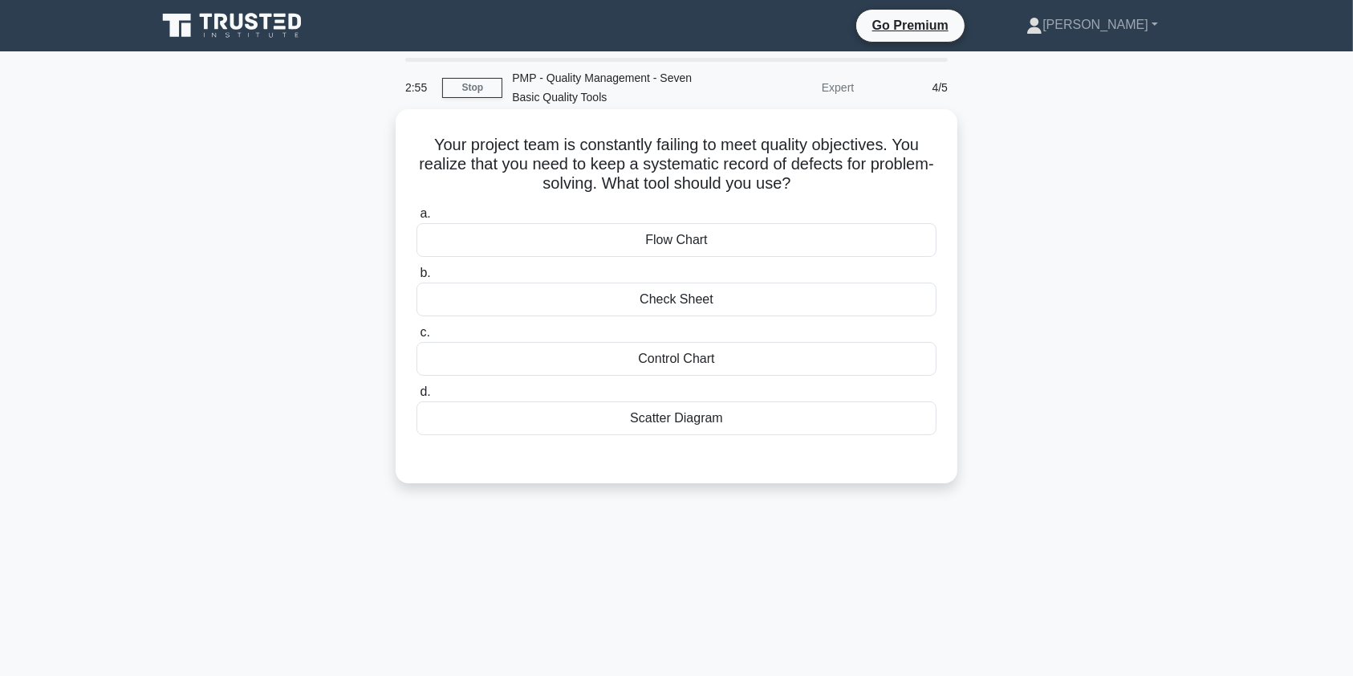
click at [743, 299] on div "Check Sheet" at bounding box center [677, 299] width 520 height 34
click at [417, 278] on input "b. Check Sheet" at bounding box center [417, 273] width 0 height 10
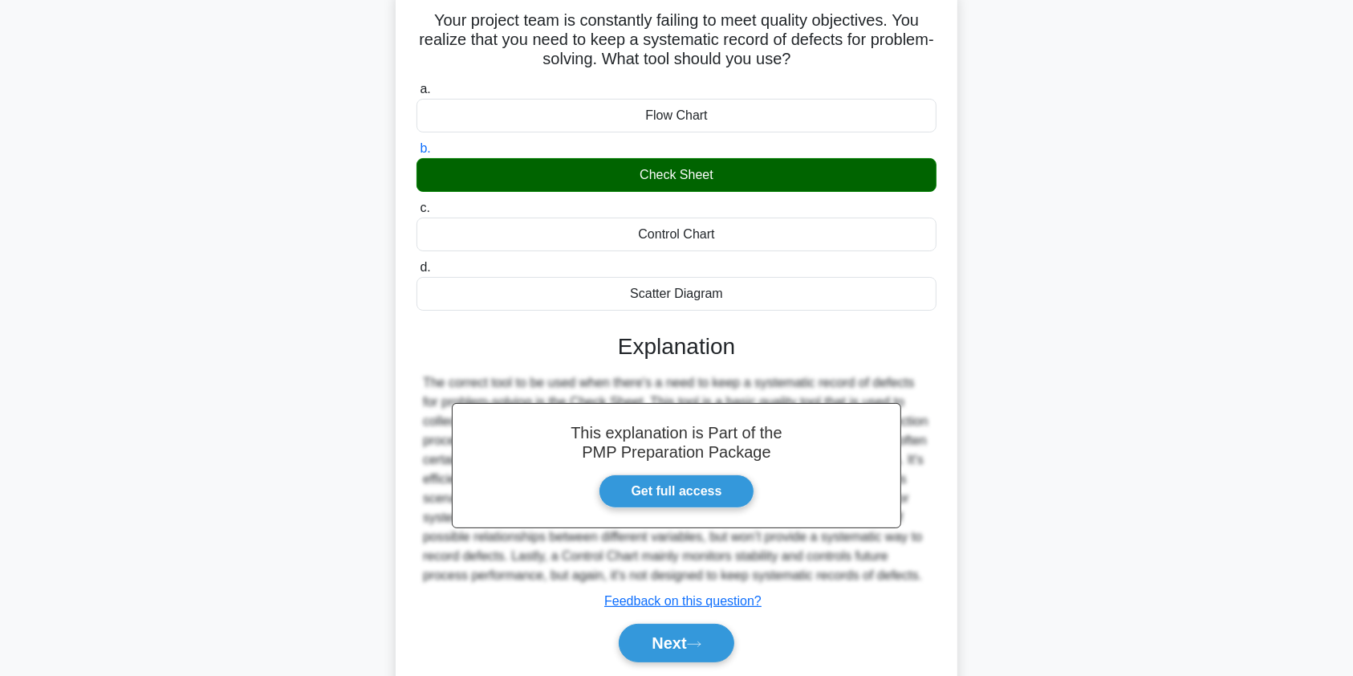
scroll to position [192, 0]
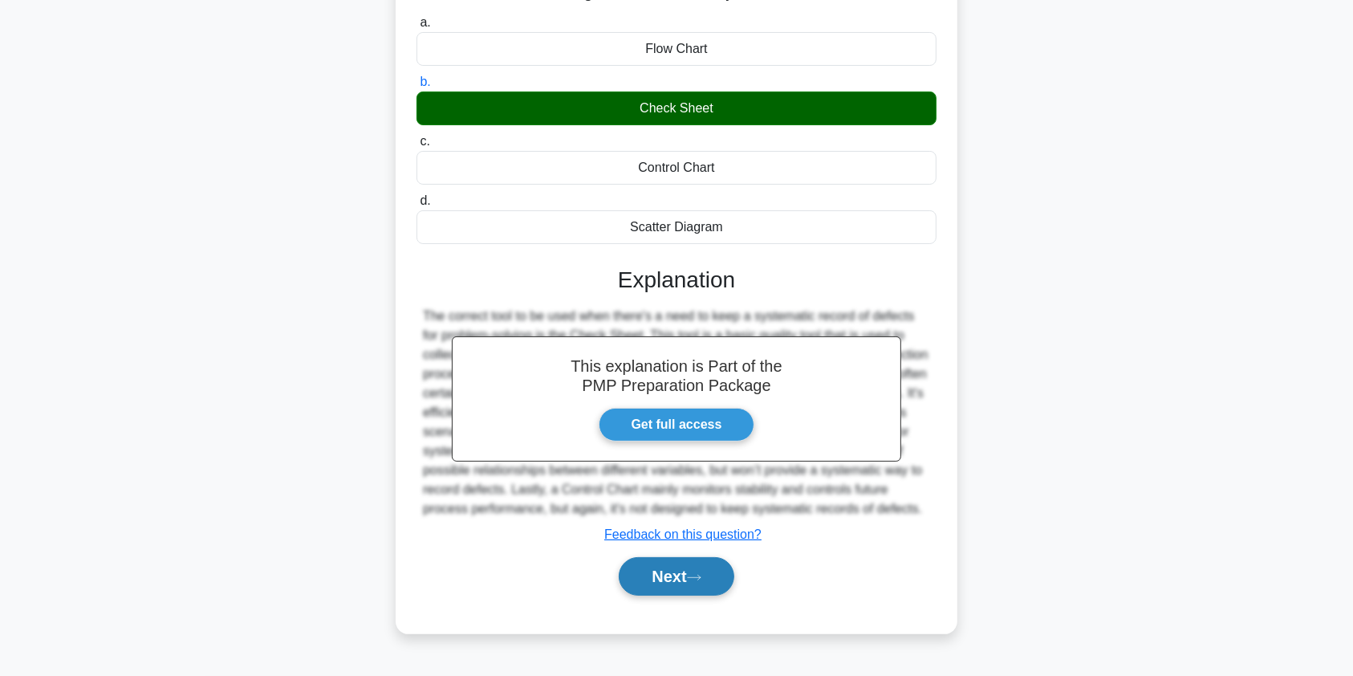
click at [660, 574] on button "Next" at bounding box center [676, 576] width 115 height 39
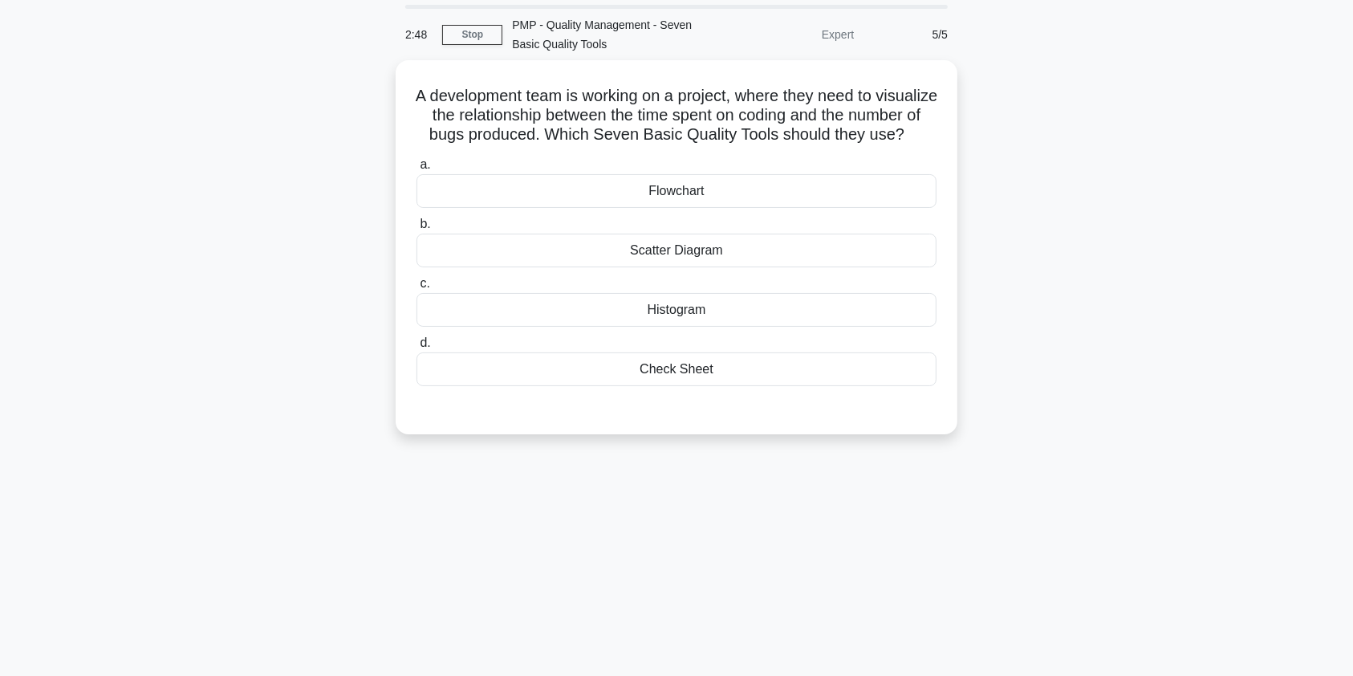
scroll to position [0, 0]
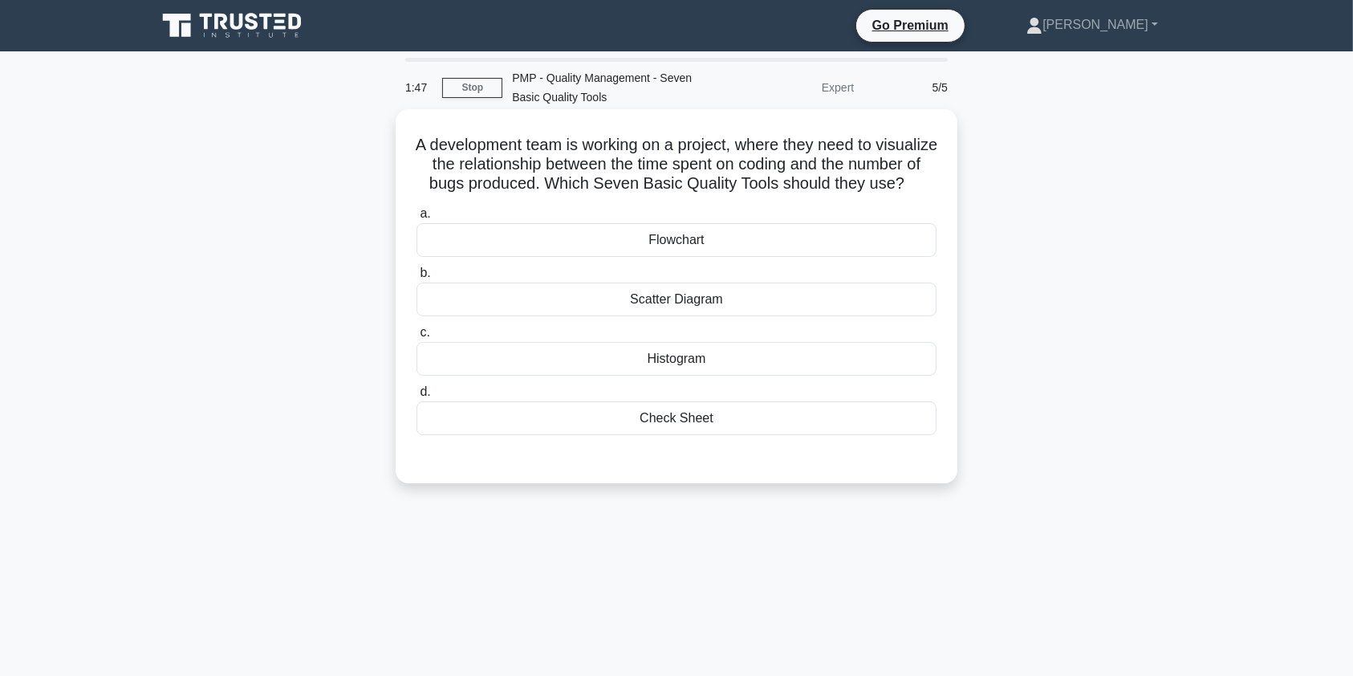
click at [872, 316] on div "Scatter Diagram" at bounding box center [677, 299] width 520 height 34
click at [417, 278] on input "b. Scatter Diagram" at bounding box center [417, 273] width 0 height 10
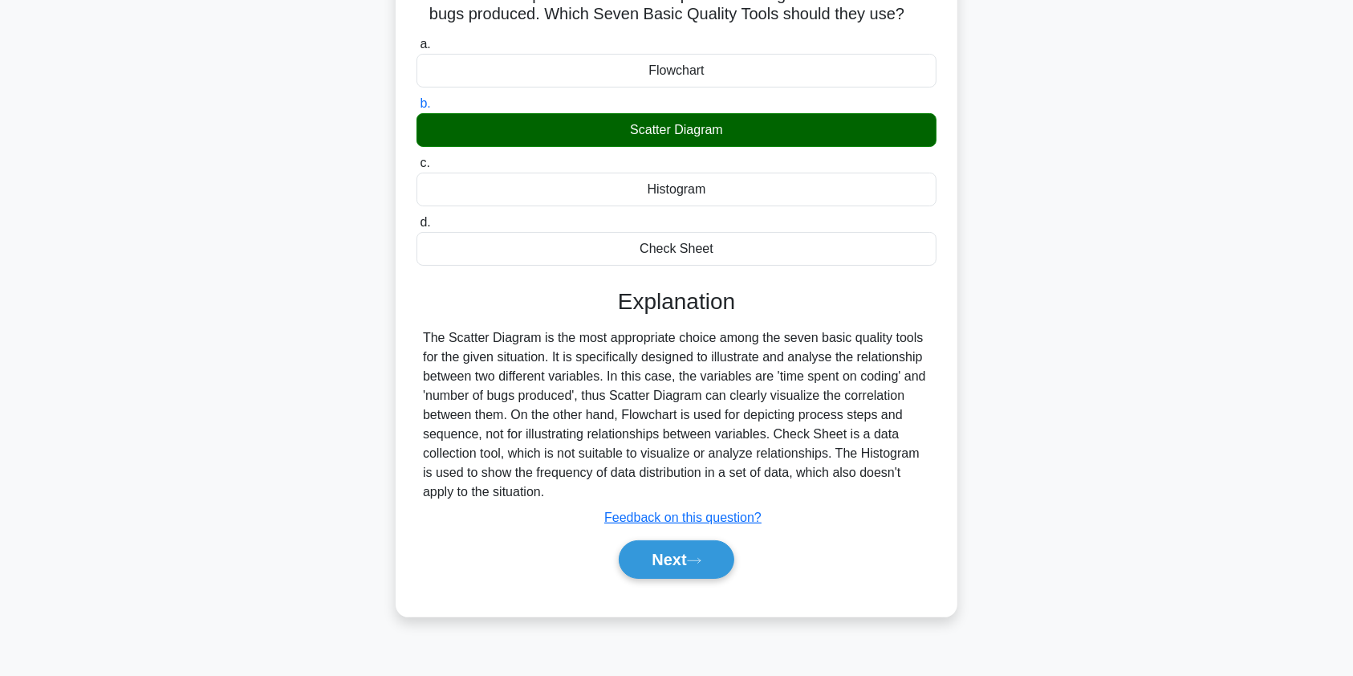
scroll to position [192, 0]
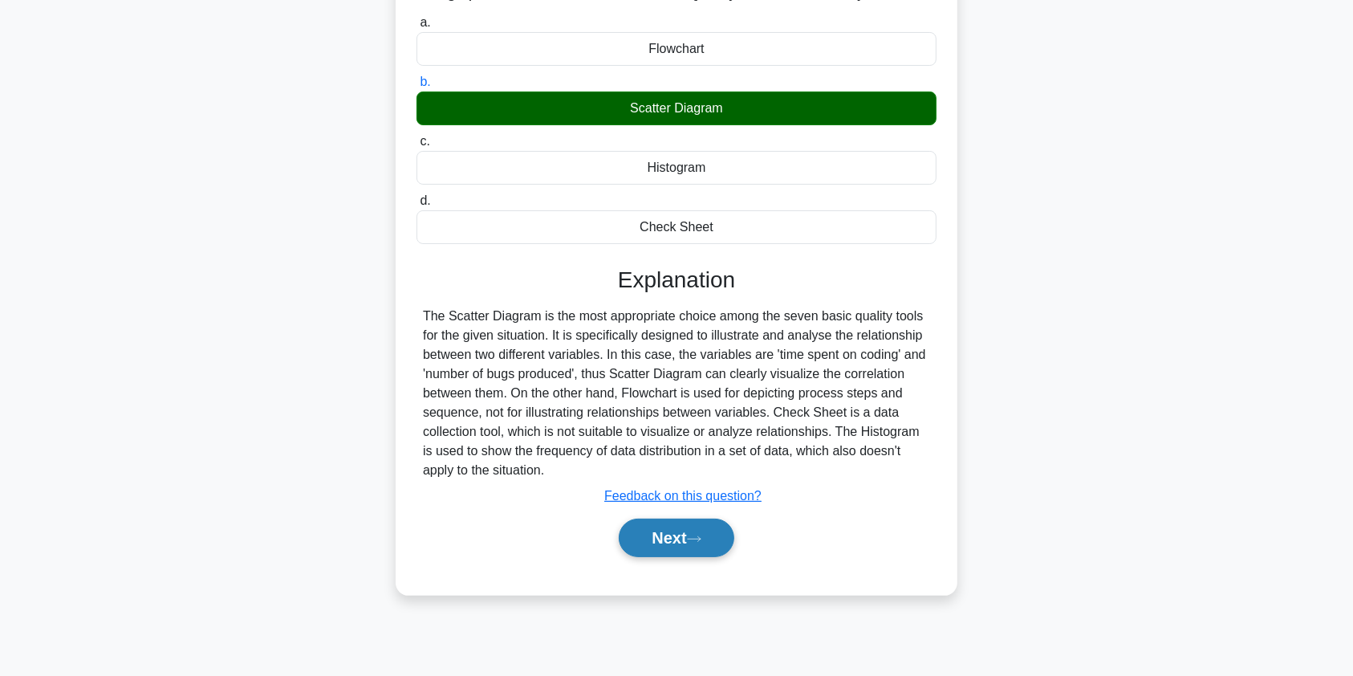
click at [681, 557] on button "Next" at bounding box center [676, 537] width 115 height 39
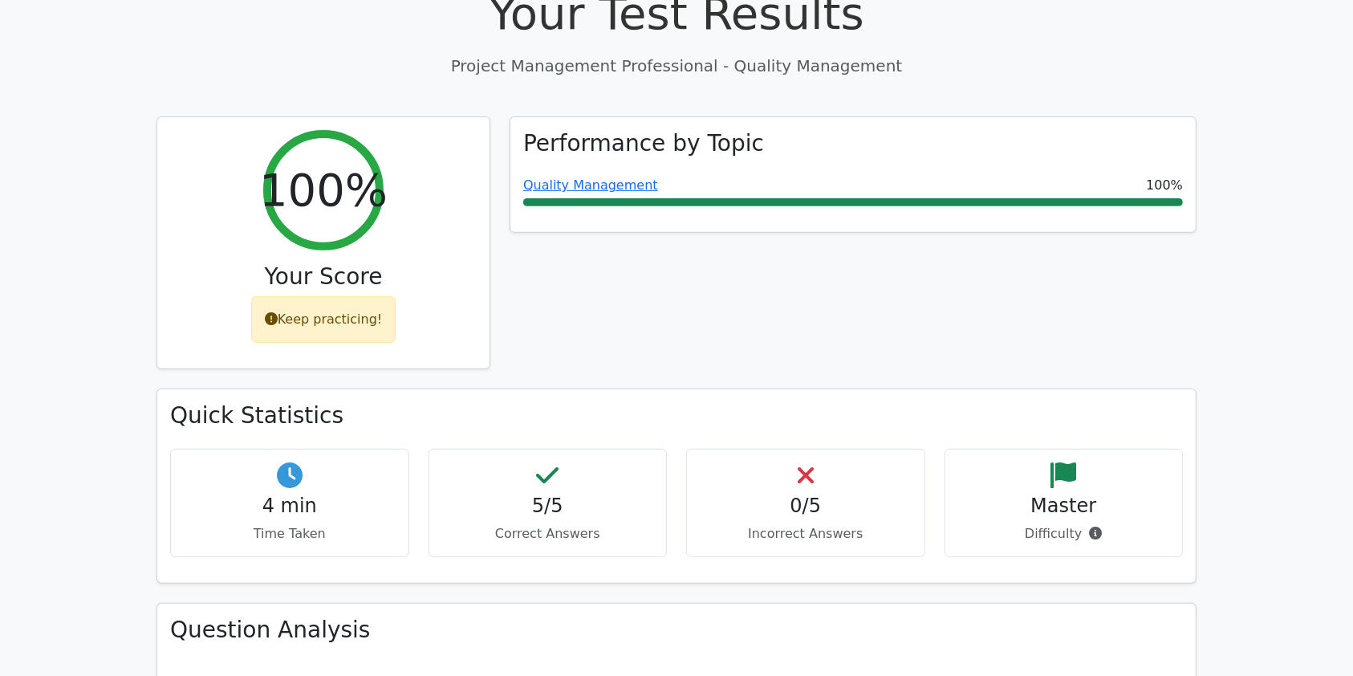
scroll to position [585, 0]
